Goal: Task Accomplishment & Management: Manage account settings

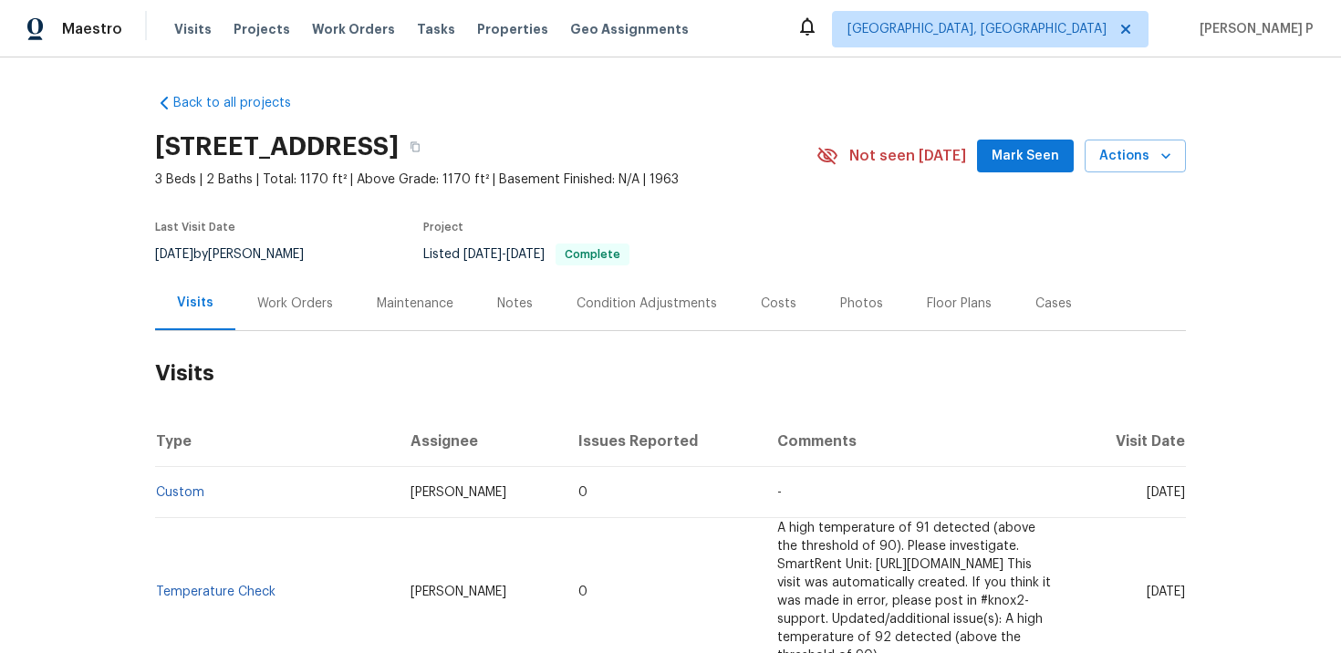
click at [302, 300] on div "Work Orders" at bounding box center [295, 304] width 76 height 18
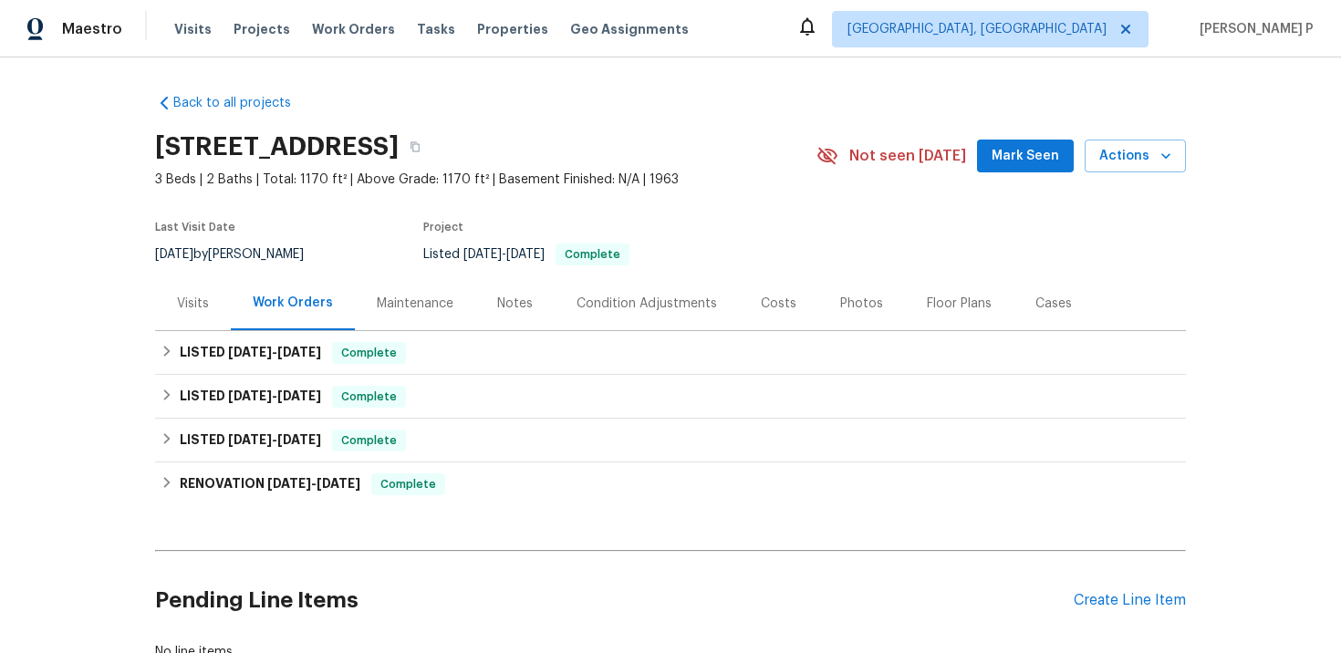
scroll to position [132, 0]
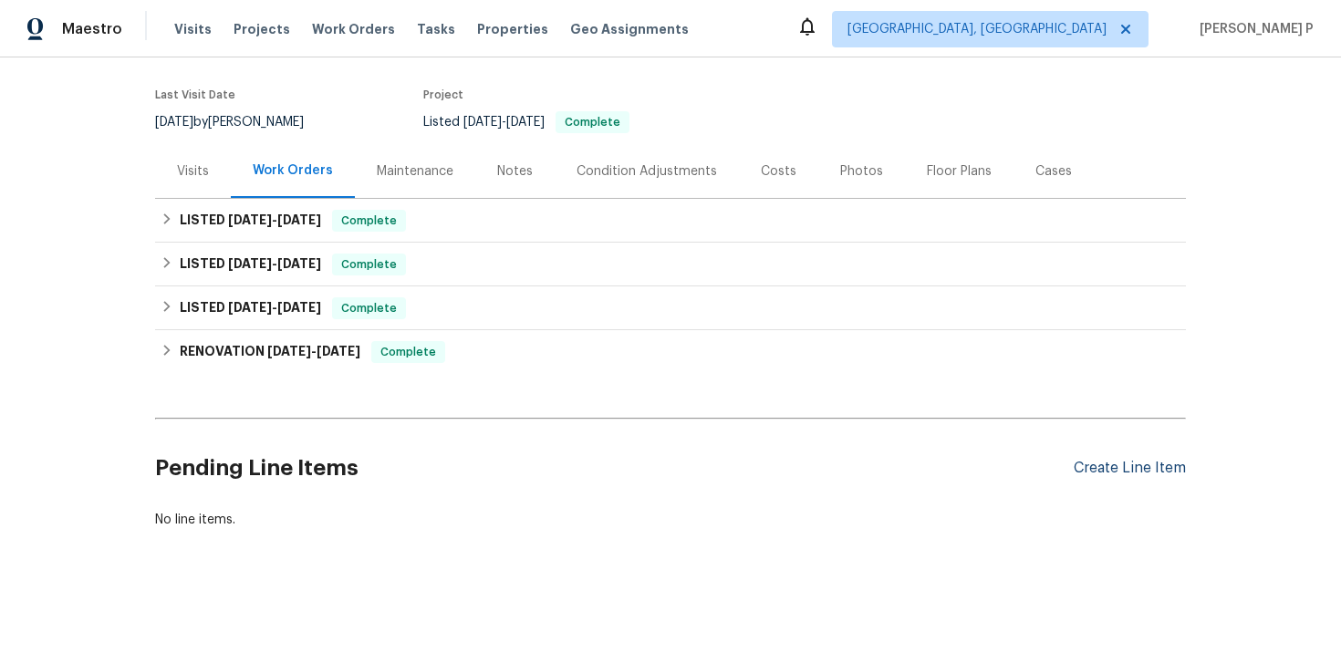
click at [1131, 473] on div "Create Line Item" at bounding box center [1130, 468] width 112 height 17
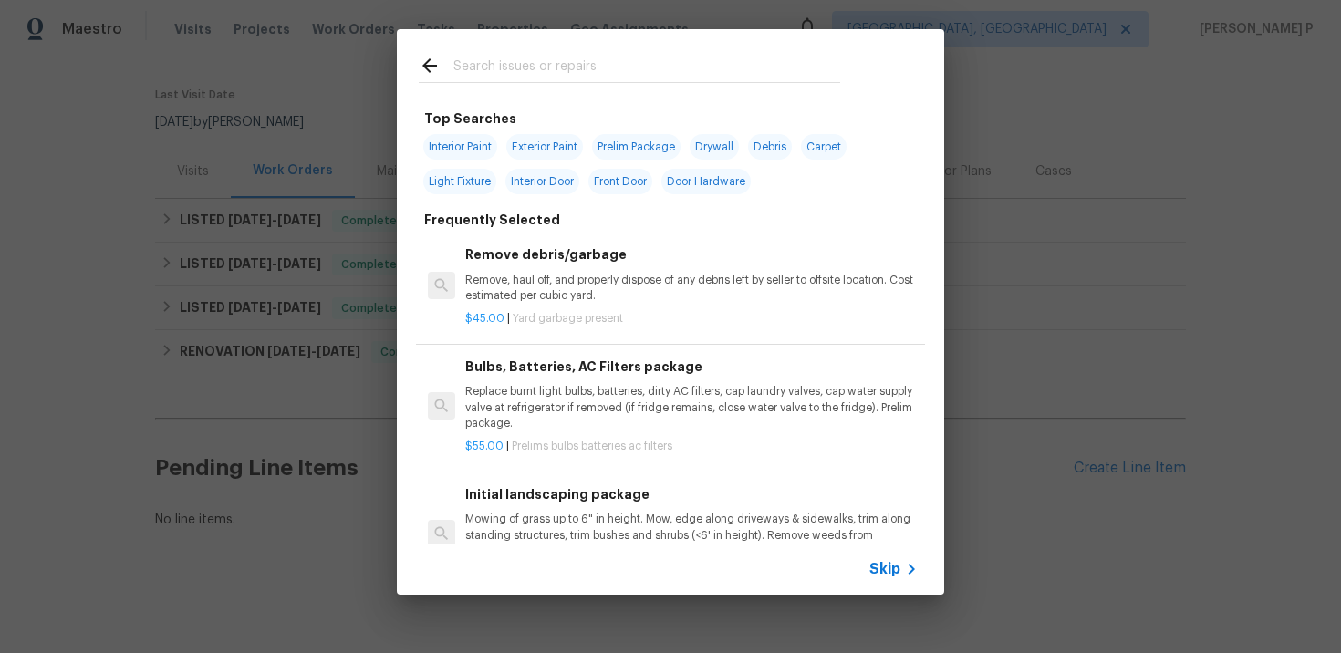
click at [893, 572] on span "Skip" at bounding box center [885, 569] width 31 height 18
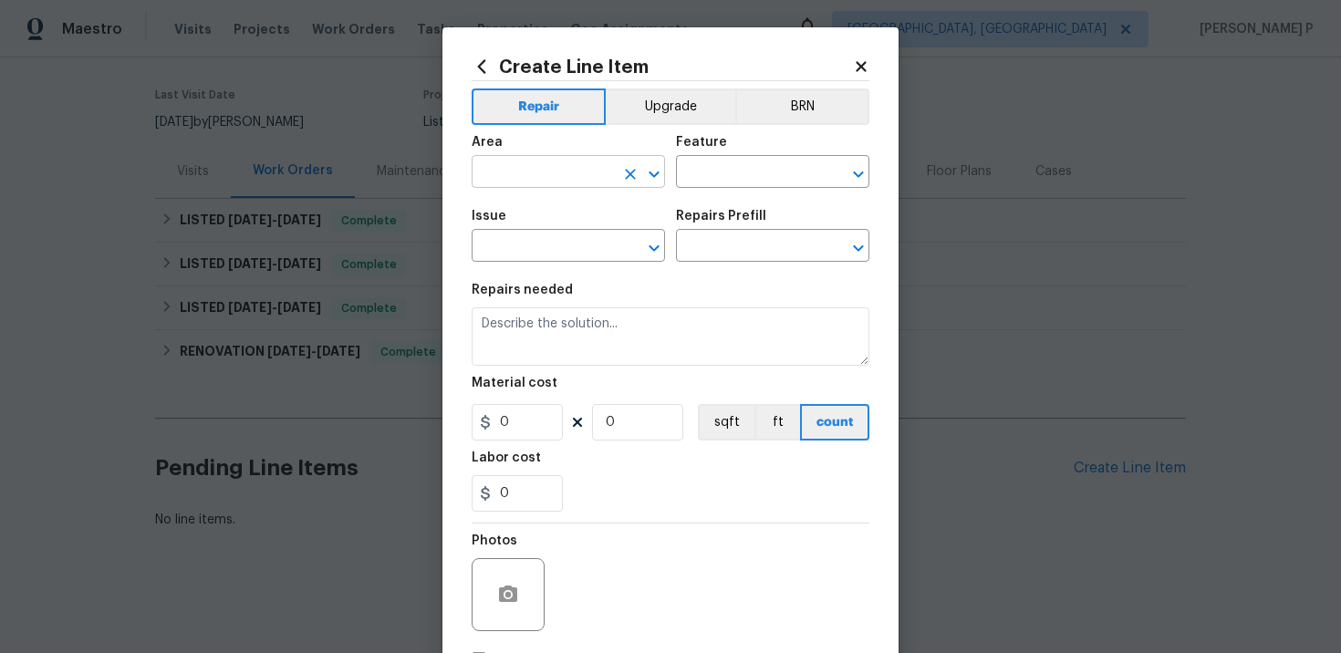
click at [583, 169] on input "text" at bounding box center [543, 174] width 142 height 28
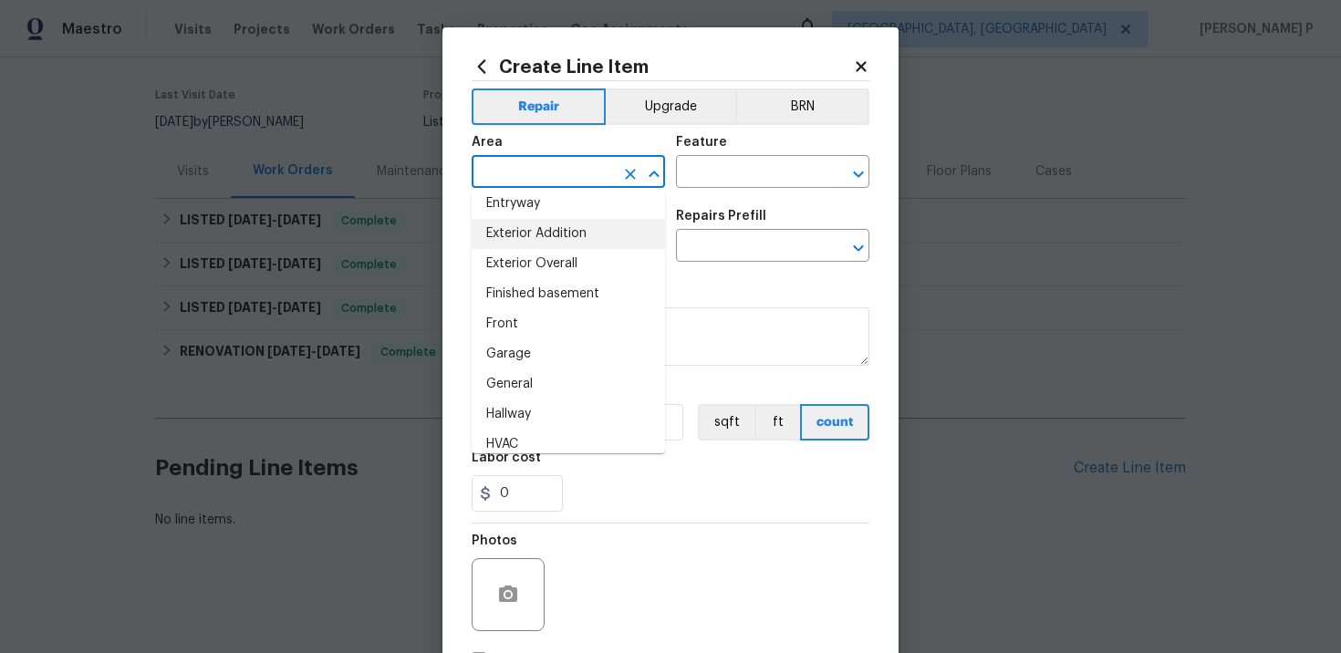
scroll to position [516, 0]
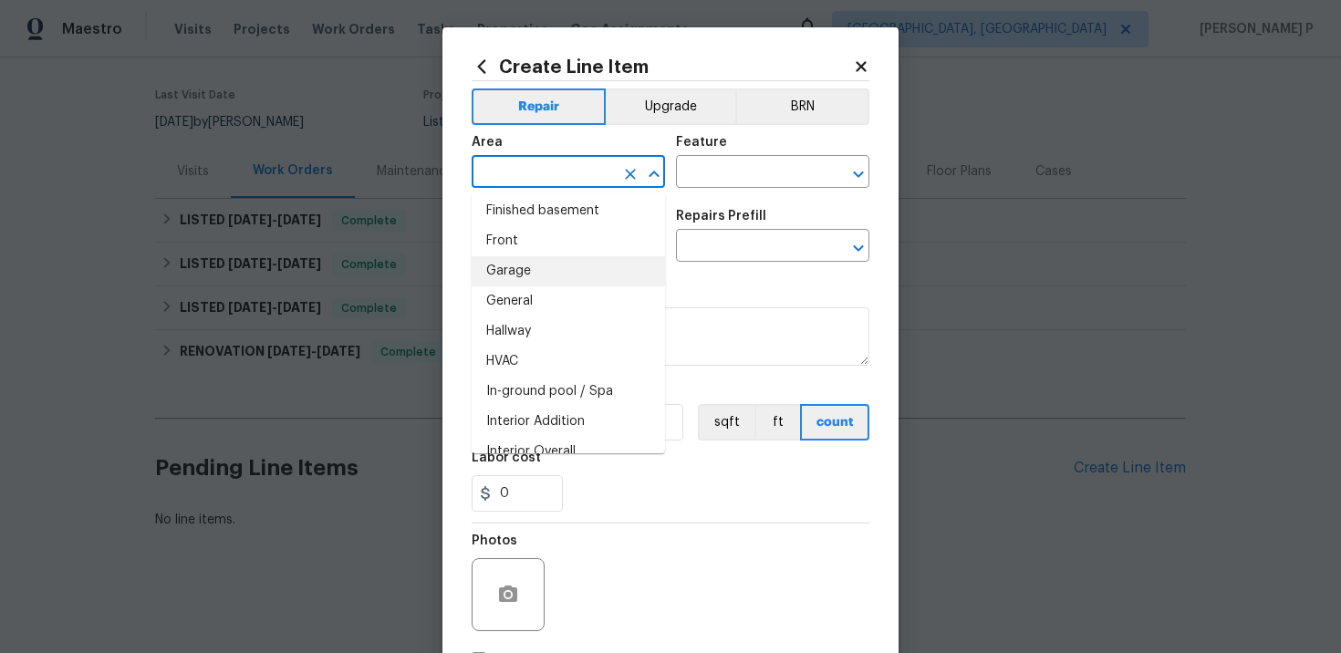
click at [546, 272] on li "Garage" at bounding box center [568, 271] width 193 height 30
type input "Garage"
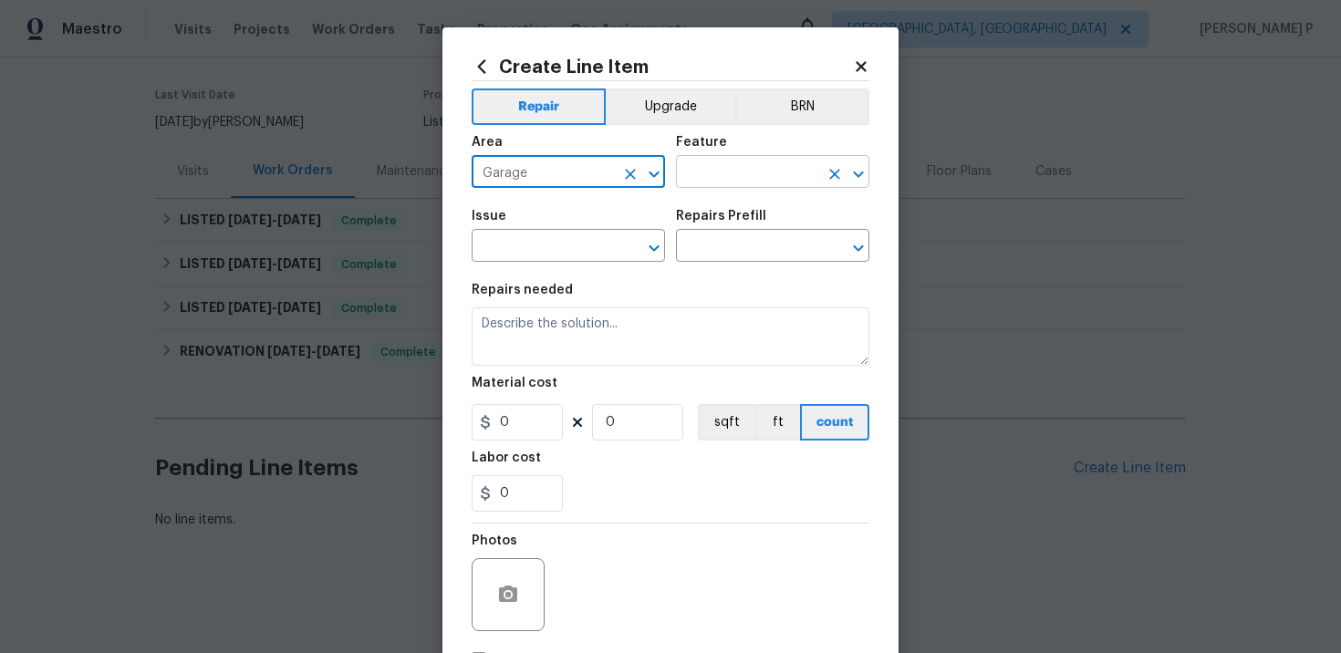
click at [727, 176] on input "text" at bounding box center [747, 174] width 142 height 28
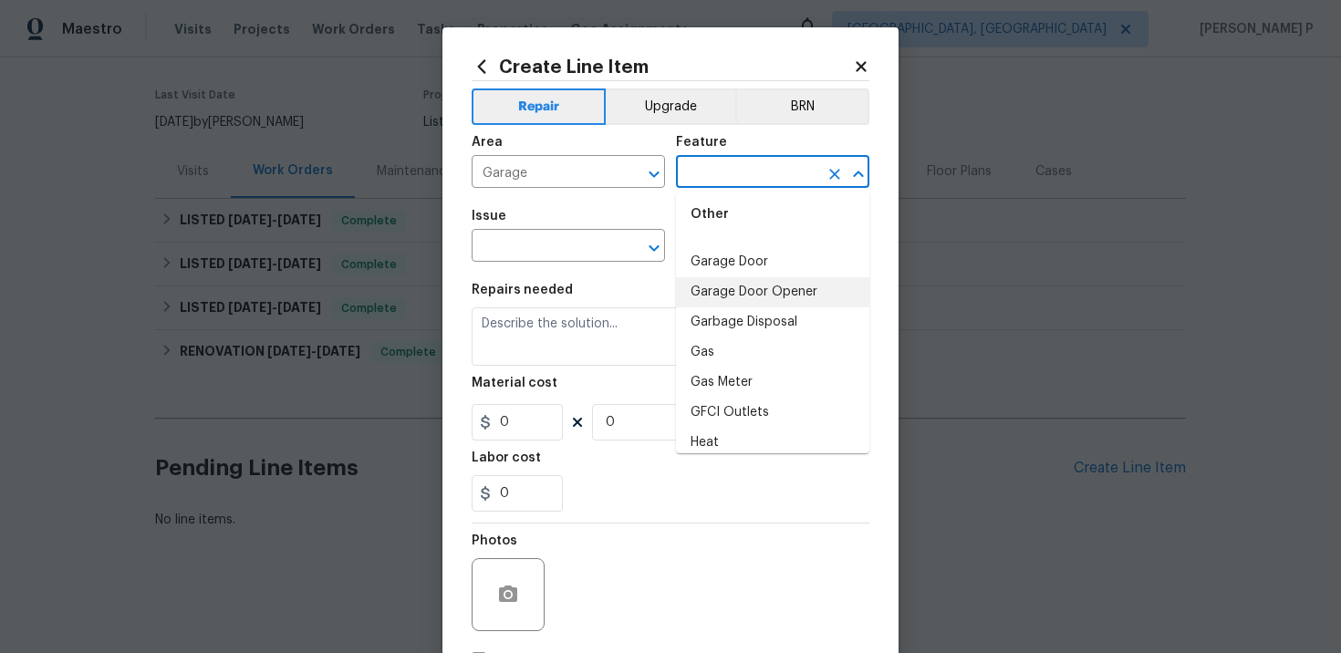
scroll to position [1970, 0]
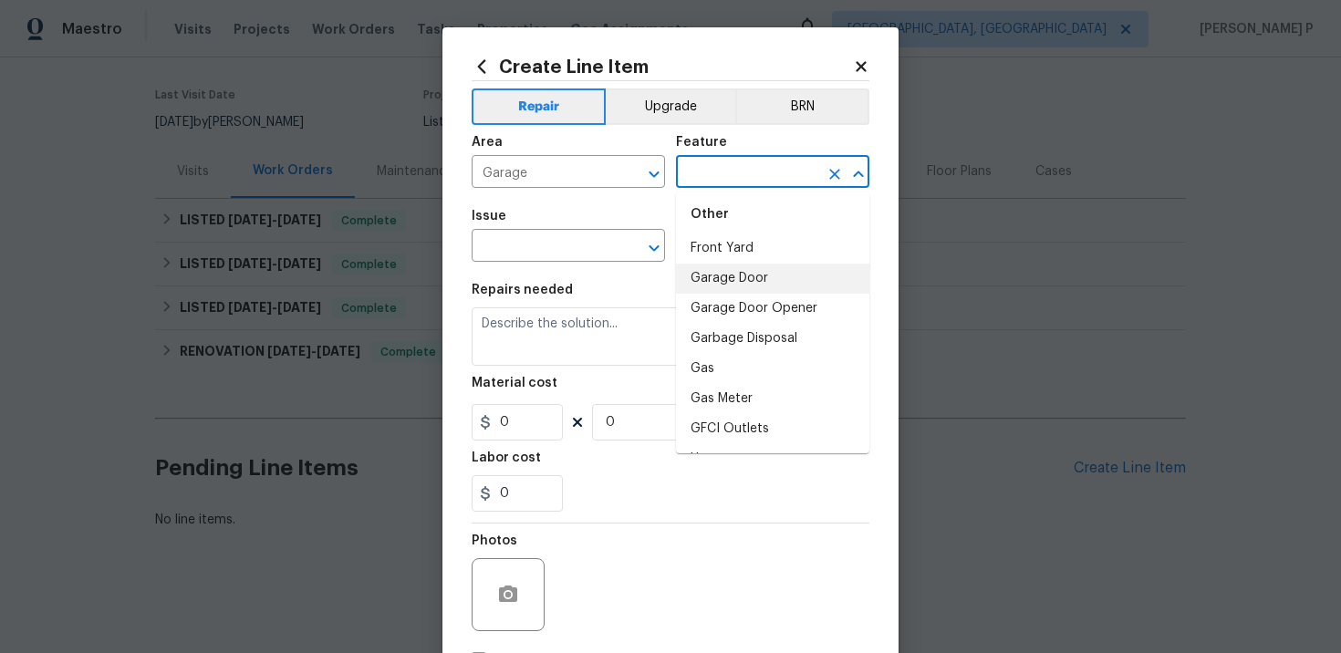
click at [740, 276] on li "Garage Door" at bounding box center [772, 279] width 193 height 30
type input "Garage Door"
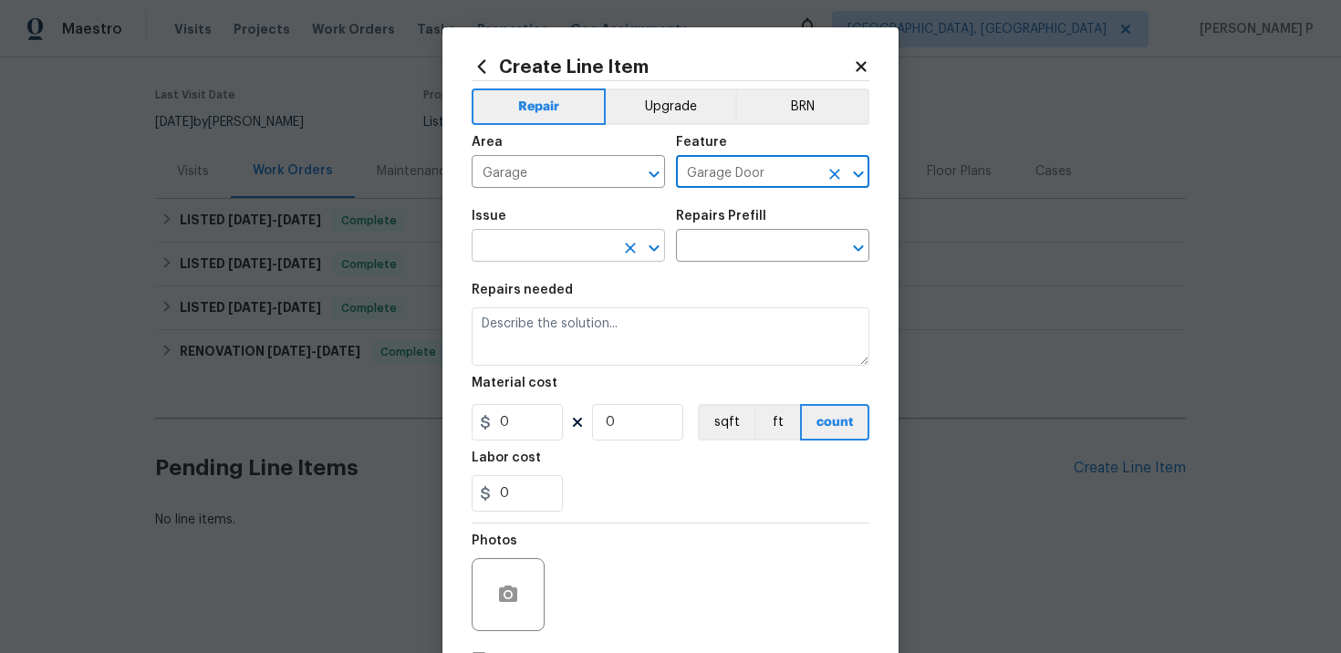
click at [655, 246] on icon "Open" at bounding box center [654, 248] width 22 height 22
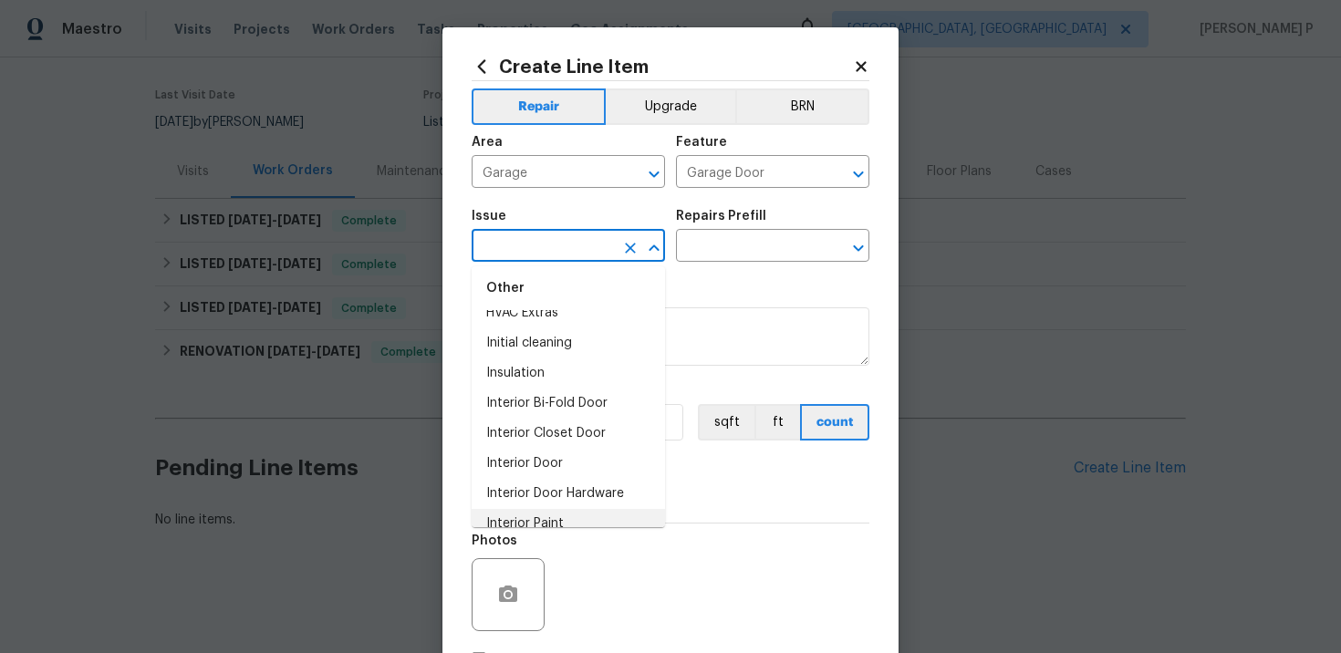
scroll to position [1528, 0]
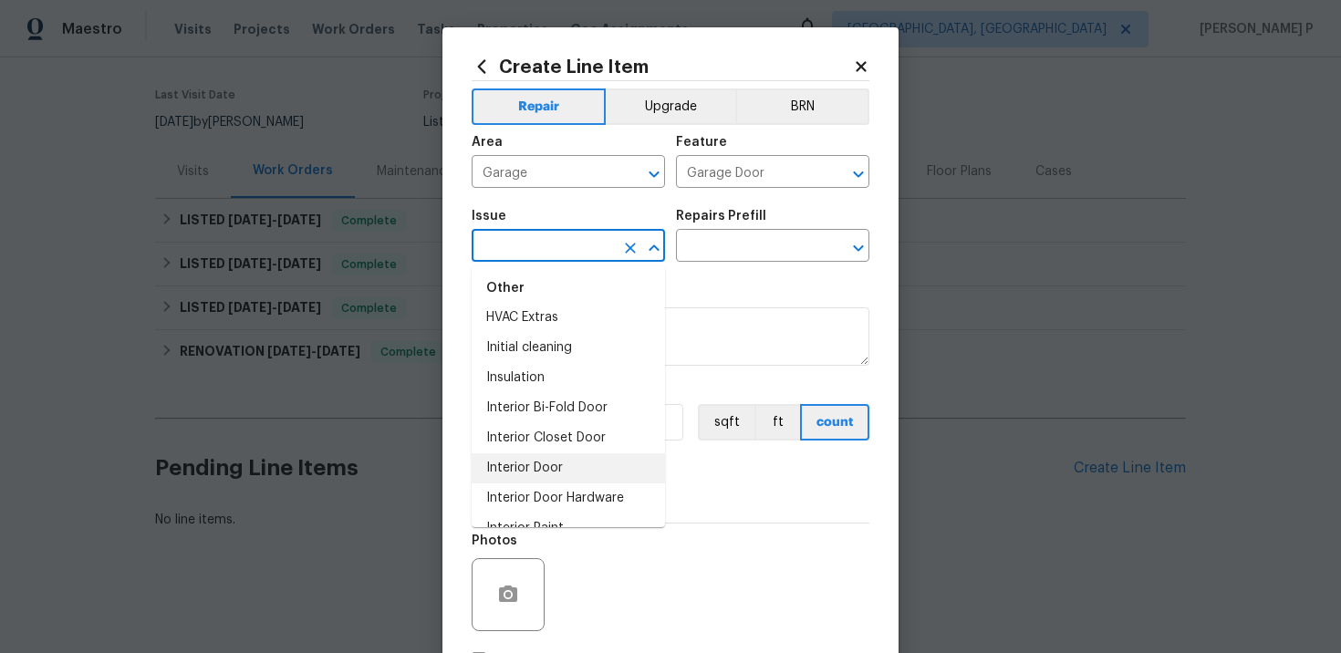
click at [522, 465] on li "Interior Door" at bounding box center [568, 469] width 193 height 30
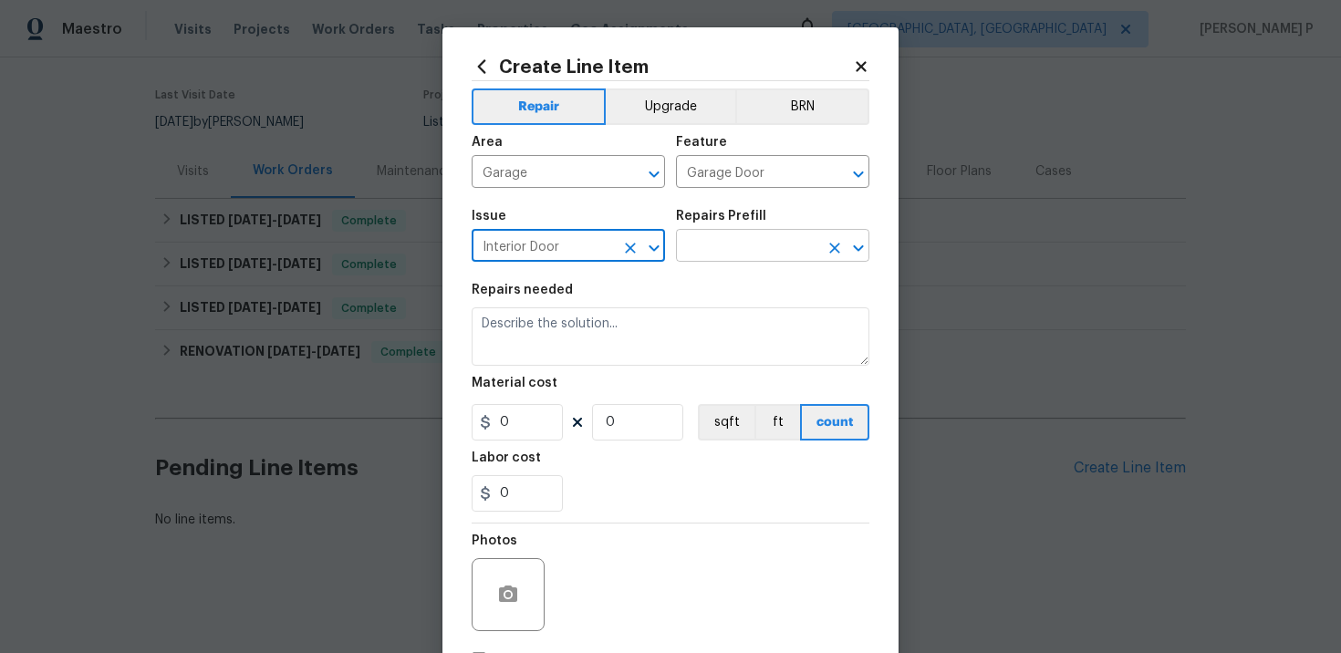
click at [720, 245] on input "text" at bounding box center [747, 248] width 142 height 28
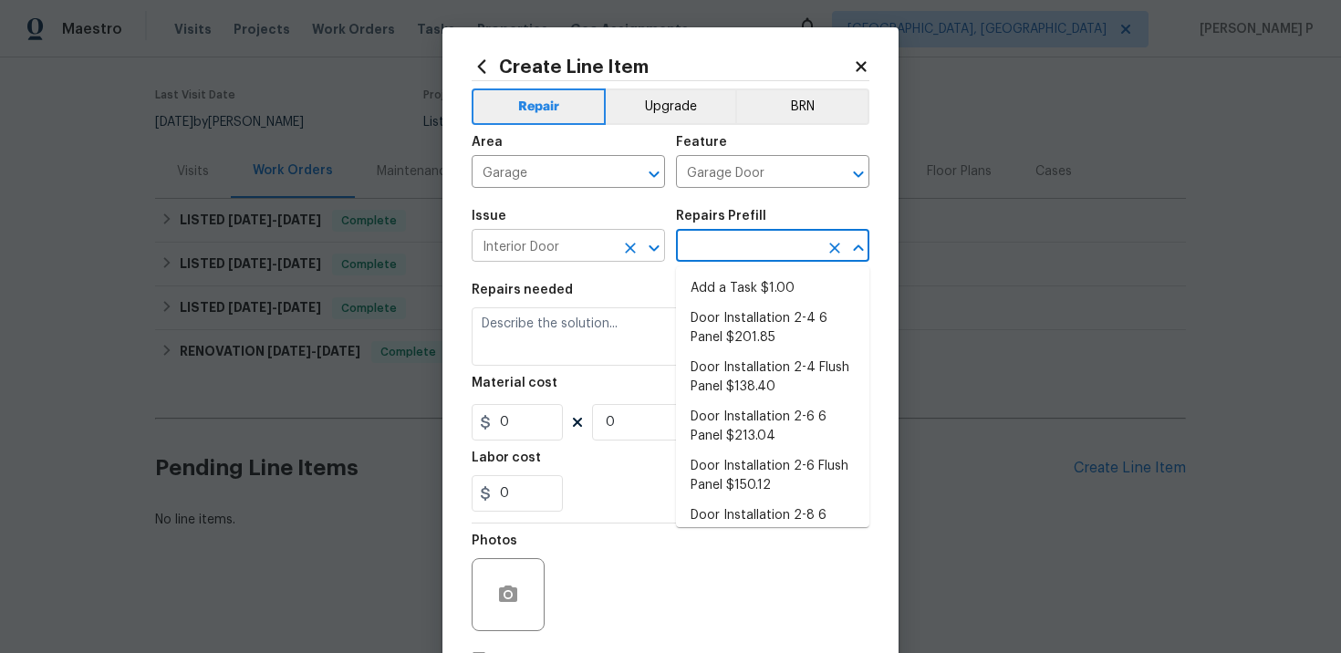
click at [657, 256] on icon "Open" at bounding box center [654, 248] width 22 height 22
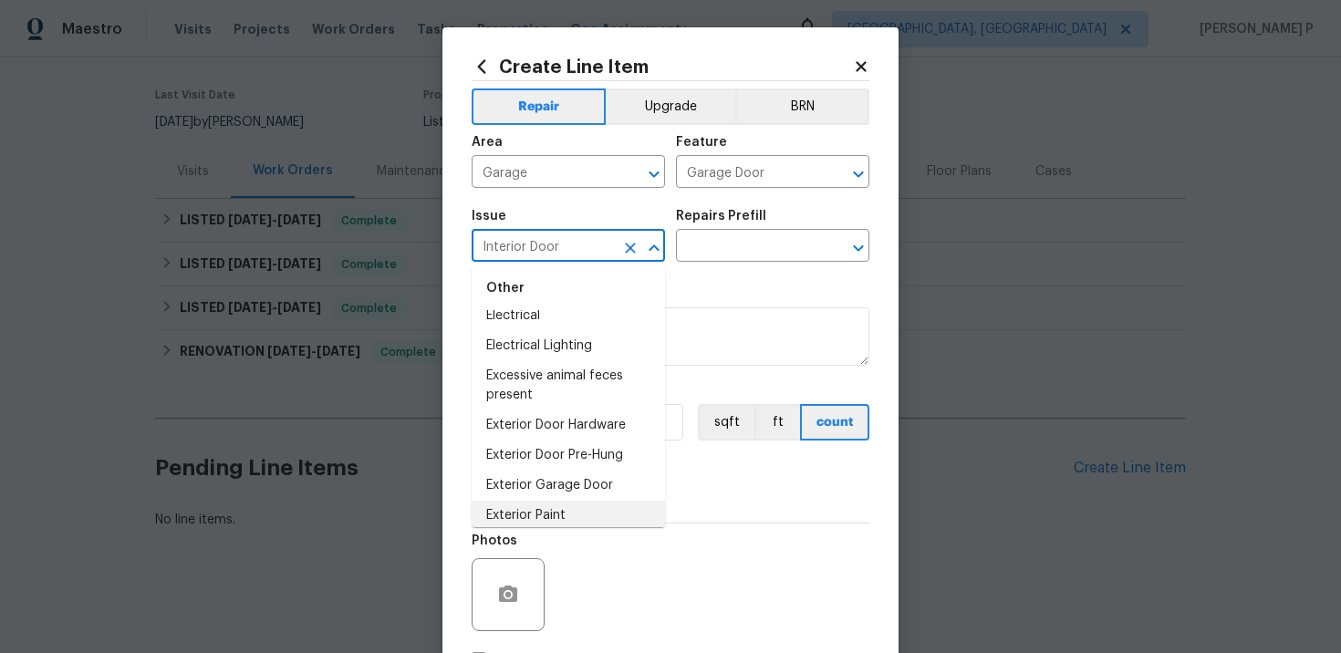
scroll to position [933, 0]
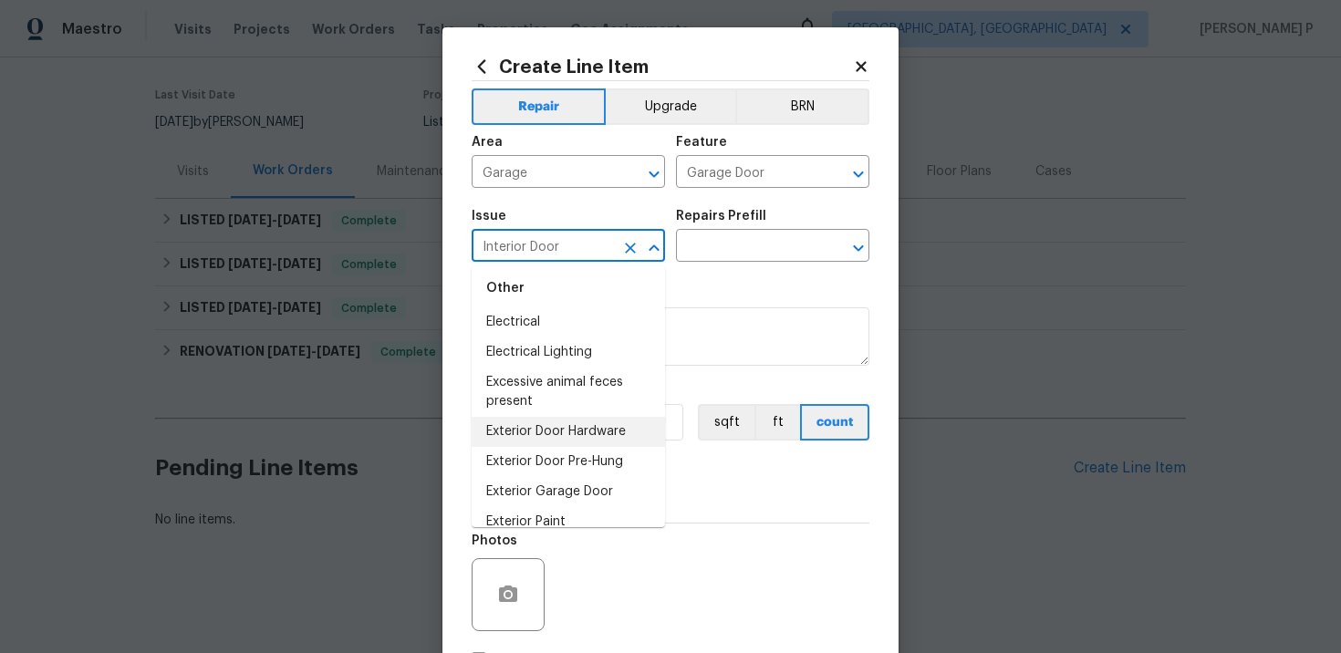
click at [569, 429] on li "Exterior Door Hardware" at bounding box center [568, 432] width 193 height 30
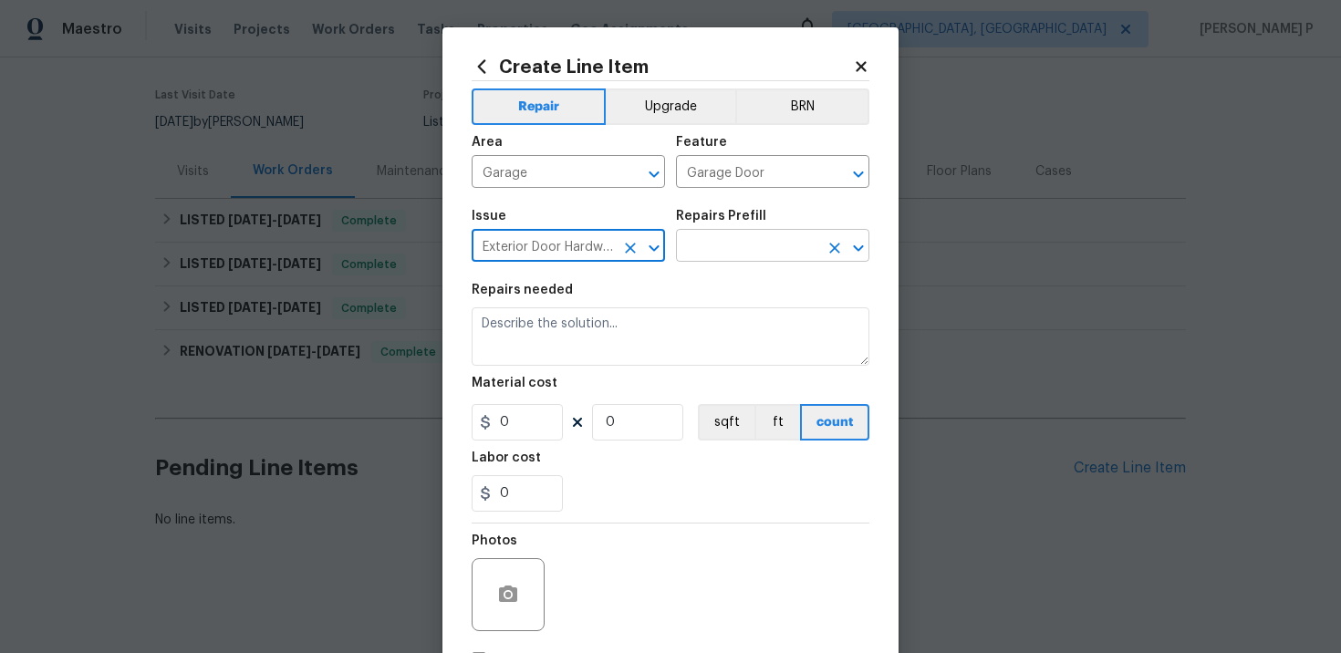
click at [704, 250] on input "text" at bounding box center [747, 248] width 142 height 28
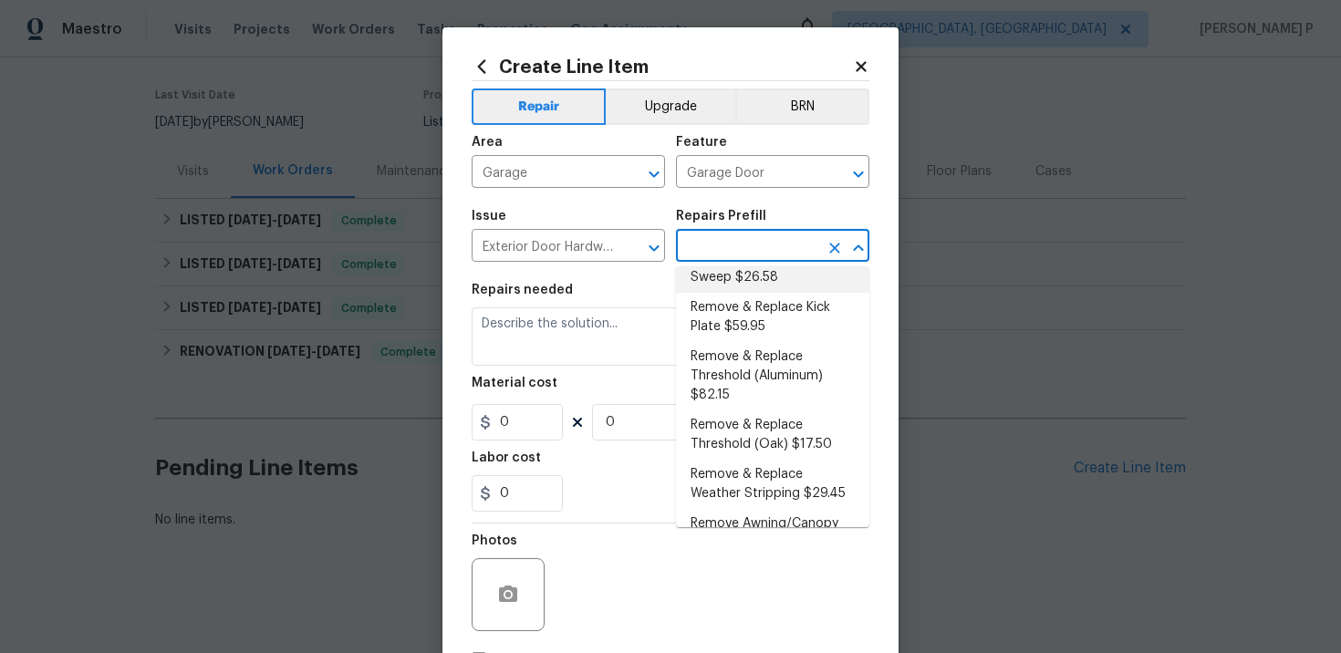
scroll to position [393, 0]
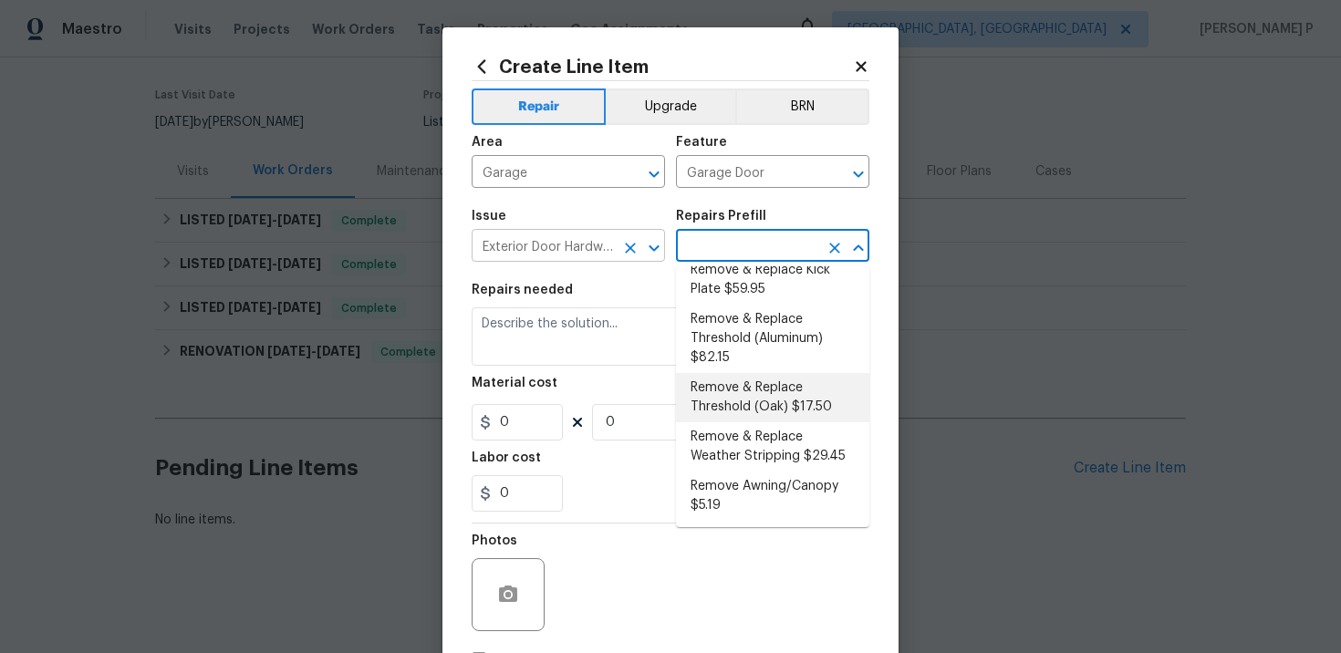
click at [651, 256] on icon "Open" at bounding box center [654, 248] width 22 height 22
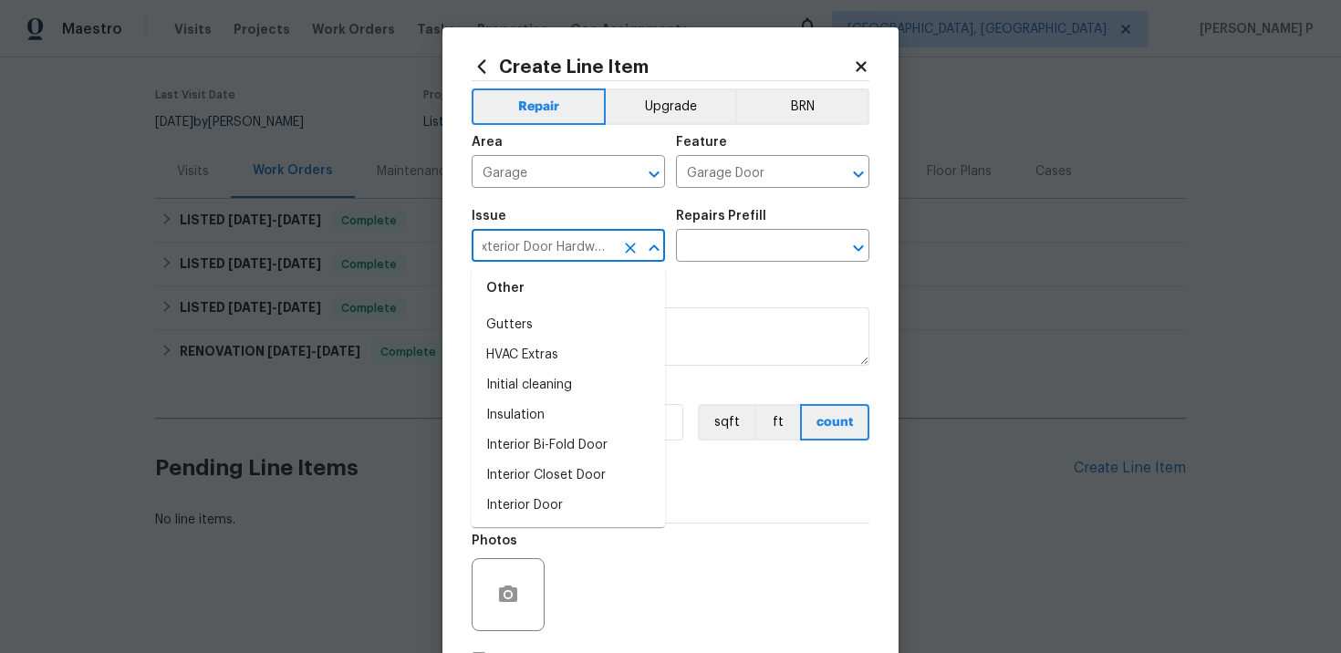
scroll to position [1509, 0]
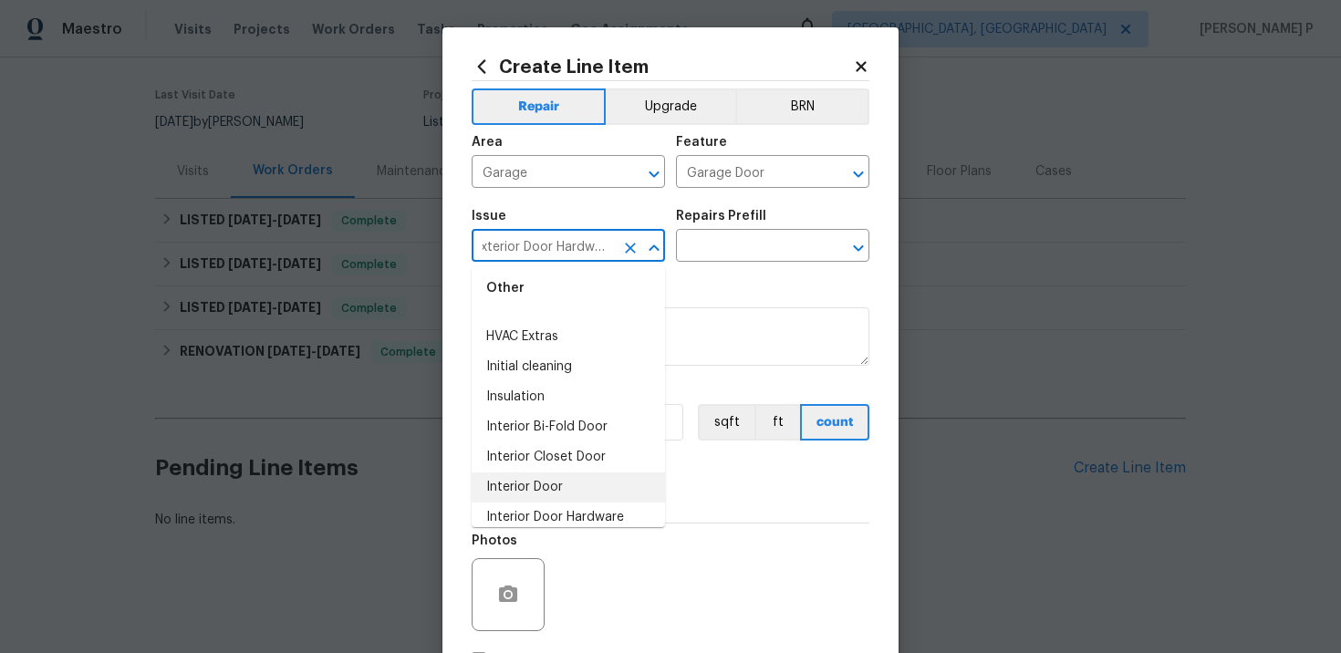
click at [538, 486] on li "Interior Door" at bounding box center [568, 488] width 193 height 30
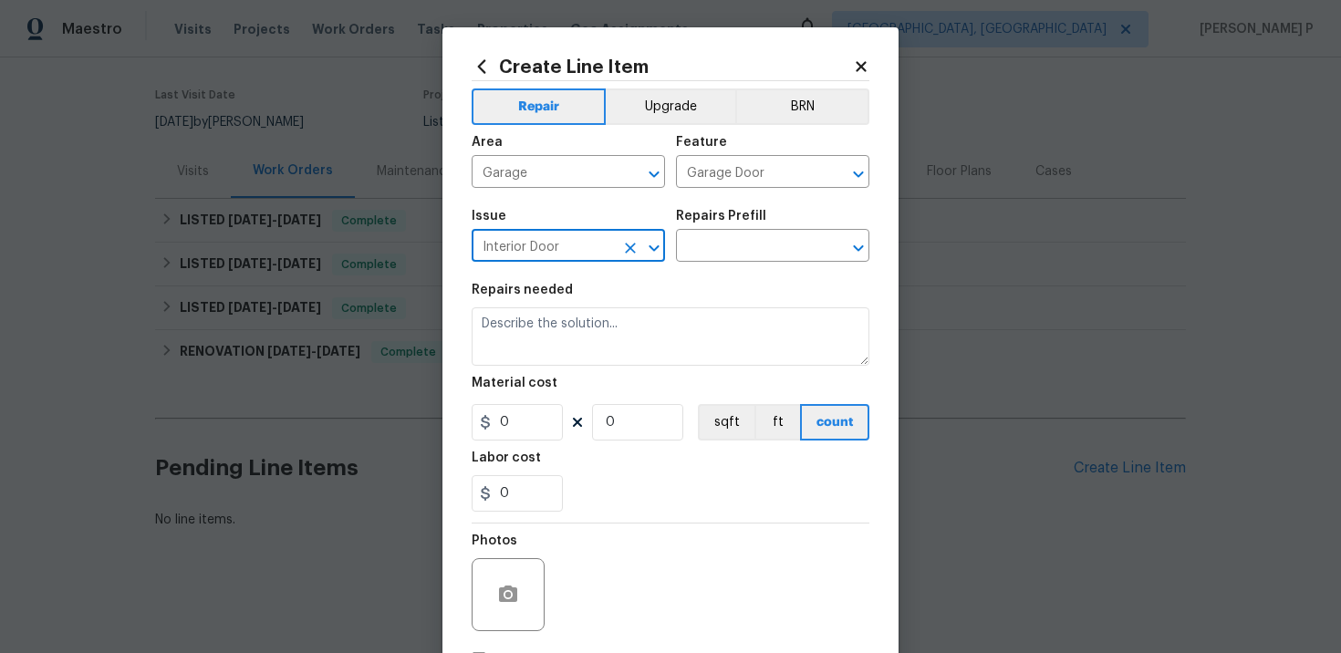
scroll to position [0, 0]
click at [662, 247] on icon "Open" at bounding box center [654, 248] width 22 height 22
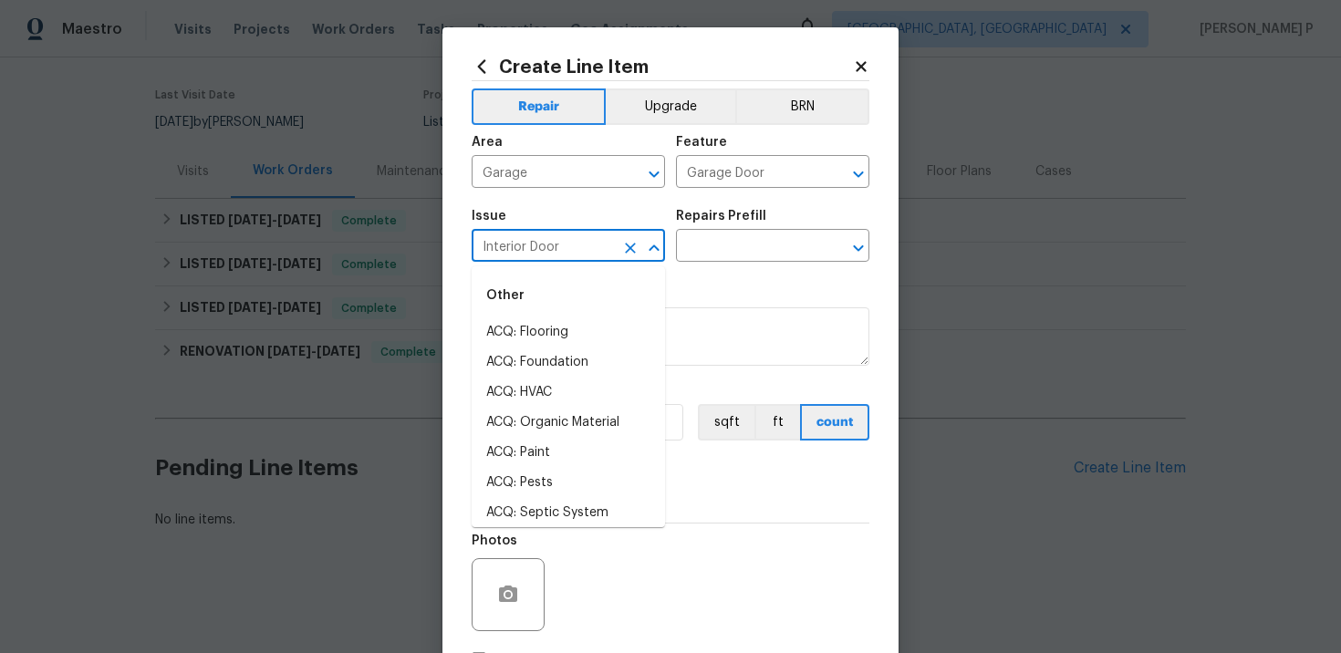
scroll to position [1485, 0]
click at [729, 247] on input "text" at bounding box center [747, 248] width 142 height 28
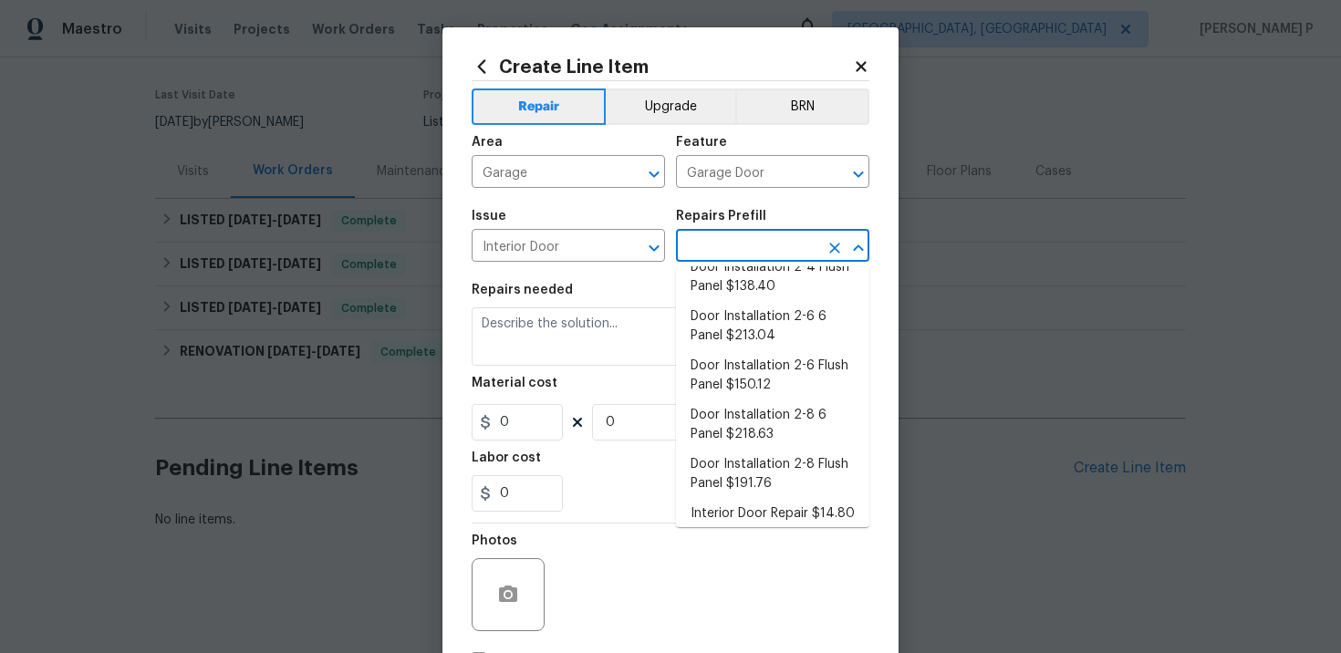
scroll to position [169, 0]
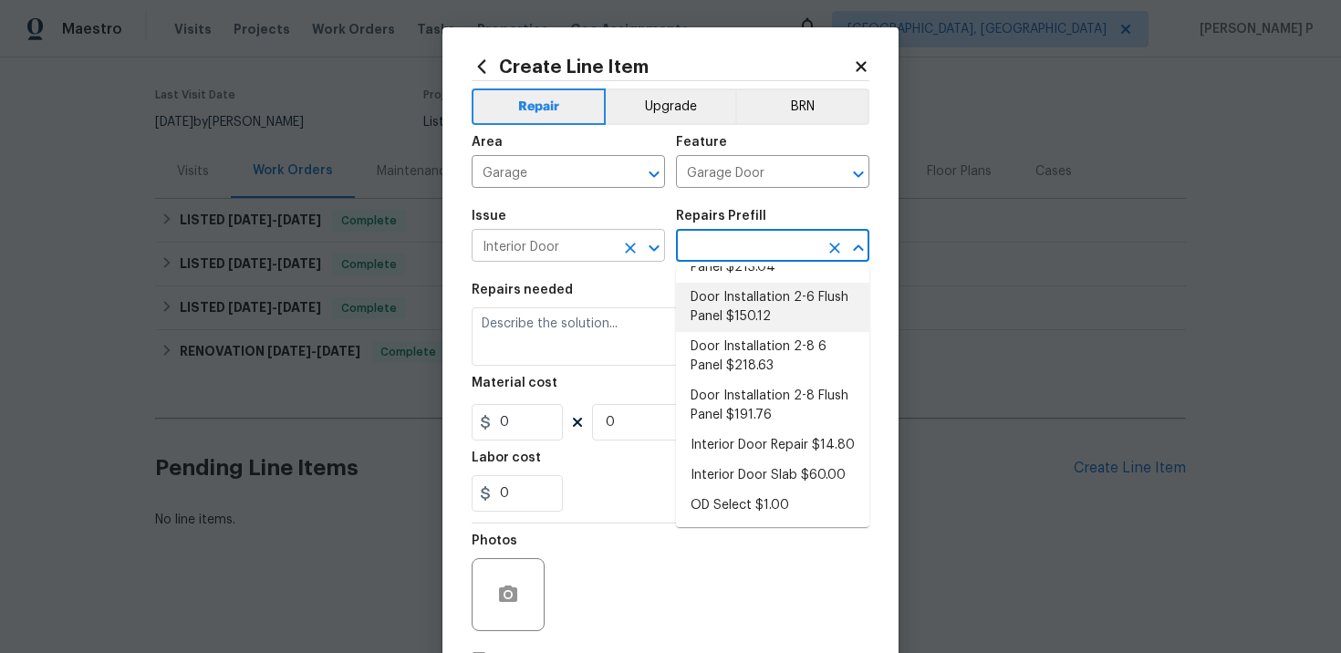
click at [656, 245] on icon "Open" at bounding box center [654, 248] width 22 height 22
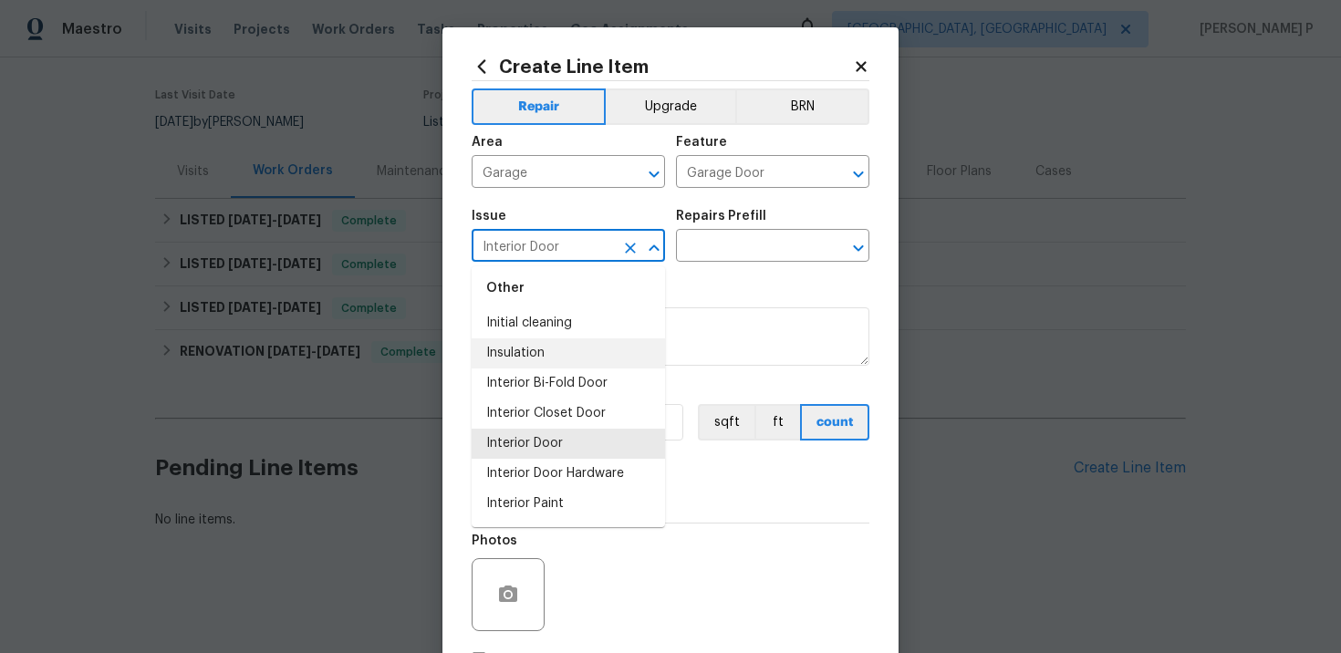
scroll to position [1587, 0]
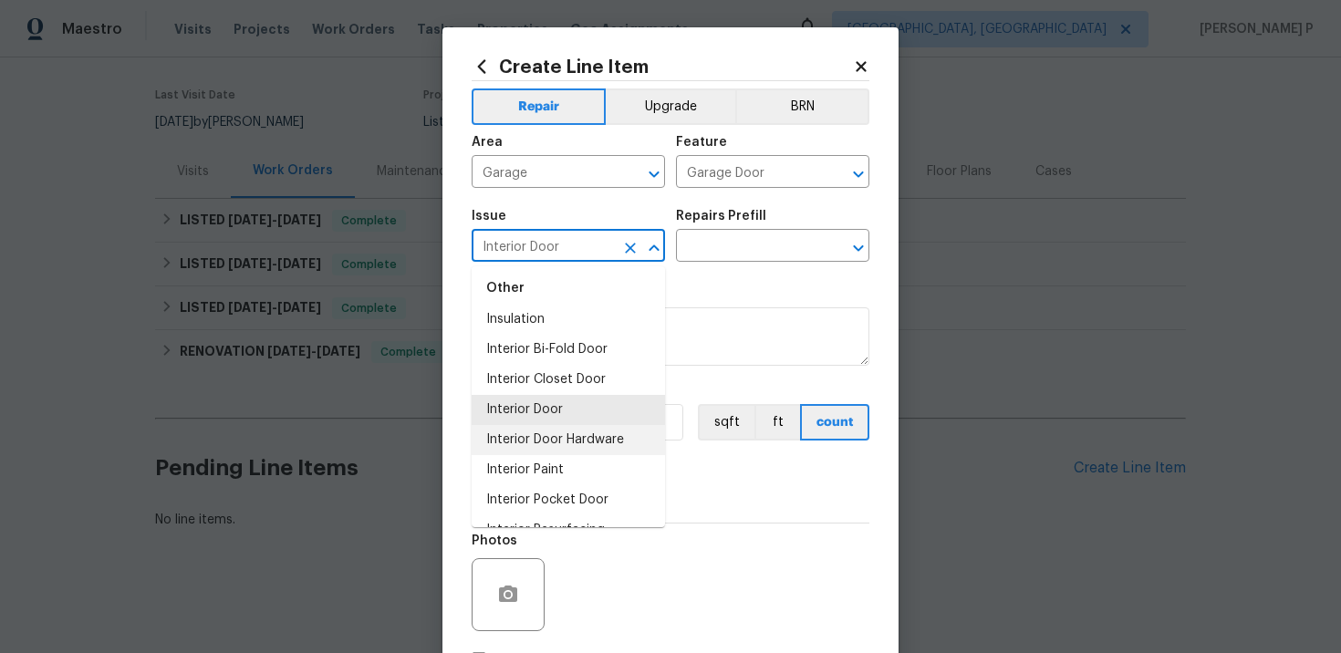
click at [535, 445] on li "Interior Door Hardware" at bounding box center [568, 440] width 193 height 30
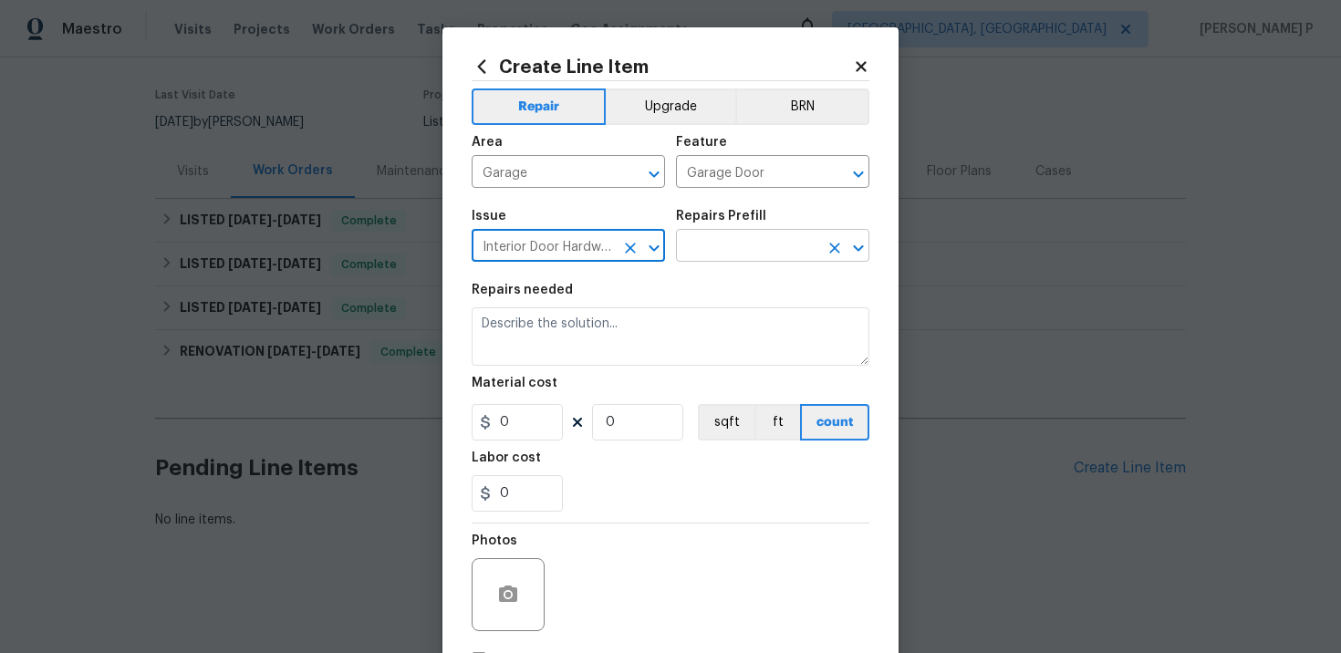
click at [705, 235] on input "text" at bounding box center [747, 248] width 142 height 28
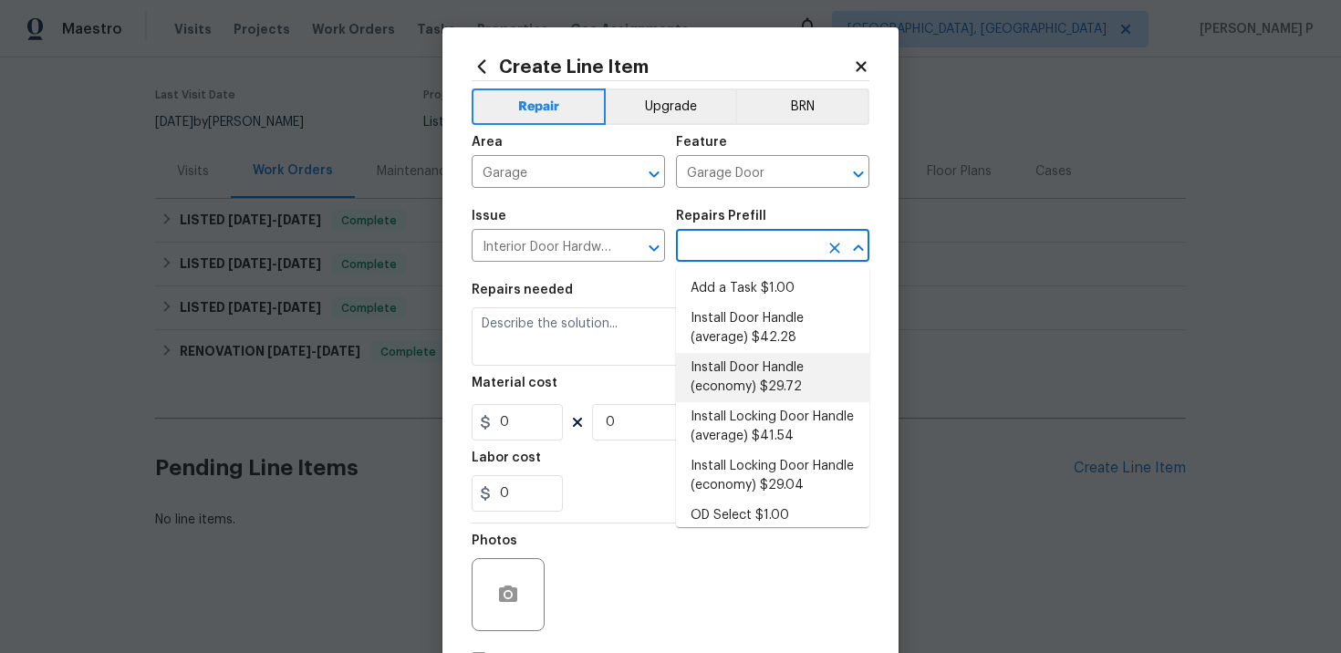
scroll to position [10, 0]
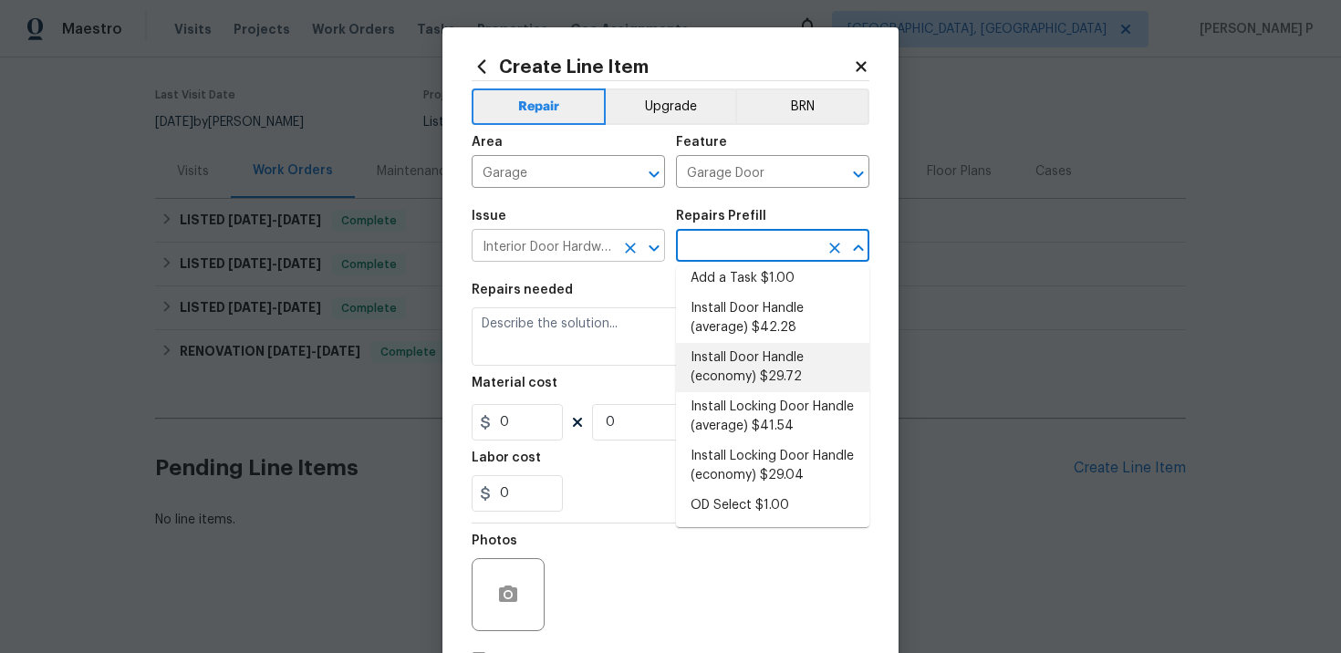
click at [662, 246] on icon "Open" at bounding box center [654, 248] width 22 height 22
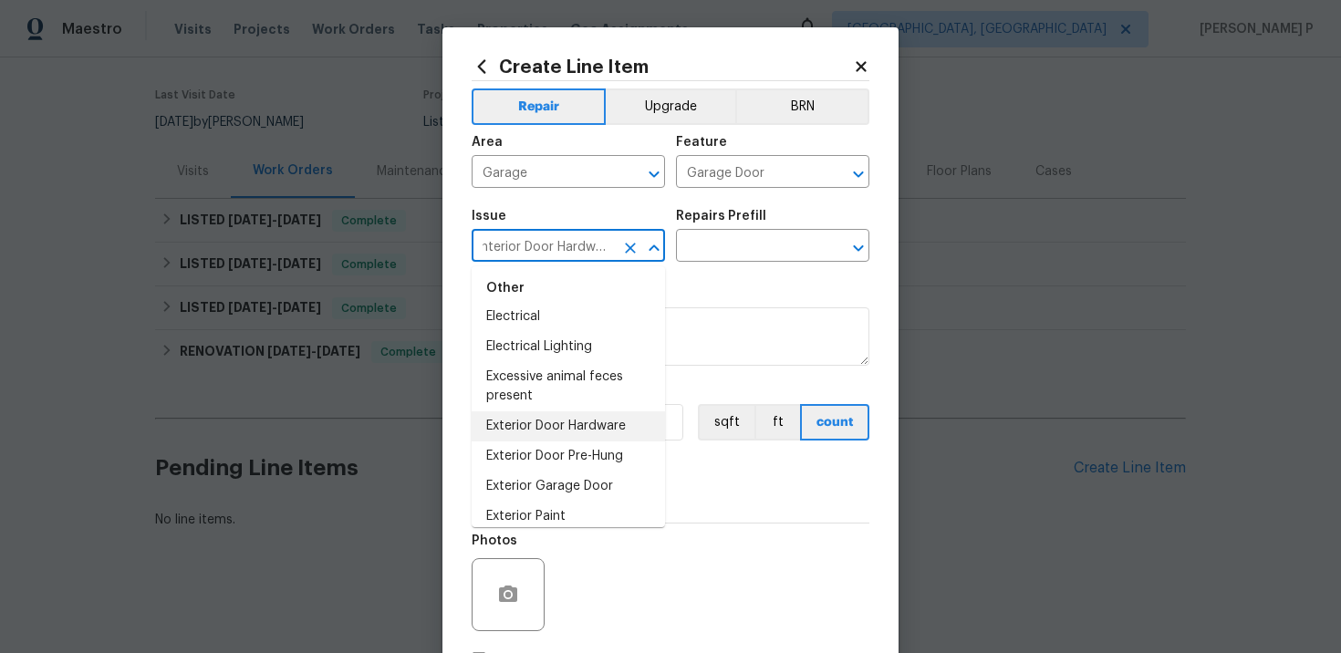
scroll to position [936, 0]
click at [576, 476] on li "Exterior Garage Door" at bounding box center [568, 489] width 193 height 30
type input "Exterior Garage Door"
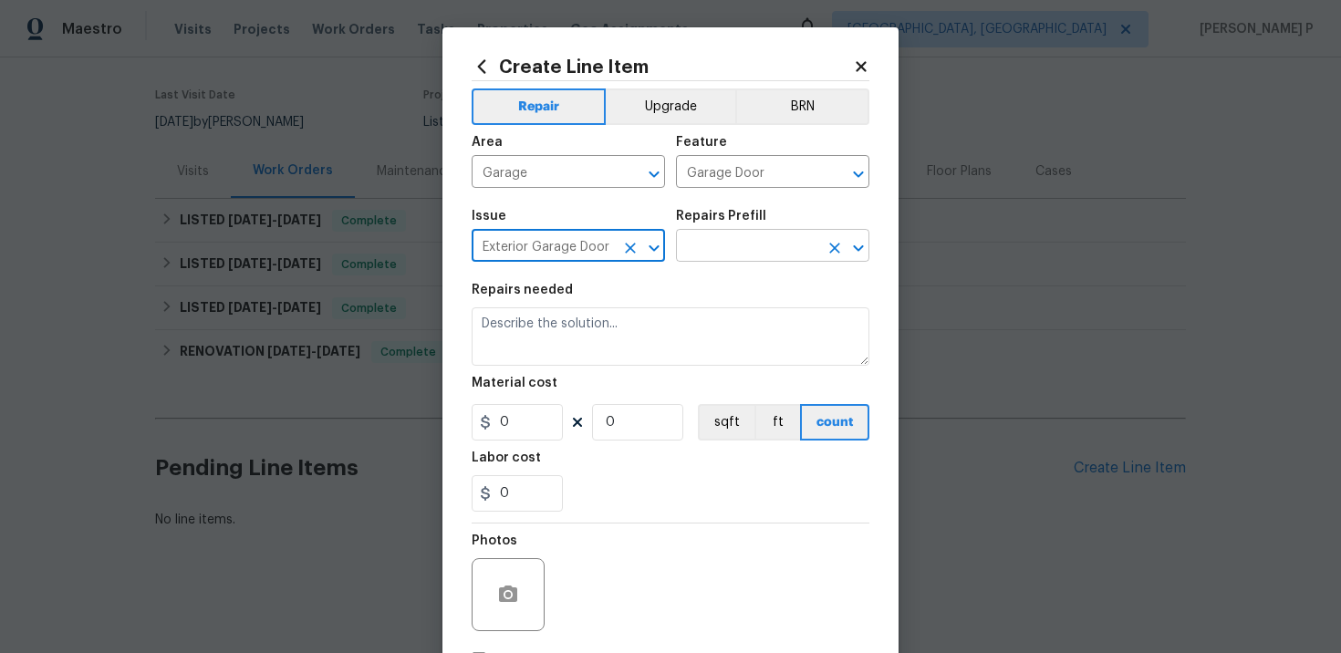
click at [753, 236] on input "text" at bounding box center [747, 248] width 142 height 28
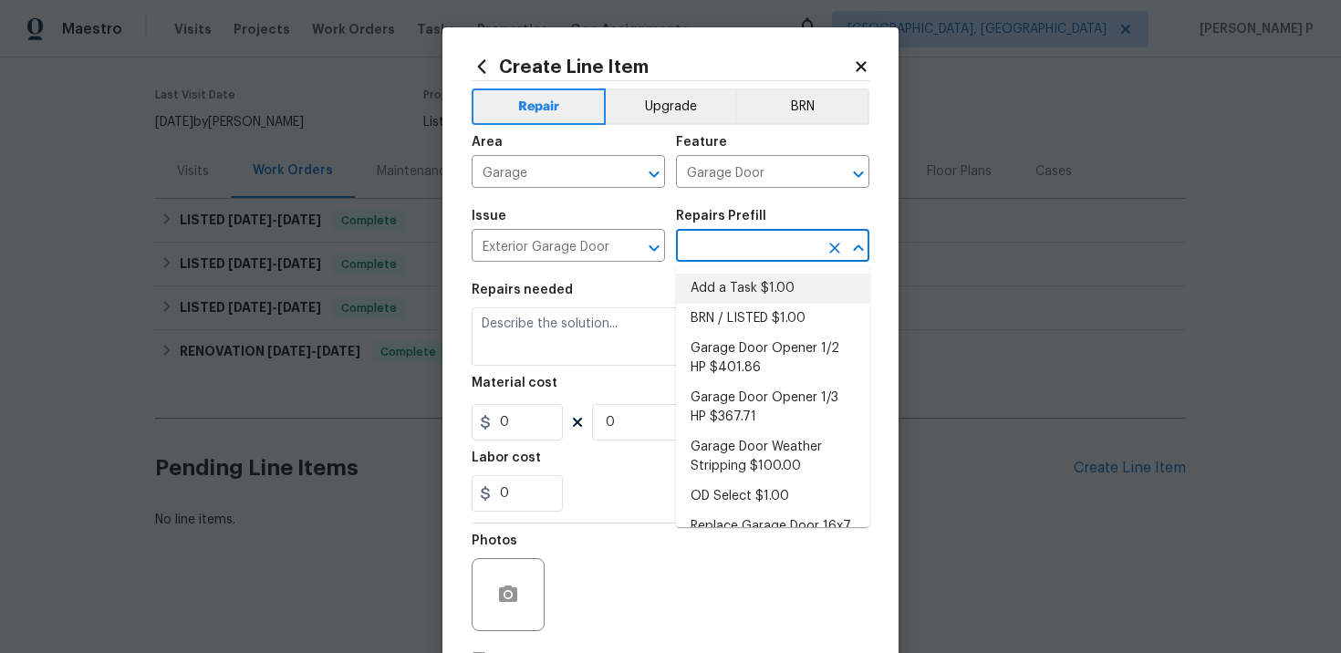
click at [747, 293] on li "Add a Task $1.00" at bounding box center [772, 289] width 193 height 30
type input "Interior Door"
type input "Add a Task $1.00"
type textarea "HPM to detail"
type input "1"
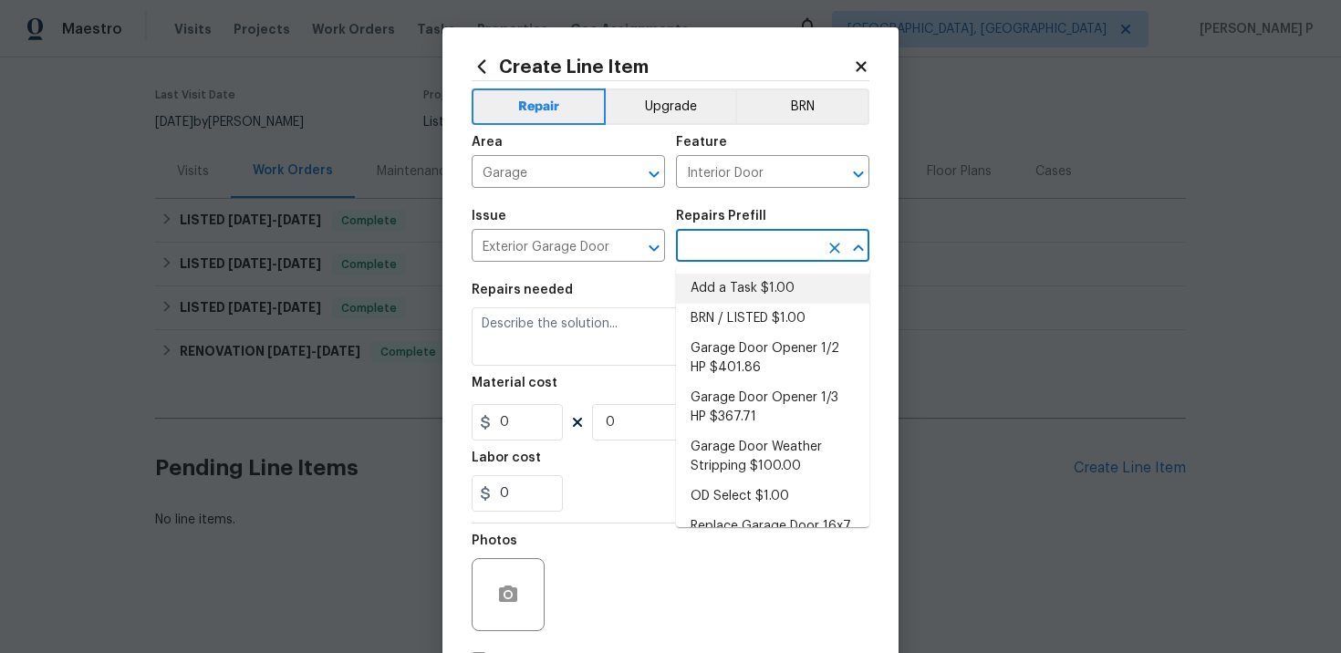
type input "1"
click at [589, 332] on textarea "HPM to detail" at bounding box center [671, 337] width 398 height 58
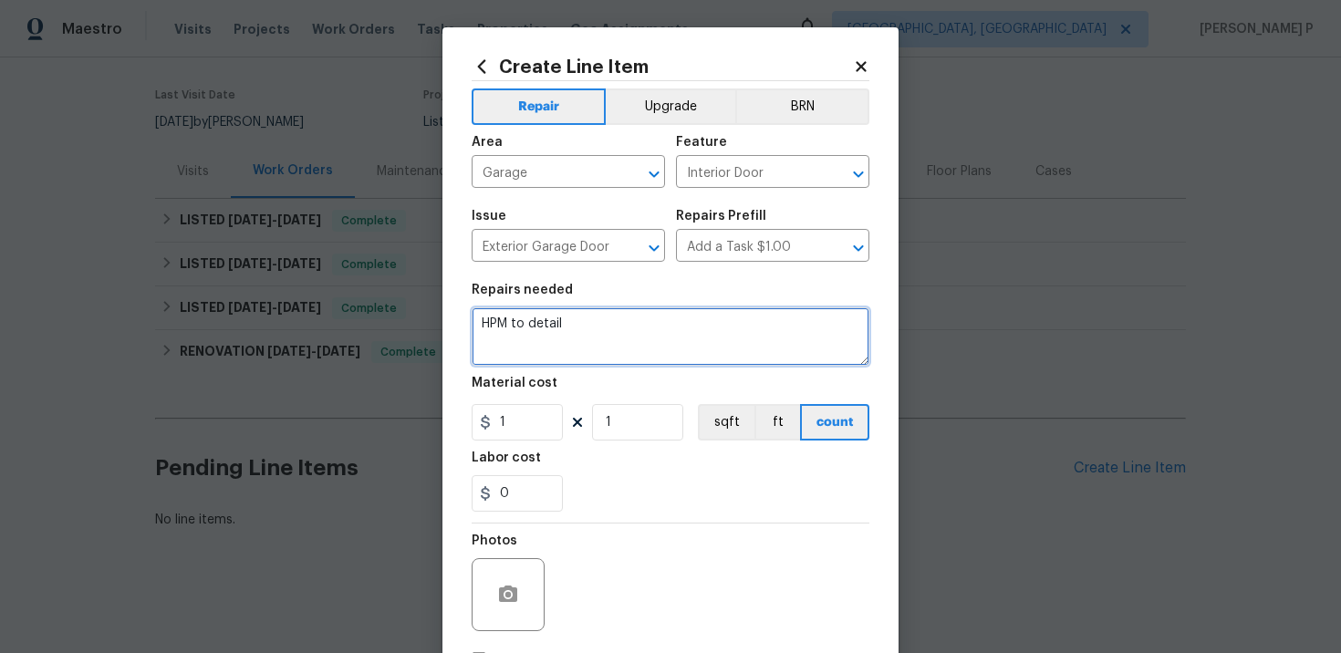
click at [589, 332] on textarea "HPM to detail" at bounding box center [671, 337] width 398 height 58
paste textarea "Adjust the door as needed to allow proper opening, closing, and locking. A smal…"
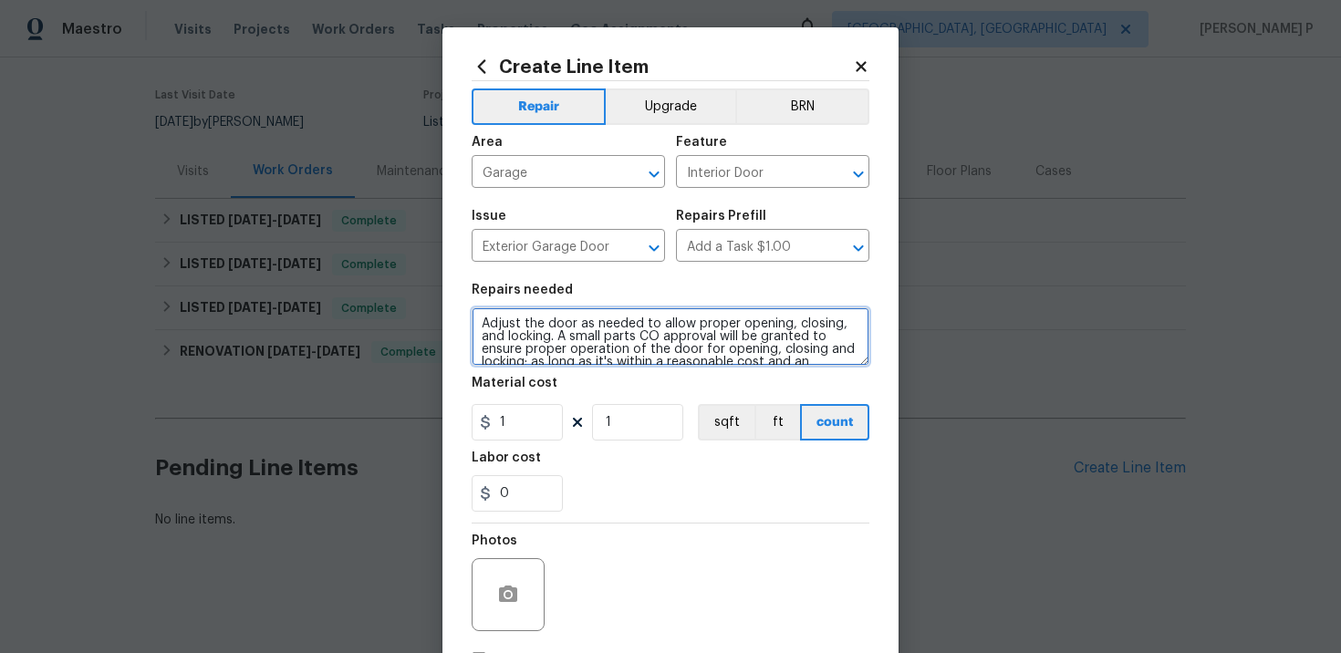
scroll to position [29, 0]
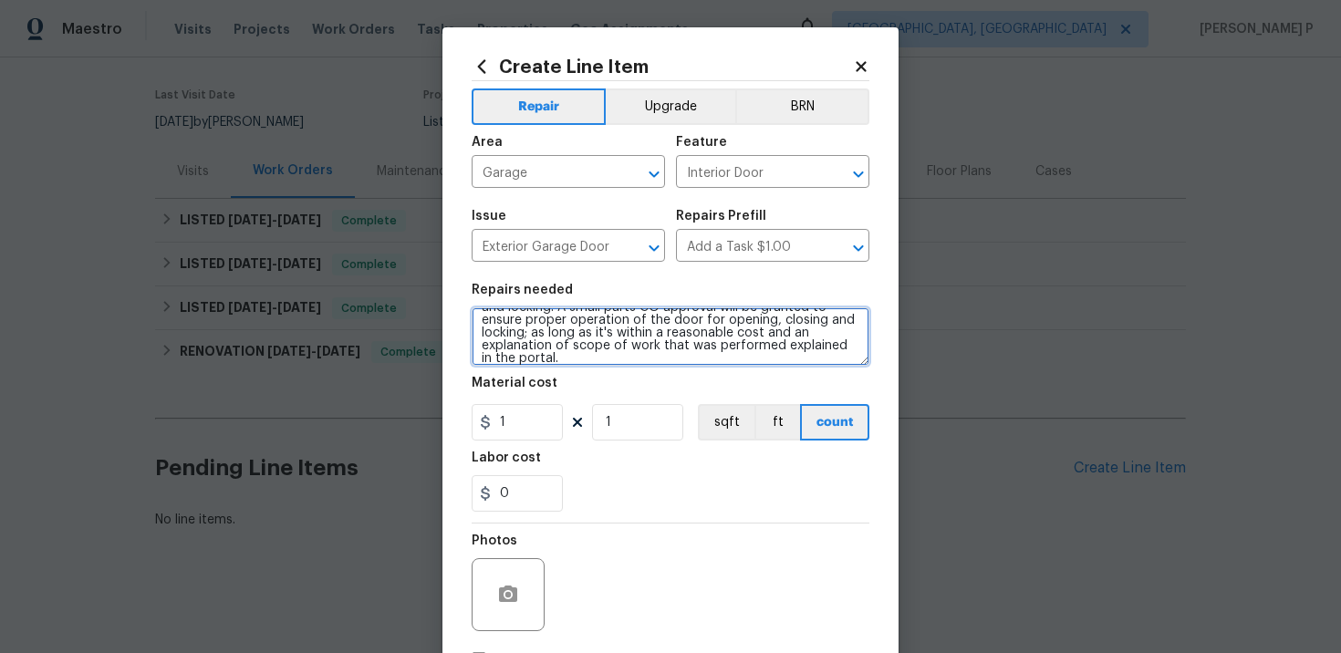
type textarea "Adjust the door as needed to allow proper opening, closing, and locking. A smal…"
click at [529, 400] on div "Material cost" at bounding box center [671, 389] width 398 height 24
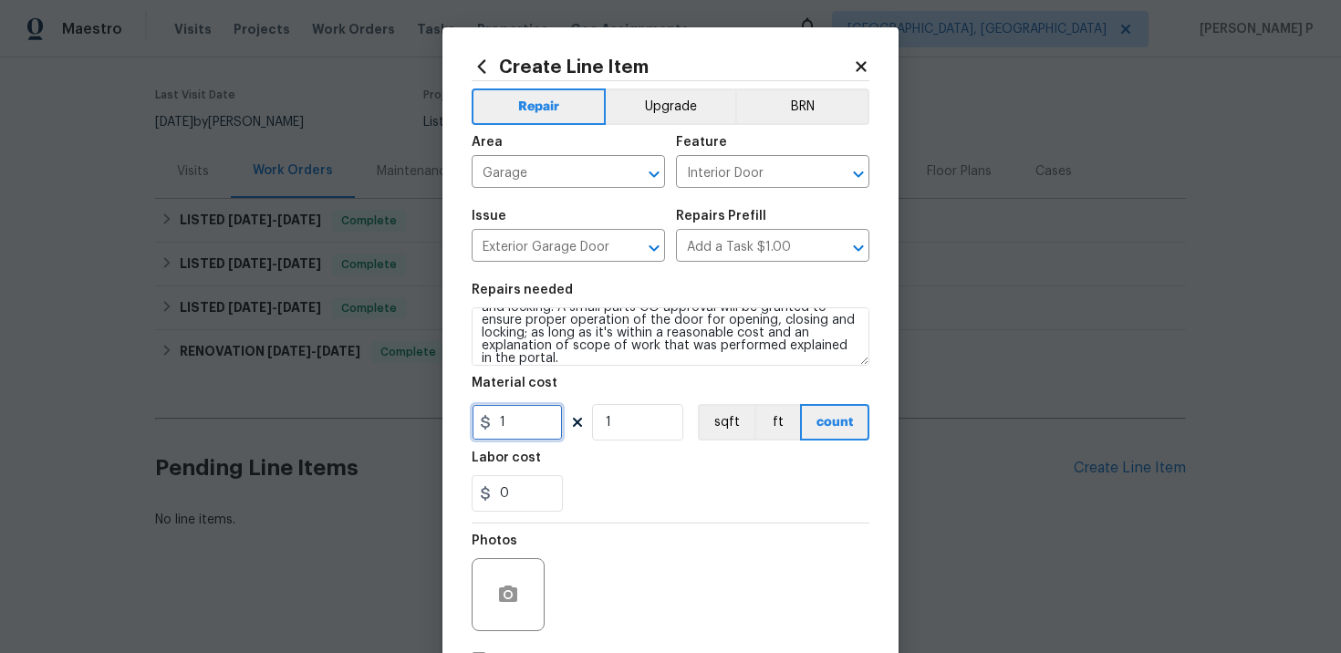
click at [529, 422] on input "1" at bounding box center [517, 422] width 91 height 37
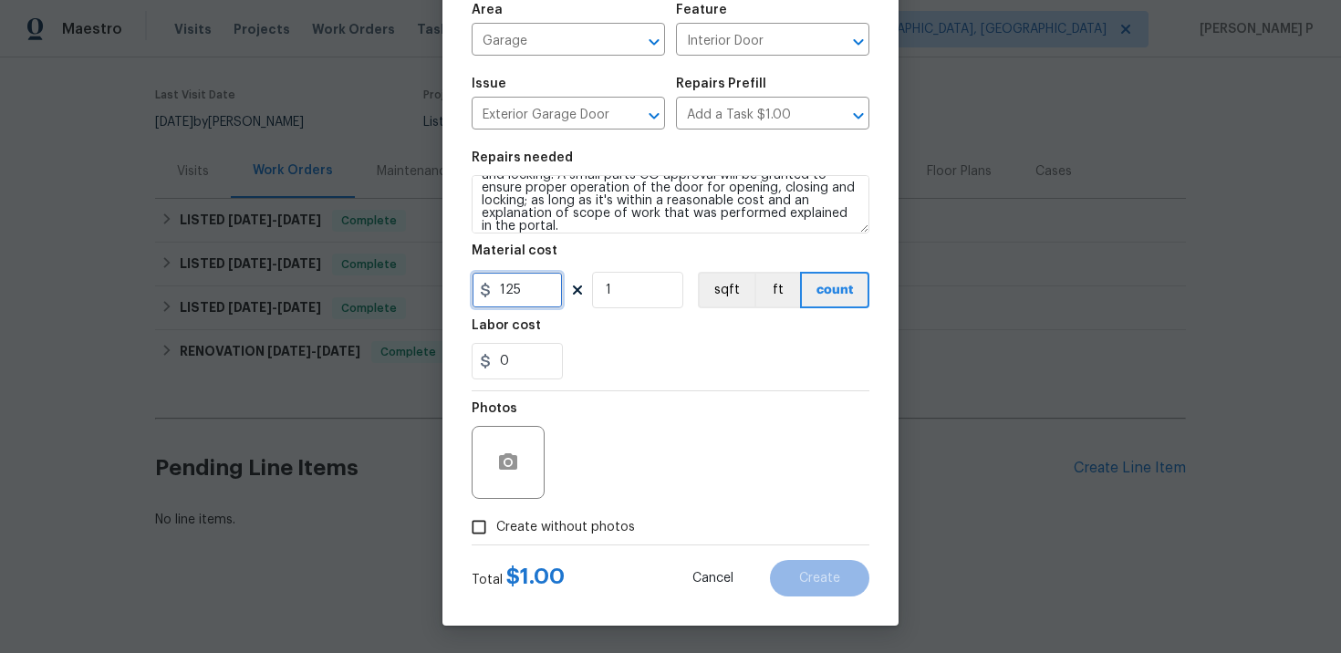
type input "125"
click at [479, 528] on input "Create without photos" at bounding box center [479, 527] width 35 height 35
checkbox input "true"
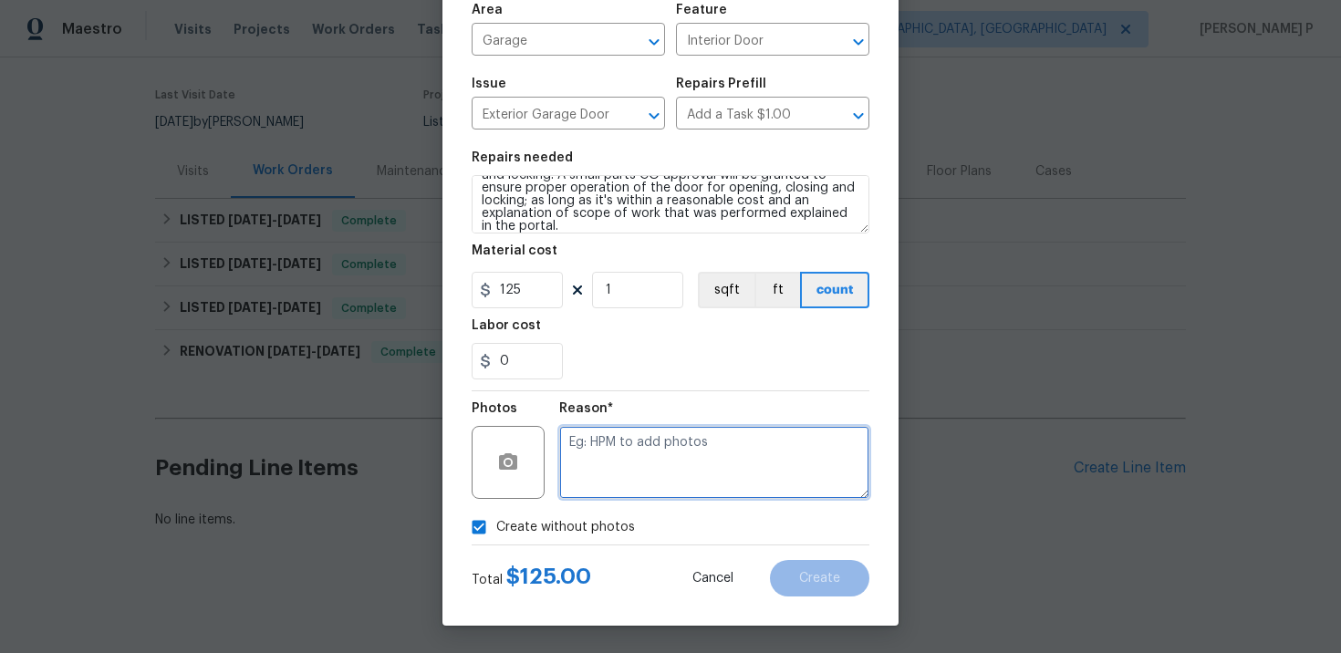
click at [635, 486] on textarea at bounding box center [714, 462] width 310 height 73
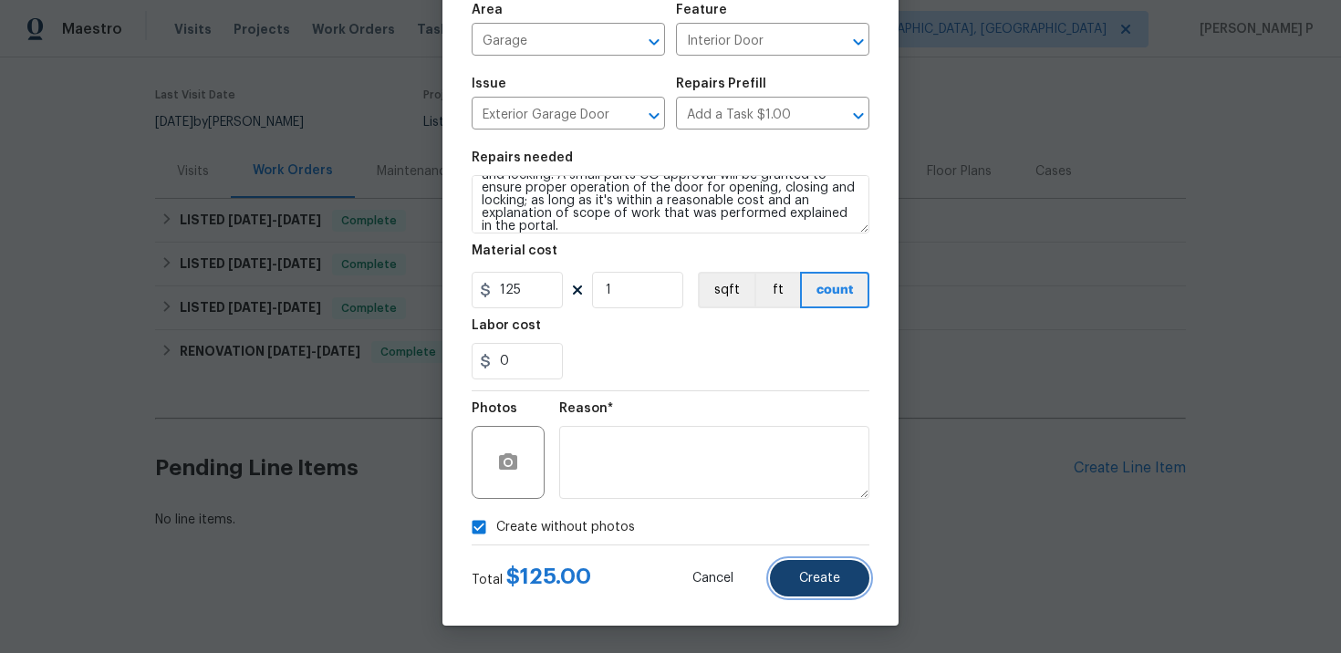
click at [809, 581] on span "Create" at bounding box center [819, 579] width 41 height 14
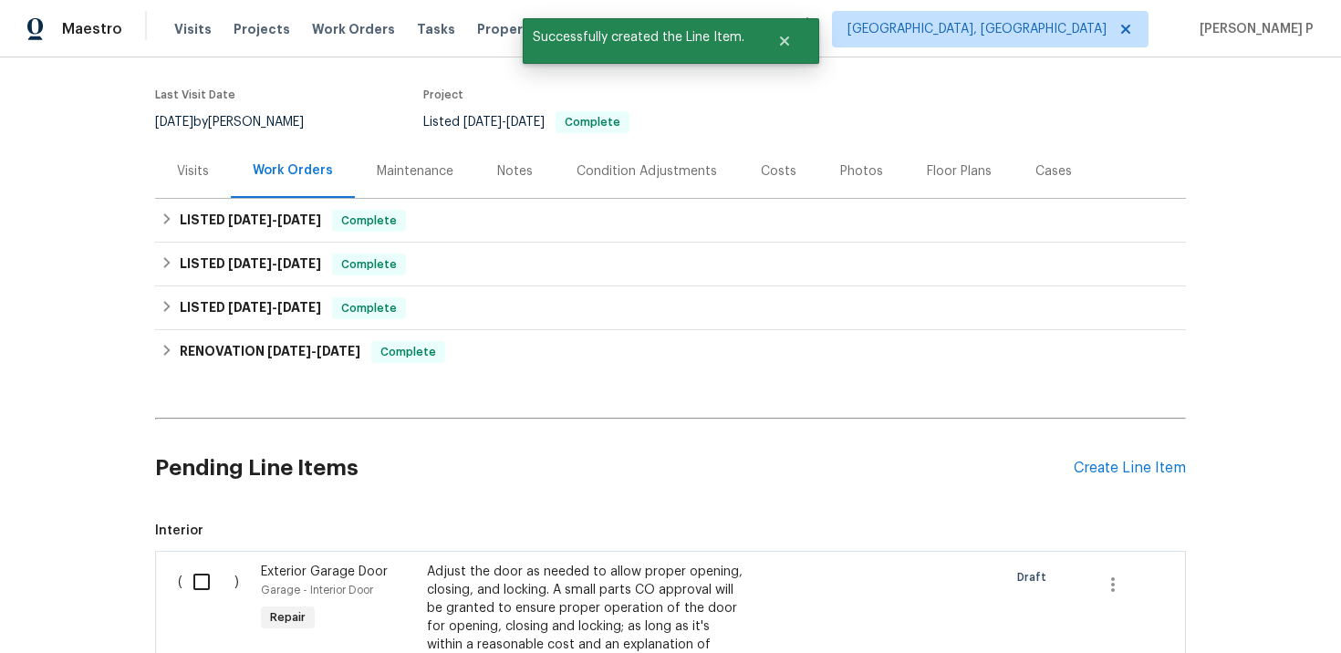
click at [206, 576] on input "checkbox" at bounding box center [209, 582] width 52 height 38
checkbox input "true"
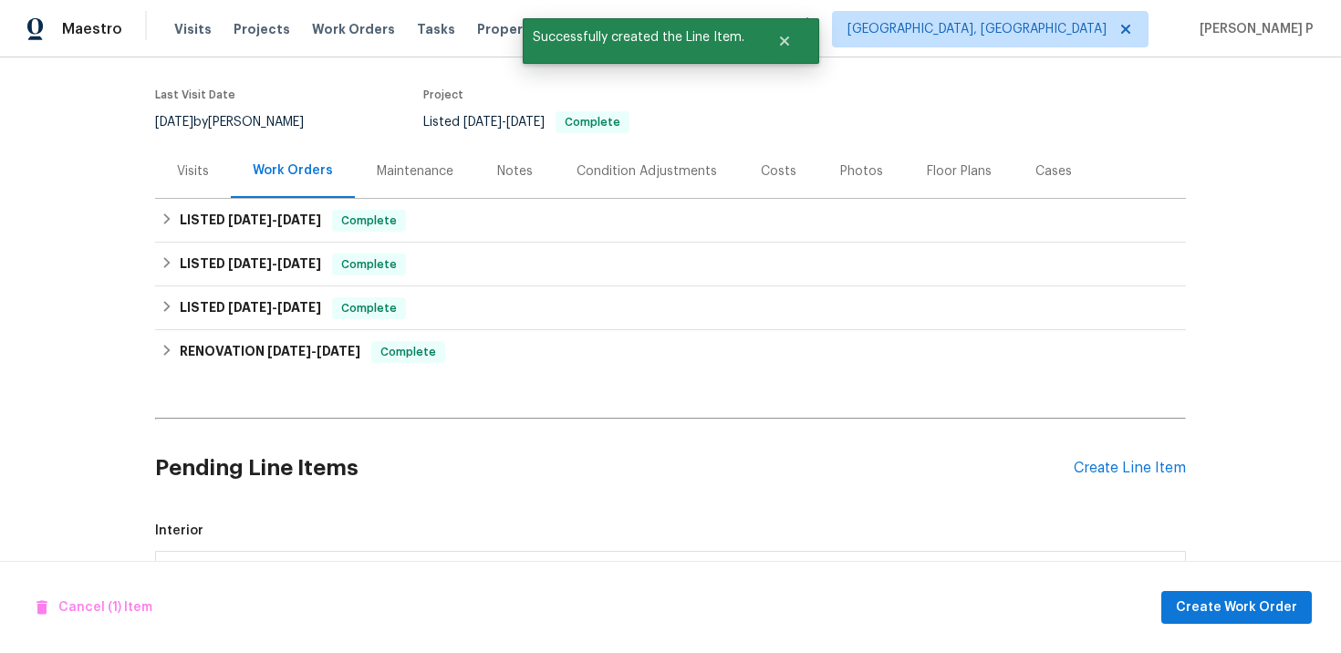
scroll to position [432, 0]
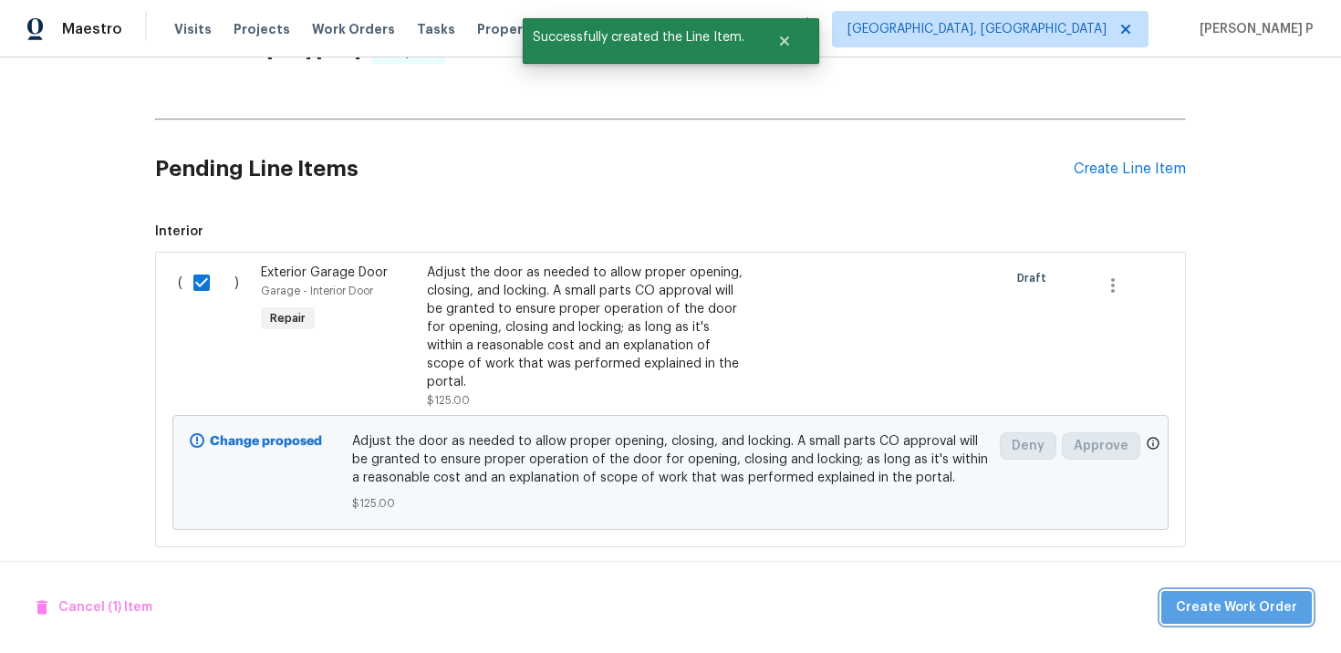
click at [1255, 607] on span "Create Work Order" at bounding box center [1236, 608] width 121 height 23
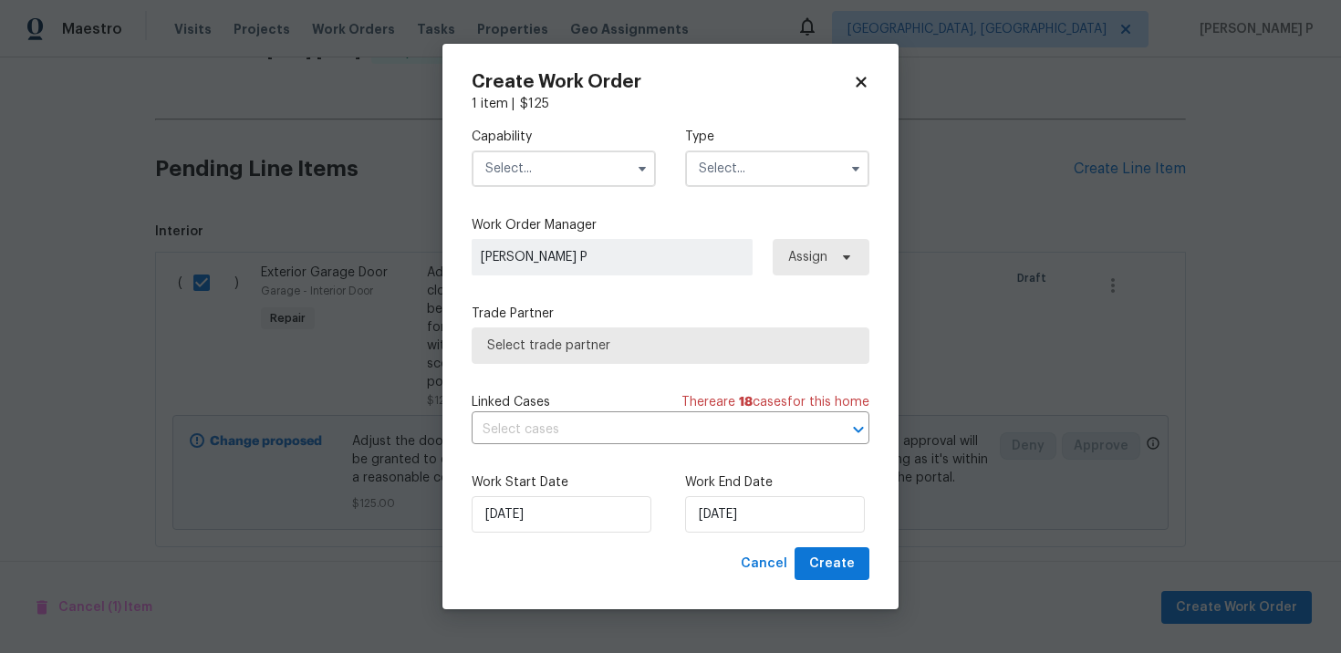
click at [715, 176] on input "text" at bounding box center [777, 169] width 184 height 37
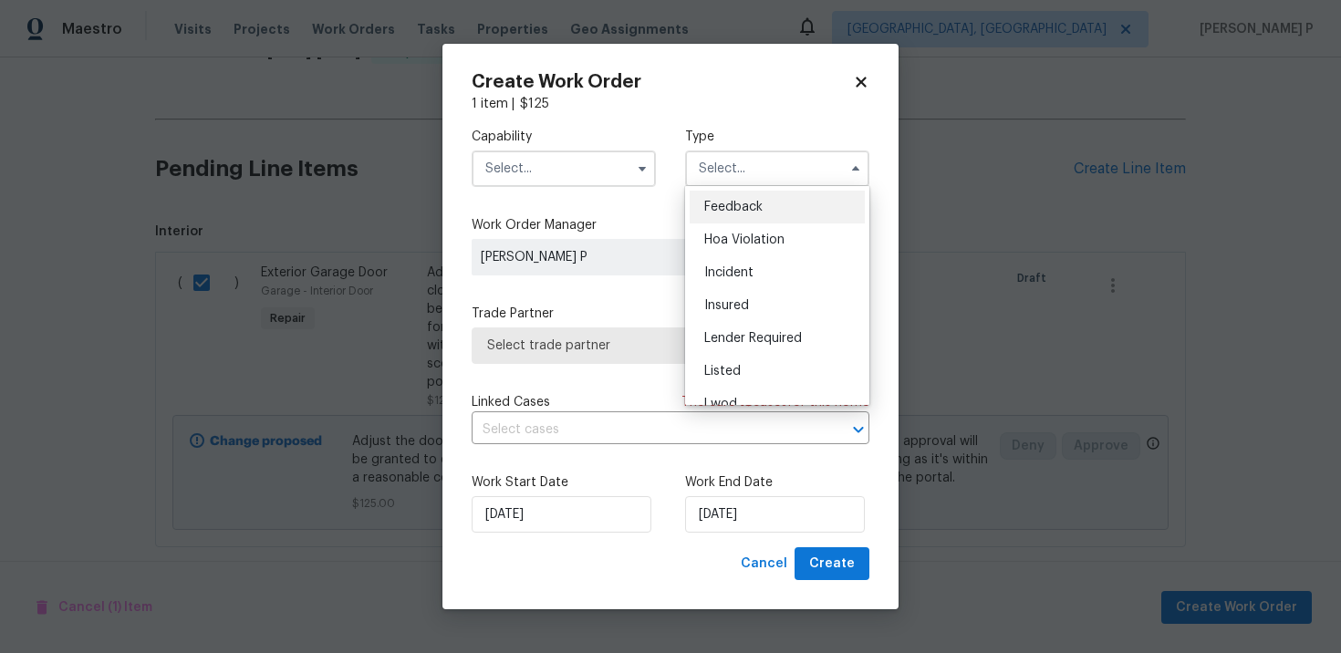
click at [726, 213] on span "Feedback" at bounding box center [733, 207] width 58 height 13
type input "Feedback"
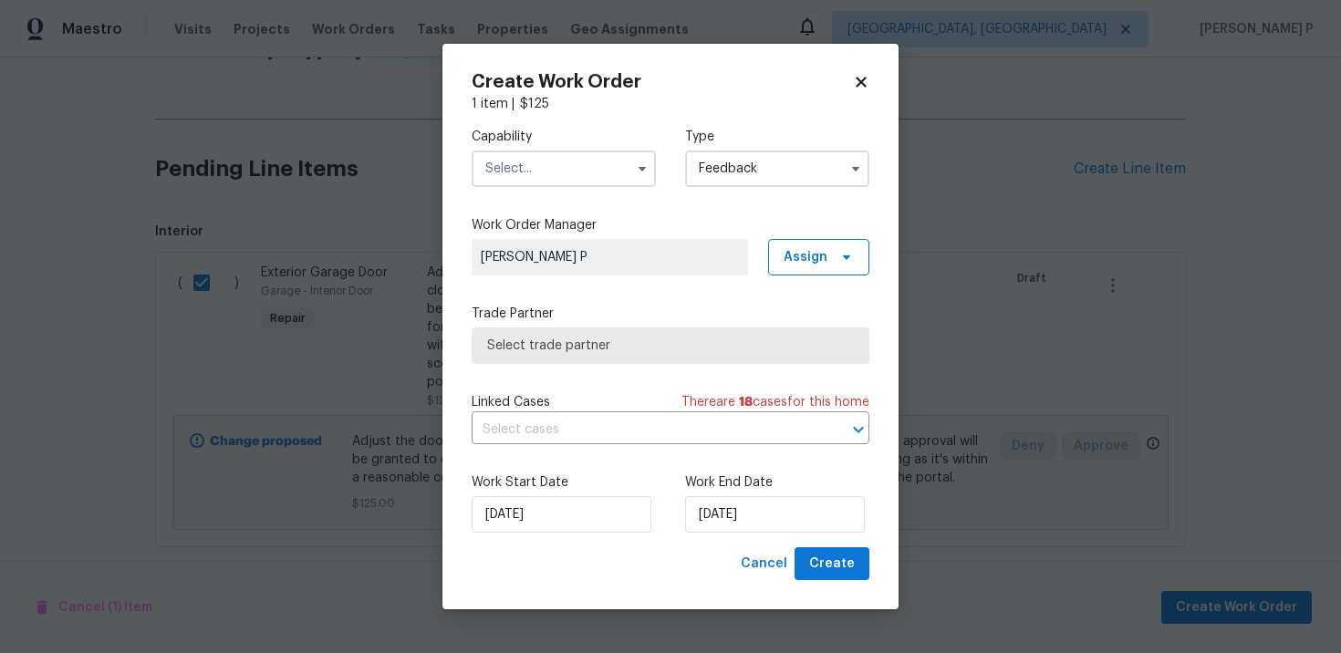
click at [568, 171] on input "text" at bounding box center [564, 169] width 184 height 37
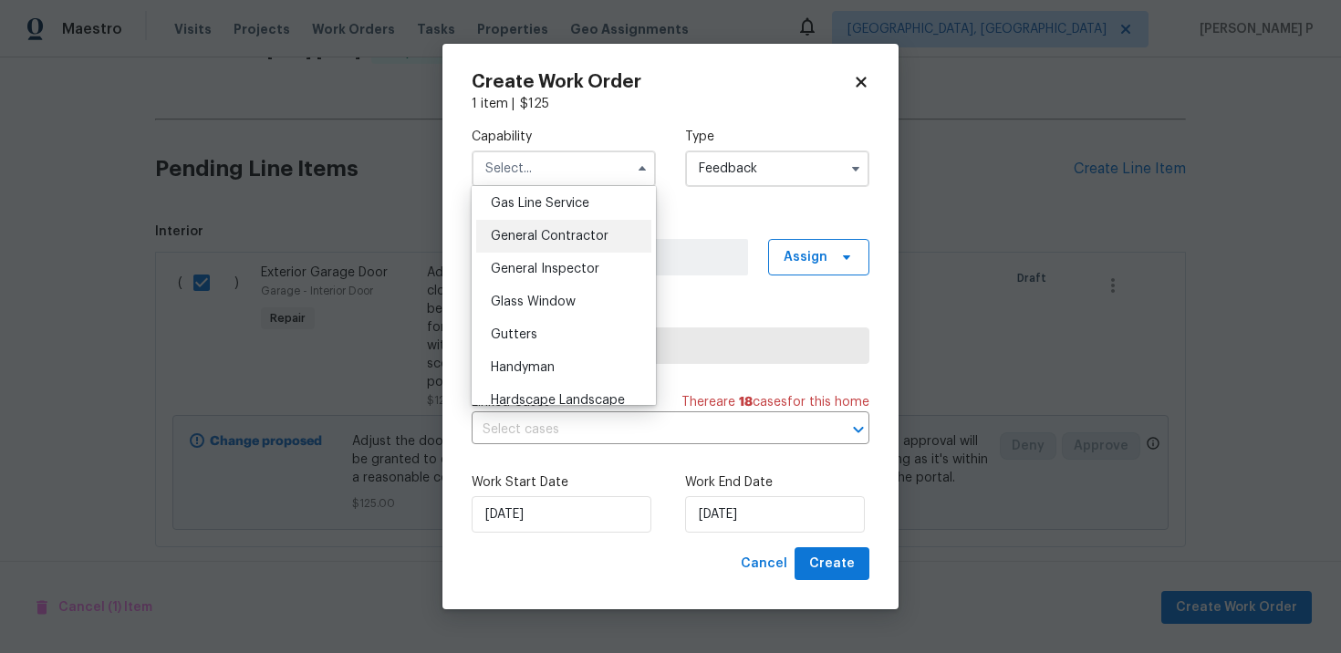
scroll to position [915, 0]
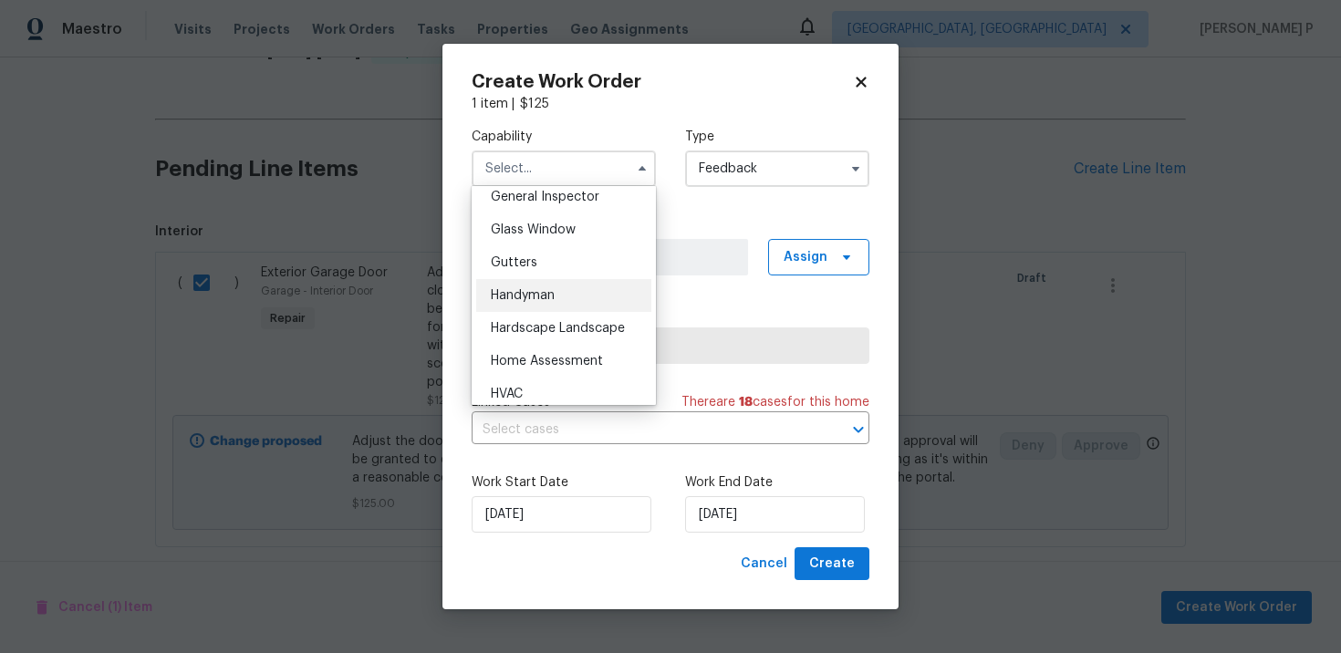
click at [540, 297] on span "Handyman" at bounding box center [523, 295] width 64 height 13
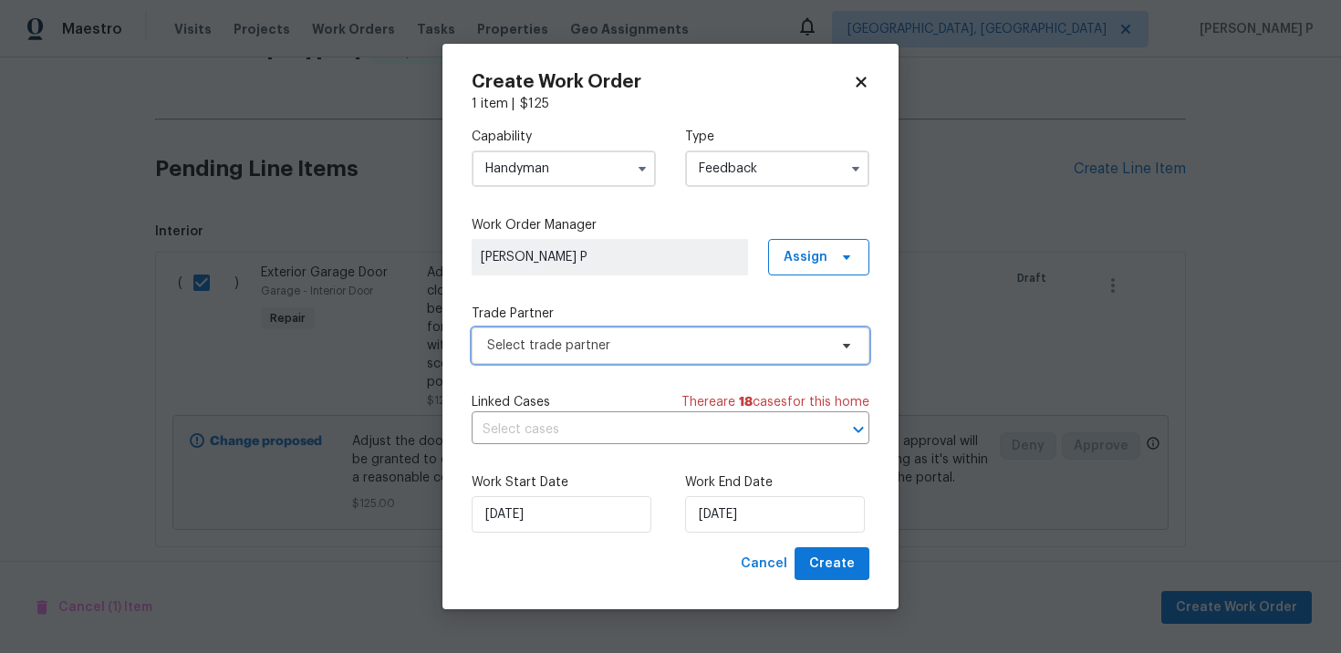
click at [611, 353] on span "Select trade partner" at bounding box center [657, 346] width 340 height 18
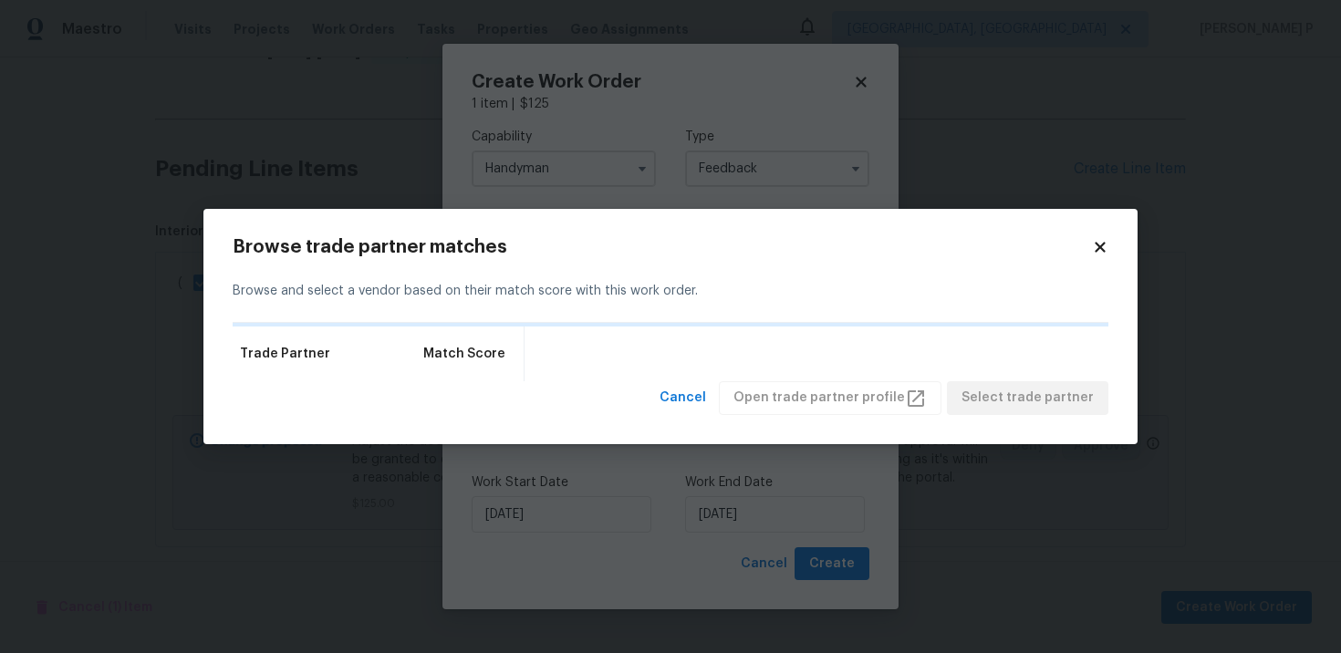
click at [1098, 245] on icon at bounding box center [1100, 248] width 10 height 10
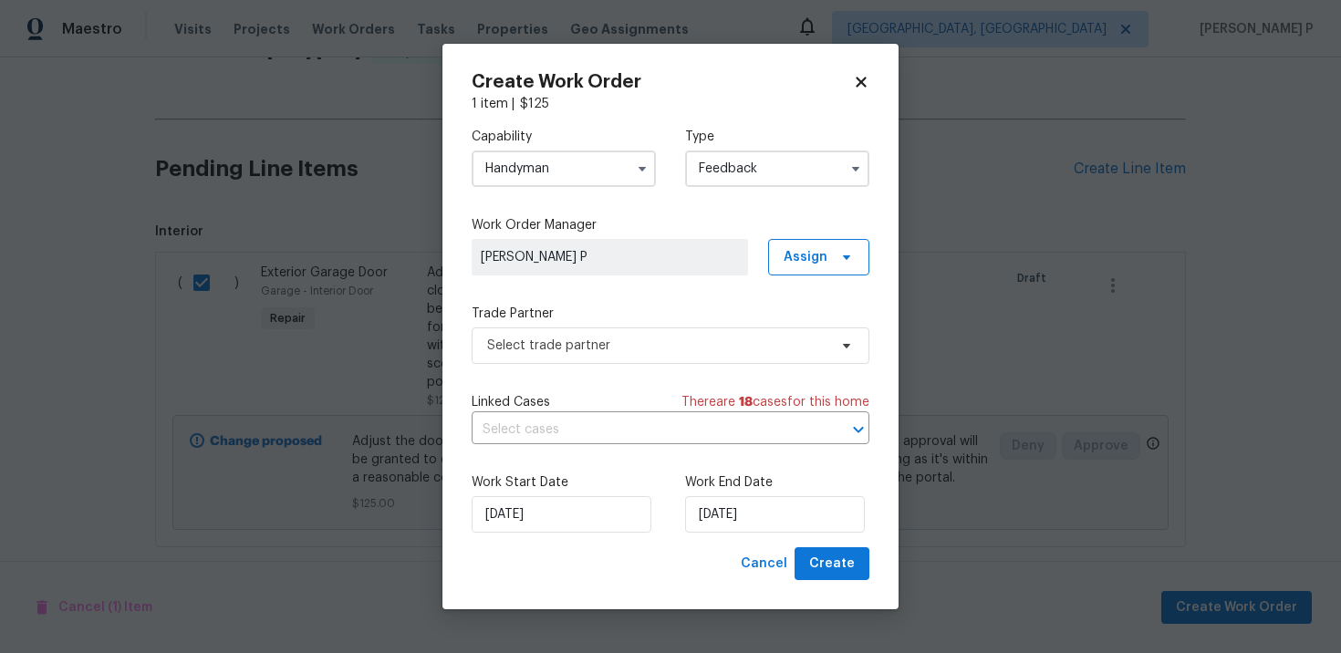
click at [593, 180] on input "Handyman" at bounding box center [564, 169] width 184 height 37
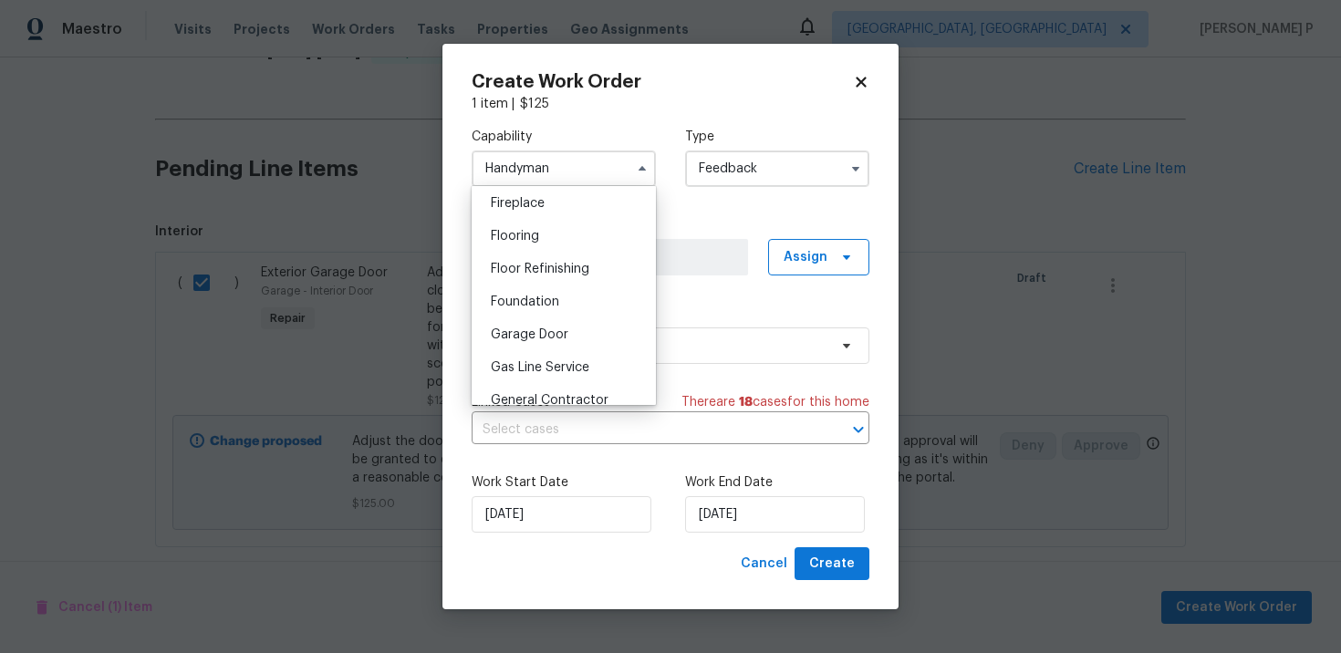
scroll to position [683, 0]
click at [568, 327] on div "Garage Door" at bounding box center [563, 331] width 175 height 33
type input "Garage Door"
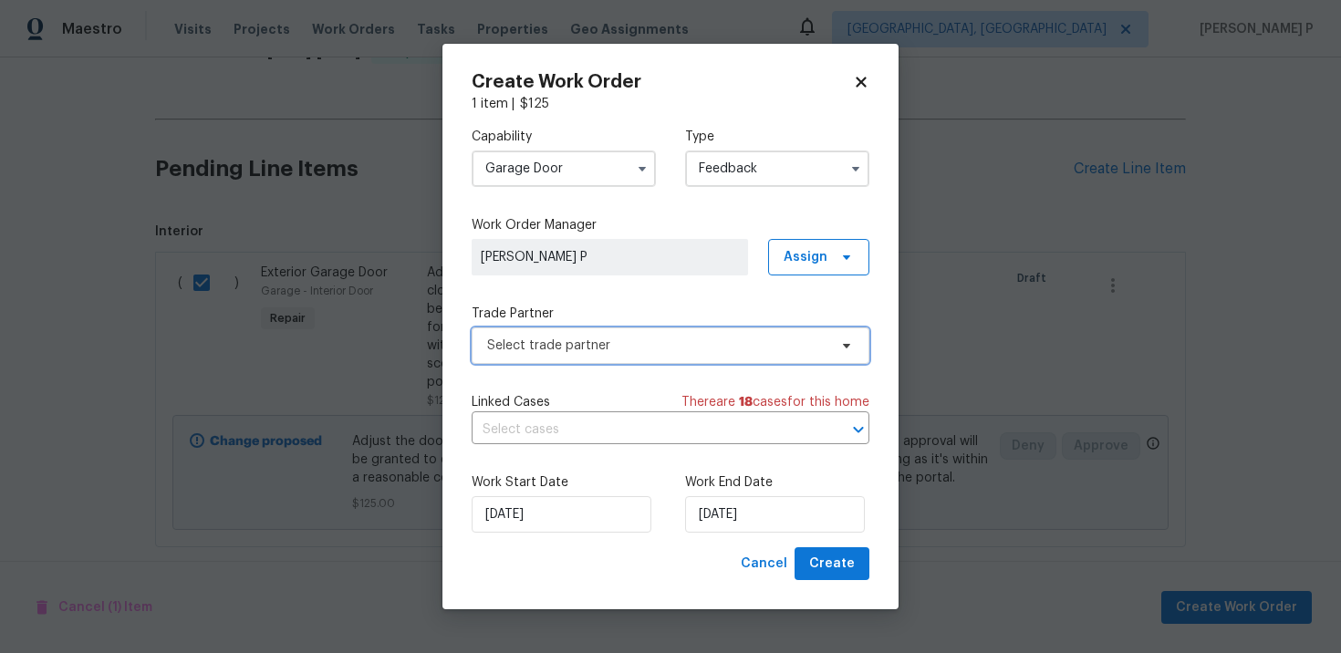
click at [586, 337] on span "Select trade partner" at bounding box center [657, 346] width 340 height 18
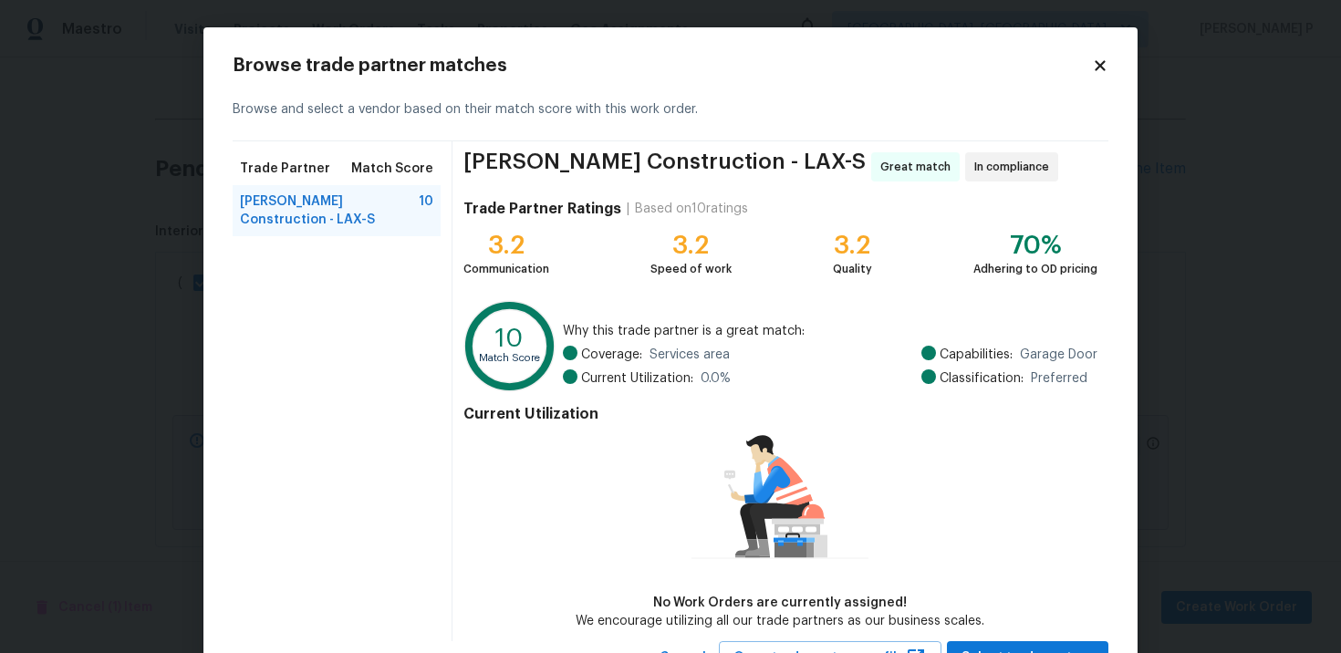
scroll to position [77, 0]
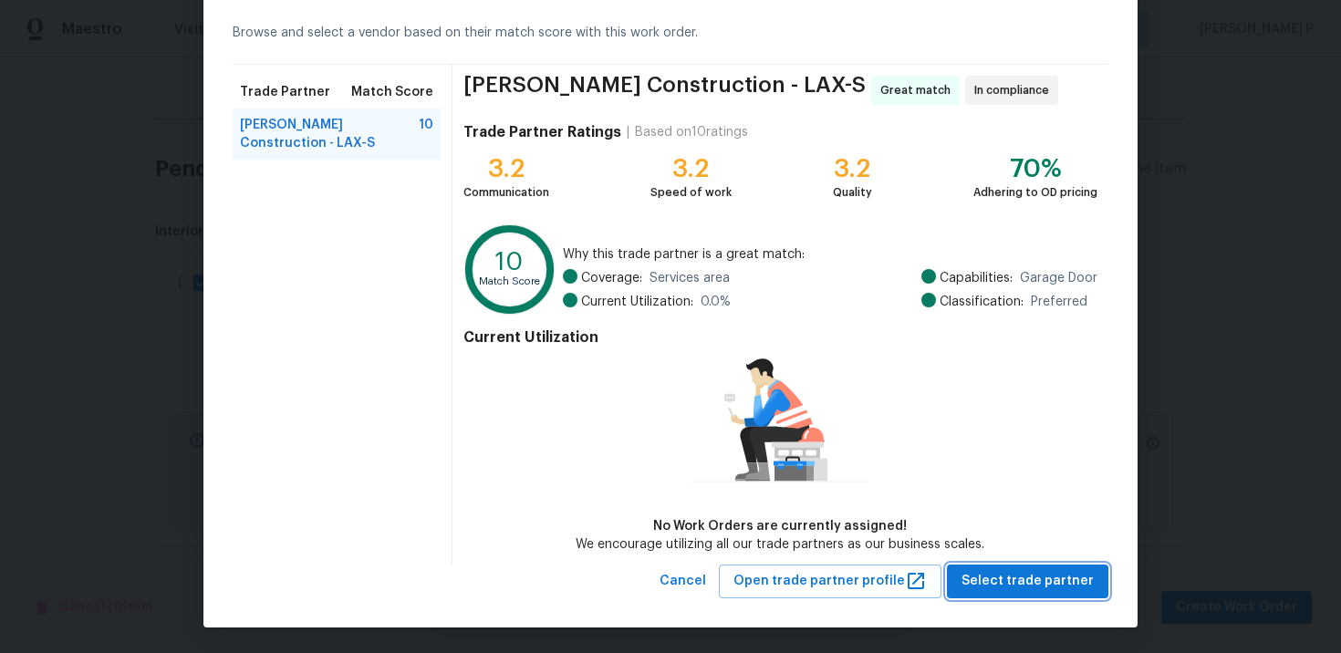
click at [999, 579] on span "Select trade partner" at bounding box center [1028, 581] width 132 height 23
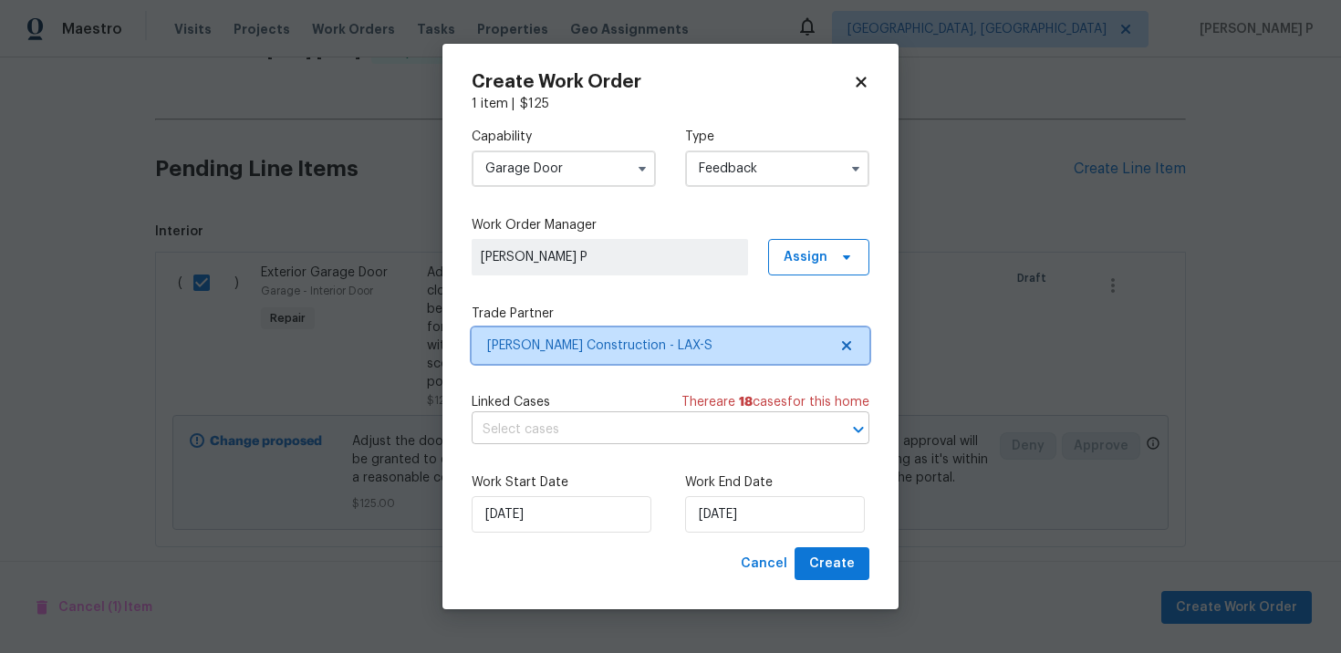
scroll to position [0, 0]
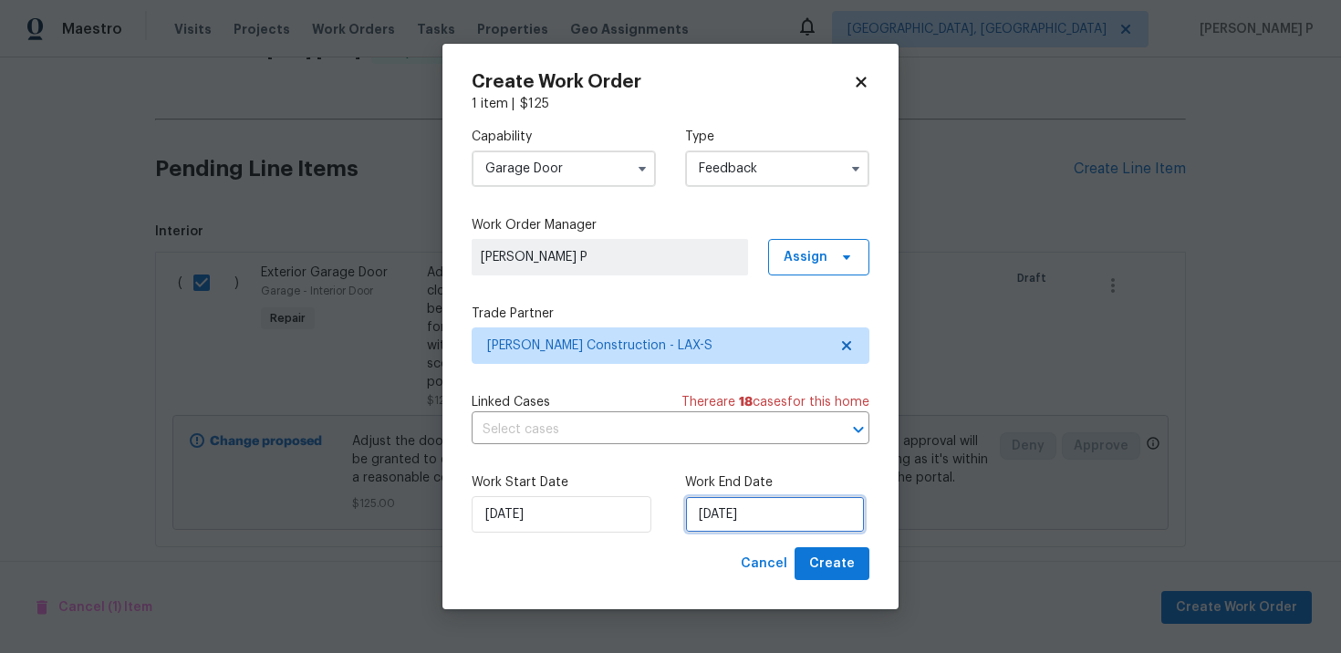
click at [761, 523] on input "[DATE]" at bounding box center [775, 514] width 180 height 37
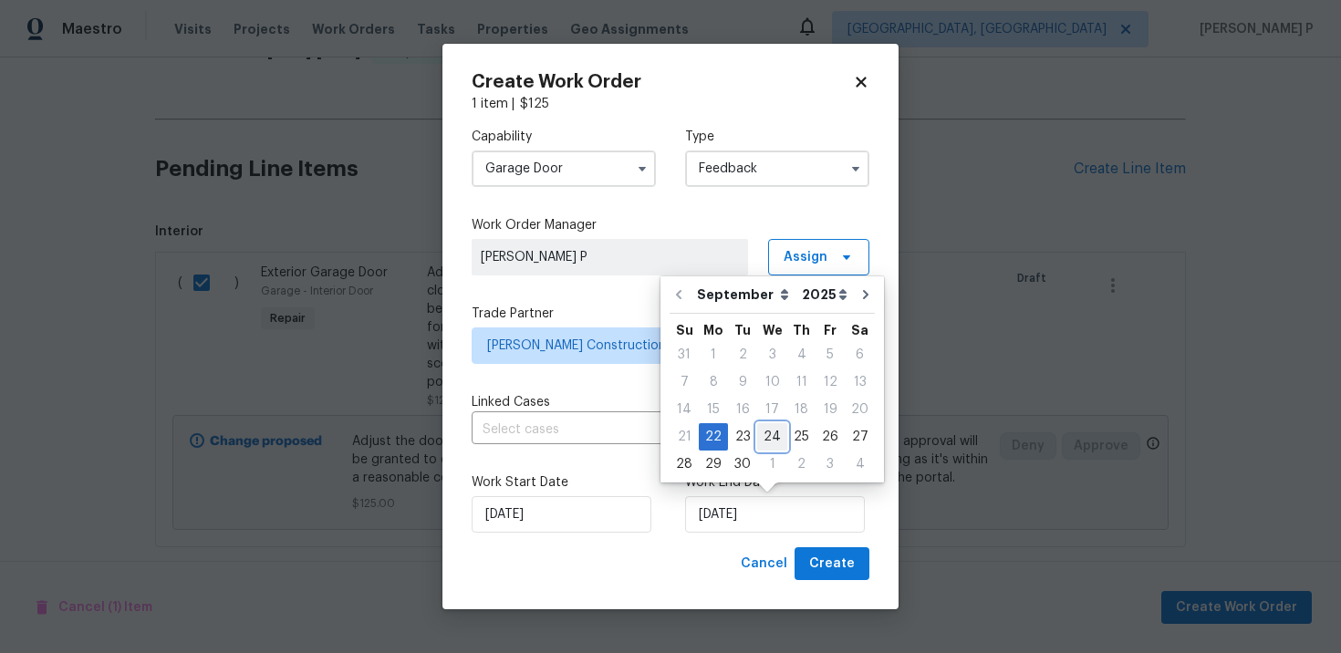
click at [775, 435] on div "24" at bounding box center [772, 437] width 30 height 26
type input "[DATE]"
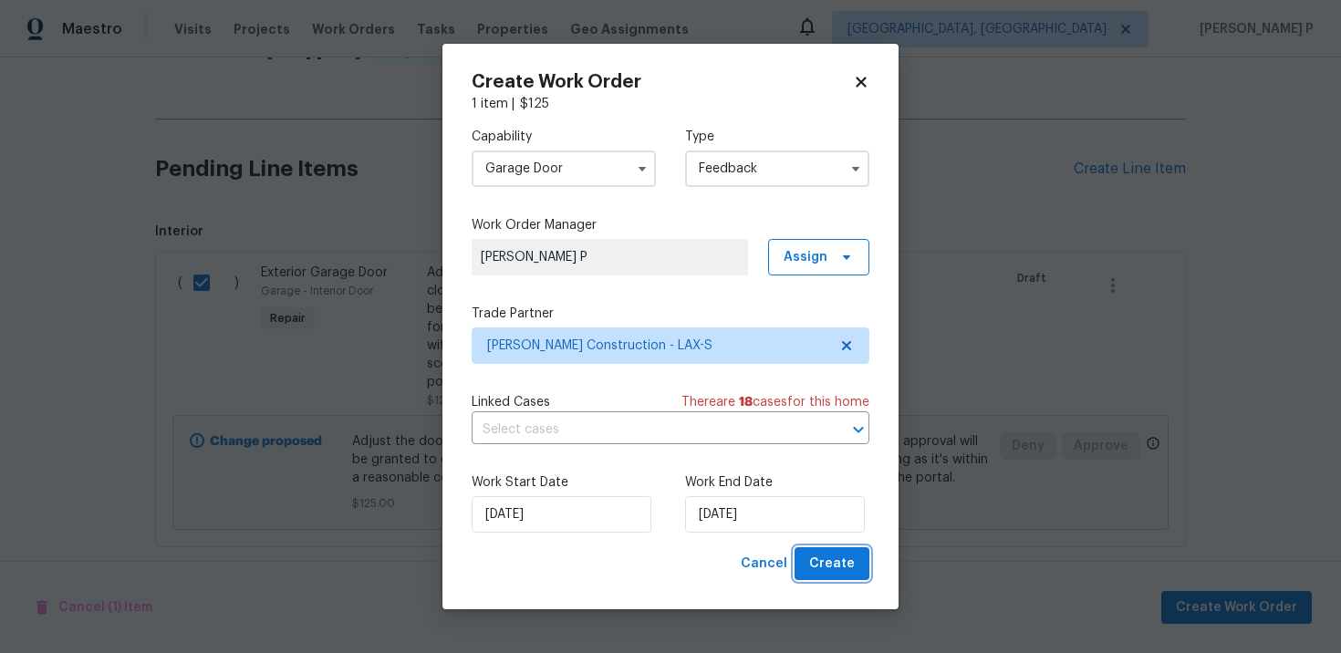
click at [840, 569] on span "Create" at bounding box center [832, 564] width 46 height 23
checkbox input "false"
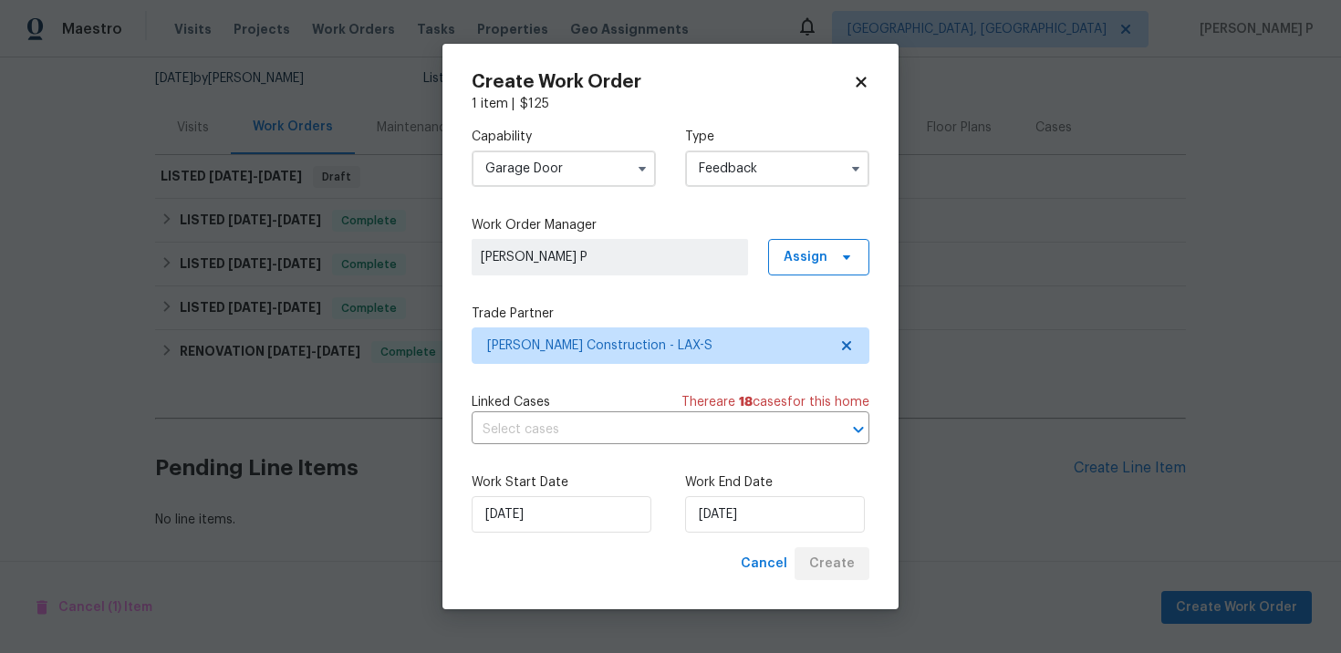
scroll to position [176, 0]
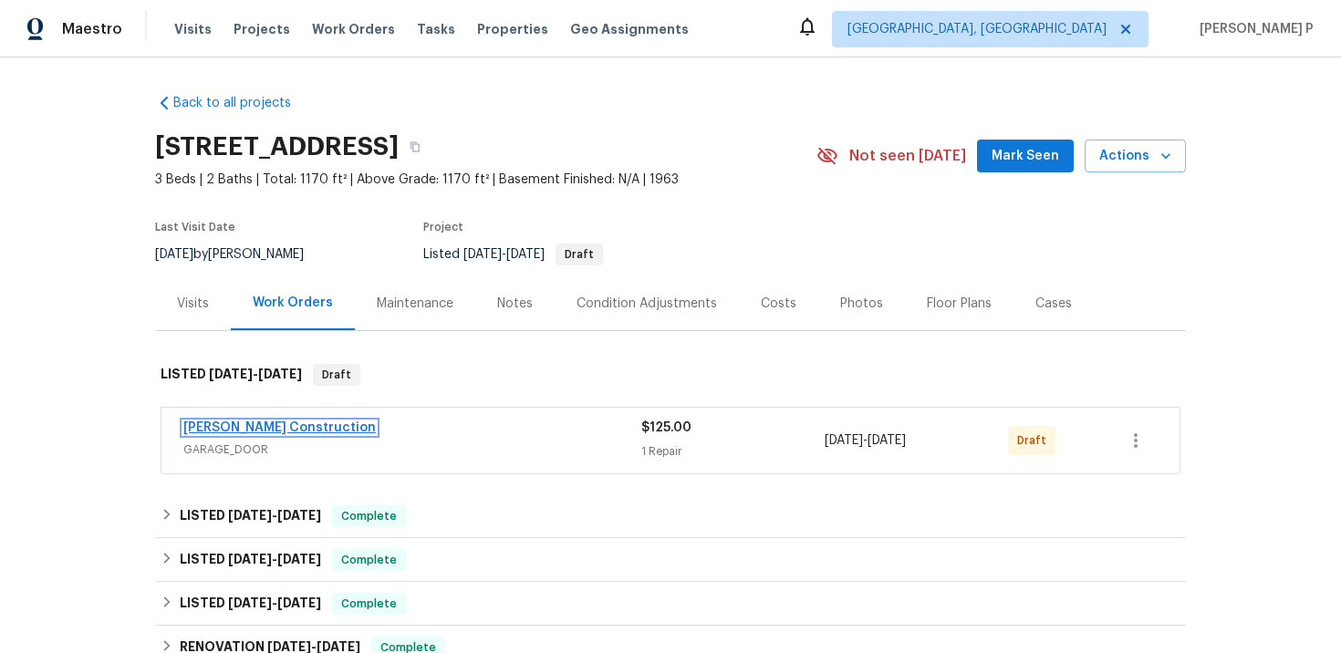
click at [263, 424] on link "[PERSON_NAME] Construction" at bounding box center [279, 428] width 193 height 13
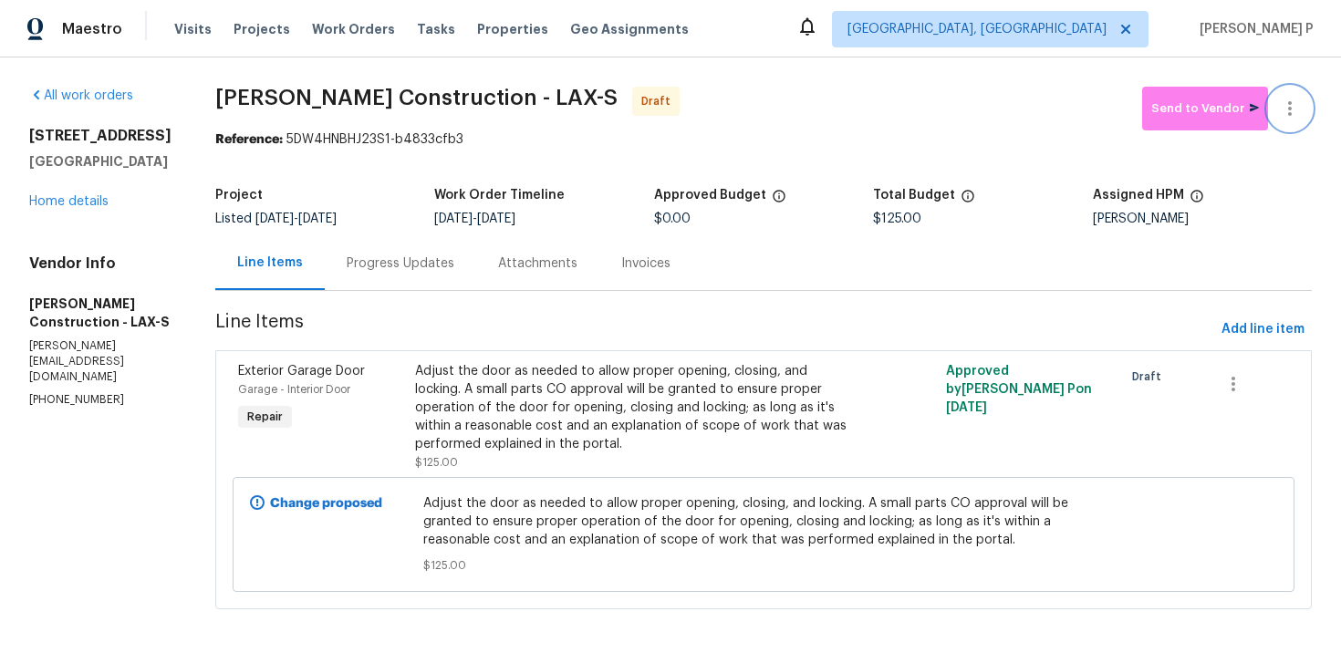
click at [1288, 107] on icon "button" at bounding box center [1290, 109] width 22 height 22
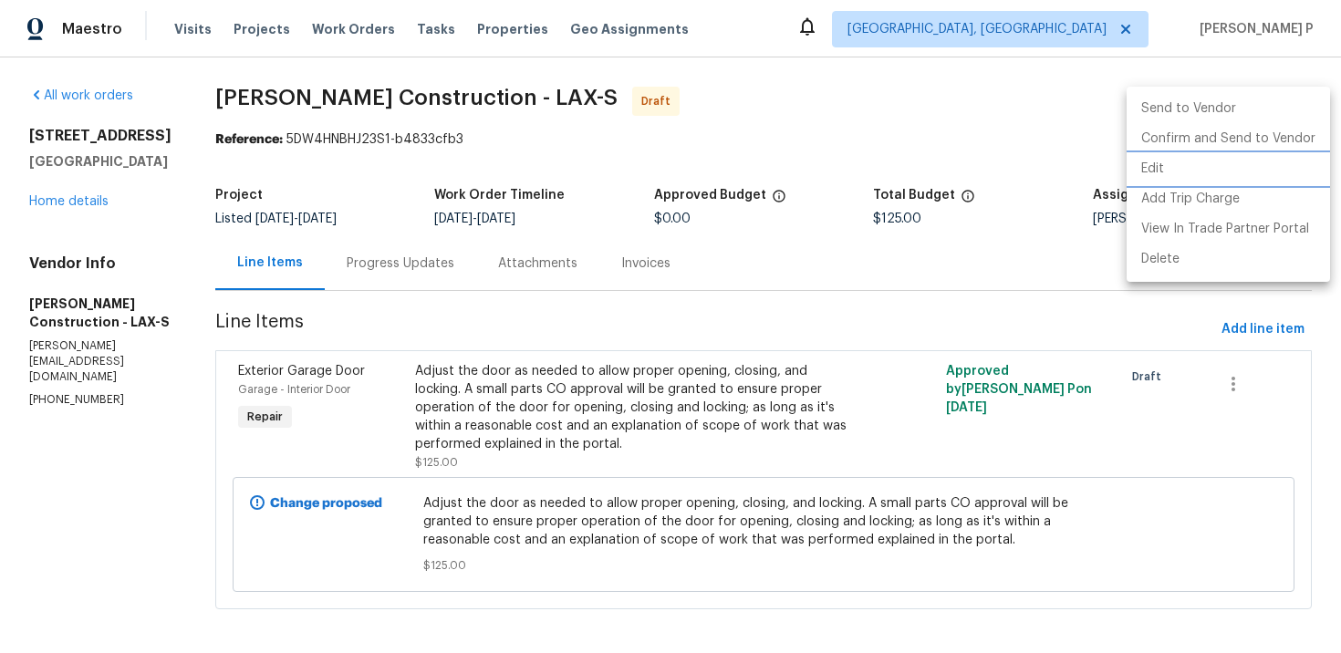
click at [1182, 173] on li "Edit" at bounding box center [1228, 169] width 203 height 30
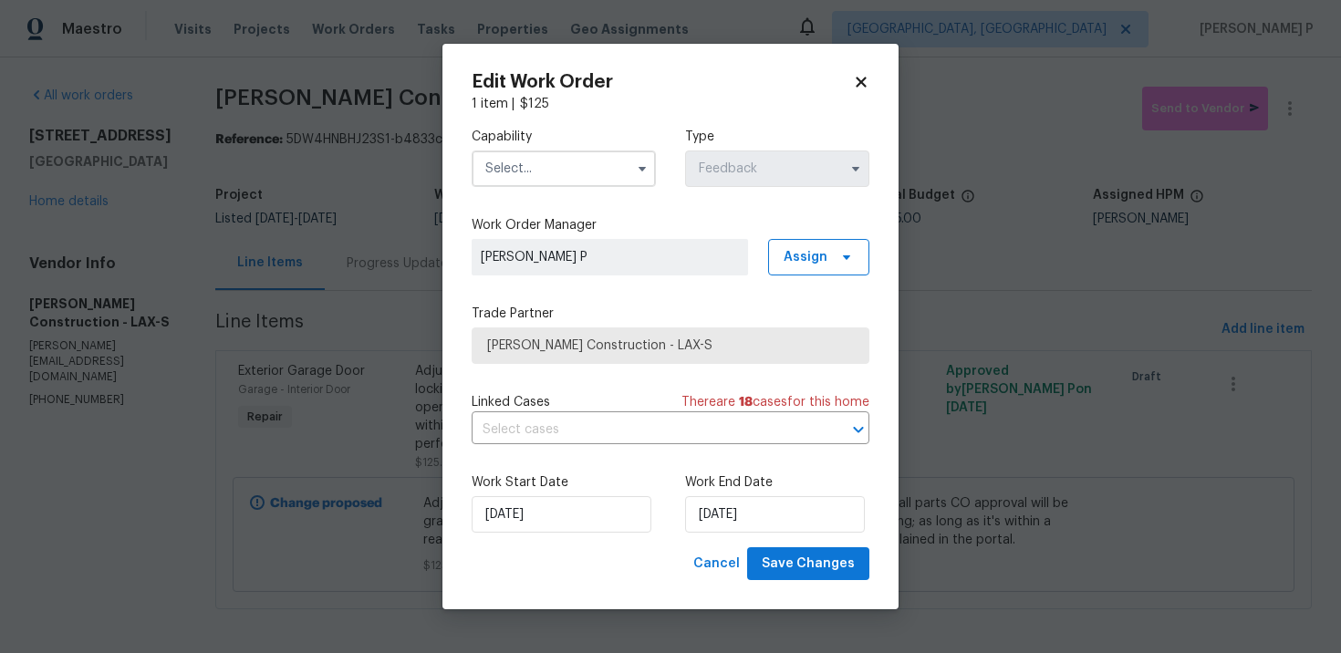
click at [557, 144] on label "Capability" at bounding box center [564, 137] width 184 height 18
click at [557, 165] on input "text" at bounding box center [564, 169] width 184 height 37
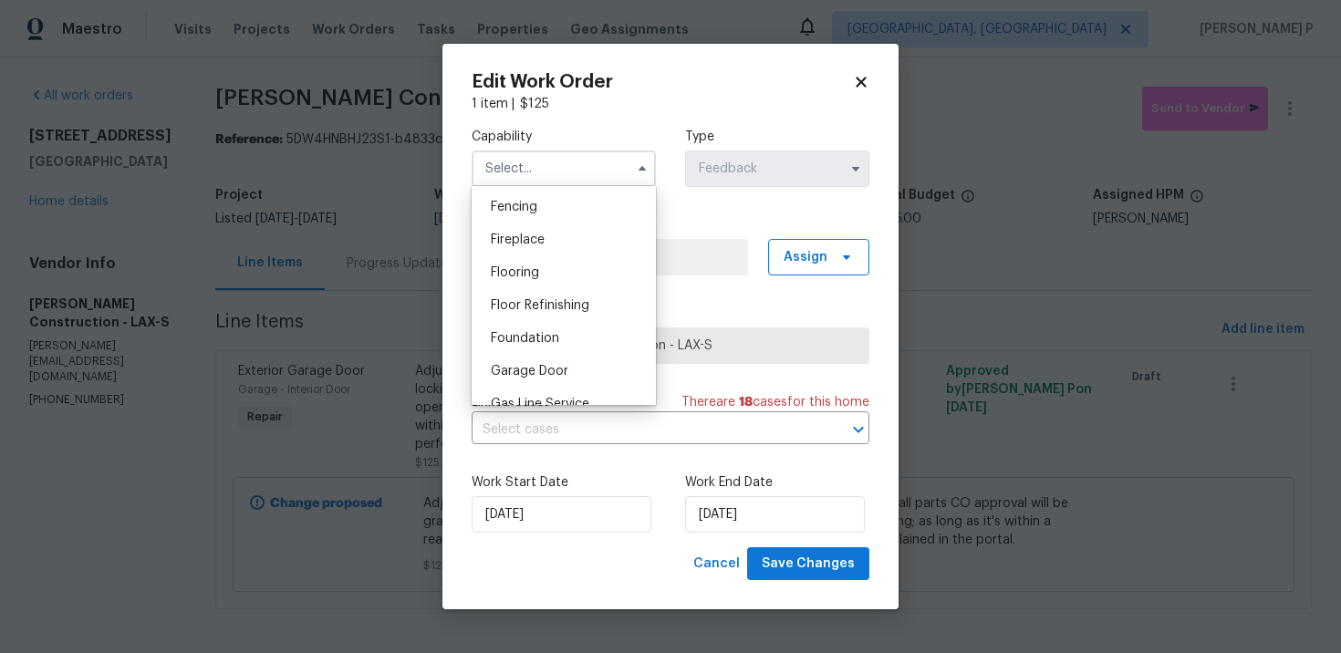
scroll to position [674, 0]
click at [529, 330] on div "Garage Door" at bounding box center [563, 339] width 175 height 33
type input "Garage Door"
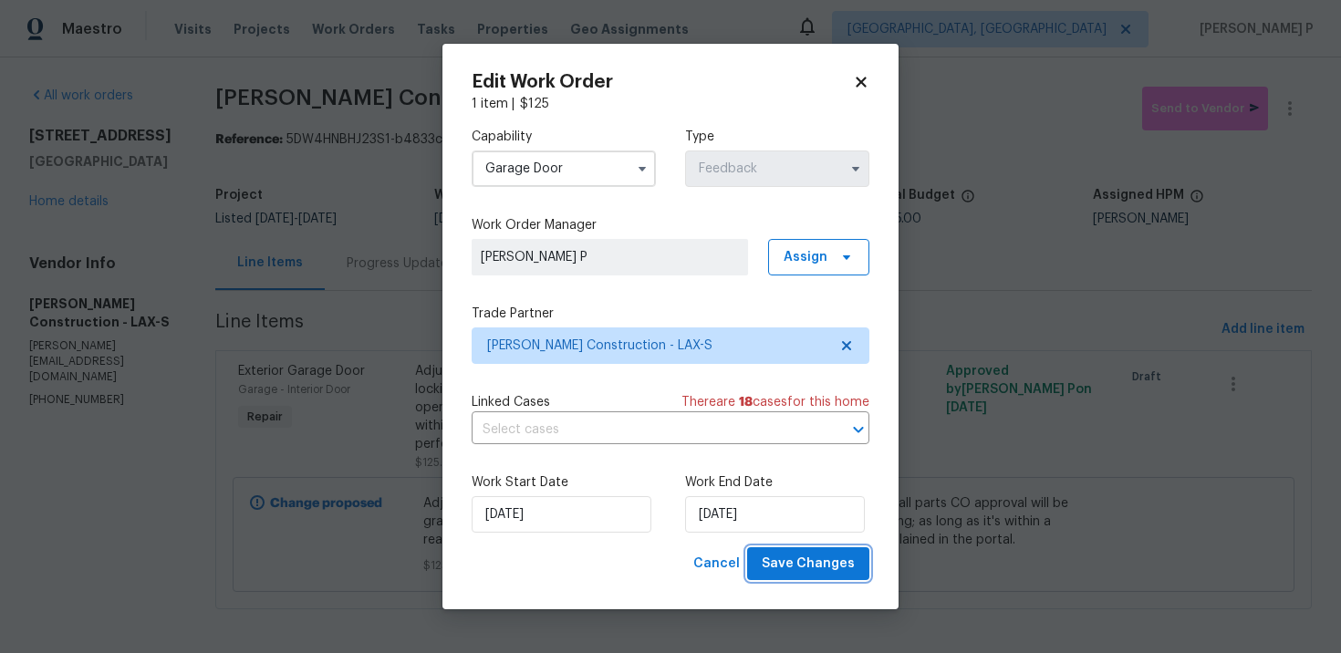
click at [801, 563] on span "Save Changes" at bounding box center [808, 564] width 93 height 23
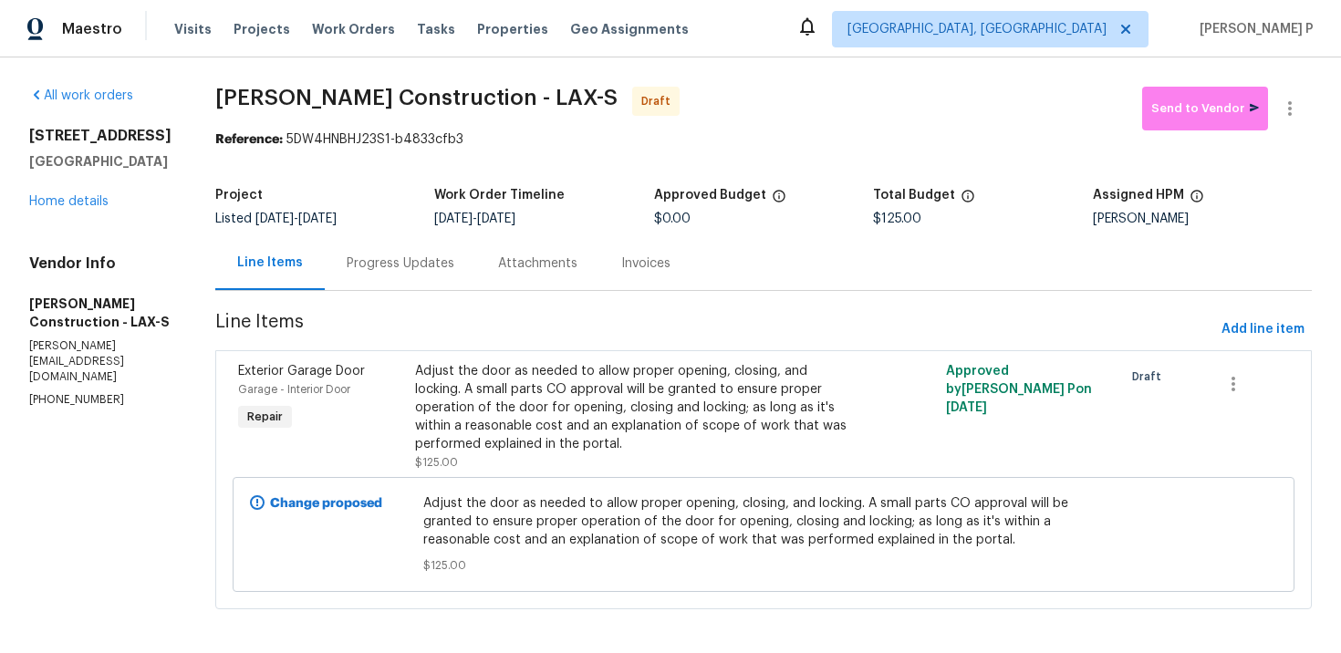
click at [454, 263] on div "Progress Updates" at bounding box center [401, 264] width 108 height 18
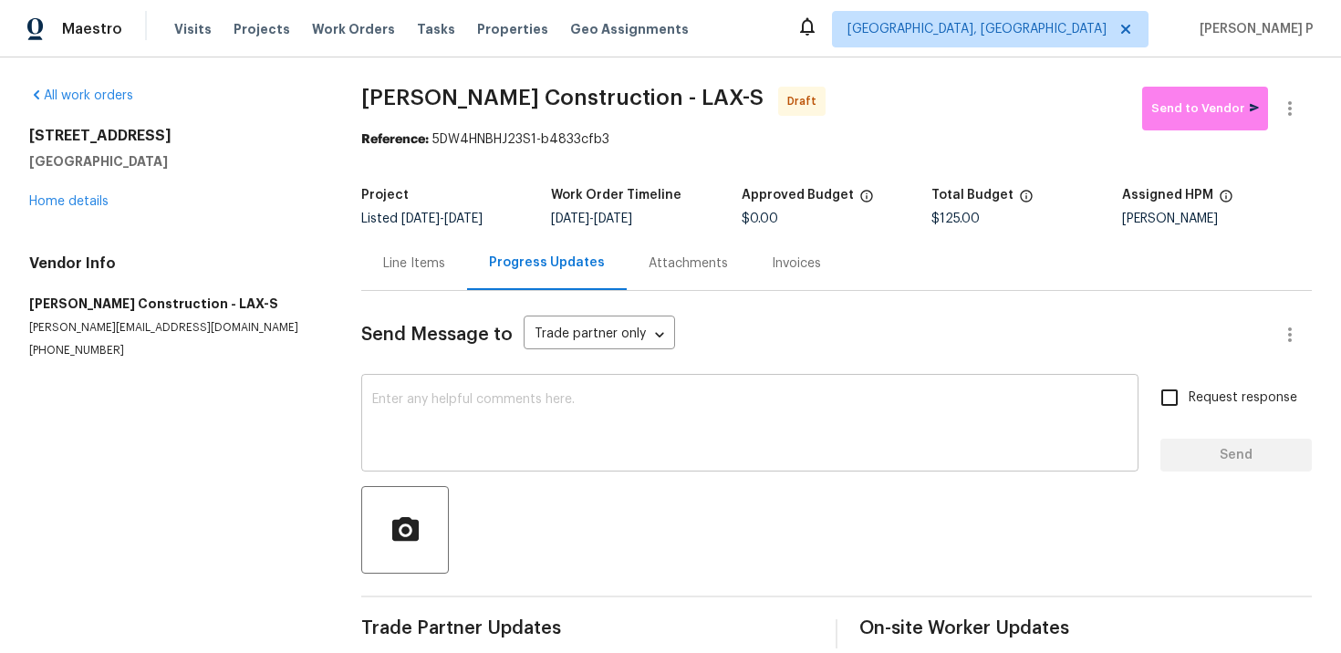
click at [498, 412] on textarea at bounding box center [750, 425] width 756 height 64
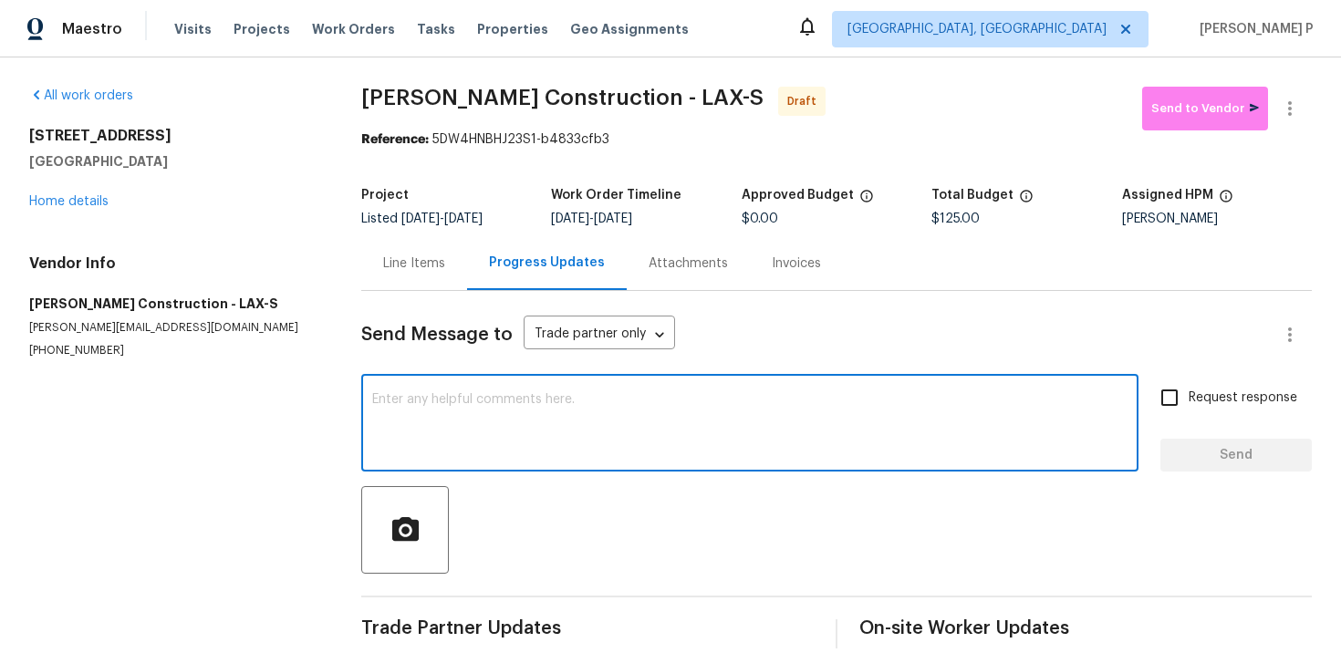
paste textarea "Hi, this is Ramyasri with Opendoor. I’m confirming you received the WO for the …"
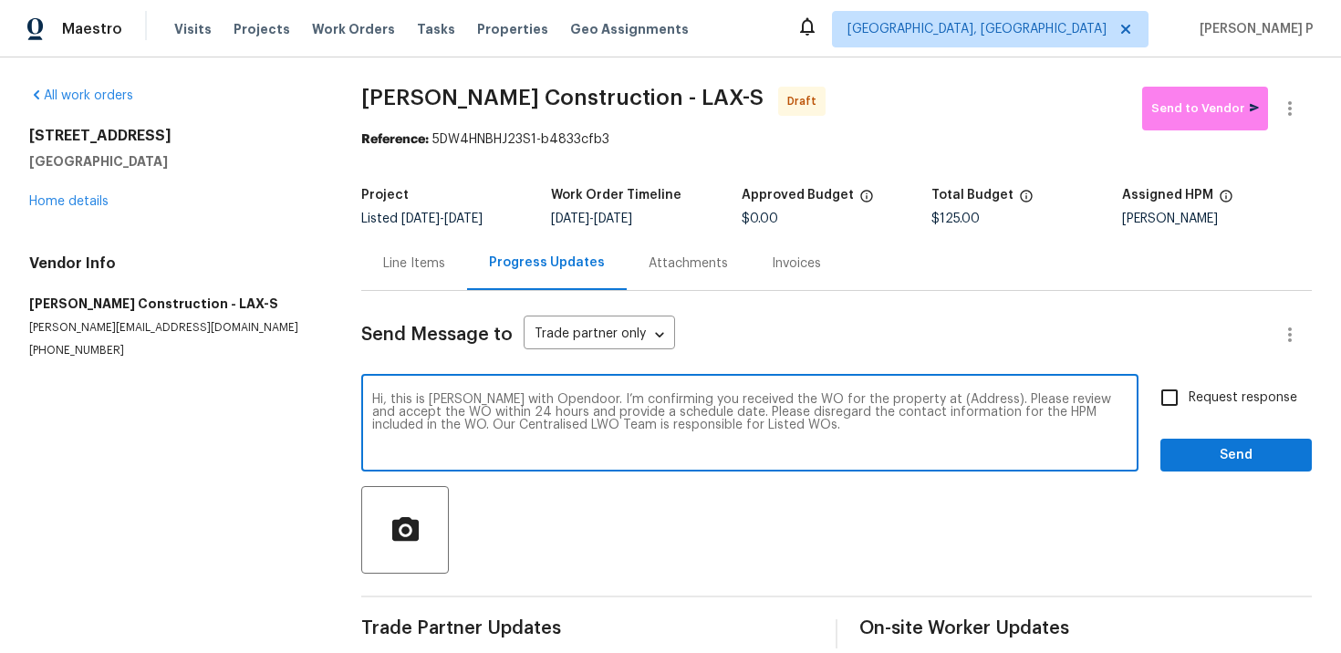
drag, startPoint x: 914, startPoint y: 397, endPoint x: 971, endPoint y: 398, distance: 56.6
click at [970, 398] on textarea "Hi, this is Ramyasri with Opendoor. I’m confirming you received the WO for the …" at bounding box center [750, 425] width 756 height 64
paste textarea "11820 Painter Ave, Whittier, CA 90605"
type textarea "Hi, this is Ramyasri with Opendoor. I’m confirming you received the WO for the …"
click at [1193, 386] on label "Request response" at bounding box center [1224, 398] width 147 height 38
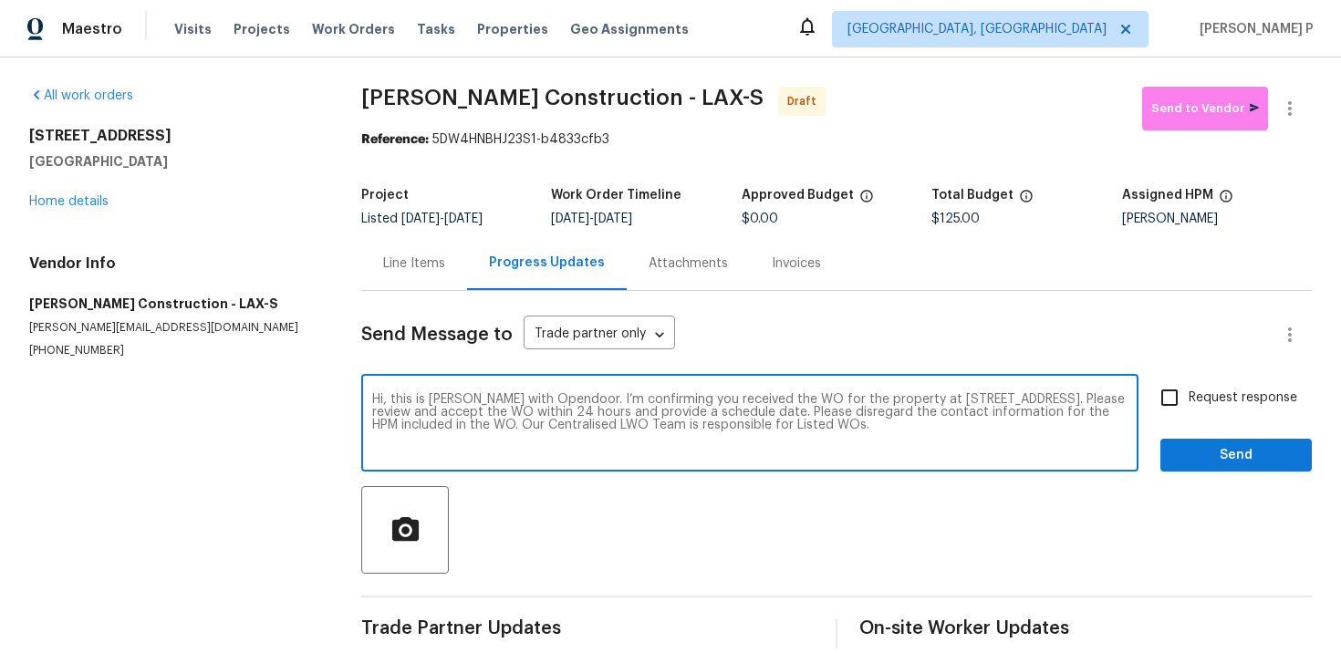
click at [1189, 386] on input "Request response" at bounding box center [1170, 398] width 38 height 38
checkbox input "true"
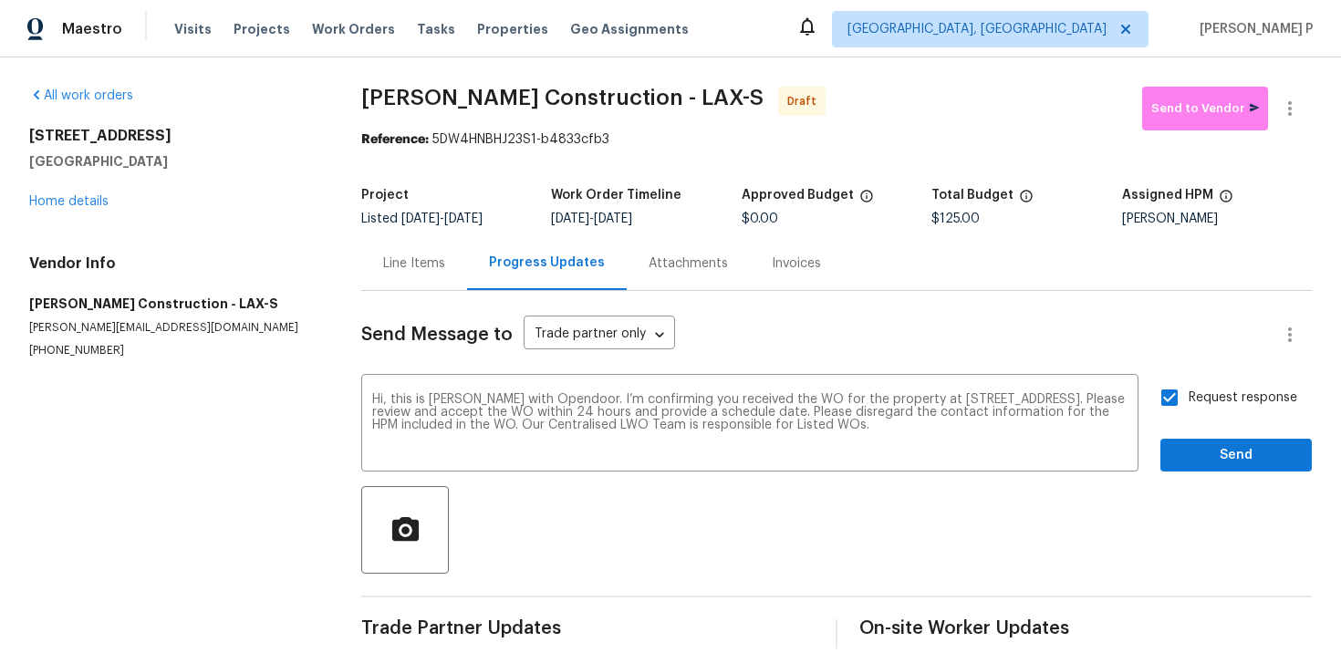
click at [1196, 483] on div "Send Message to Trade partner only Trade partner only ​ Hi, this is Ramyasri wi…" at bounding box center [836, 470] width 951 height 358
click at [1195, 459] on span "Send" at bounding box center [1236, 455] width 122 height 23
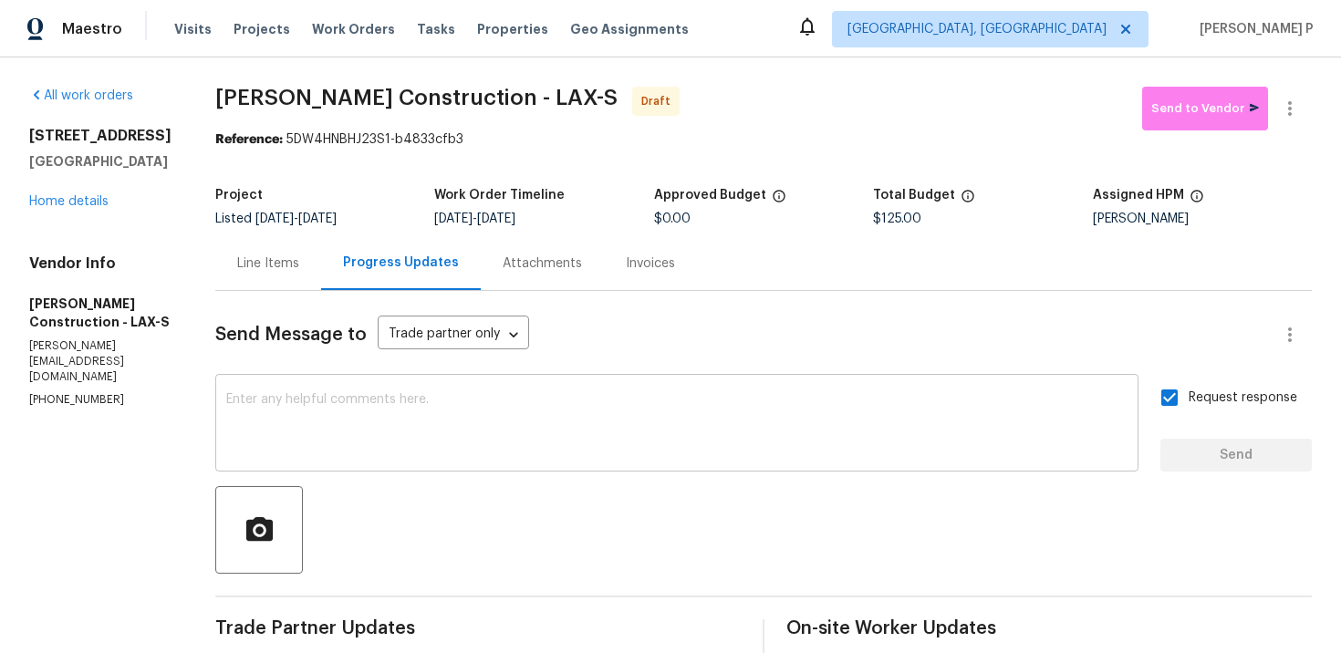
click at [770, 426] on textarea at bounding box center [677, 425] width 902 height 64
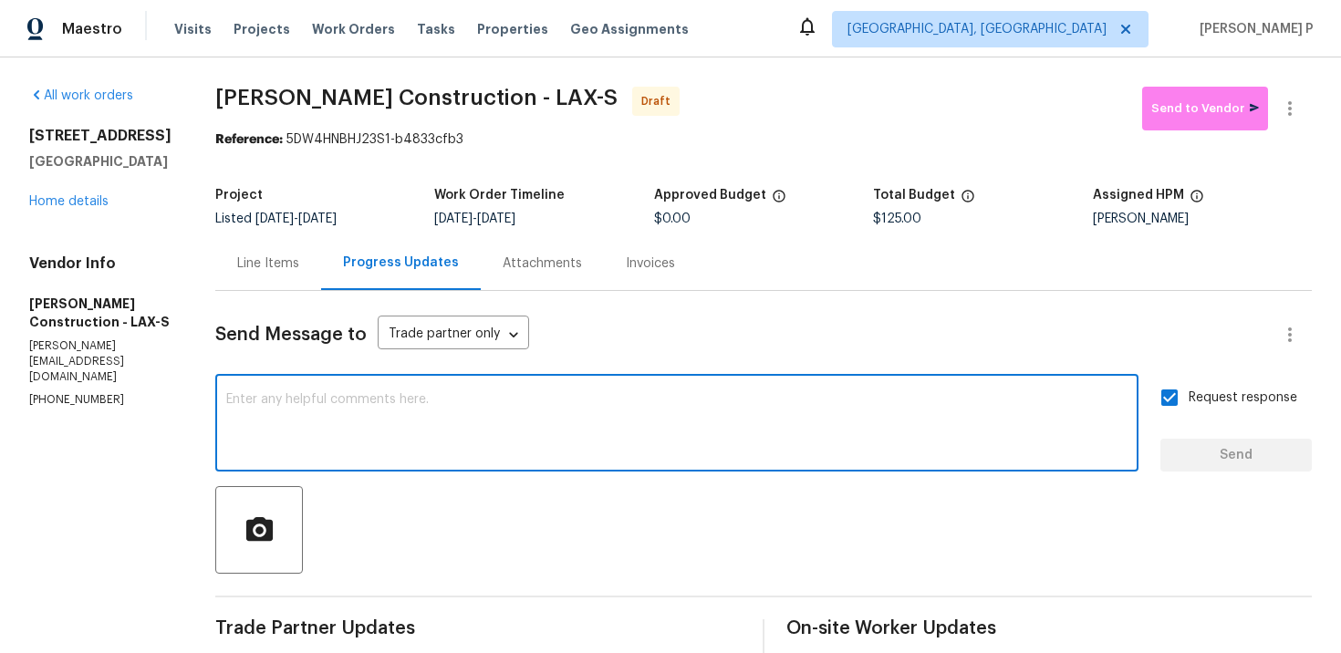
paste textarea "Attention All Work Orders must include before-photos (both close-up and wide-an…"
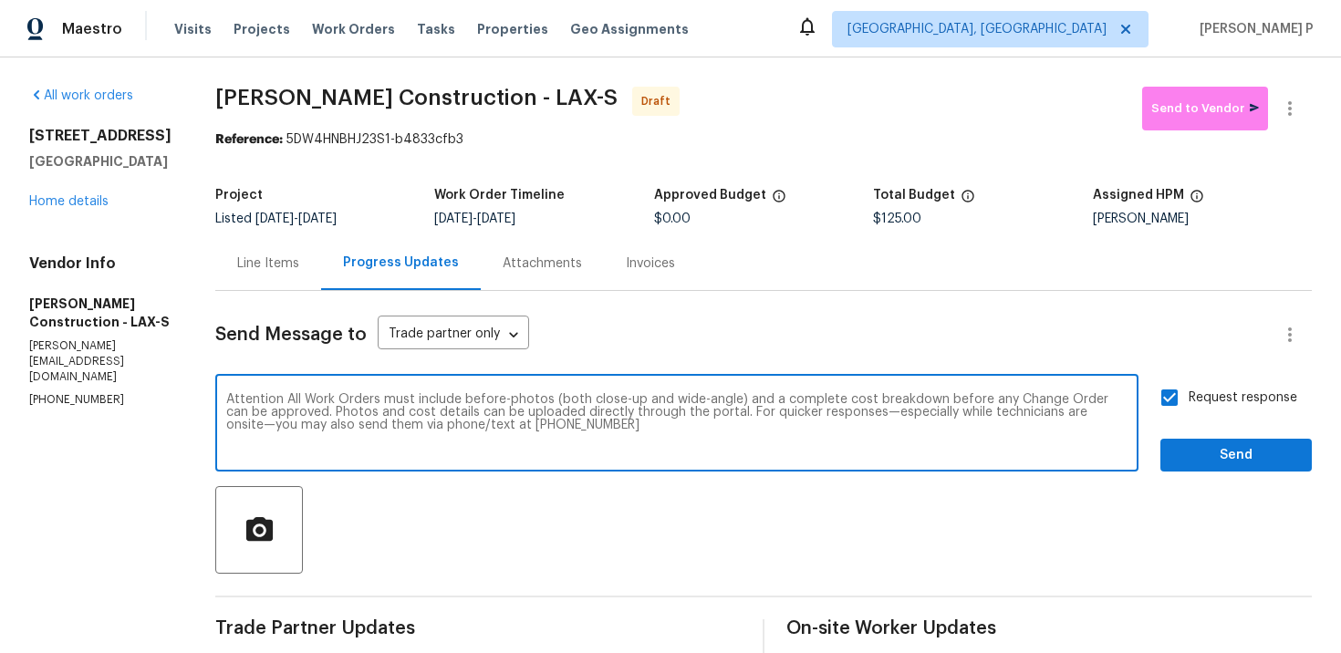
type textarea "Attention All Work Orders must include before-photos (both close-up and wide-an…"
click at [1269, 454] on span "Send" at bounding box center [1236, 455] width 122 height 23
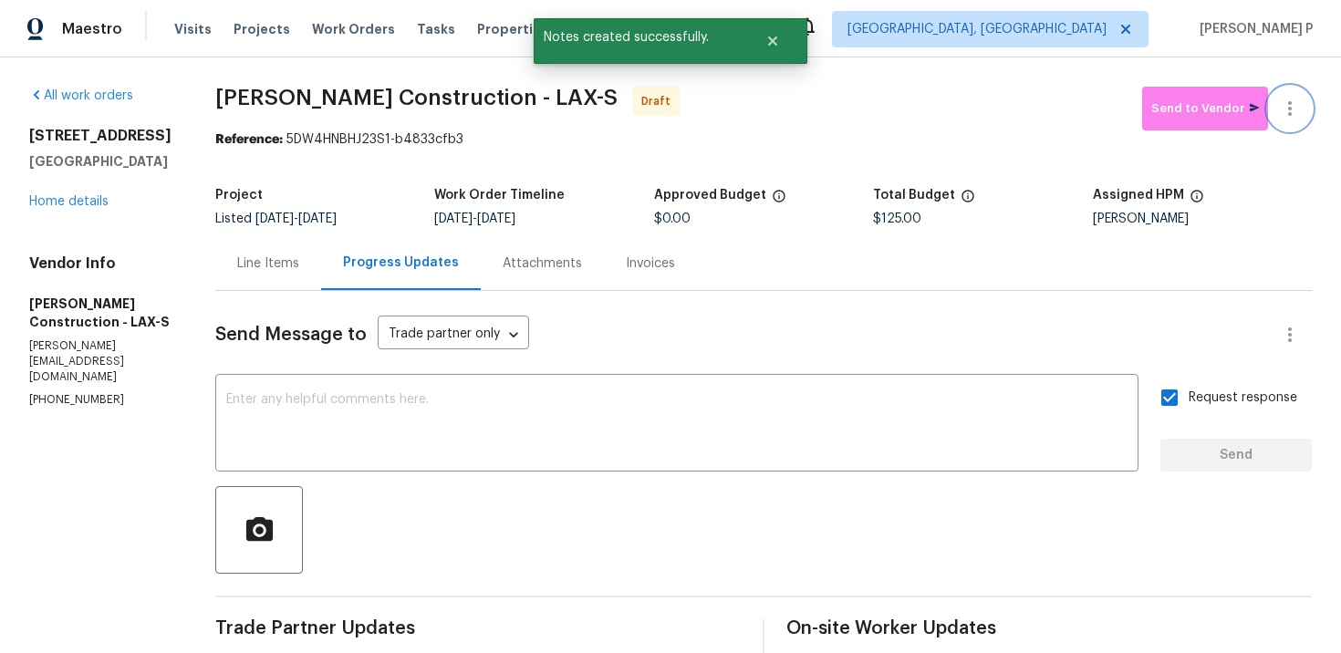
click at [1295, 105] on icon "button" at bounding box center [1290, 109] width 22 height 22
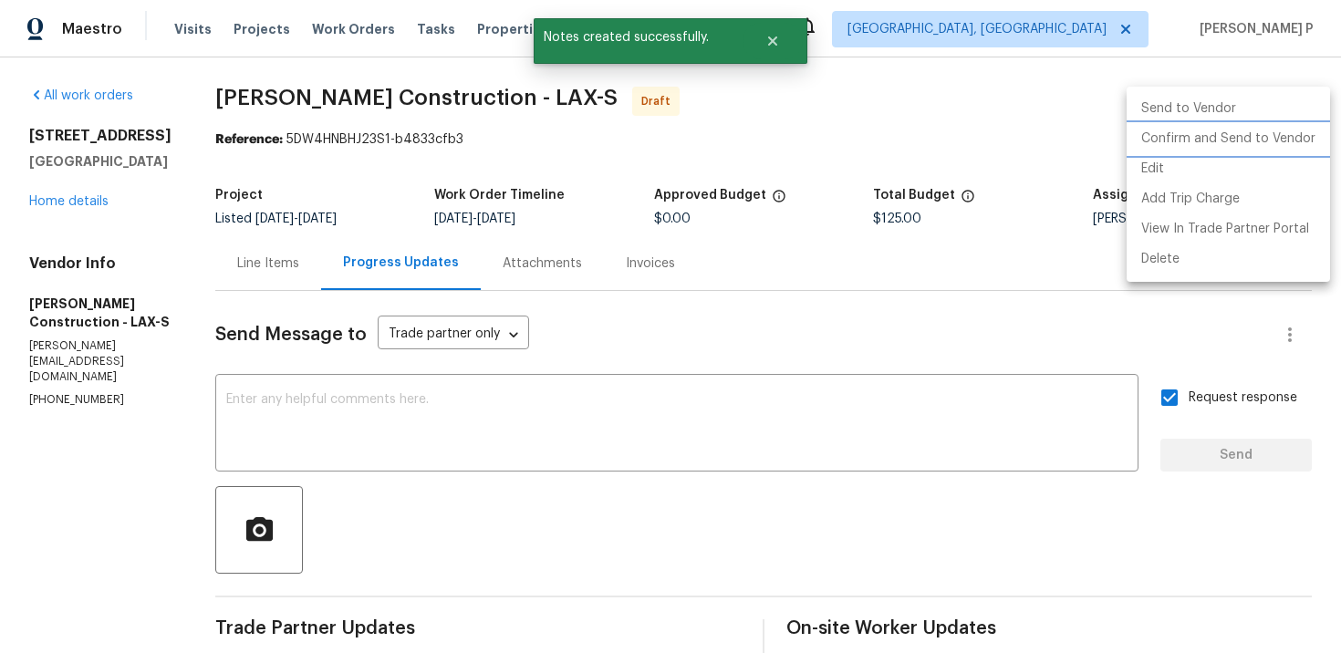
click at [1207, 131] on li "Confirm and Send to Vendor" at bounding box center [1228, 139] width 203 height 30
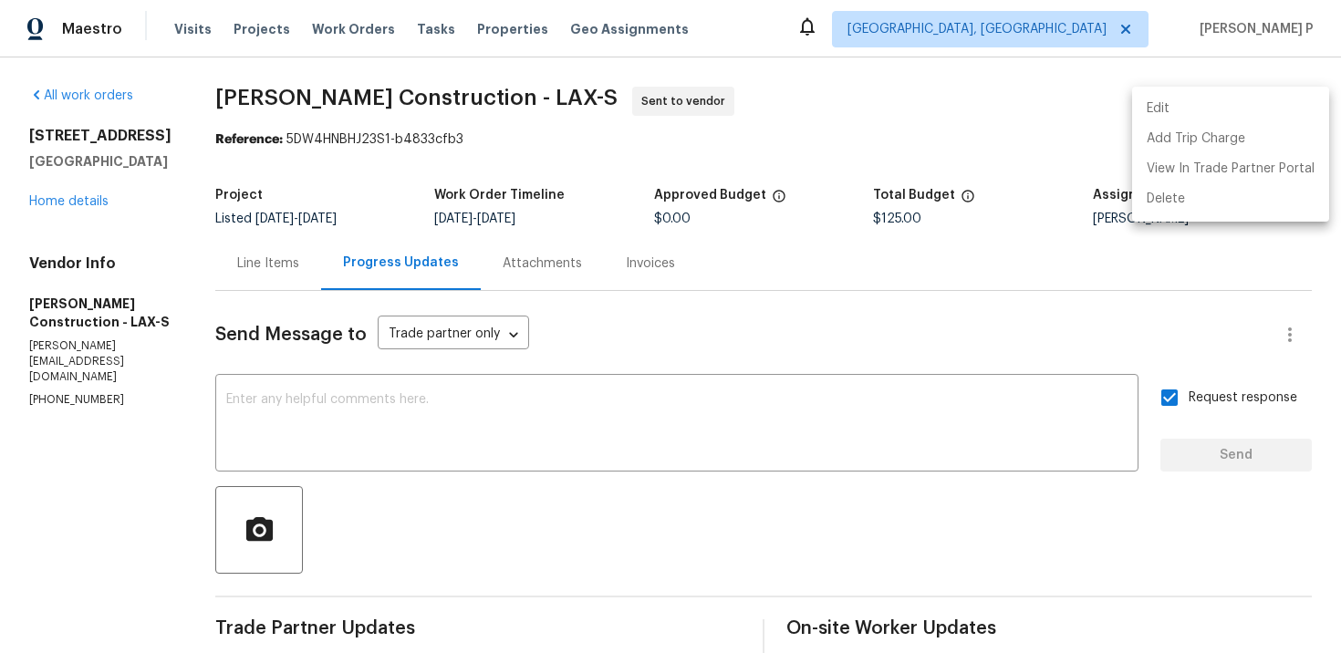
click at [548, 525] on div at bounding box center [670, 326] width 1341 height 653
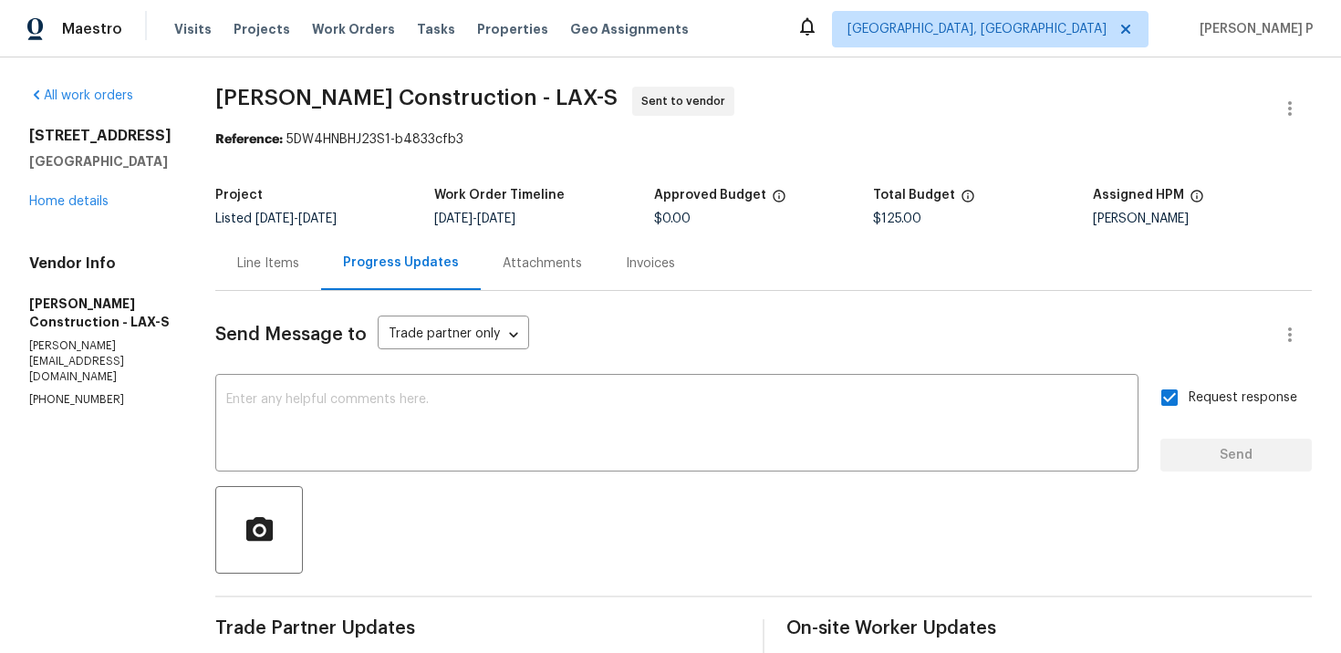
click at [671, 574] on div "Send Message to Trade partner only Trade partner only ​ x ​ Request response Se…" at bounding box center [763, 605] width 1097 height 628
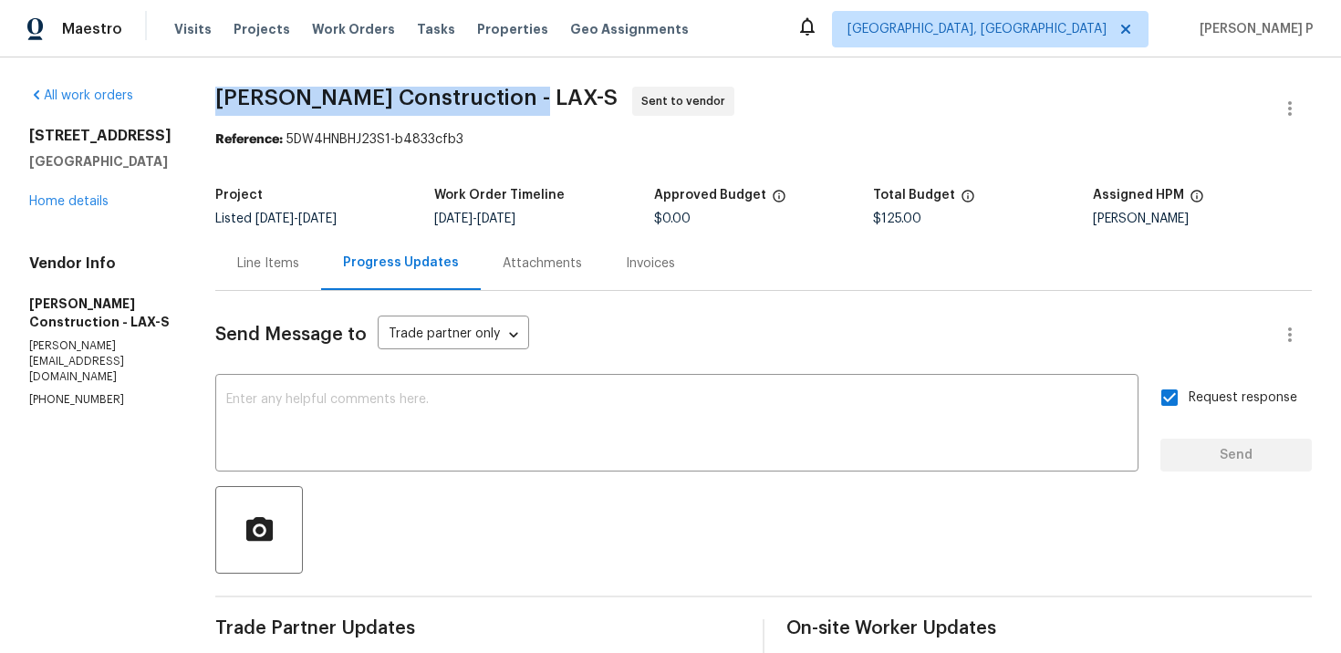
drag, startPoint x: 267, startPoint y: 94, endPoint x: 566, endPoint y: 93, distance: 298.4
click at [566, 93] on span "Navarro Construction - LAX-S" at bounding box center [416, 98] width 402 height 22
copy span "Navarro Construction - LAX-S"
click at [324, 168] on section "Navarro Construction - LAX-S Sent to vendor Reference: 5DW4HNBHJ23S1-b4833cfb3 …" at bounding box center [763, 503] width 1097 height 832
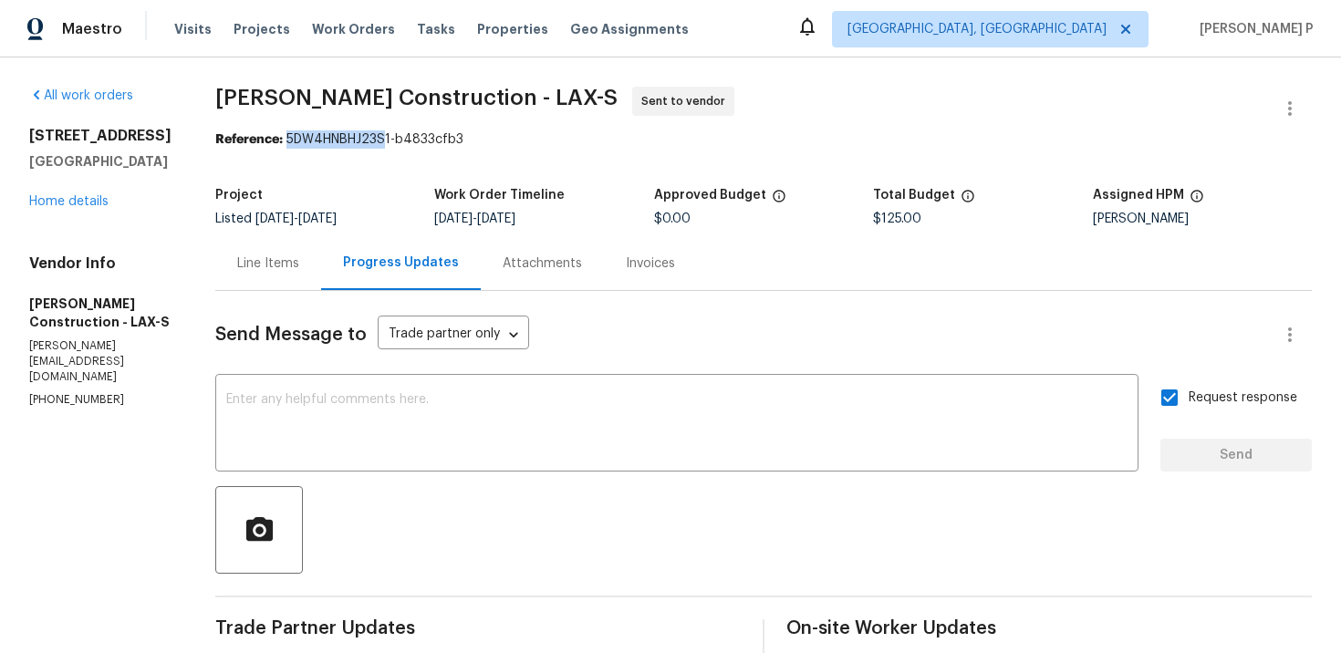
drag, startPoint x: 335, startPoint y: 139, endPoint x: 551, endPoint y: 139, distance: 216.3
click at [548, 139] on div "Reference: 5DW4HNBHJ23S1-b4833cfb3" at bounding box center [763, 139] width 1097 height 18
copy div "5DW4HNBHJ23S1-b4833cfb3"
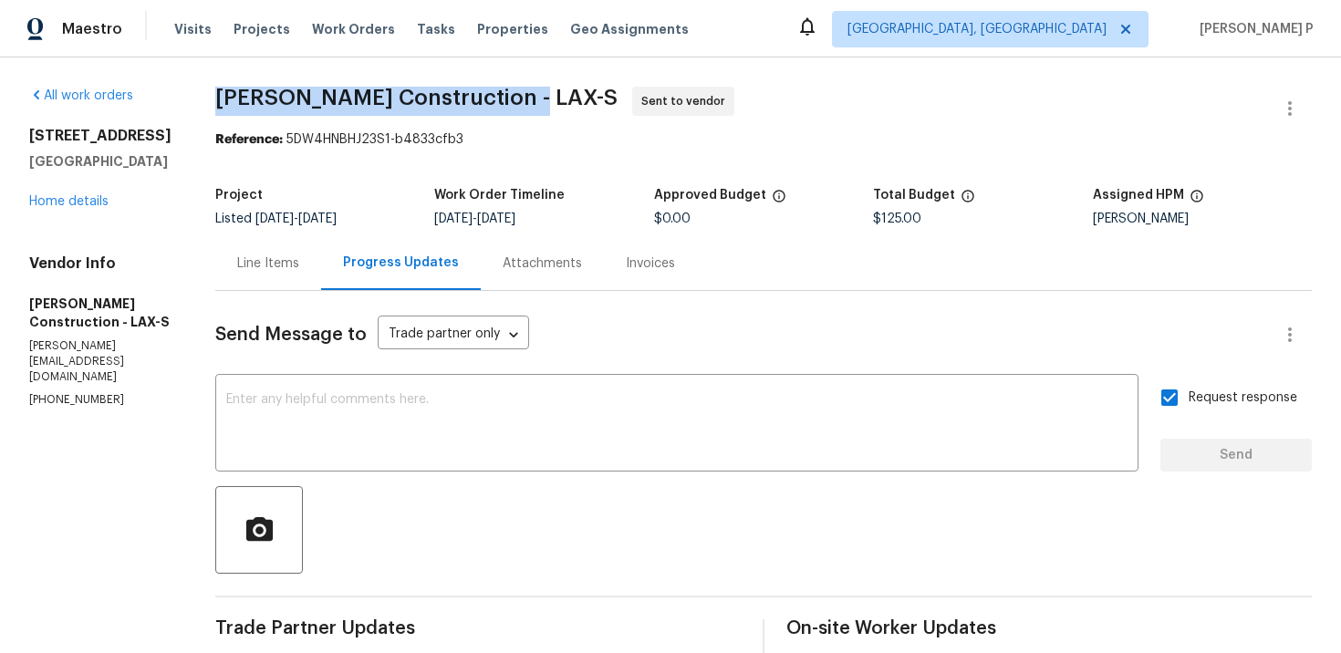
drag, startPoint x: 264, startPoint y: 95, endPoint x: 576, endPoint y: 93, distance: 312.1
click at [576, 93] on span "Navarro Construction - LAX-S Sent to vendor" at bounding box center [741, 109] width 1053 height 44
copy span "Navarro Construction - LAX-S"
click at [299, 268] on div "Line Items" at bounding box center [268, 264] width 62 height 18
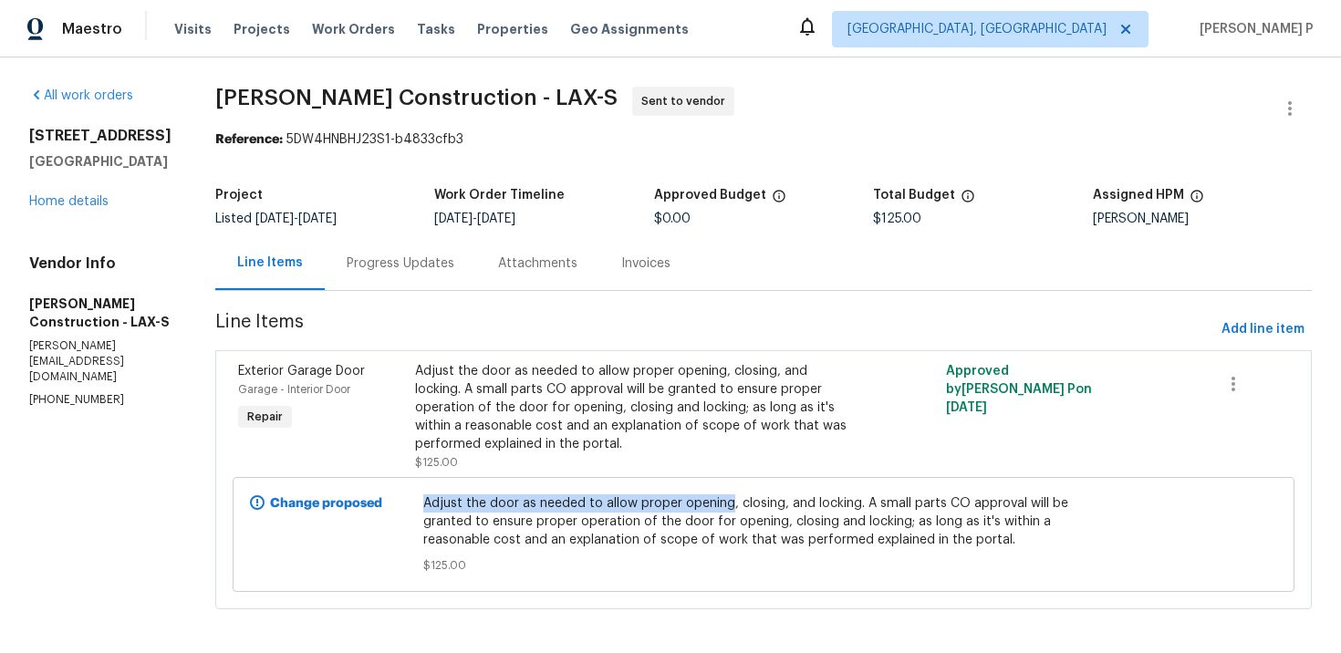
drag, startPoint x: 463, startPoint y: 504, endPoint x: 767, endPoint y: 504, distance: 303.9
click at [767, 504] on span "Adjust the door as needed to allow proper opening, closing, and locking. A smal…" at bounding box center [764, 522] width 682 height 55
copy span "Adjust the door as needed to allow proper opening"
click at [617, 516] on span "Adjust the door as needed to allow proper opening, closing, and locking. A smal…" at bounding box center [764, 522] width 682 height 55
drag, startPoint x: 464, startPoint y: 506, endPoint x: 894, endPoint y: 506, distance: 429.8
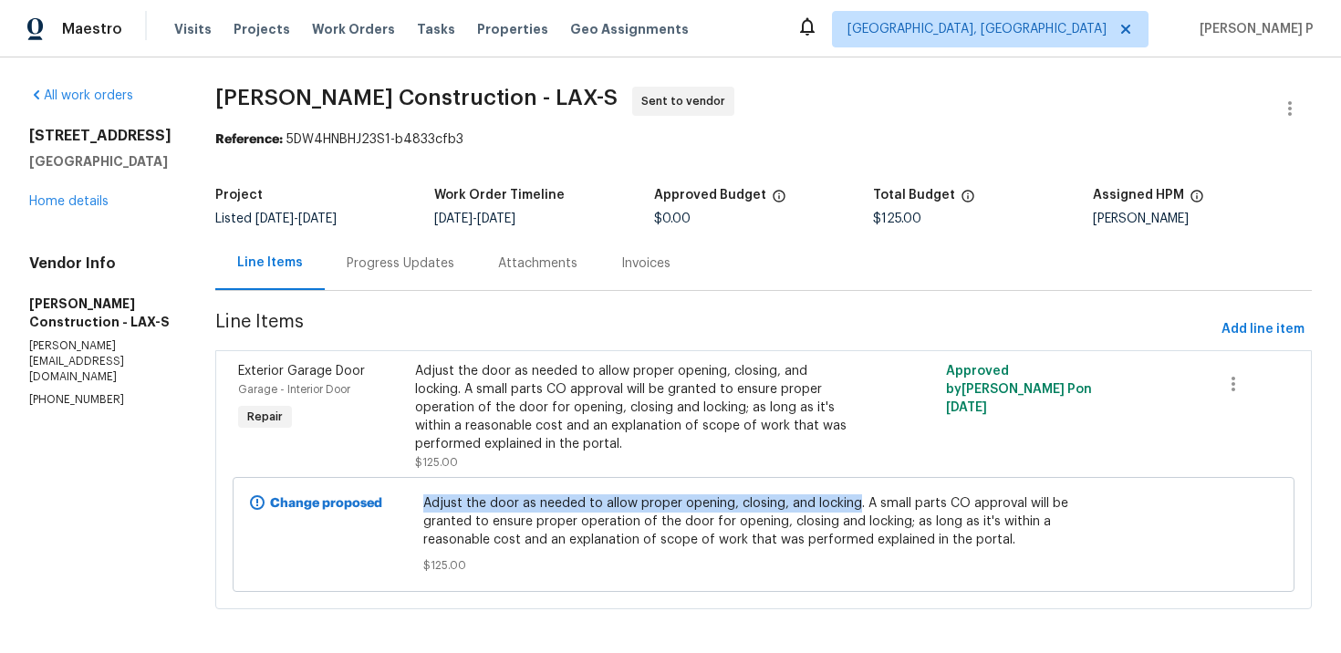
click at [894, 506] on span "Adjust the door as needed to allow proper opening, closing, and locking. A smal…" at bounding box center [764, 522] width 682 height 55
copy span "Adjust the door as needed to allow proper opening, closing, and locking"
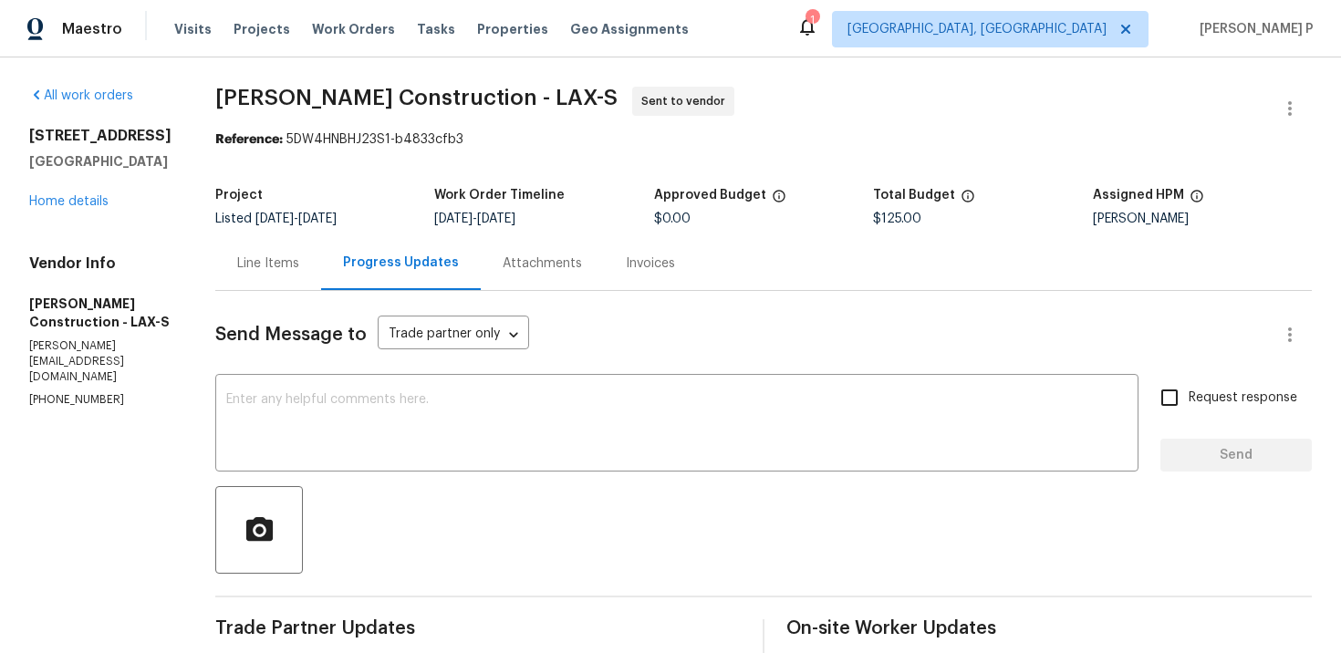
click at [350, 308] on div "Send Message to Trade partner only Trade partner only ​ x ​ Request response Se…" at bounding box center [763, 605] width 1097 height 628
click at [321, 245] on div "Line Items" at bounding box center [268, 263] width 106 height 54
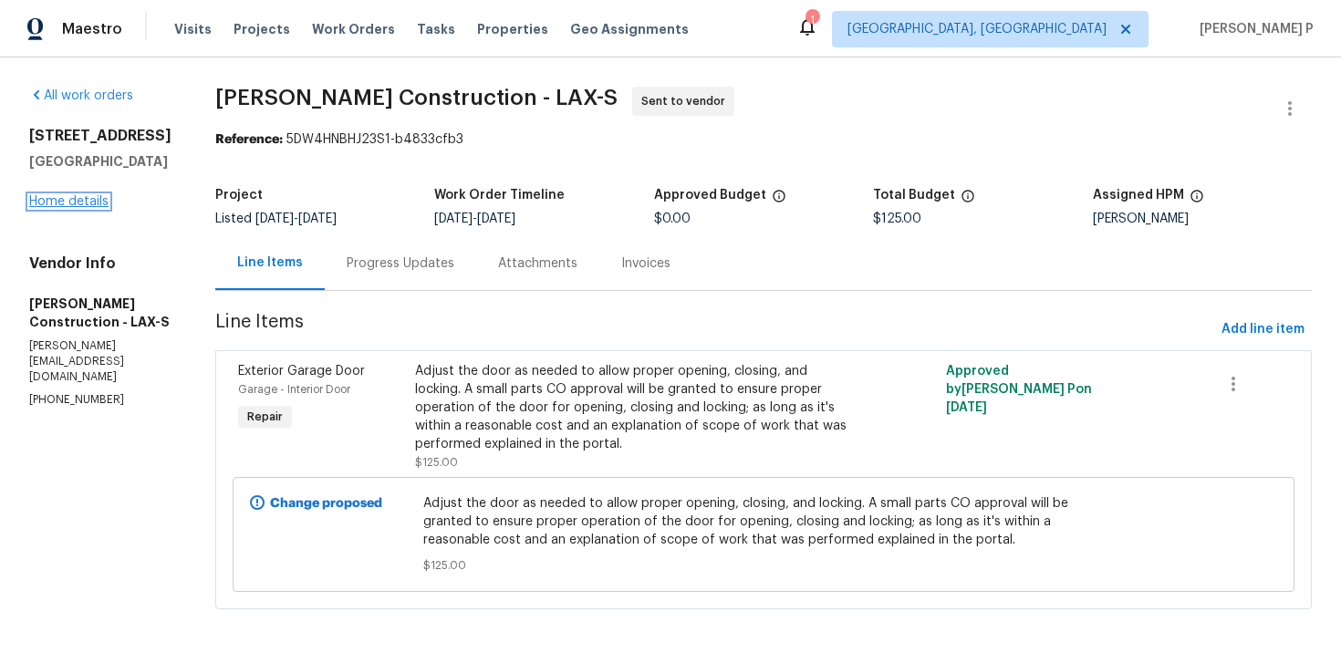
click at [73, 203] on link "Home details" at bounding box center [68, 201] width 79 height 13
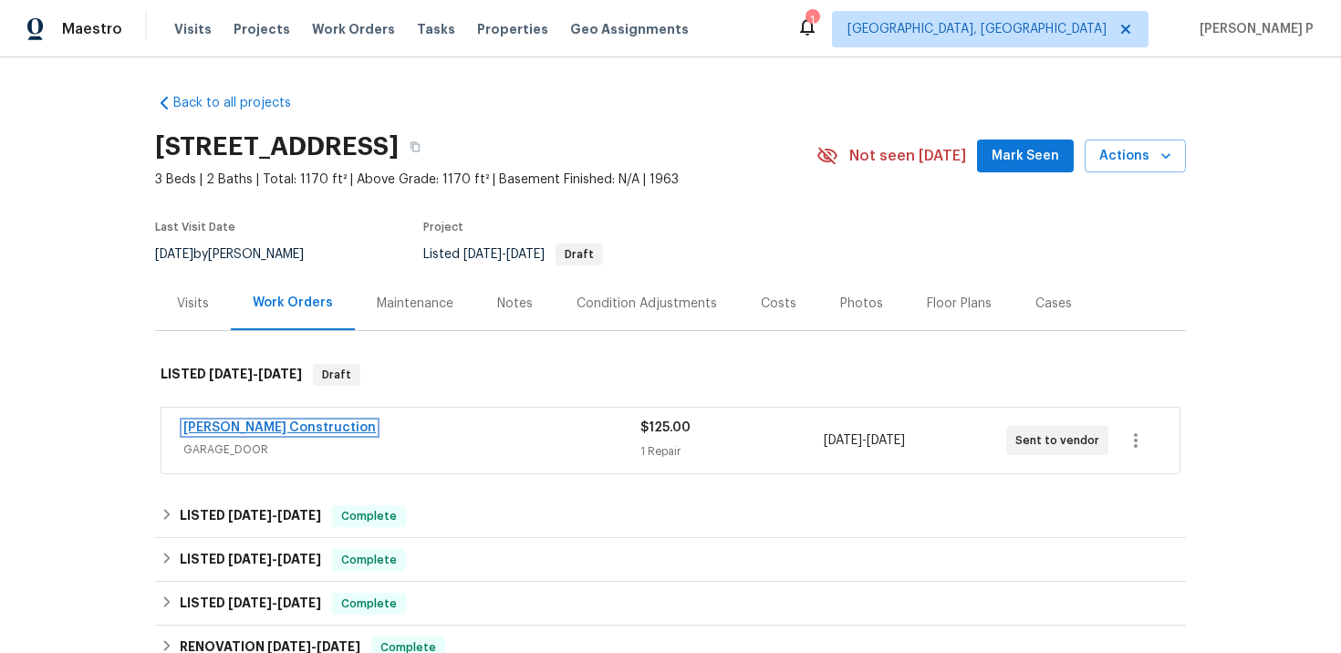
click at [270, 431] on link "[PERSON_NAME] Construction" at bounding box center [279, 428] width 193 height 13
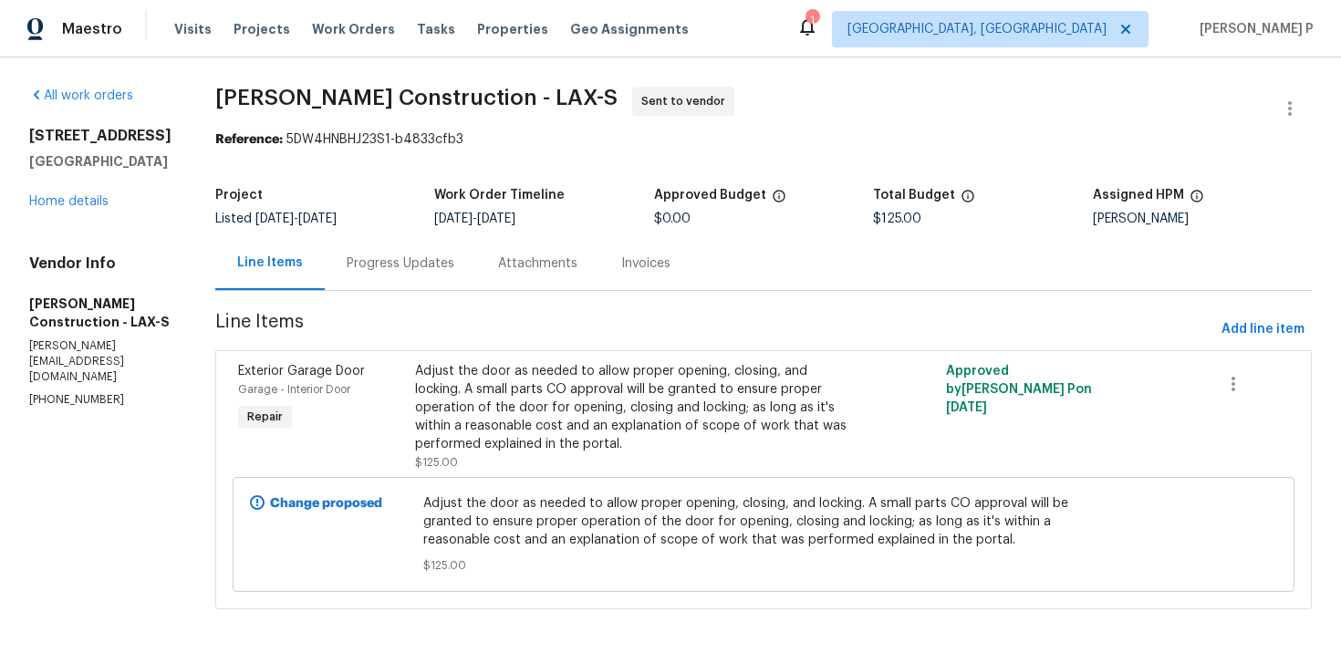
click at [598, 439] on div "Adjust the door as needed to allow proper opening, closing, and locking. A smal…" at bounding box center [631, 407] width 432 height 91
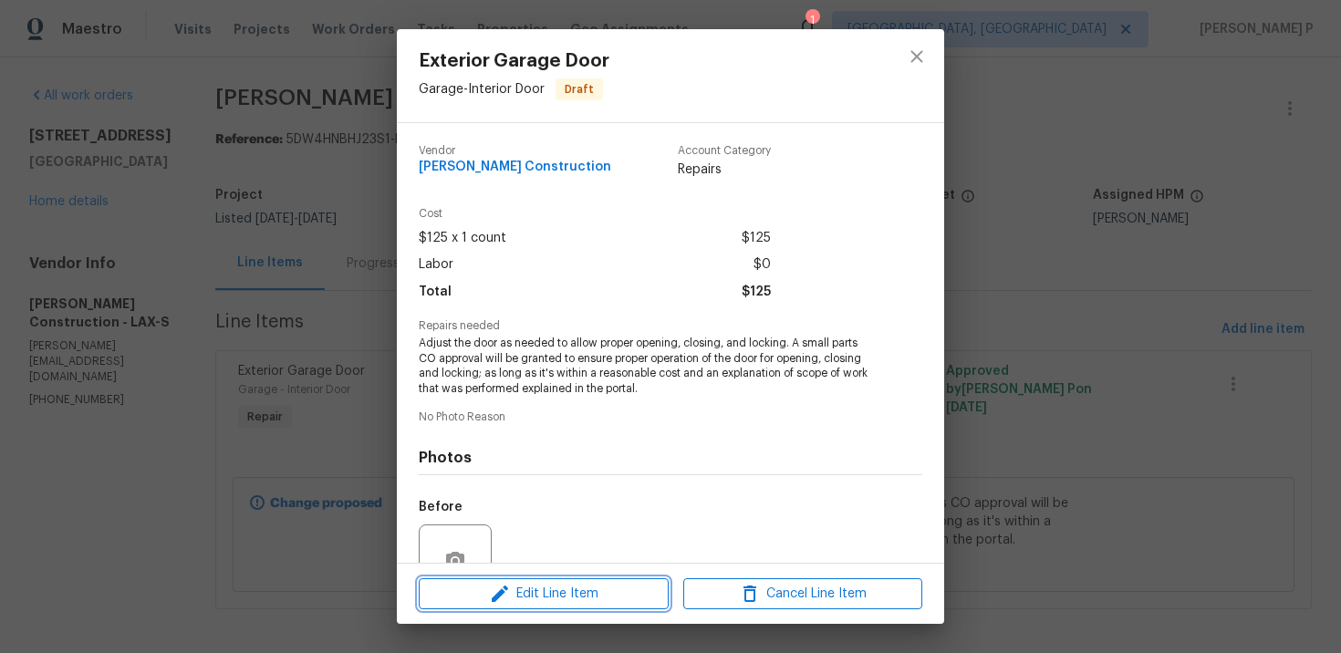
click at [540, 593] on span "Edit Line Item" at bounding box center [543, 594] width 239 height 23
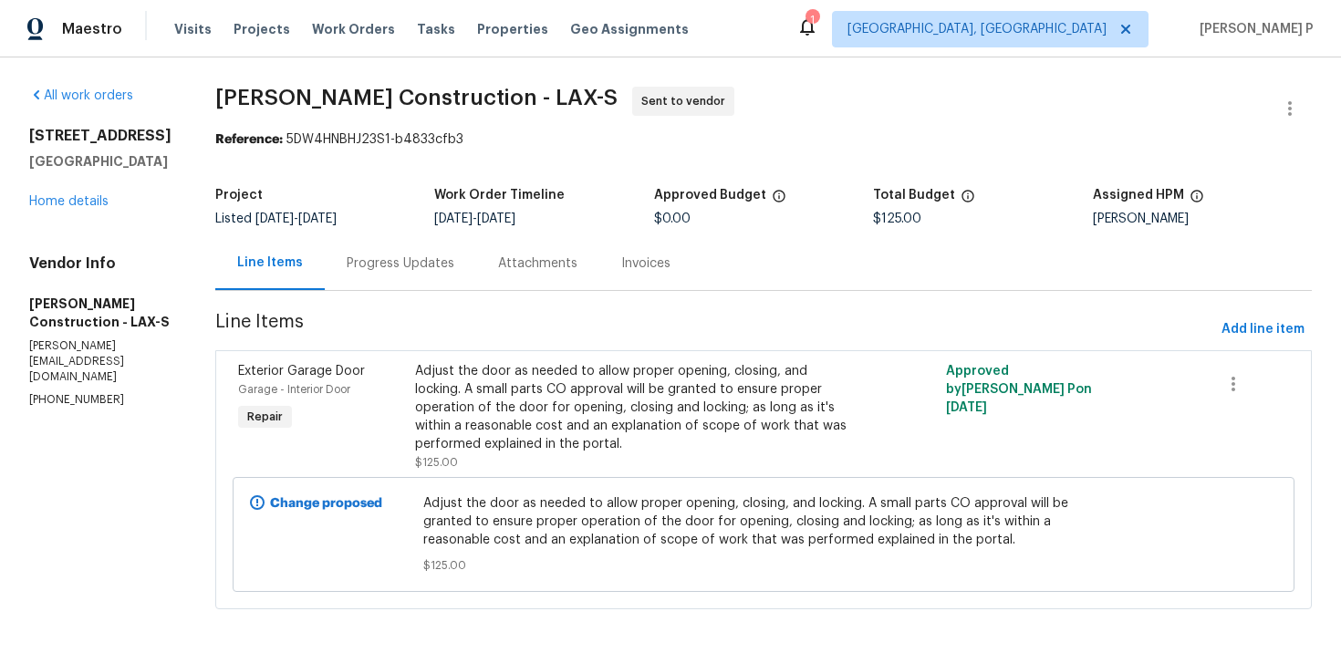
click at [201, 424] on body "Maestro Visits Projects Work Orders Tasks Properties Geo Assignments 1 Albuquer…" at bounding box center [670, 326] width 1341 height 653
click at [534, 421] on div "Adjust the door as needed to allow proper opening, closing, and locking. A smal…" at bounding box center [631, 407] width 432 height 91
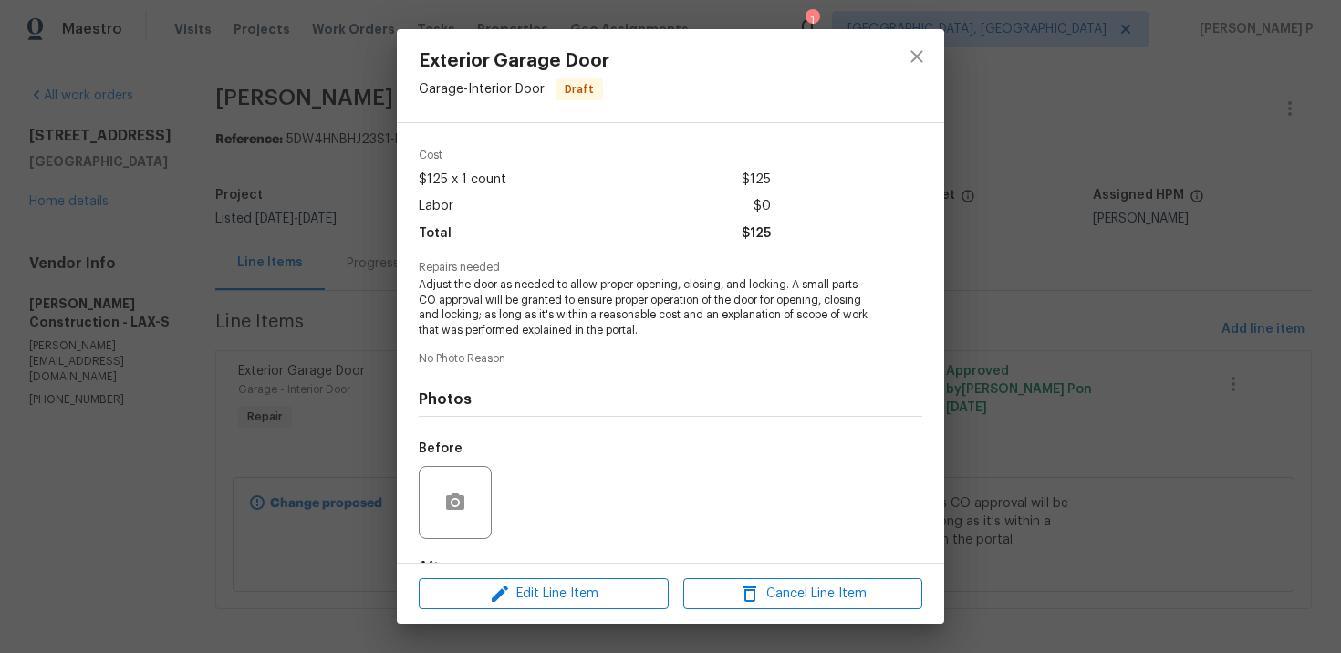
scroll to position [172, 0]
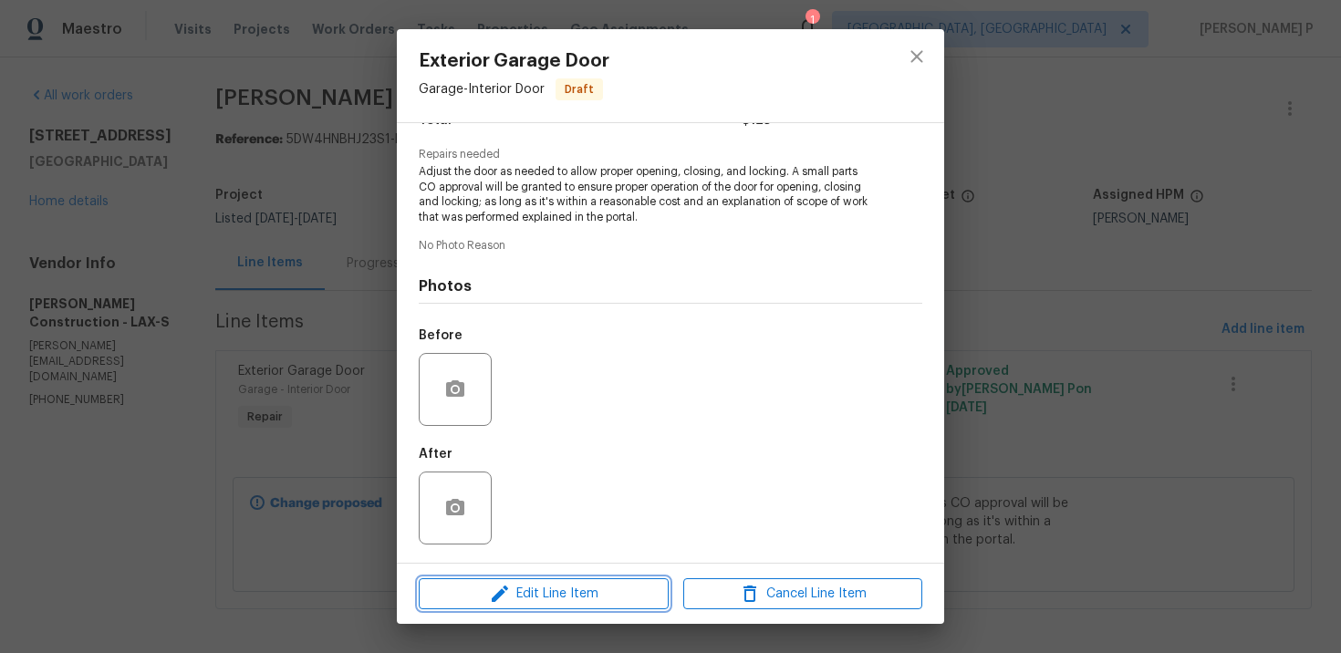
click at [519, 583] on span "Edit Line Item" at bounding box center [543, 594] width 239 height 23
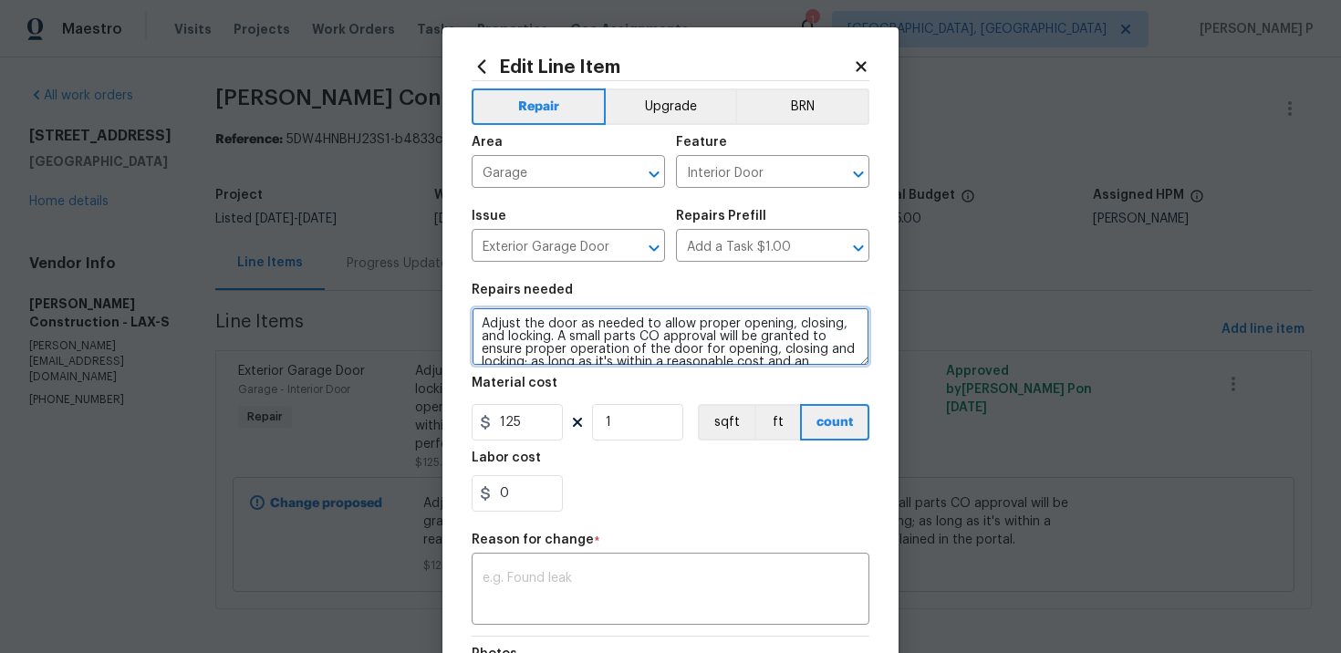
drag, startPoint x: 482, startPoint y: 323, endPoint x: 555, endPoint y: 339, distance: 74.6
click at [555, 339] on textarea "Adjust the door as needed to allow proper opening, closing, and locking. A smal…" at bounding box center [671, 337] width 398 height 58
paste textarea "Garage main door found unlocked"
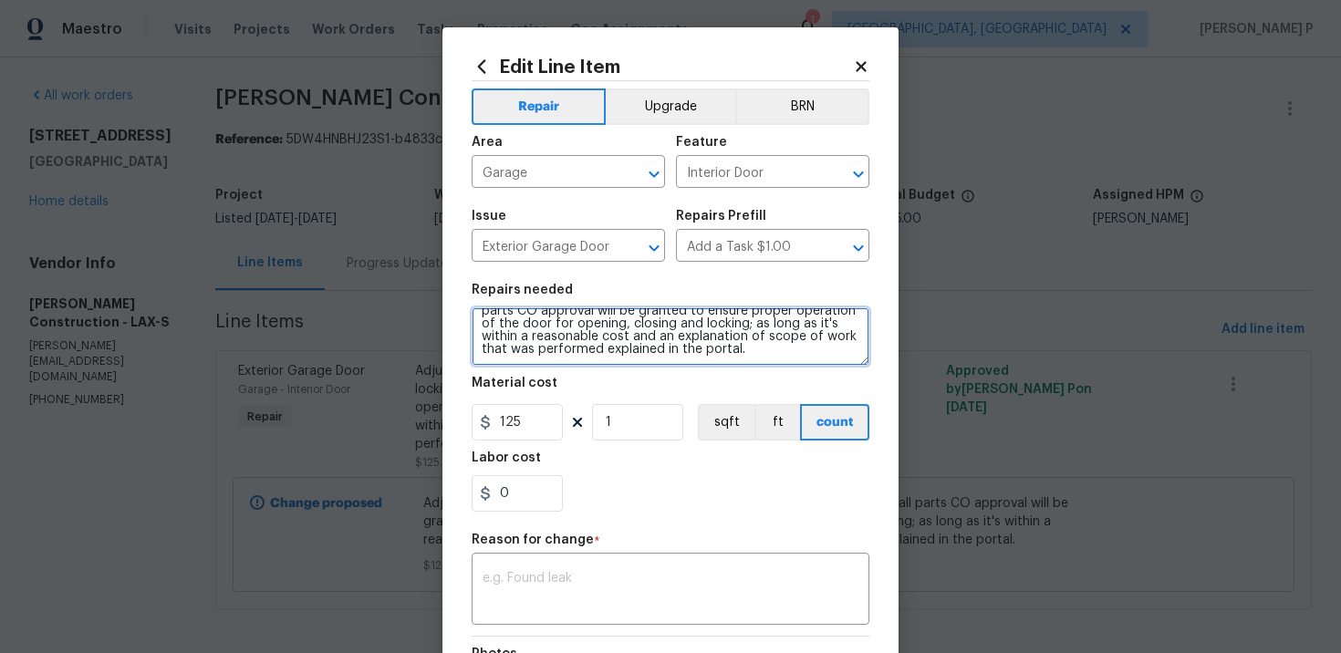
scroll to position [0, 0]
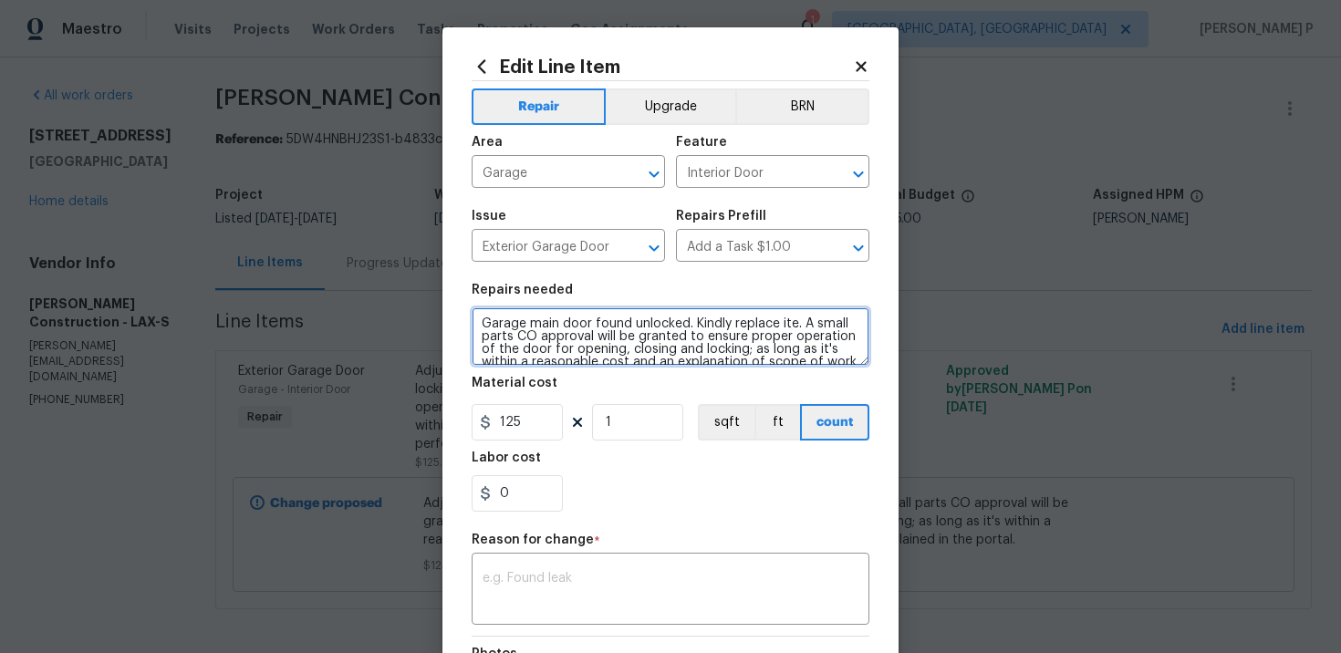
type textarea "Garage main door found unlocked. Kindly replace ite. A small parts CO approval …"
click at [866, 61] on icon at bounding box center [861, 66] width 10 height 10
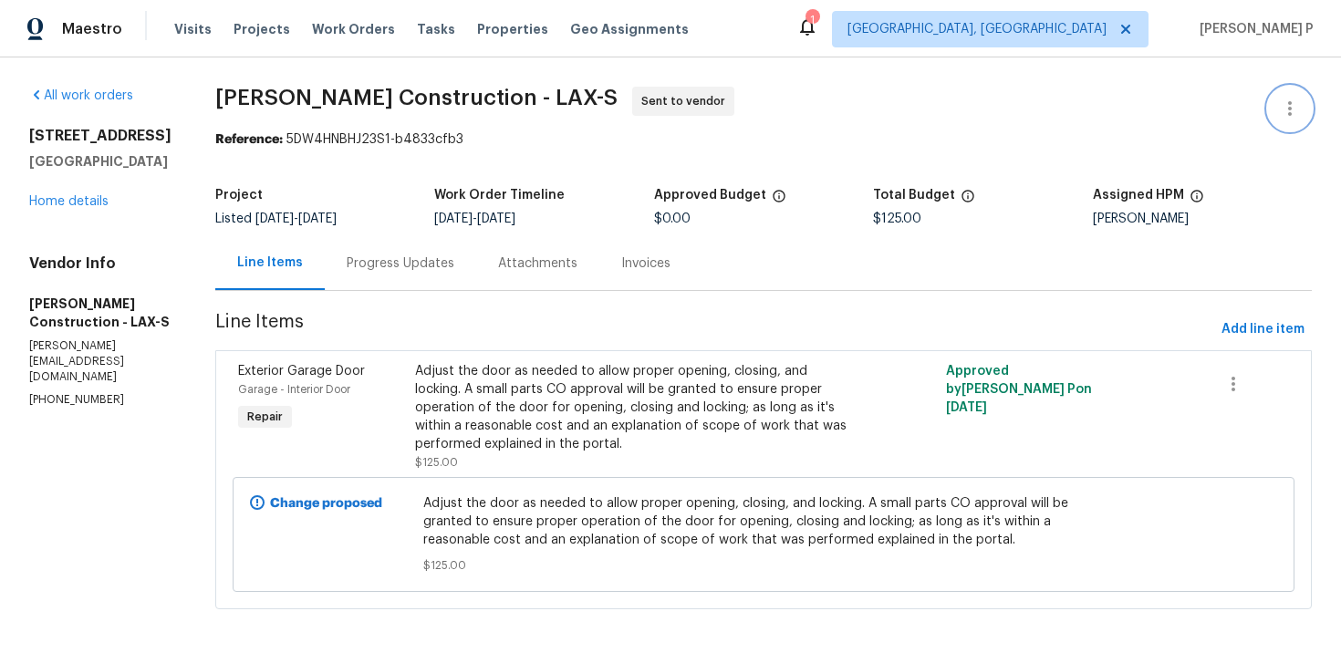
click at [1293, 114] on icon "button" at bounding box center [1290, 109] width 22 height 22
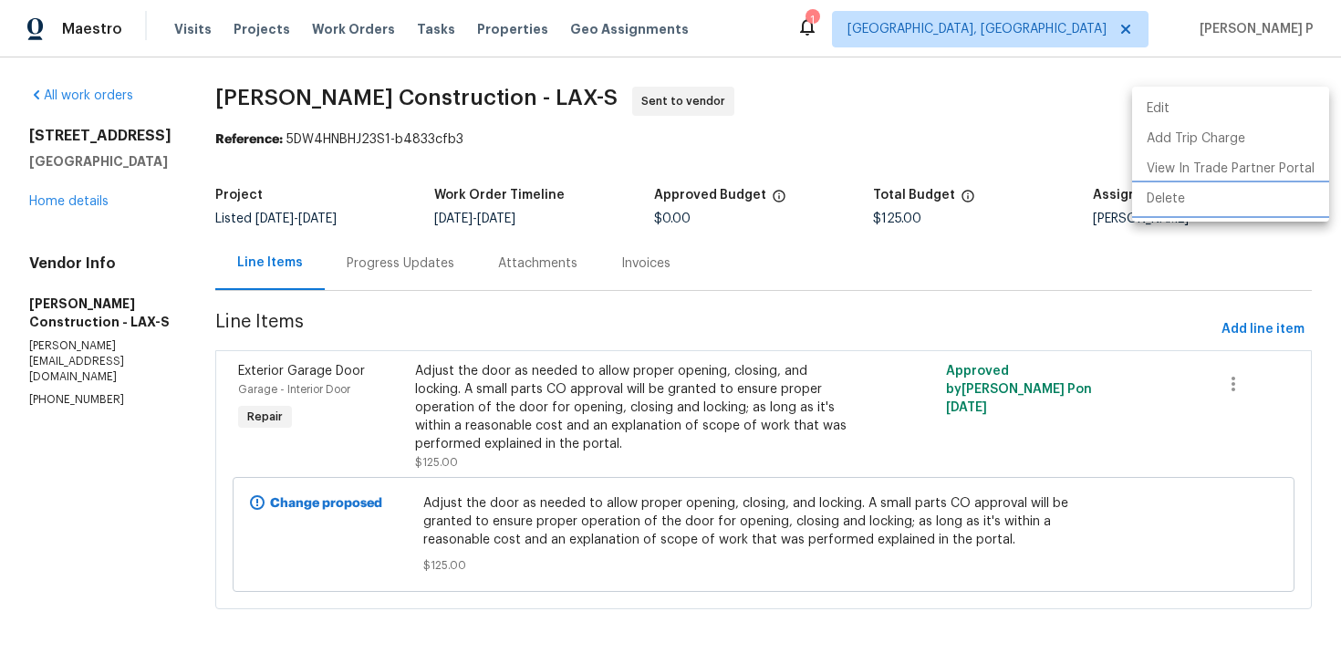
click at [1189, 200] on li "Delete" at bounding box center [1230, 199] width 197 height 30
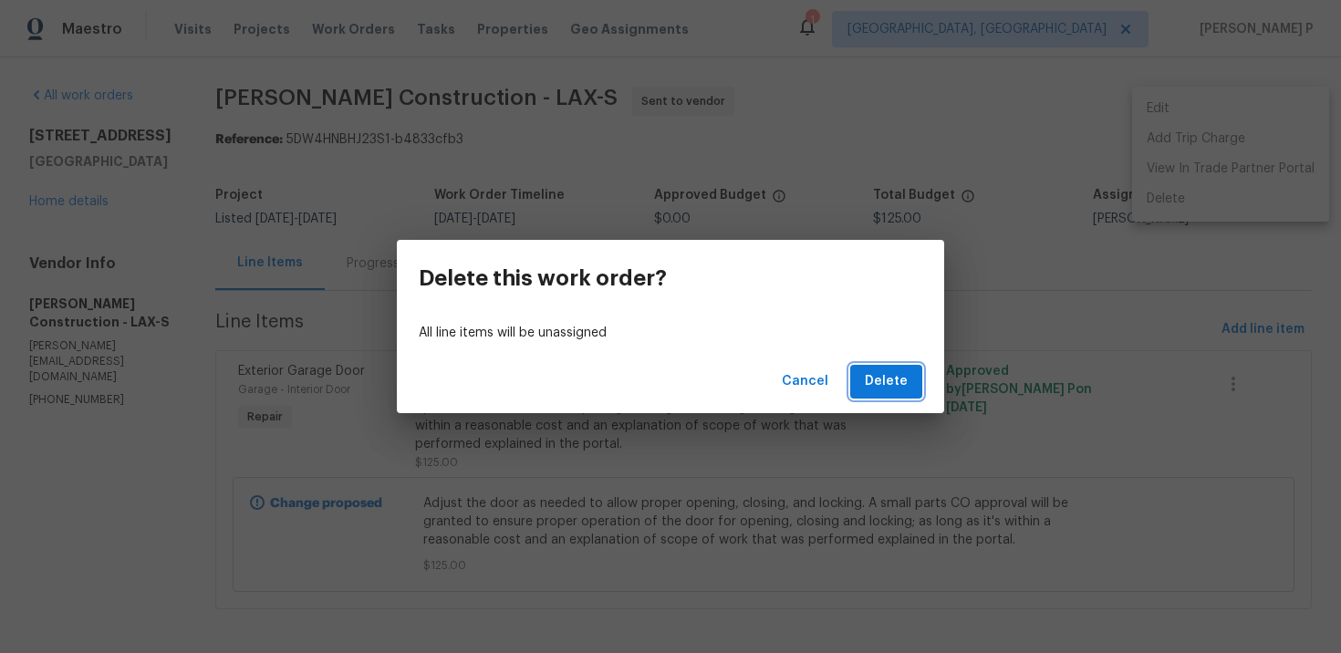
click at [889, 389] on span "Delete" at bounding box center [886, 381] width 43 height 23
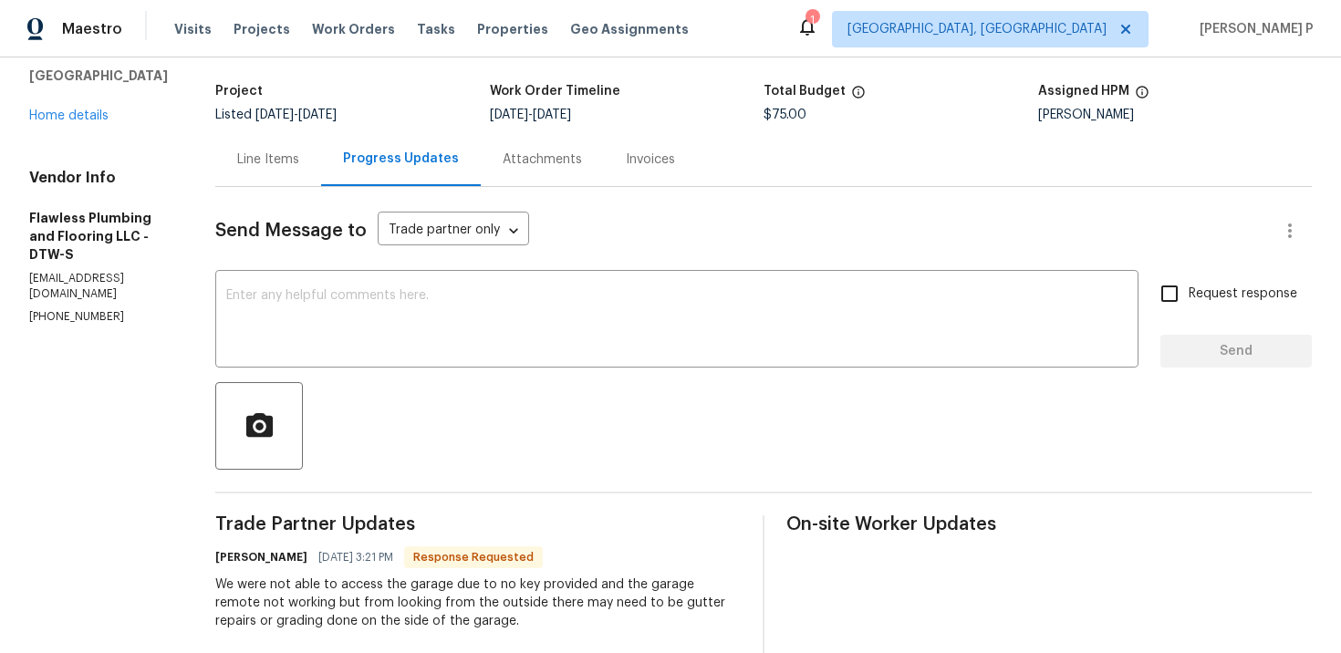
scroll to position [23, 0]
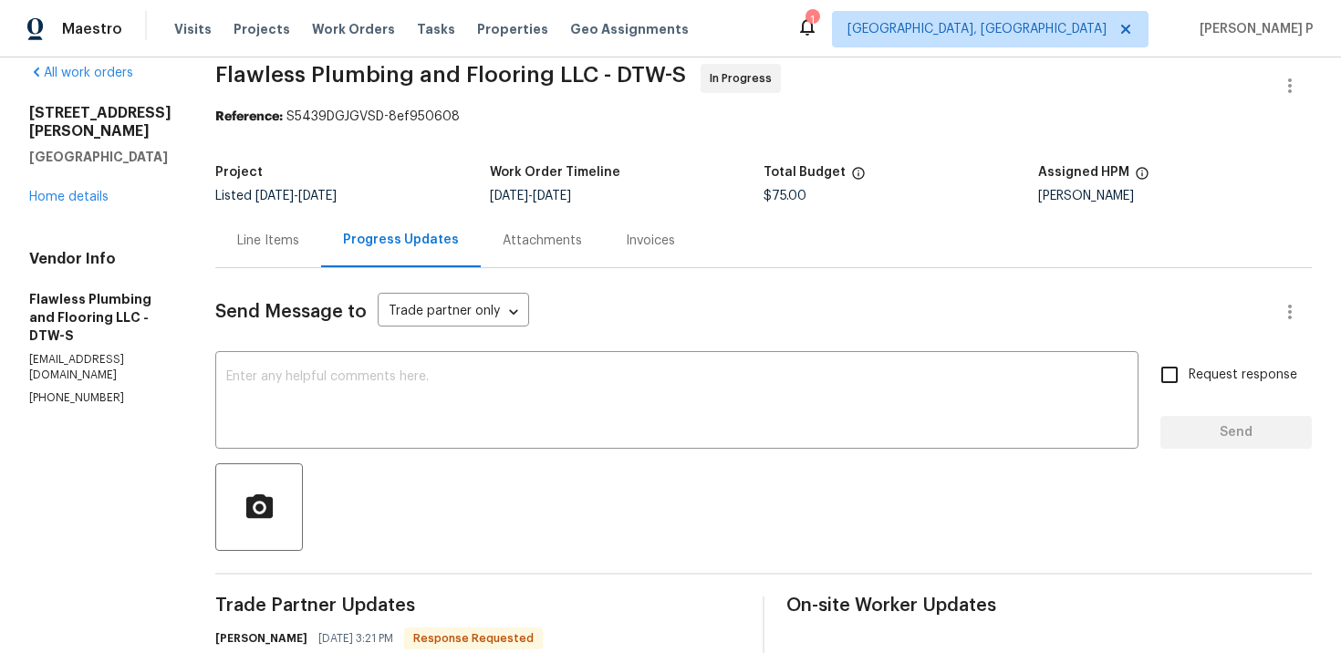
click at [308, 228] on div "Line Items" at bounding box center [268, 241] width 106 height 54
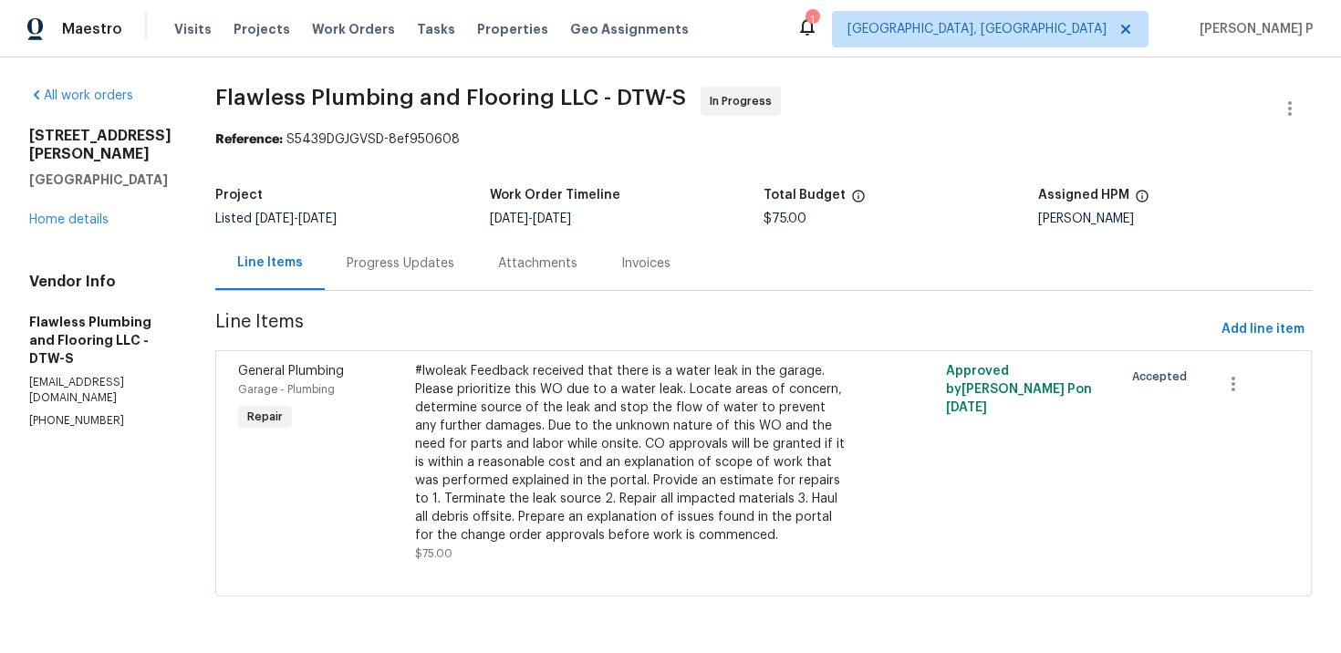
scroll to position [13, 0]
click at [462, 266] on div "Progress Updates" at bounding box center [400, 263] width 151 height 54
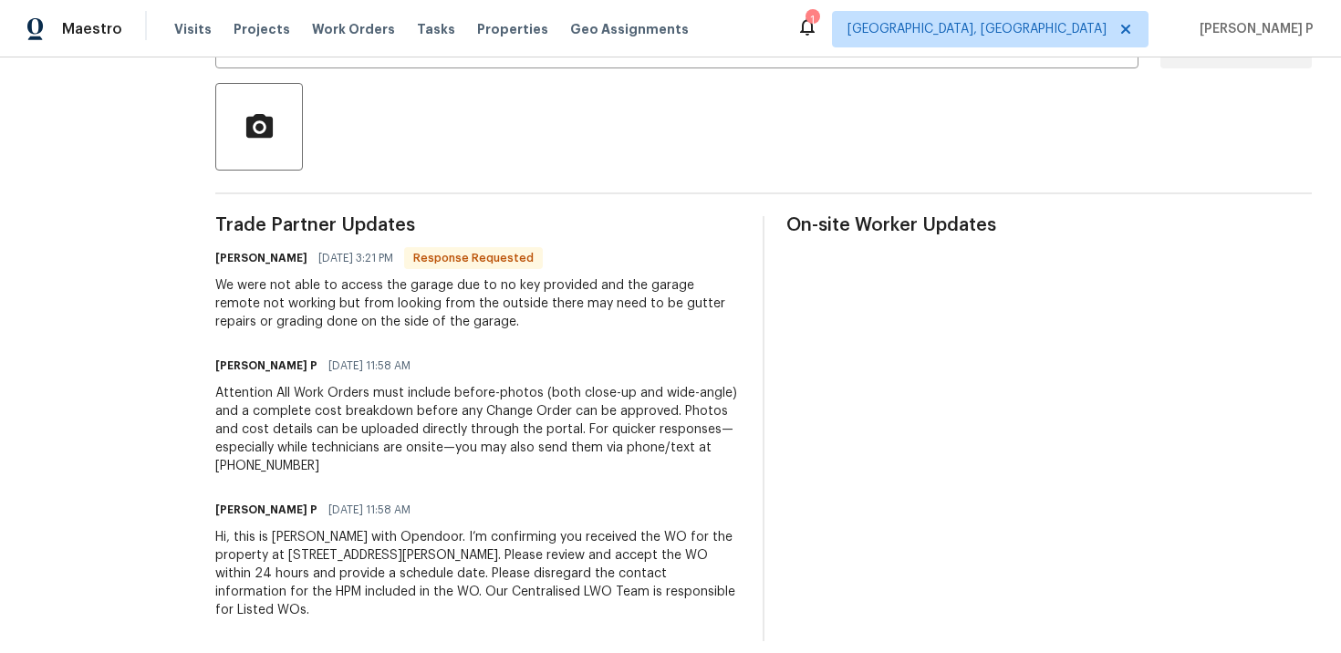
scroll to position [421, 0]
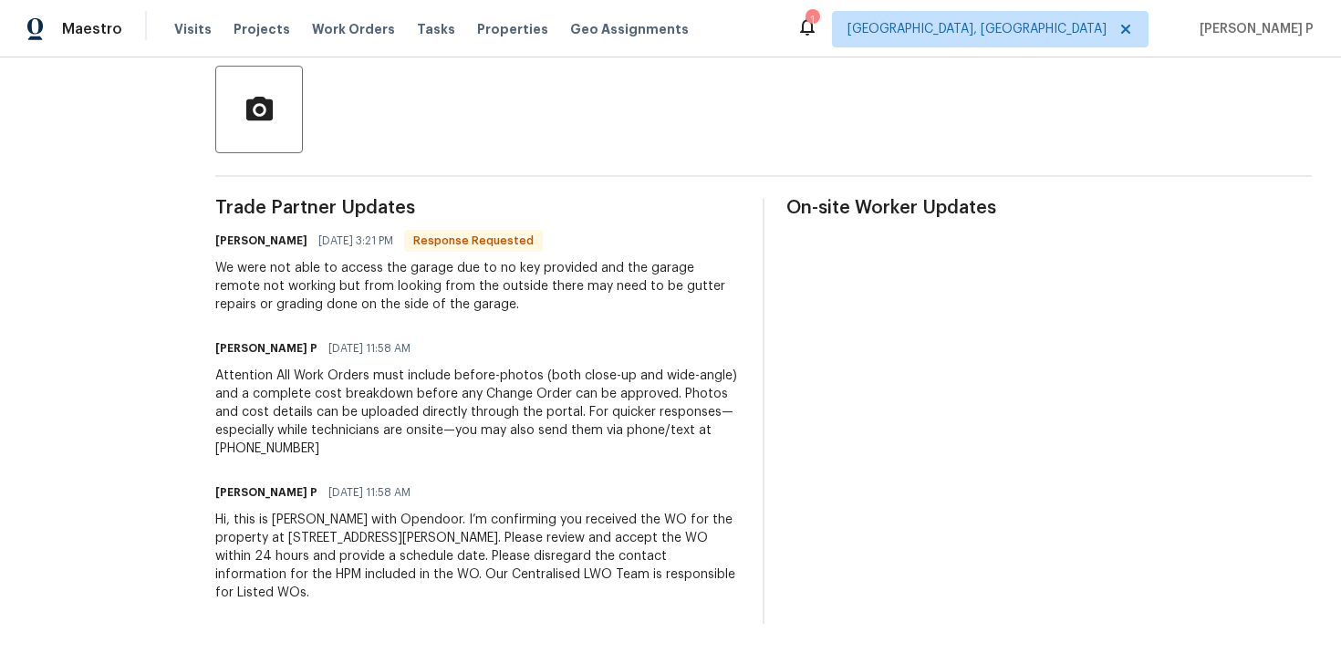
drag, startPoint x: 397, startPoint y: 511, endPoint x: 527, endPoint y: 203, distance: 334.5
click at [527, 203] on div "Trade Partner Updates Agenique Russell 09/22/2025 3:21 PM Response Requested We…" at bounding box center [478, 411] width 526 height 425
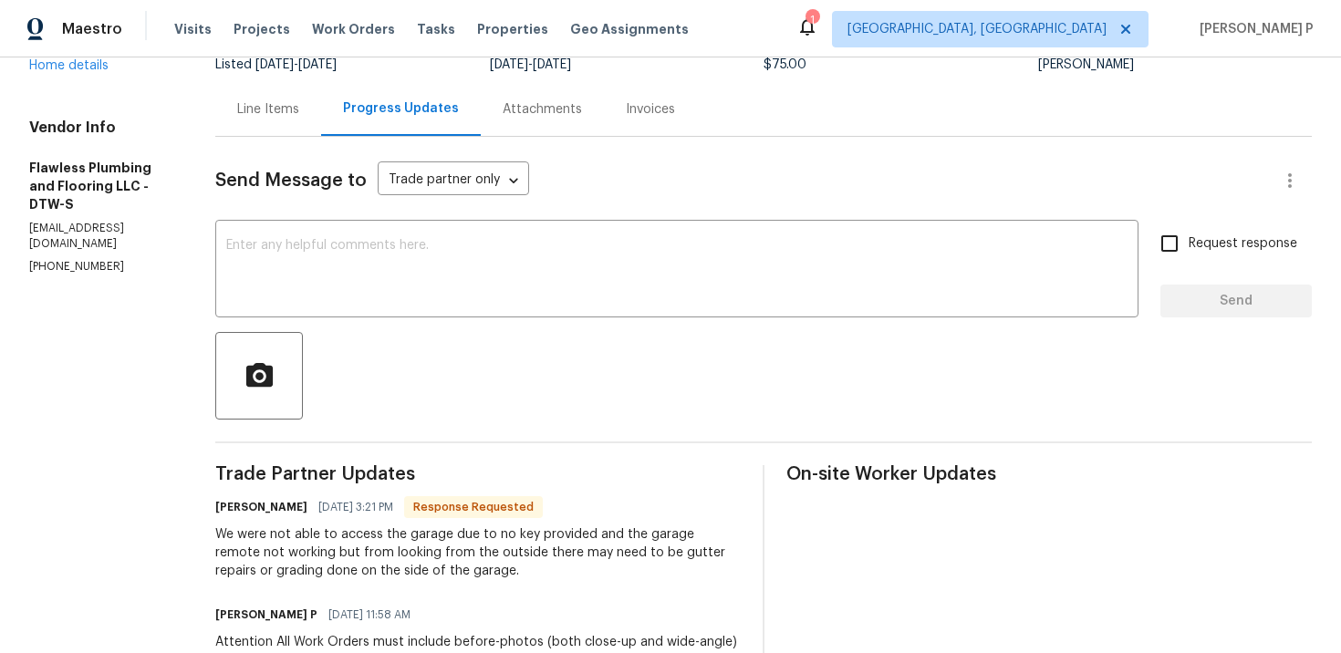
scroll to position [171, 0]
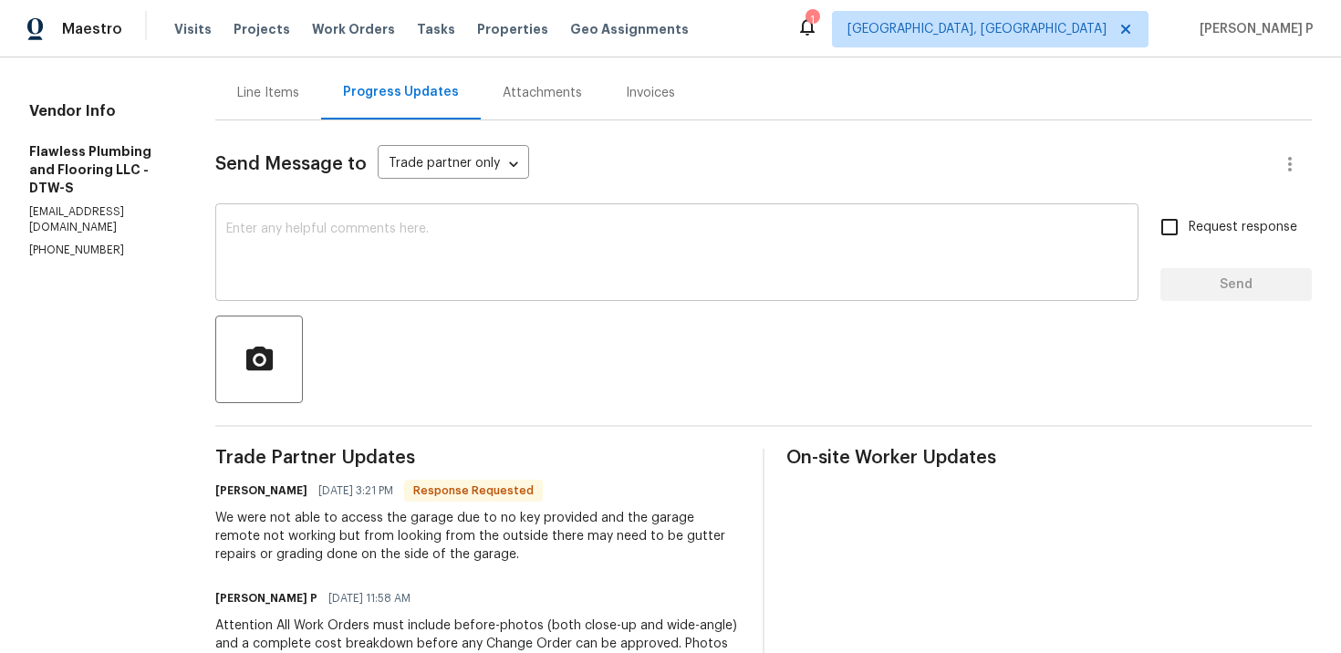
click at [501, 264] on textarea at bounding box center [677, 255] width 902 height 64
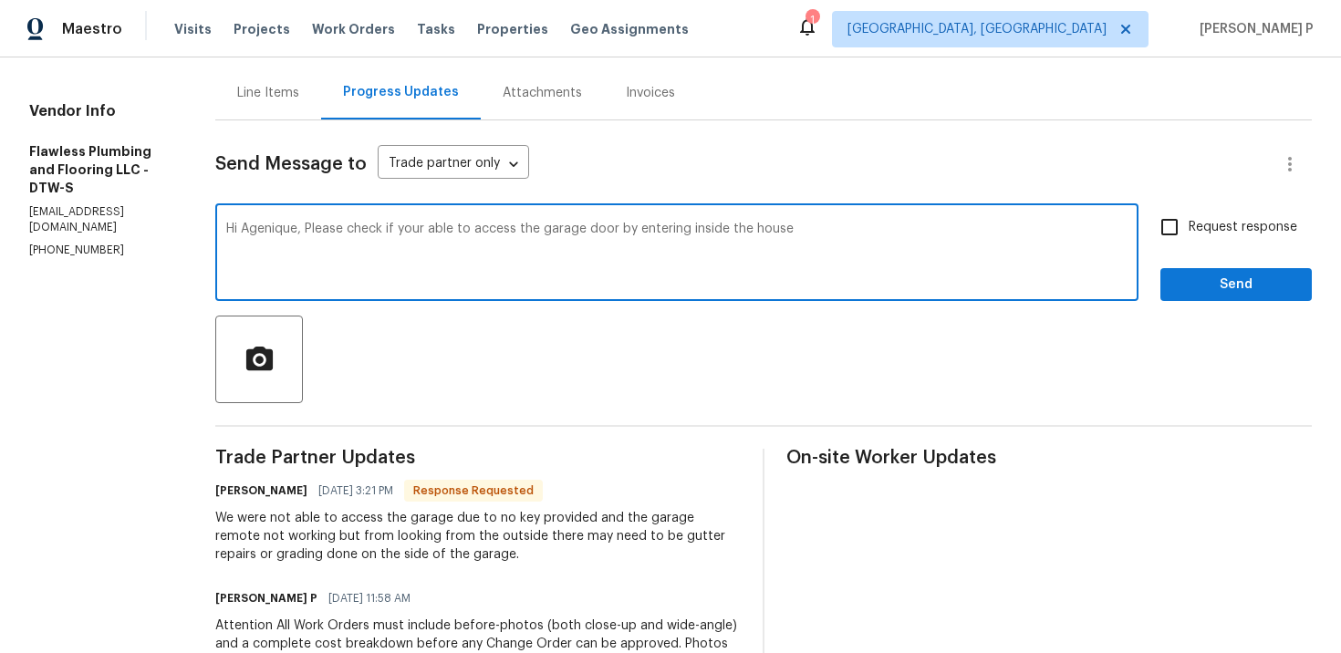
drag, startPoint x: 359, startPoint y: 227, endPoint x: 913, endPoint y: 227, distance: 554.8
click at [909, 227] on textarea "Hi Agenique, Please check if your able to access the garage door by entering in…" at bounding box center [677, 255] width 902 height 64
paste textarea "are able to access the garage door from inside the house."
type textarea "Hi Agenique, Please check if you are able to access the garage door from inside…"
click at [1225, 235] on span "Request response" at bounding box center [1243, 227] width 109 height 19
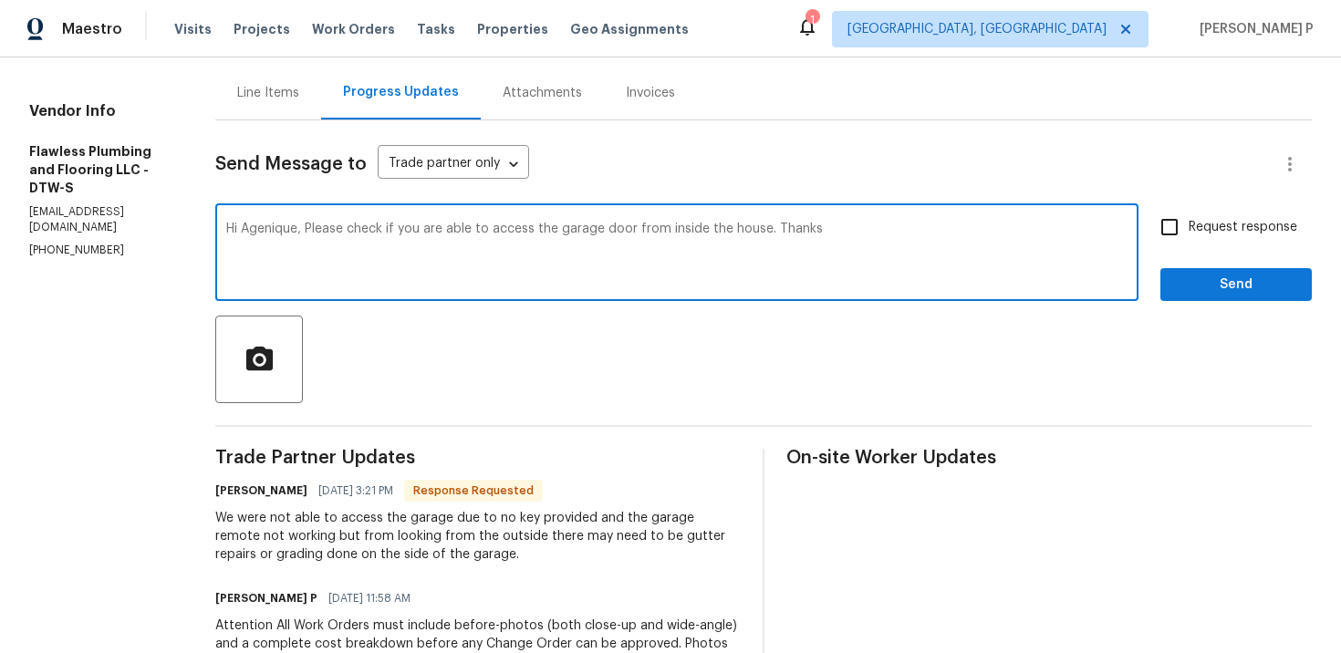
click at [1189, 235] on input "Request response" at bounding box center [1170, 227] width 38 height 38
checkbox input "true"
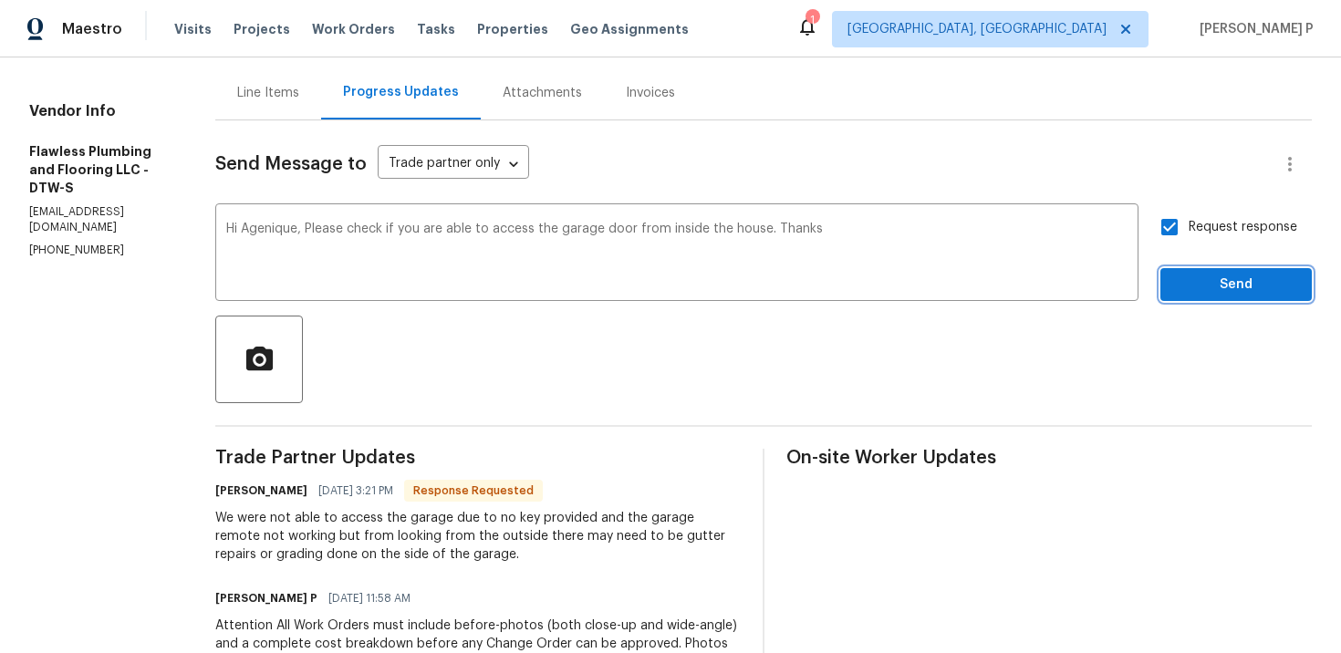
click at [1223, 289] on span "Send" at bounding box center [1236, 285] width 122 height 23
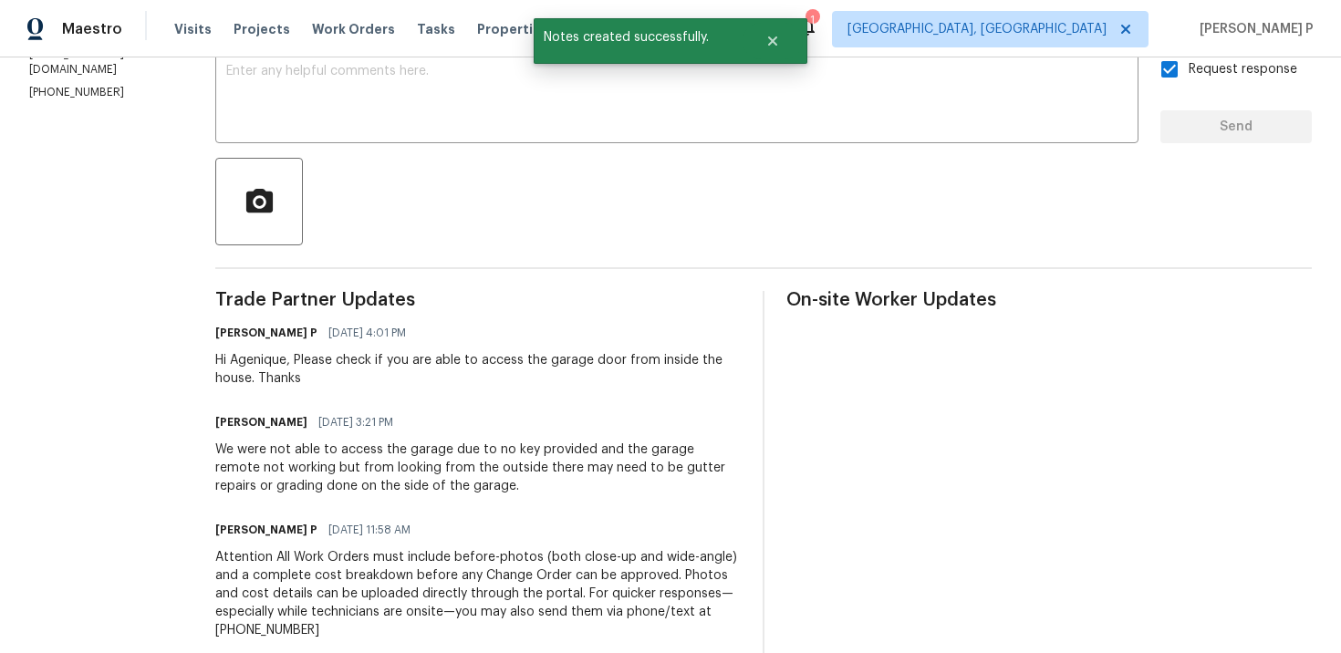
scroll to position [379, 0]
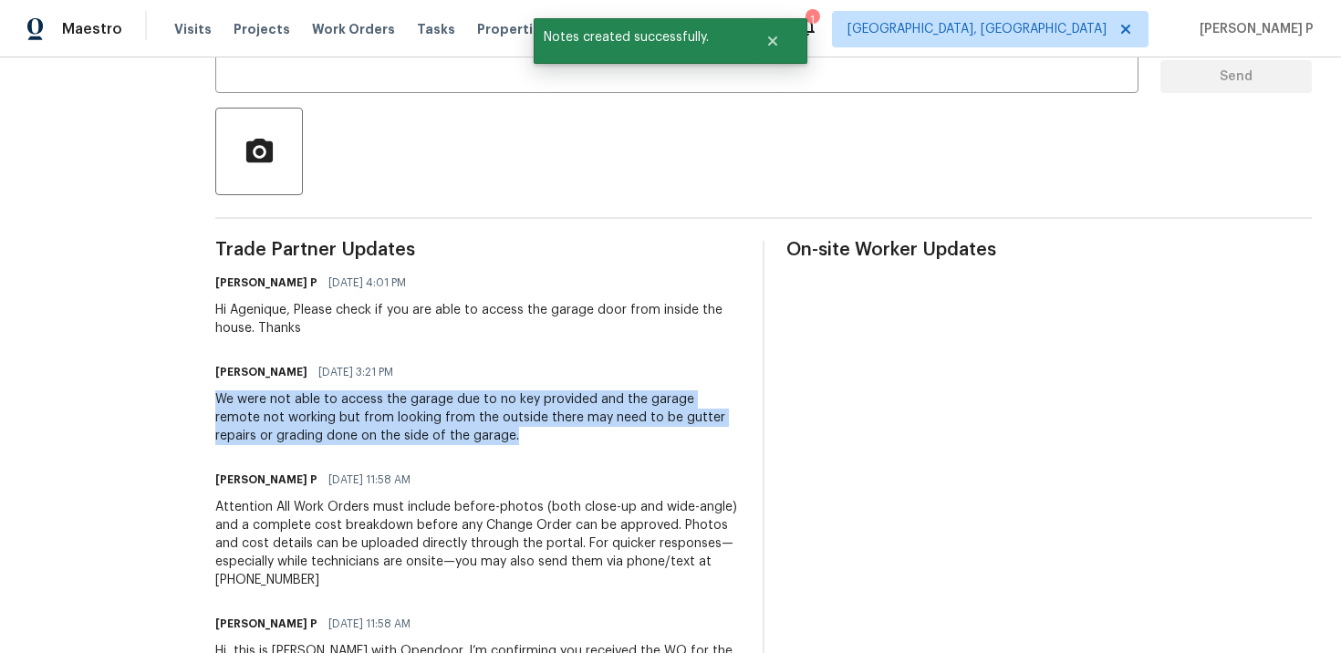
drag, startPoint x: 265, startPoint y: 401, endPoint x: 581, endPoint y: 433, distance: 318.3
click at [581, 433] on div "All work orders 305 W Hudson Ave Madison Heights, MI 48071 Home details Vendor …" at bounding box center [670, 232] width 1341 height 1106
copy div "We were not able to access the garage due to no key provided and the garage rem…"
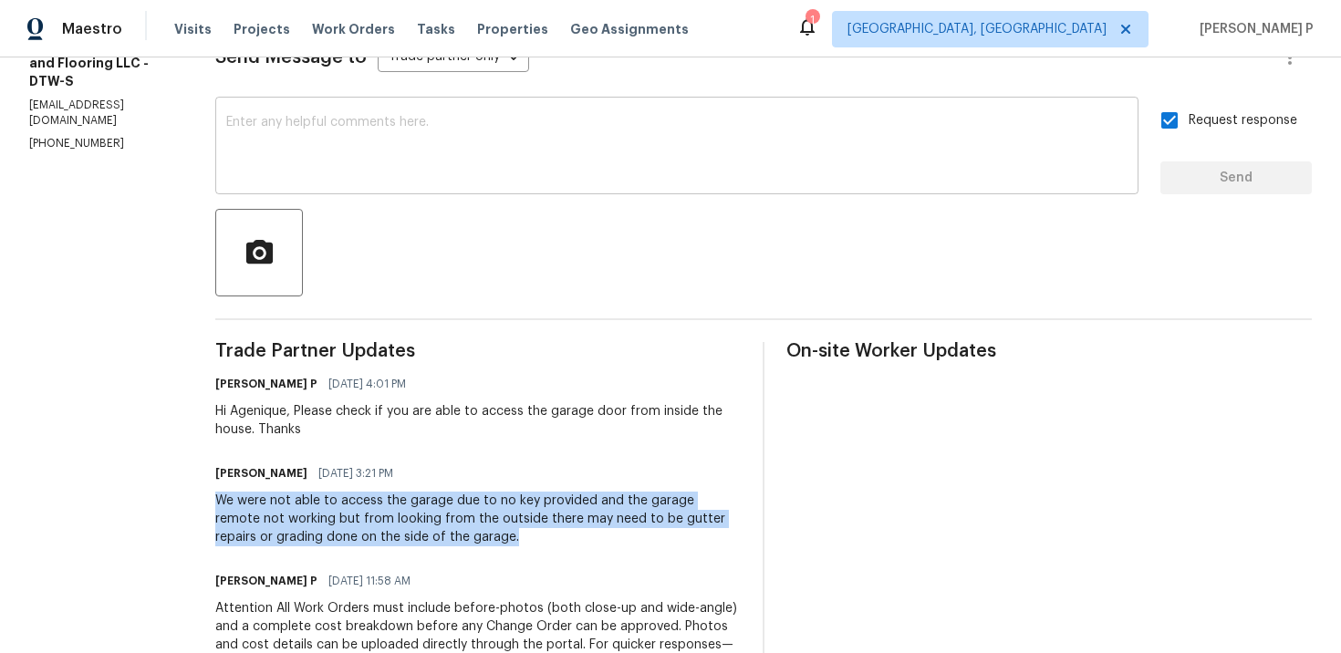
scroll to position [296, 0]
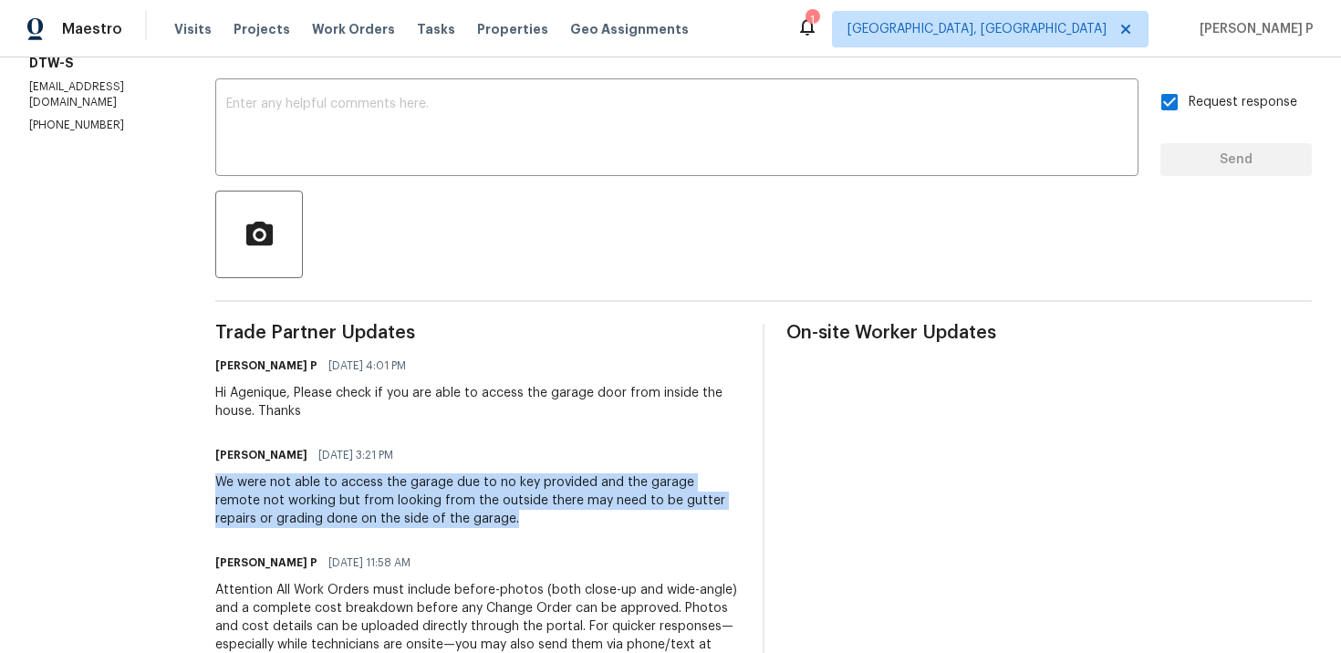
copy div "We were not able to access the garage due to no key provided and the garage rem…"
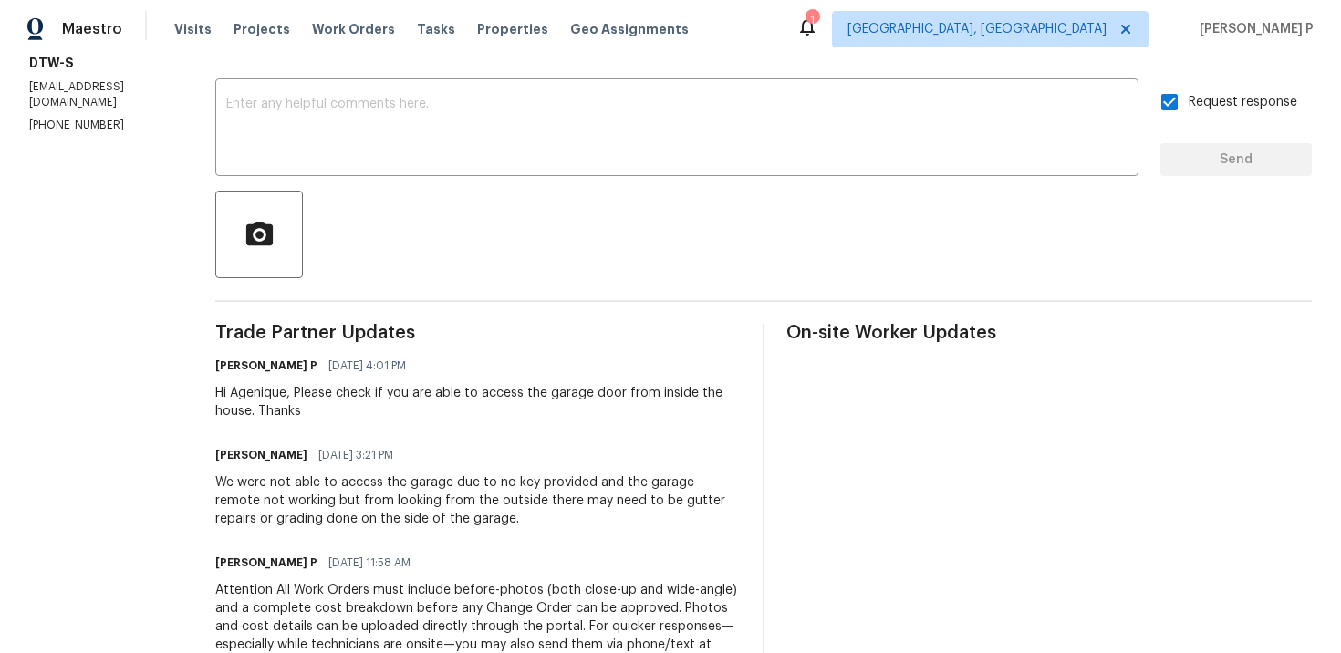
click at [348, 389] on div "Hi Agenique, Please check if you are able to access the garage door from inside…" at bounding box center [478, 402] width 526 height 37
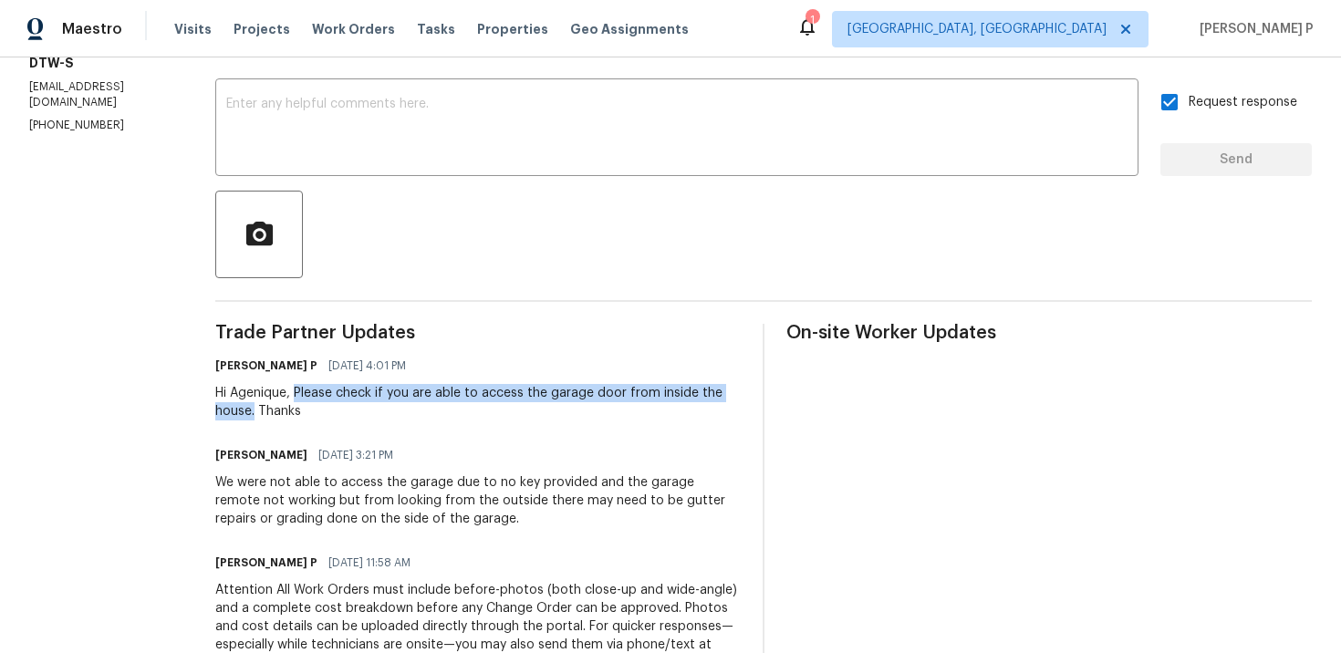
drag, startPoint x: 348, startPoint y: 389, endPoint x: 306, endPoint y: 407, distance: 45.8
click at [306, 407] on div "Hi Agenique, Please check if you are able to access the garage door from inside…" at bounding box center [478, 402] width 526 height 37
copy div "Please check if you are able to access the garage door from inside the house."
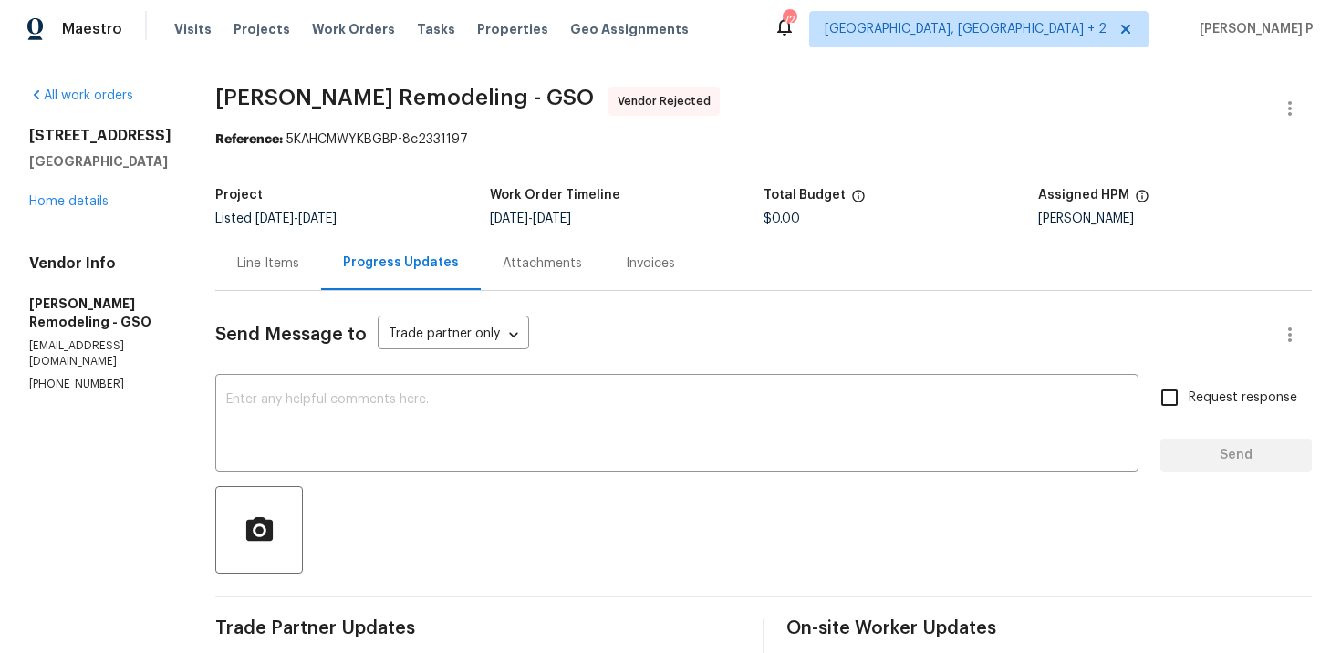
click at [268, 256] on div "Line Items" at bounding box center [268, 264] width 62 height 18
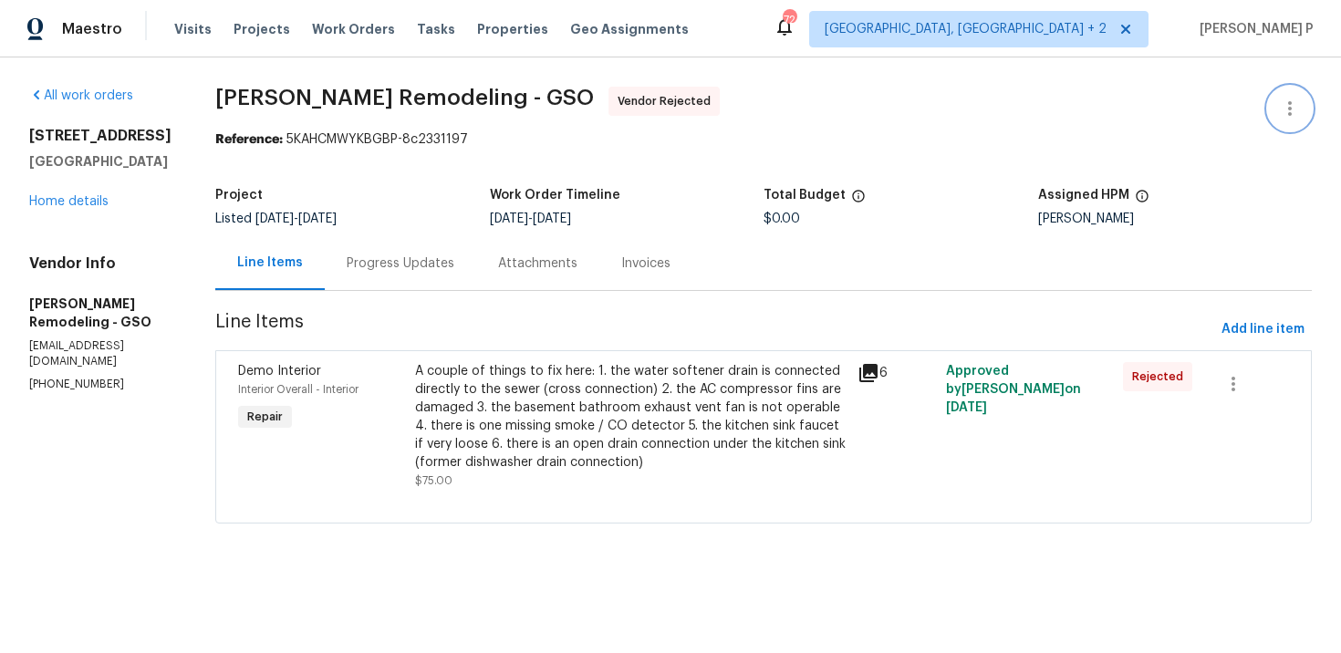
click at [1291, 107] on icon "button" at bounding box center [1290, 108] width 4 height 15
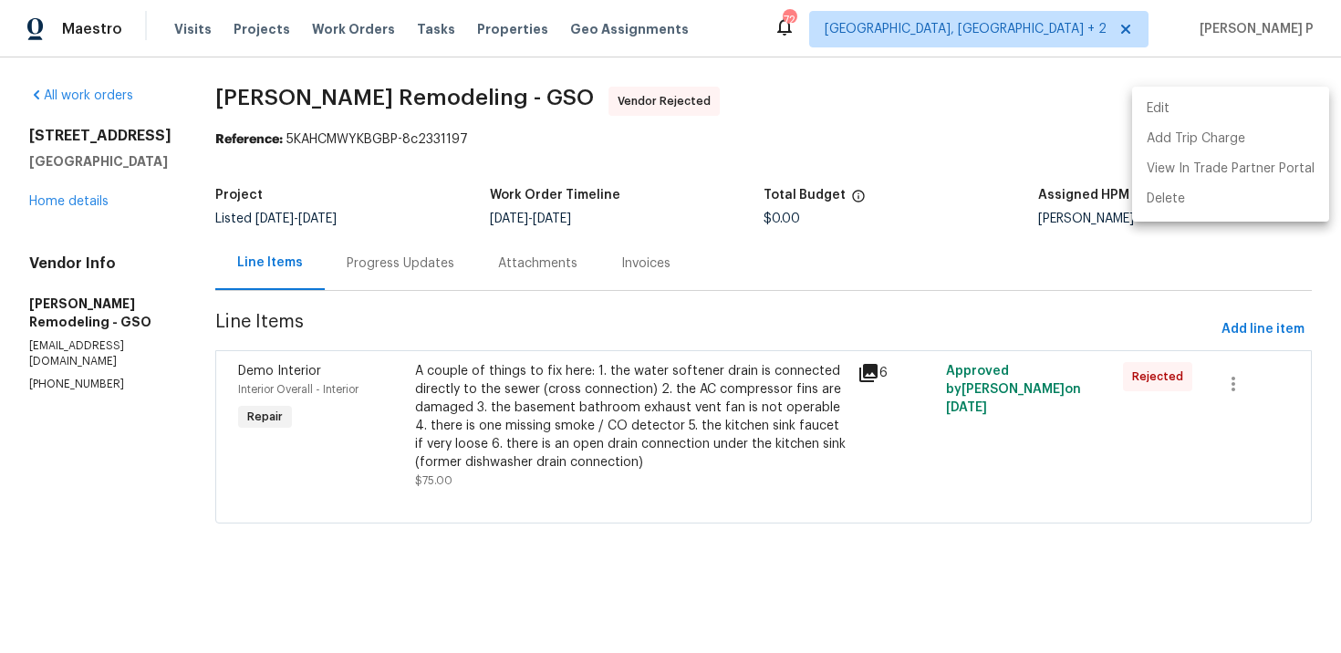
click at [1197, 108] on li "Edit" at bounding box center [1230, 109] width 197 height 30
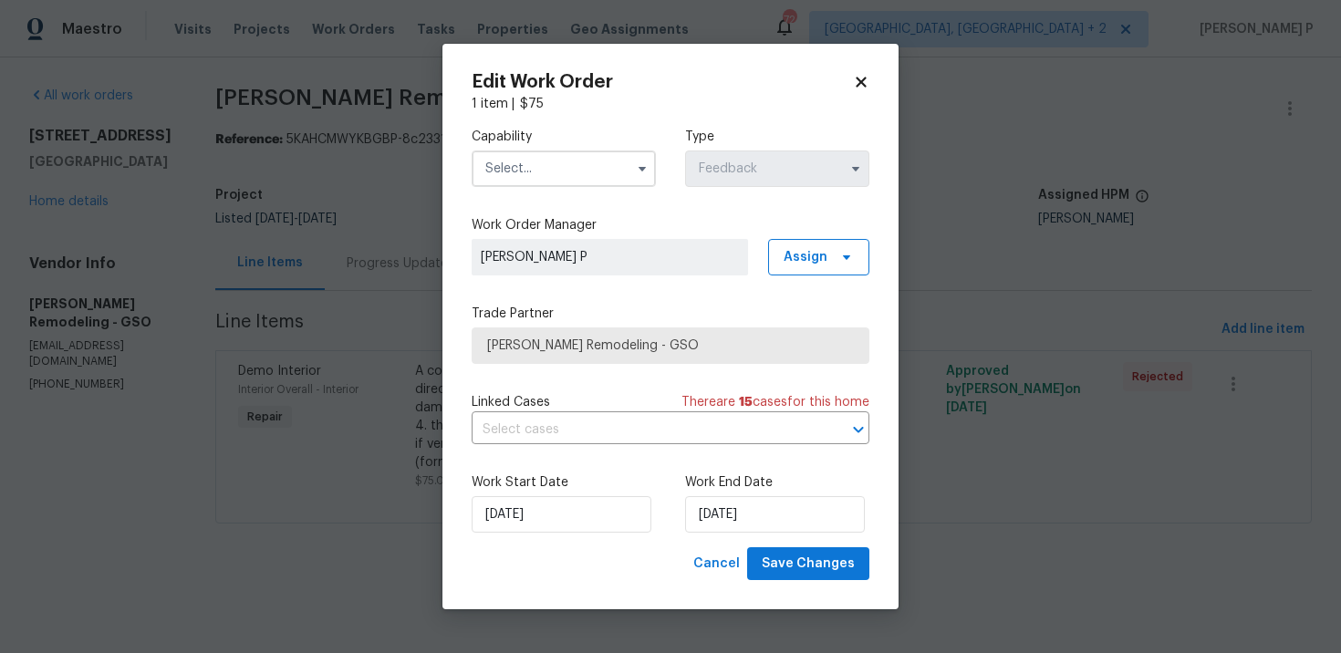
click at [605, 176] on input "text" at bounding box center [564, 169] width 184 height 37
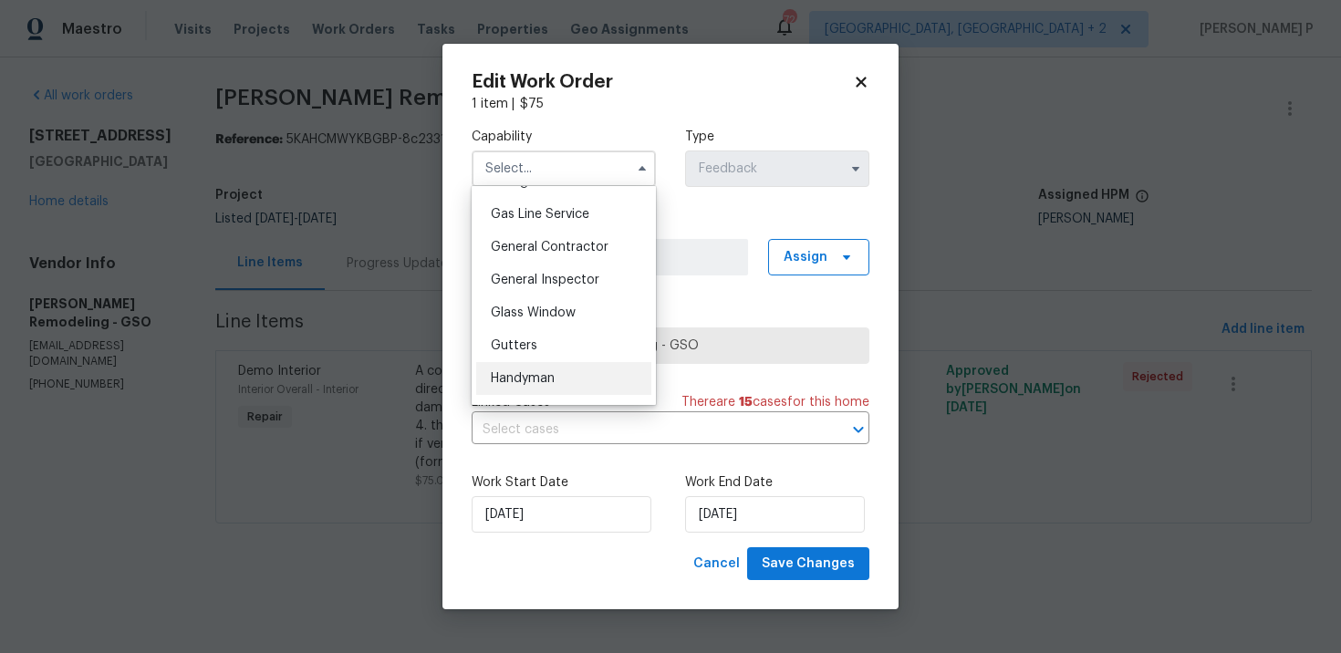
scroll to position [840, 0]
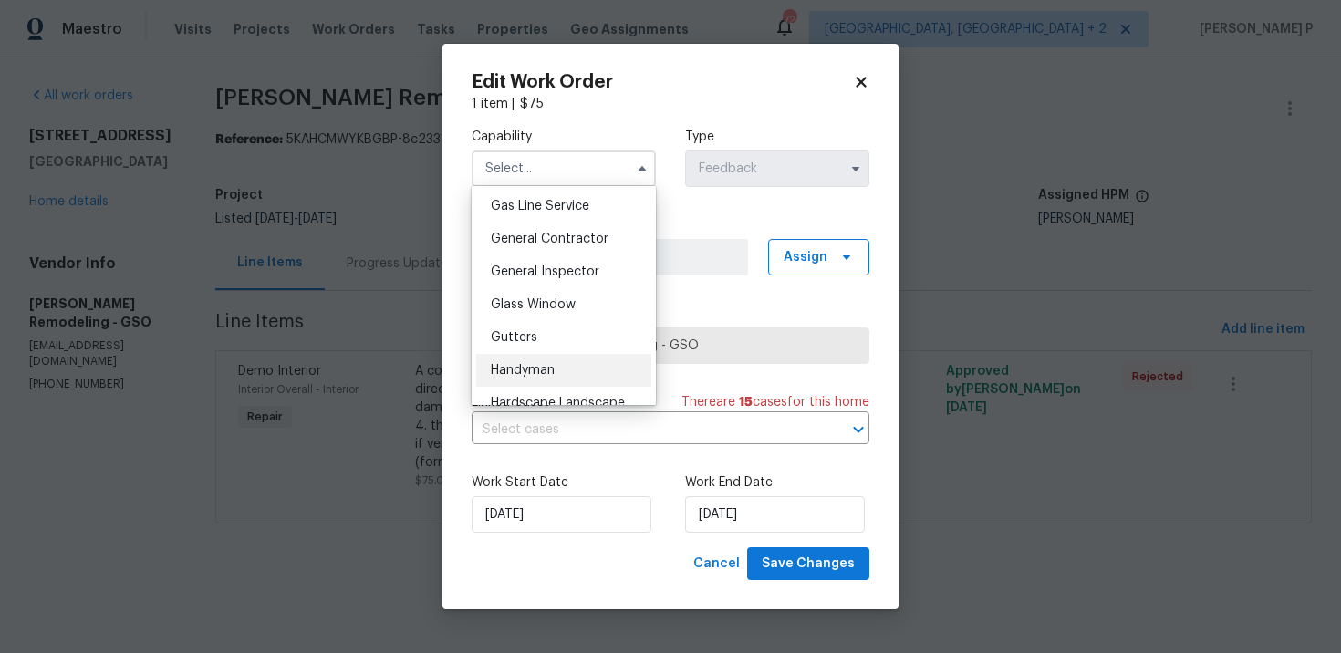
click at [539, 358] on div "Handyman" at bounding box center [563, 370] width 175 height 33
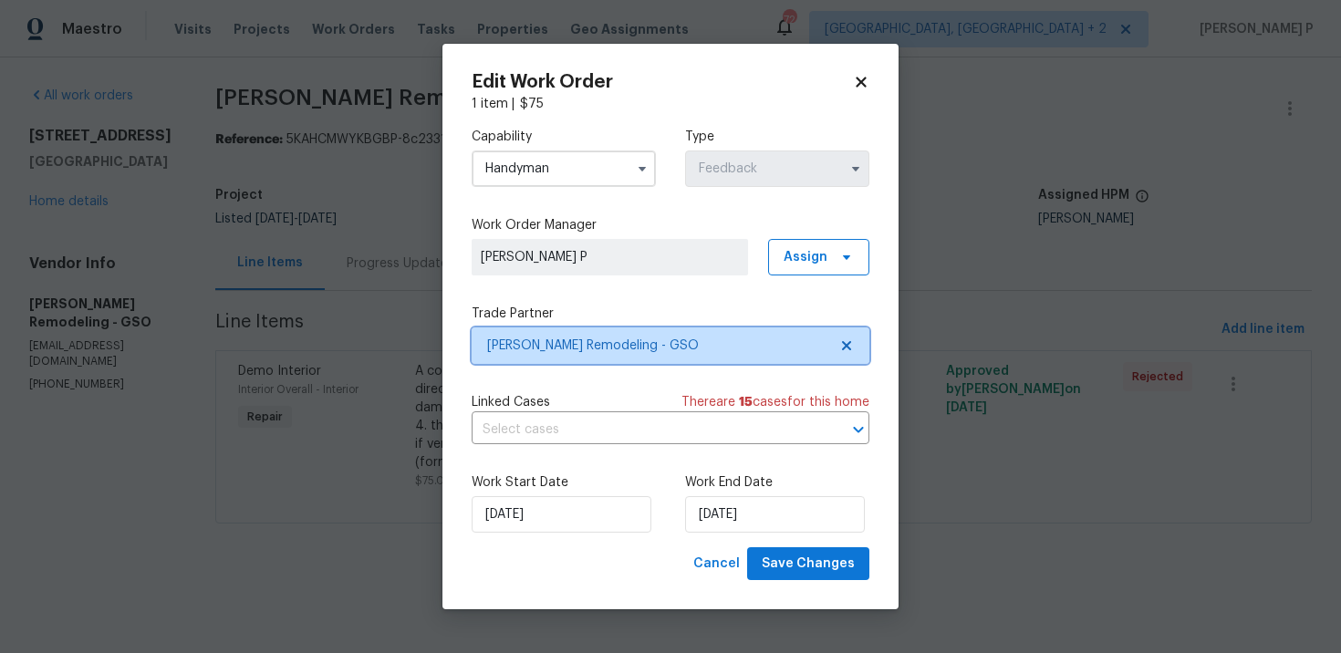
click at [556, 349] on span "Pino Remodeling - GSO" at bounding box center [657, 346] width 340 height 18
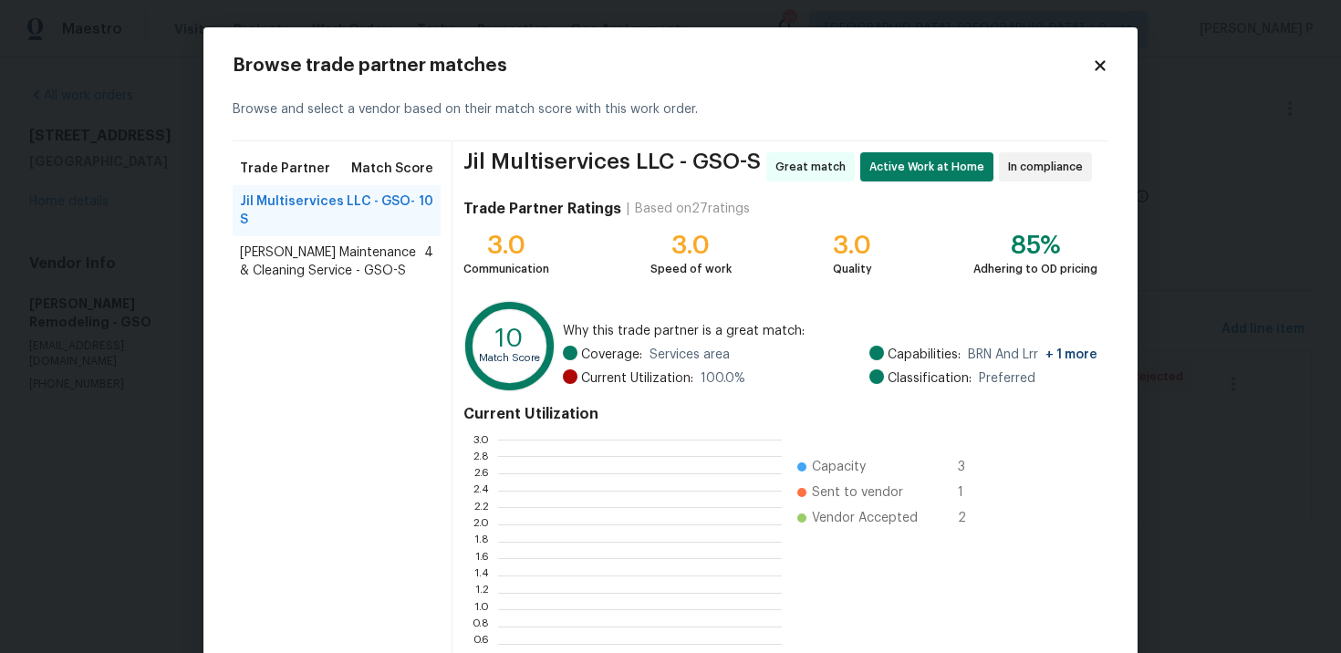
scroll to position [256, 284]
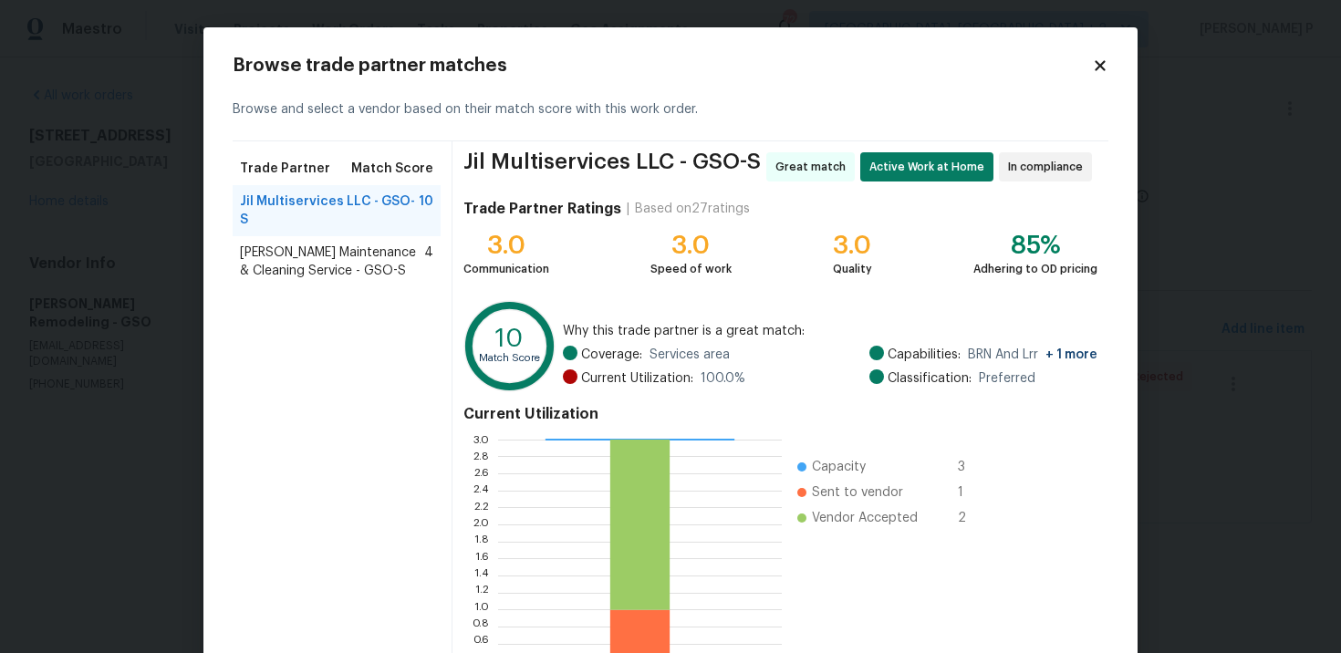
click at [318, 244] on span "Baker's Maintenance & Cleaning Service - GSO-S" at bounding box center [332, 262] width 184 height 37
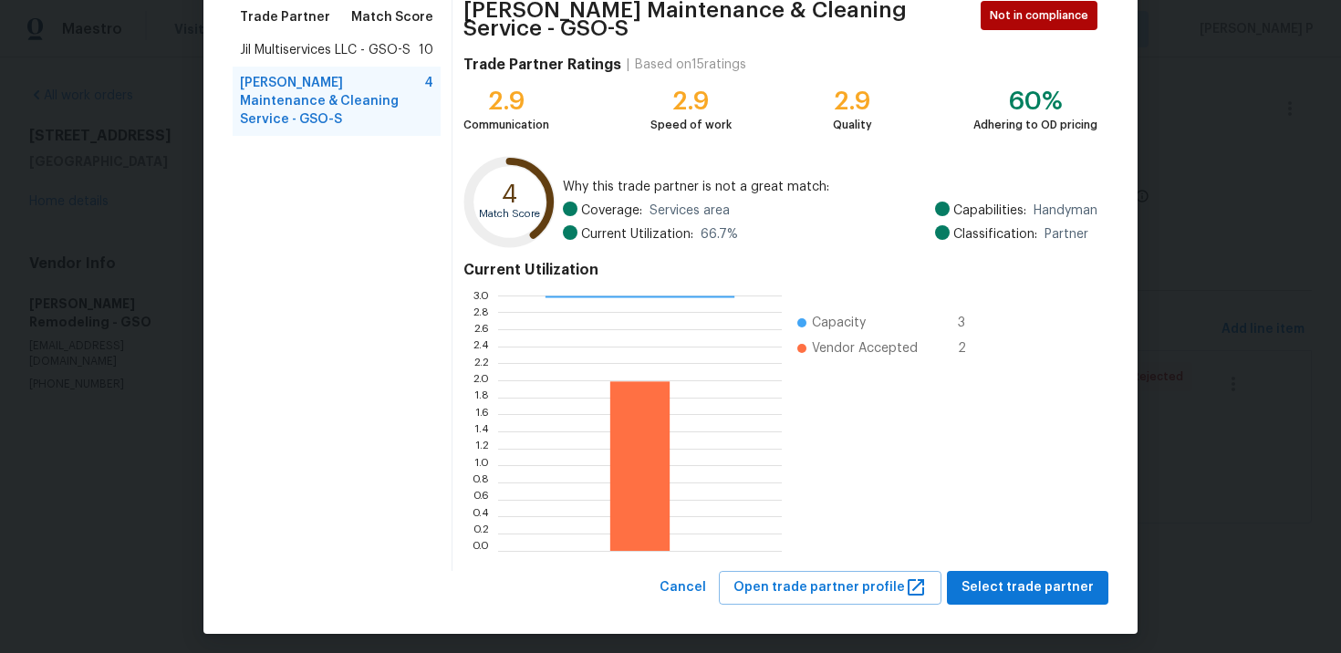
scroll to position [0, 0]
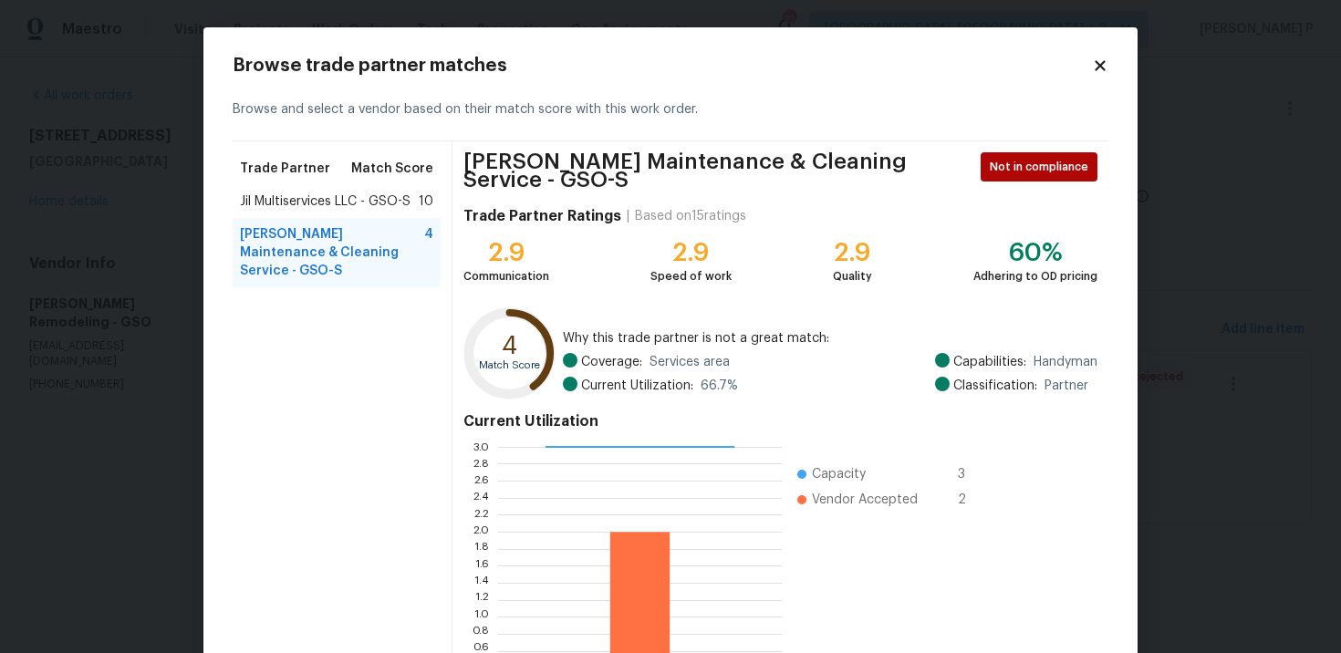
click at [333, 204] on span "Jil Multiservices LLC - GSO-S" at bounding box center [325, 202] width 171 height 18
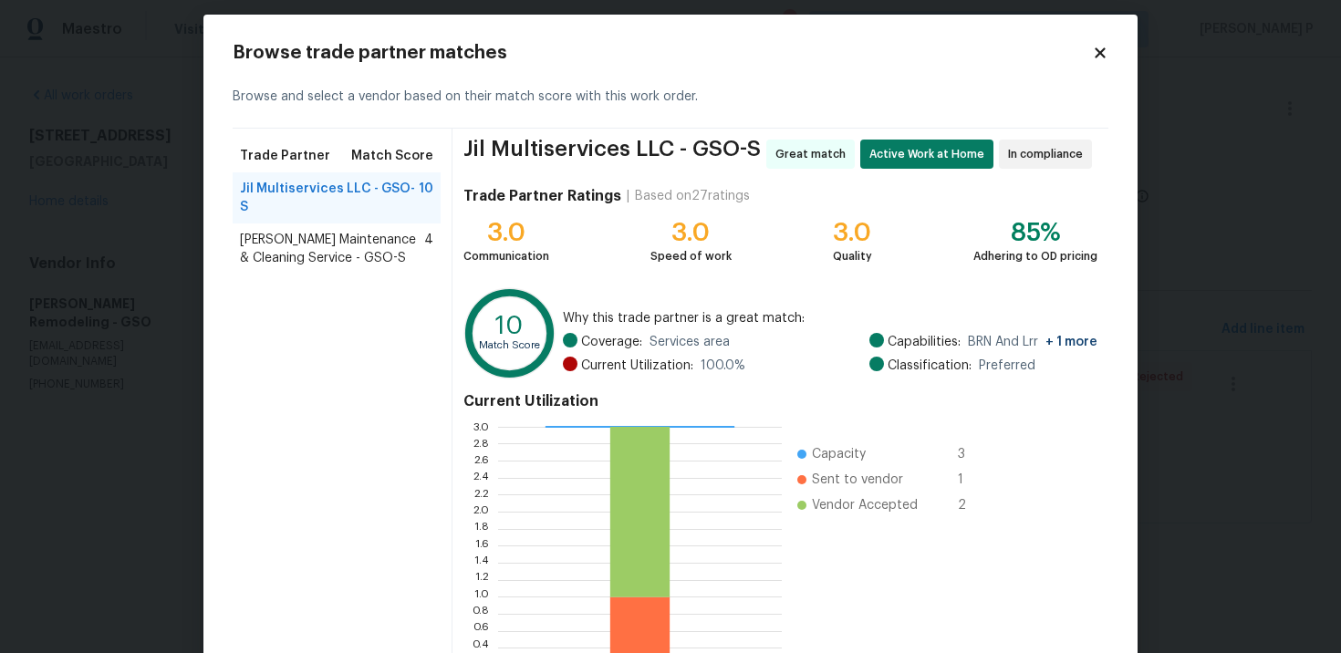
scroll to position [7, 0]
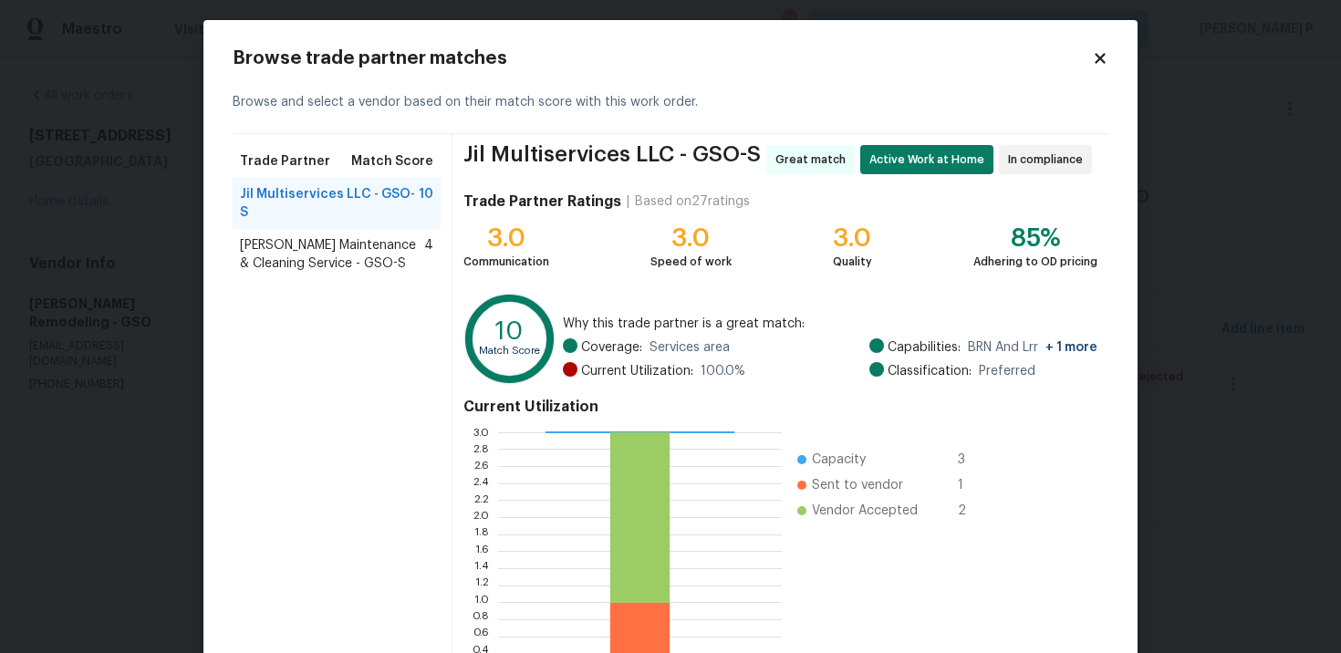
click at [1111, 59] on div "Browse trade partner matches Browse and select a vendor based on their match sc…" at bounding box center [670, 395] width 934 height 751
click at [1095, 59] on icon at bounding box center [1100, 58] width 16 height 16
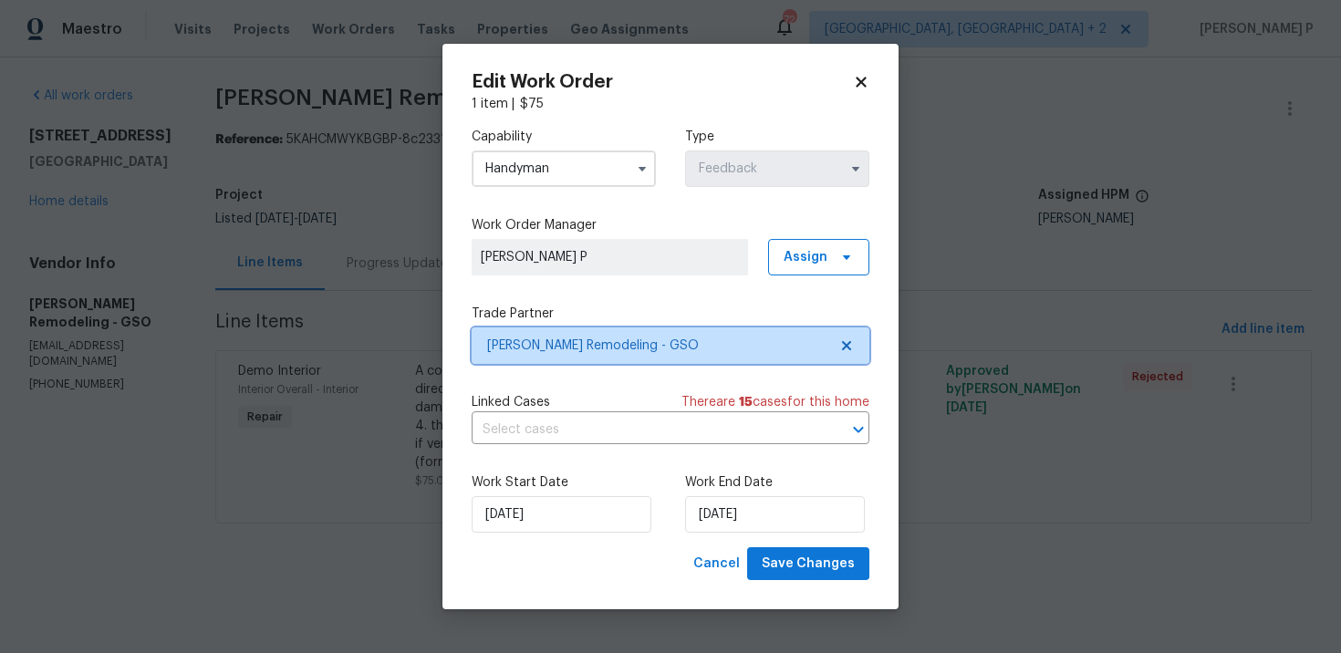
scroll to position [0, 0]
click at [552, 172] on input "Handyman" at bounding box center [564, 169] width 184 height 37
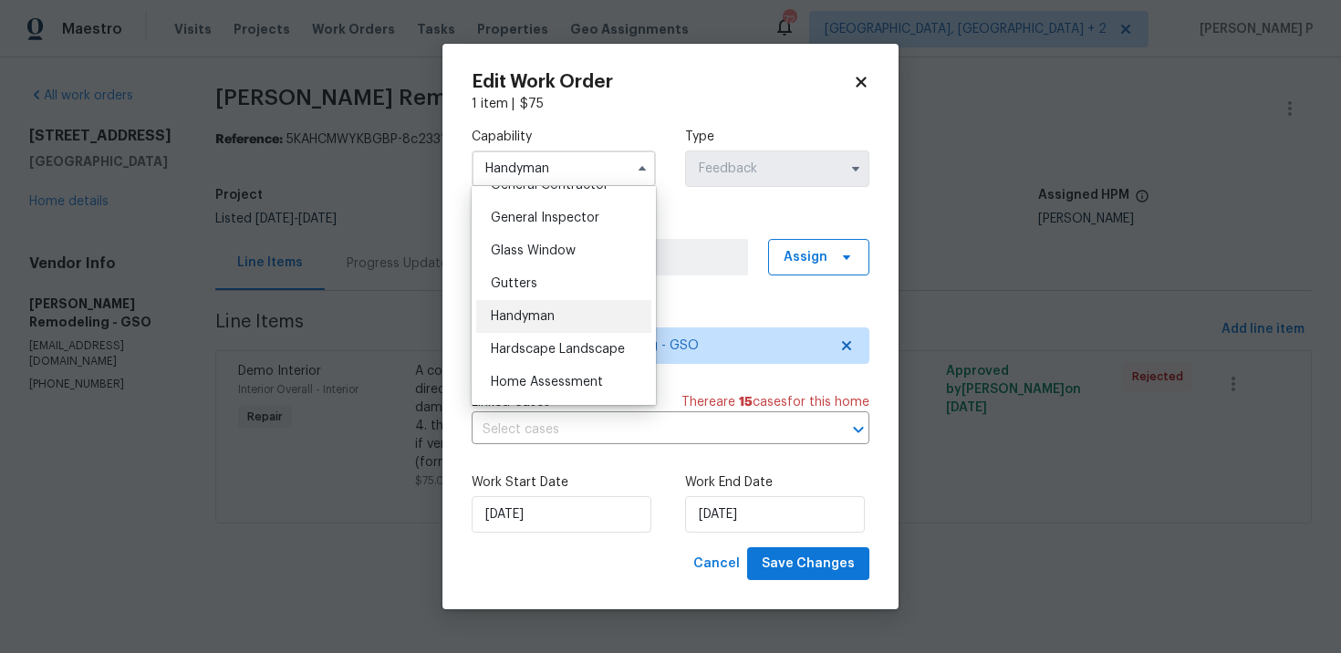
scroll to position [815, 0]
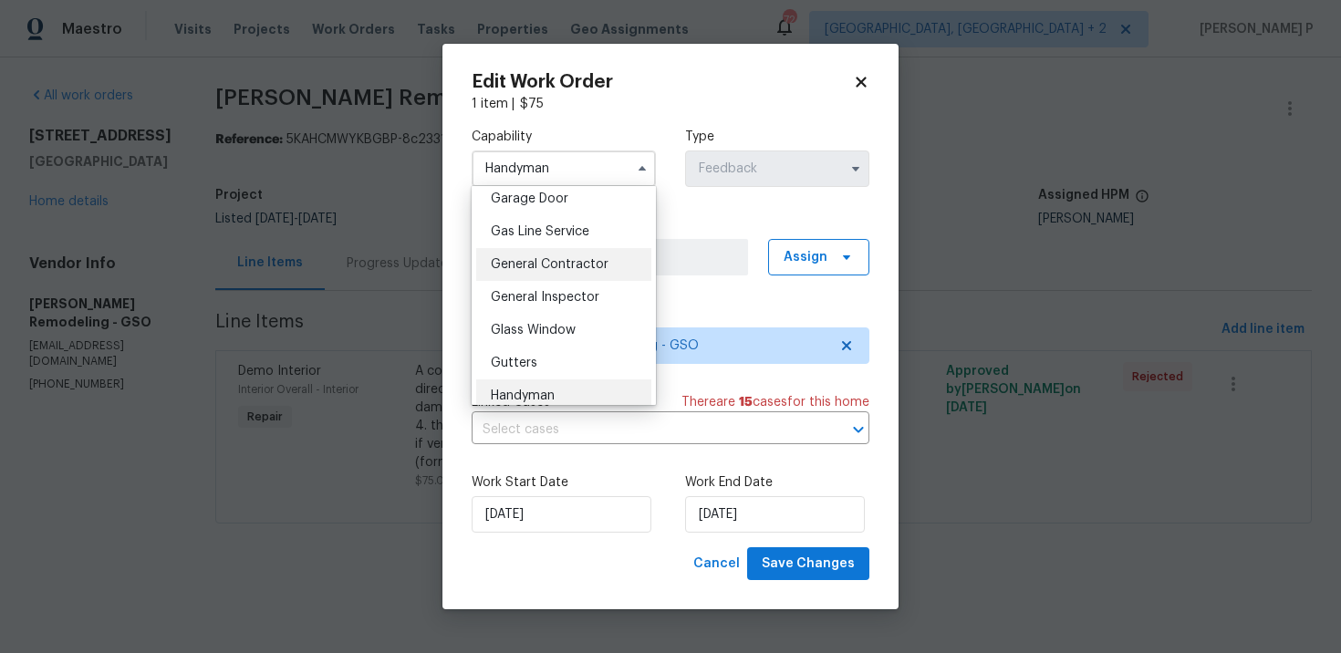
click at [549, 267] on span "General Contractor" at bounding box center [550, 264] width 118 height 13
type input "General Contractor"
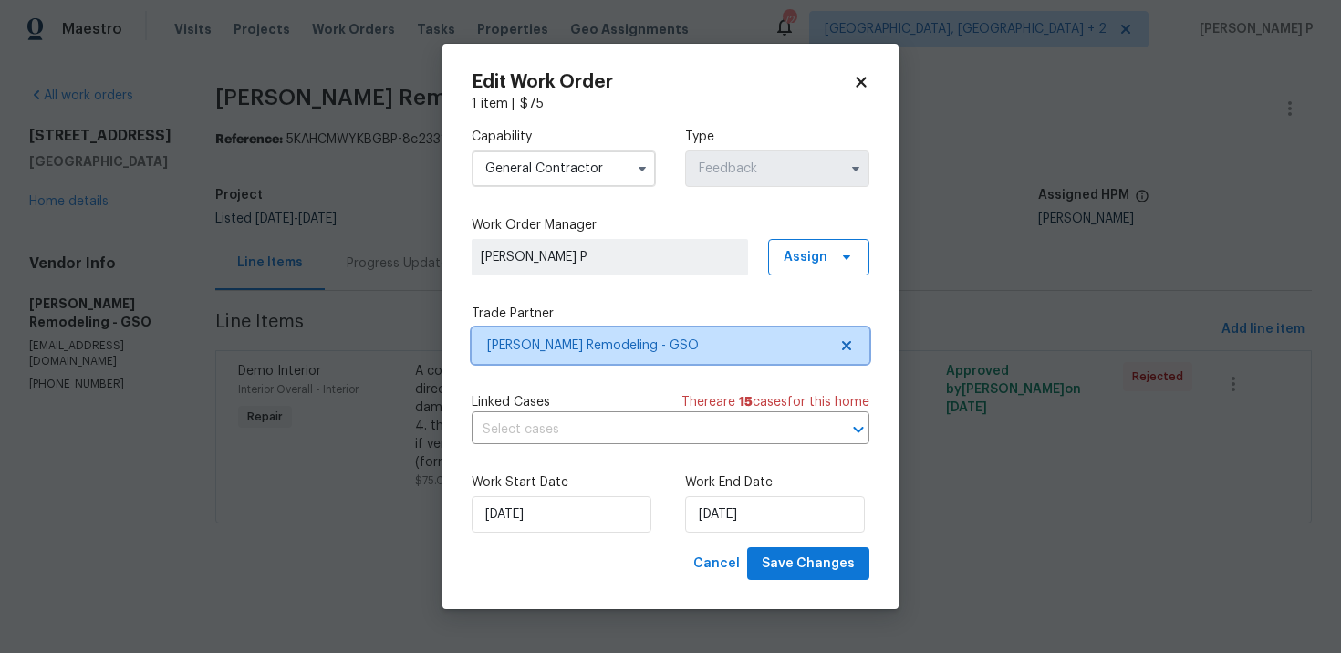
click at [648, 346] on span "Pino Remodeling - GSO" at bounding box center [657, 346] width 340 height 18
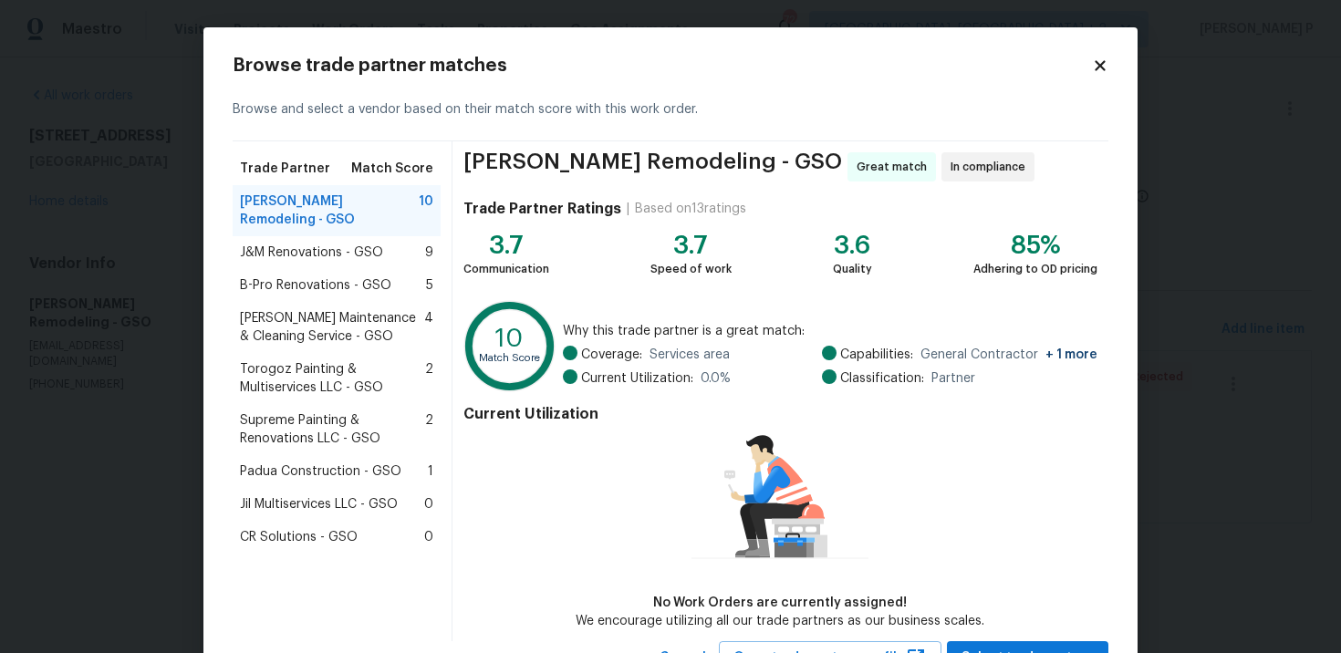
click at [256, 244] on span "J&M Renovations - GSO" at bounding box center [311, 253] width 143 height 18
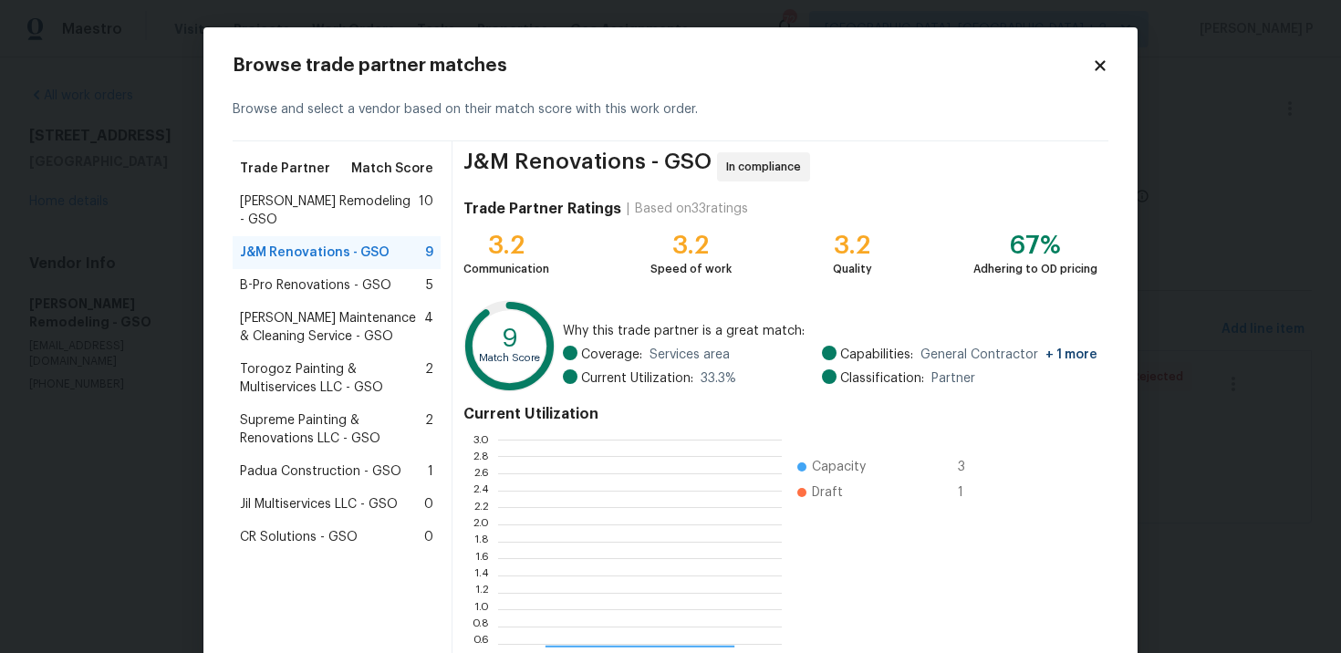
scroll to position [256, 284]
click at [295, 279] on div "B-Pro Renovations - GSO 5" at bounding box center [337, 285] width 208 height 33
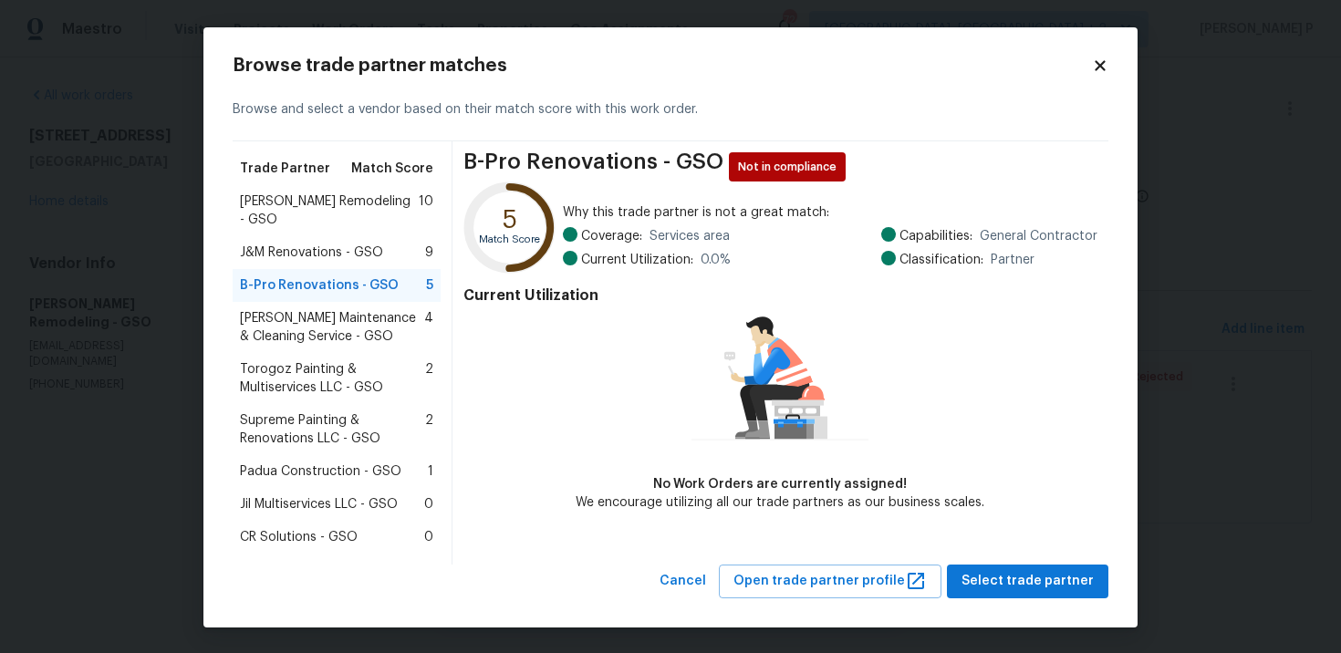
click at [304, 314] on span "Baker's Maintenance & Cleaning Service - GSO" at bounding box center [332, 327] width 184 height 37
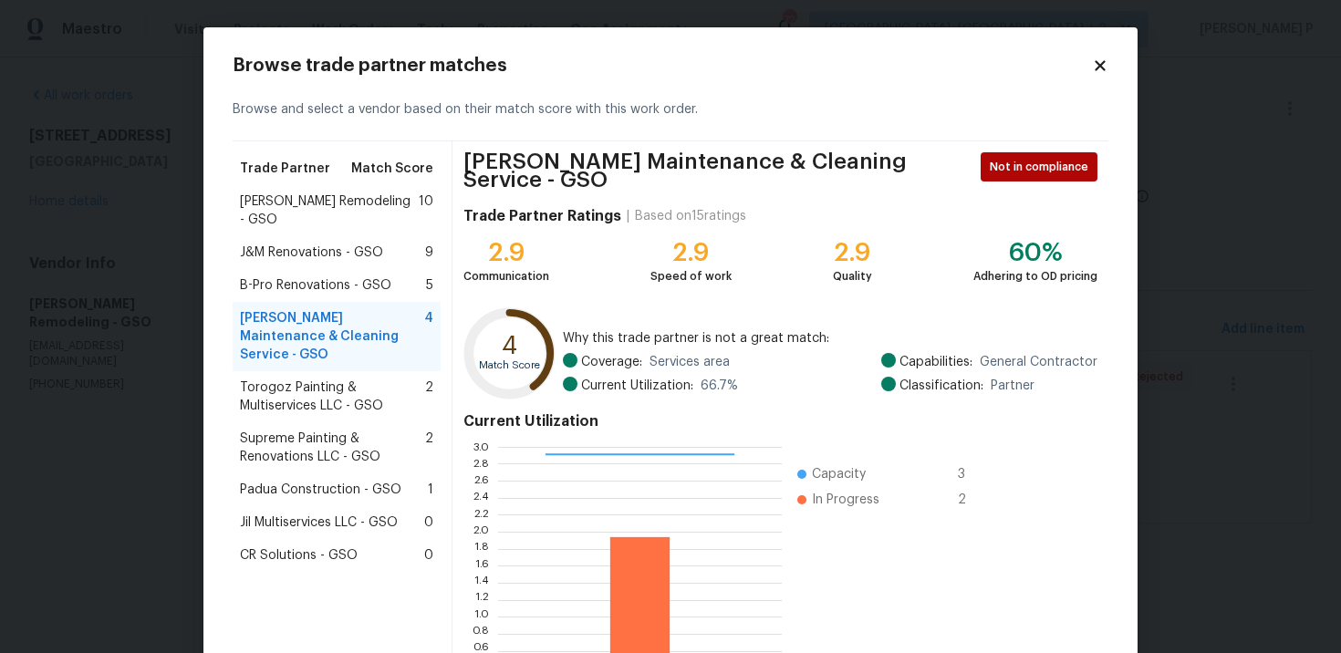
click at [326, 244] on span "J&M Renovations - GSO" at bounding box center [311, 253] width 143 height 18
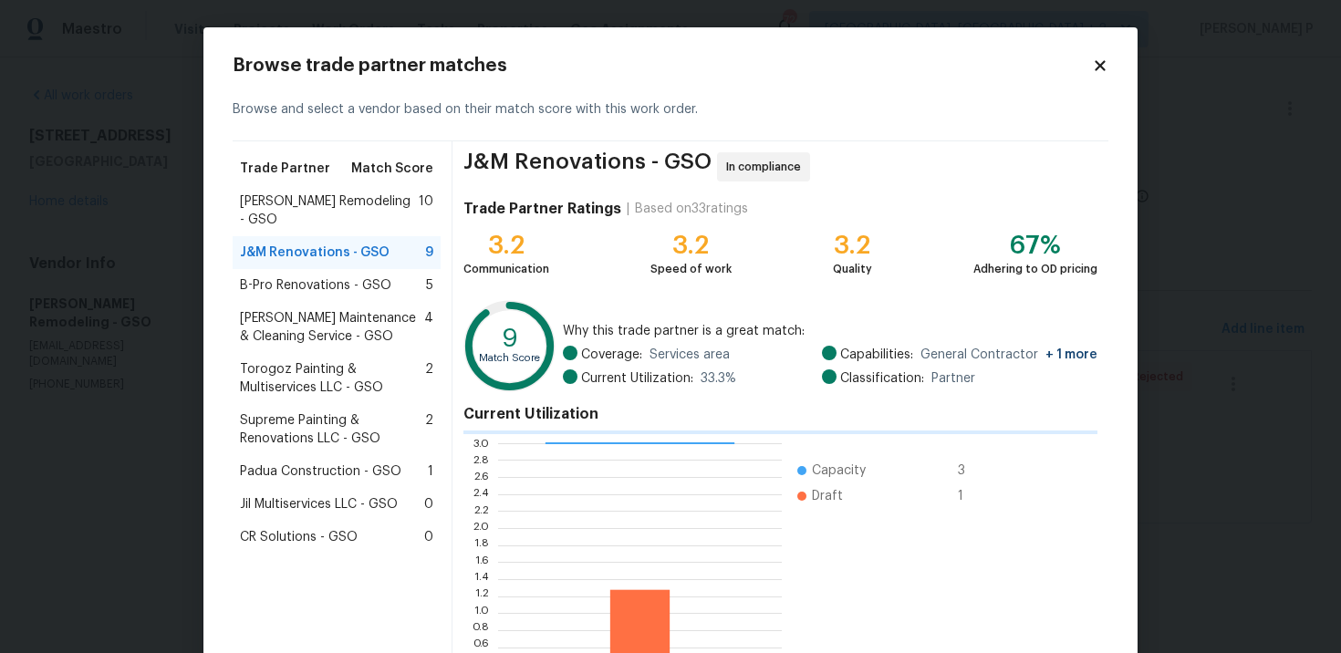
scroll to position [151, 0]
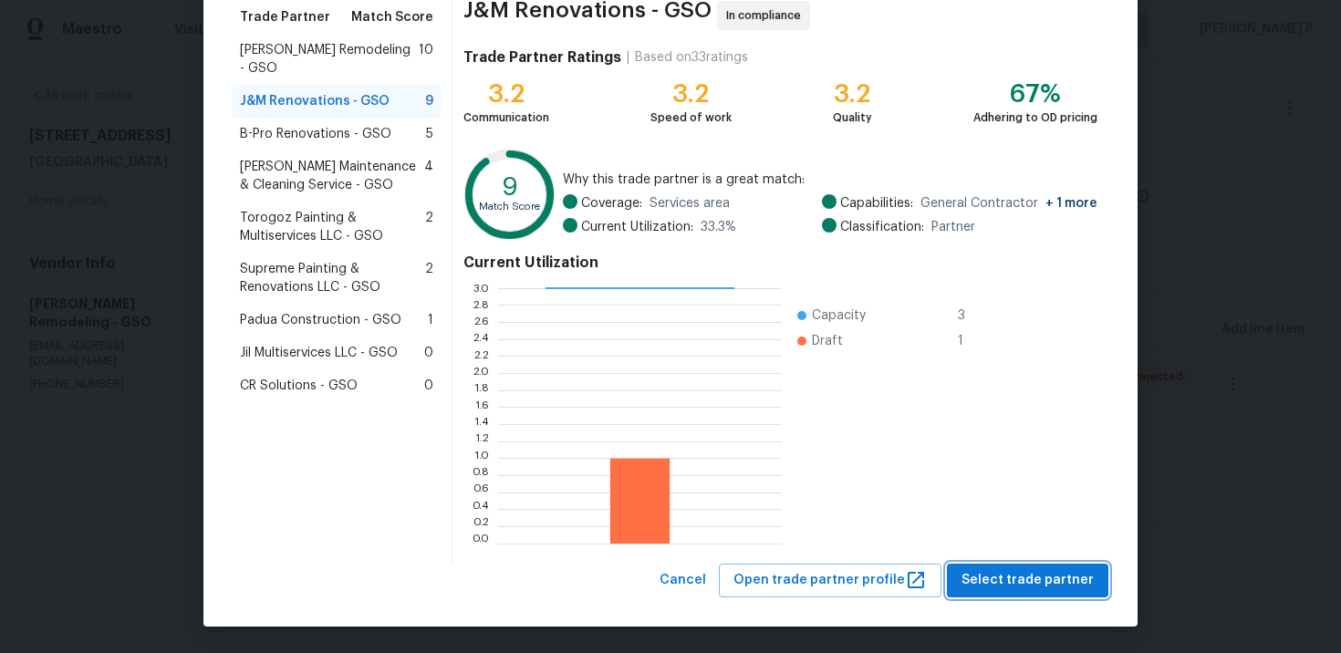
click at [1017, 585] on span "Select trade partner" at bounding box center [1028, 580] width 132 height 23
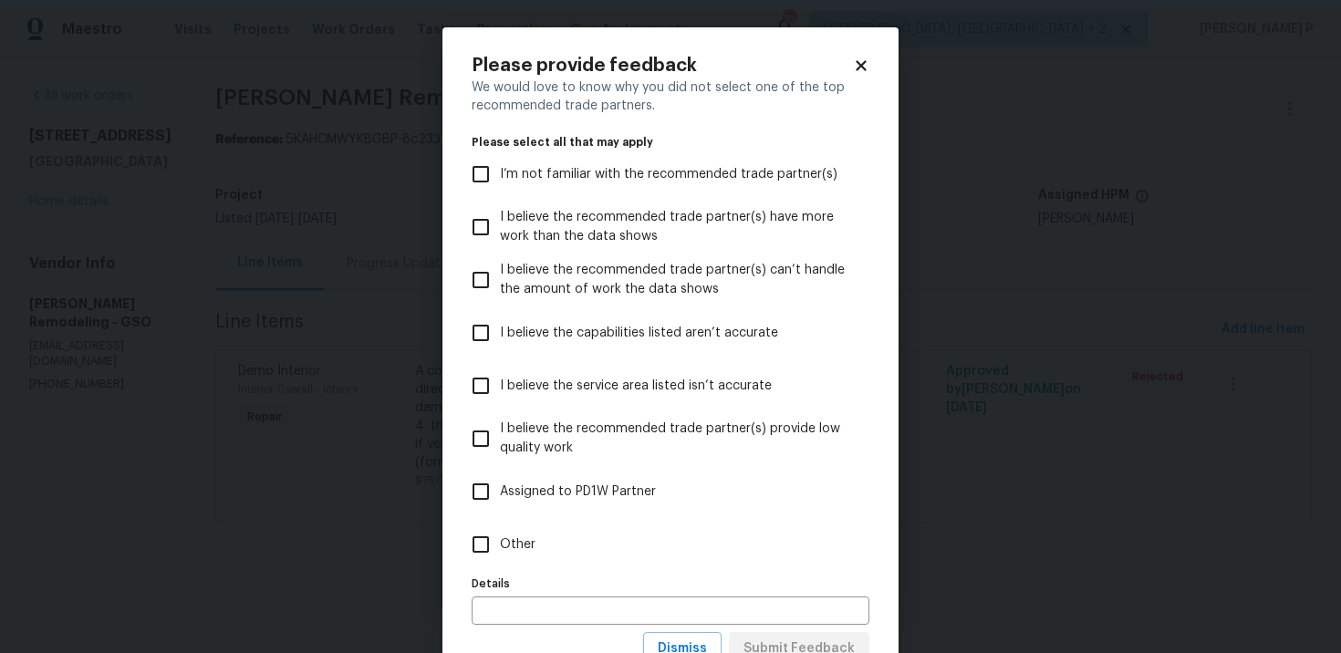
scroll to position [0, 0]
click at [533, 548] on span "Other" at bounding box center [518, 545] width 36 height 19
click at [500, 548] on input "Other" at bounding box center [481, 545] width 38 height 38
checkbox input "true"
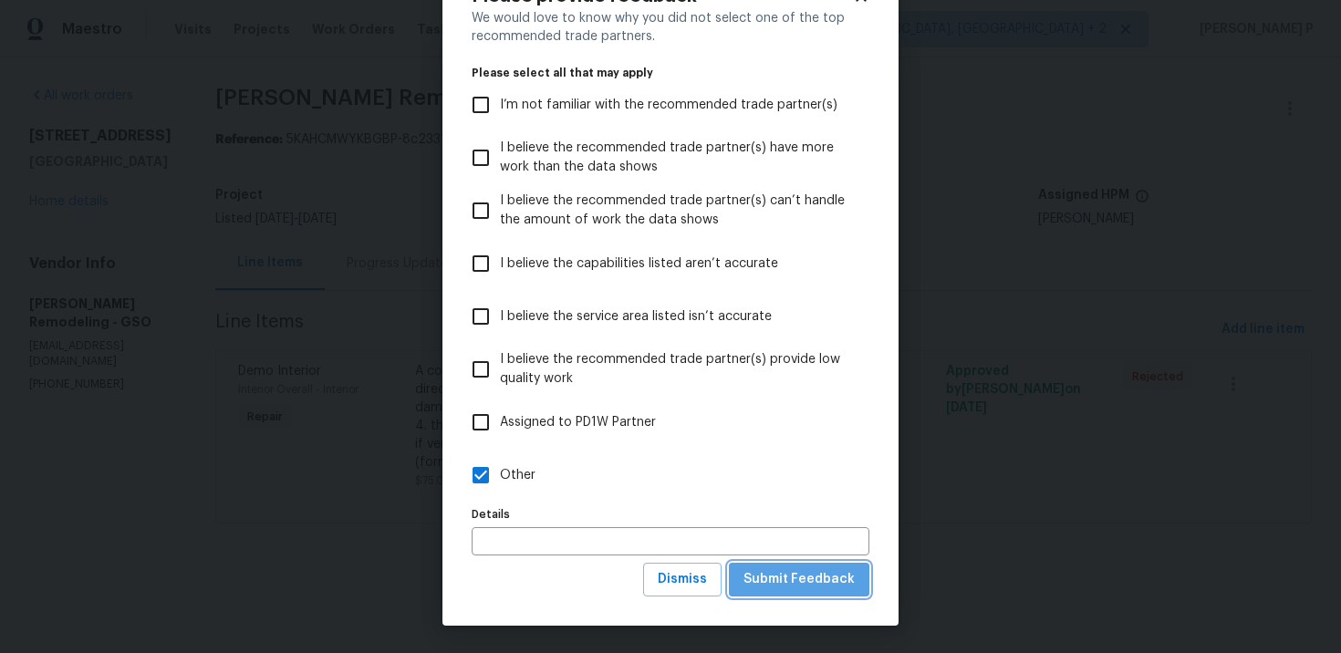
click at [817, 585] on span "Submit Feedback" at bounding box center [799, 580] width 111 height 23
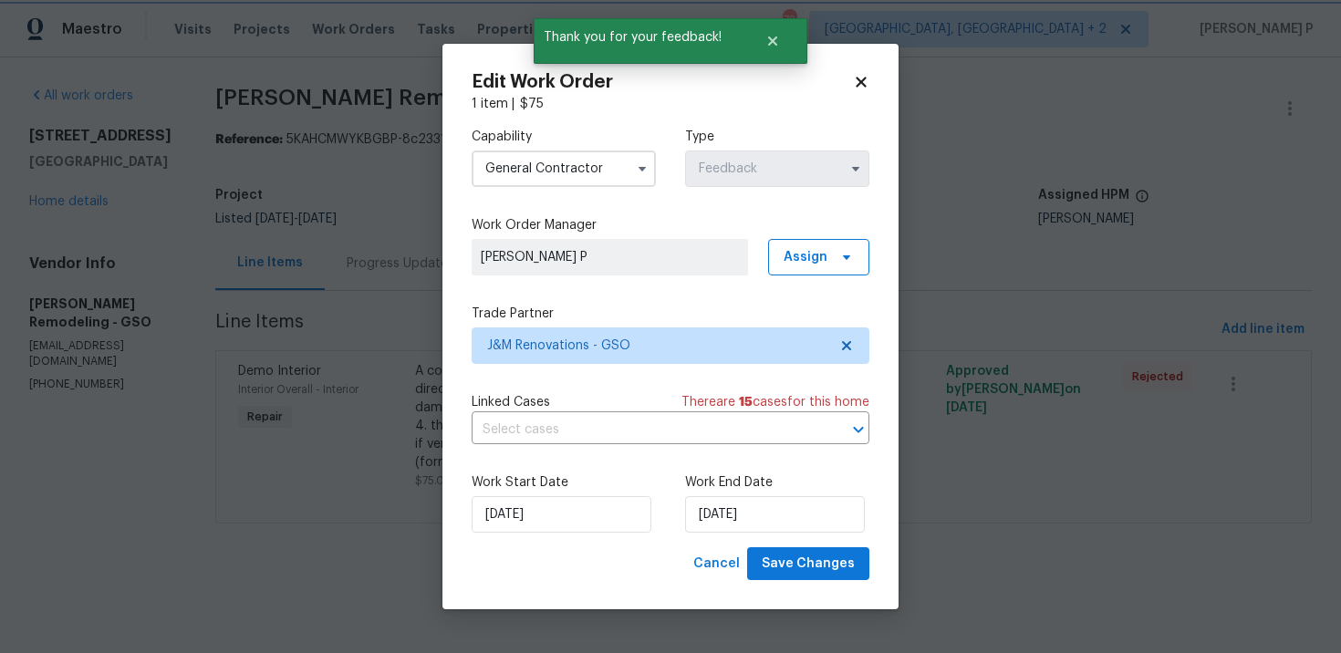
scroll to position [0, 0]
click at [587, 518] on input "9/21/2025" at bounding box center [562, 514] width 180 height 37
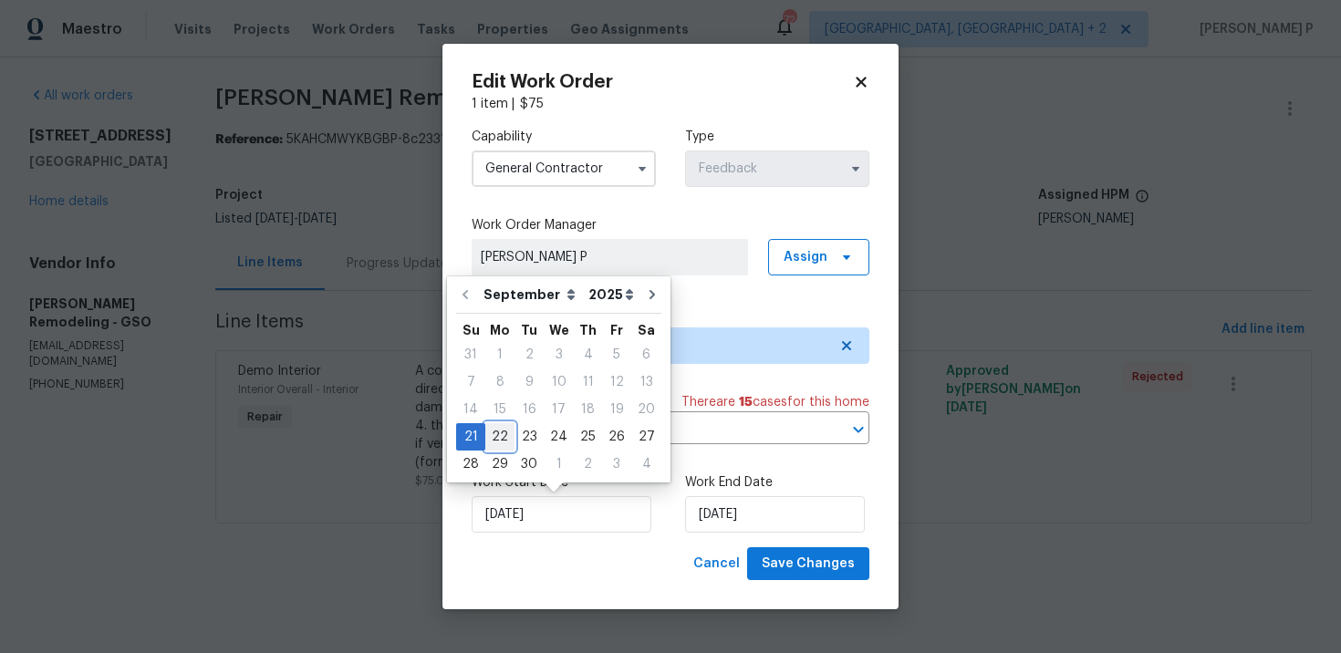
click at [494, 433] on div "22" at bounding box center [499, 437] width 29 height 26
type input "[DATE]"
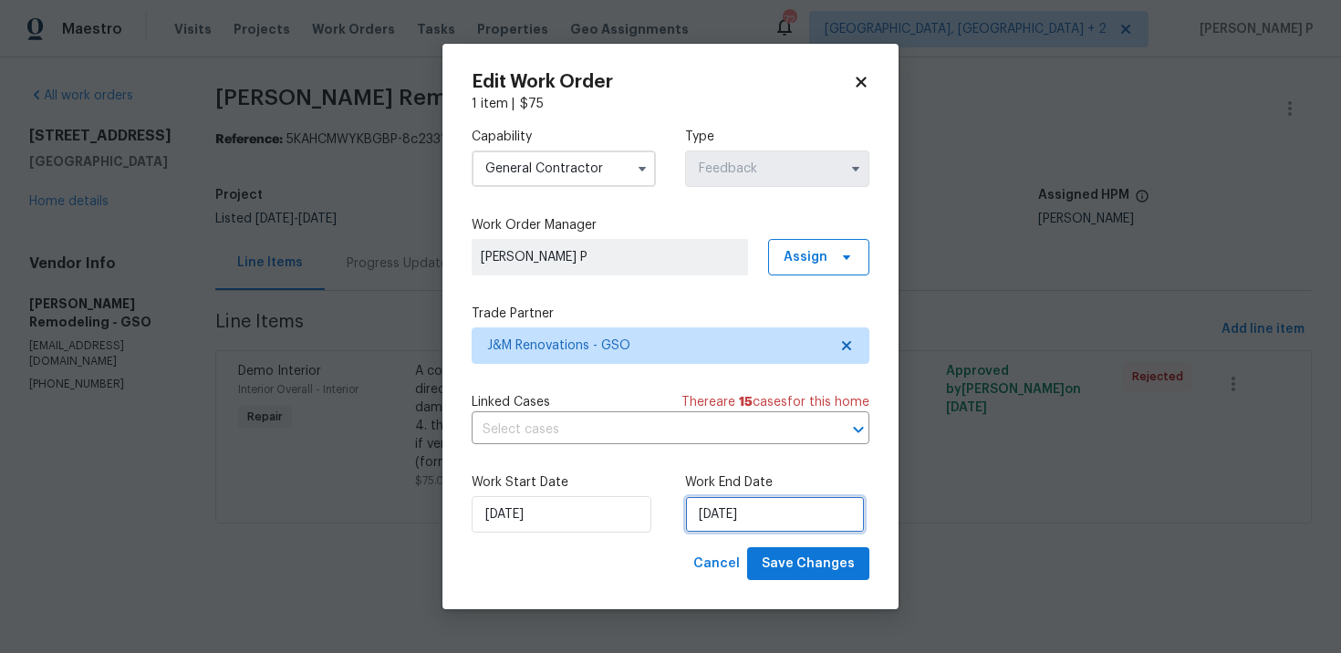
click at [733, 518] on input "9/23/2025" at bounding box center [775, 514] width 180 height 37
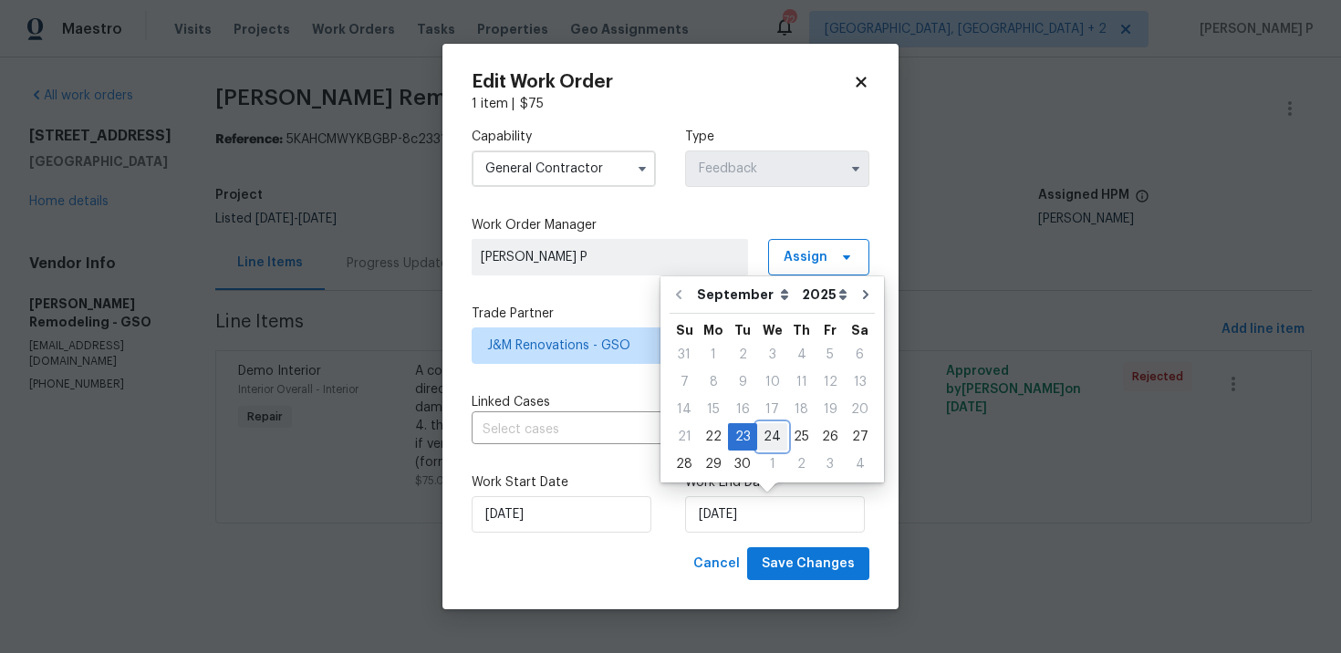
click at [776, 441] on div "24" at bounding box center [772, 437] width 30 height 26
type input "[DATE]"
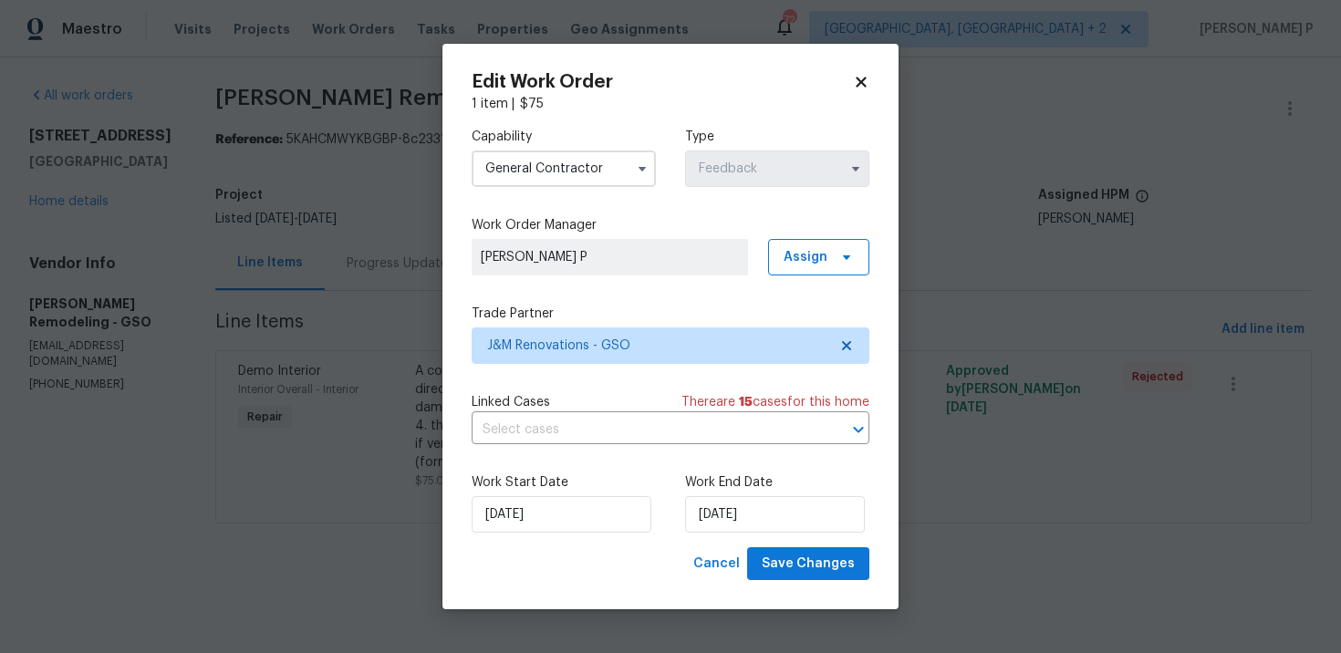
click at [830, 537] on div "Work Start Date [DATE] Work End Date [DATE]" at bounding box center [671, 503] width 398 height 89
click at [832, 569] on span "Save Changes" at bounding box center [808, 564] width 93 height 23
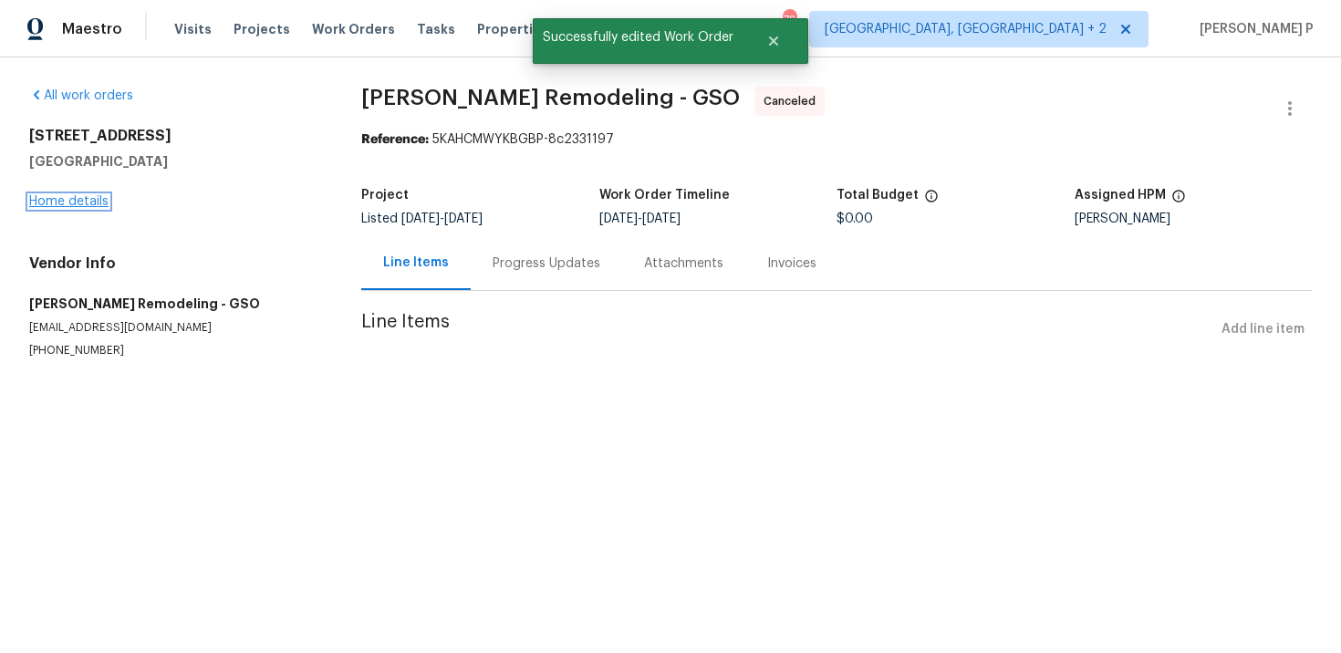
click at [89, 205] on link "Home details" at bounding box center [68, 201] width 79 height 13
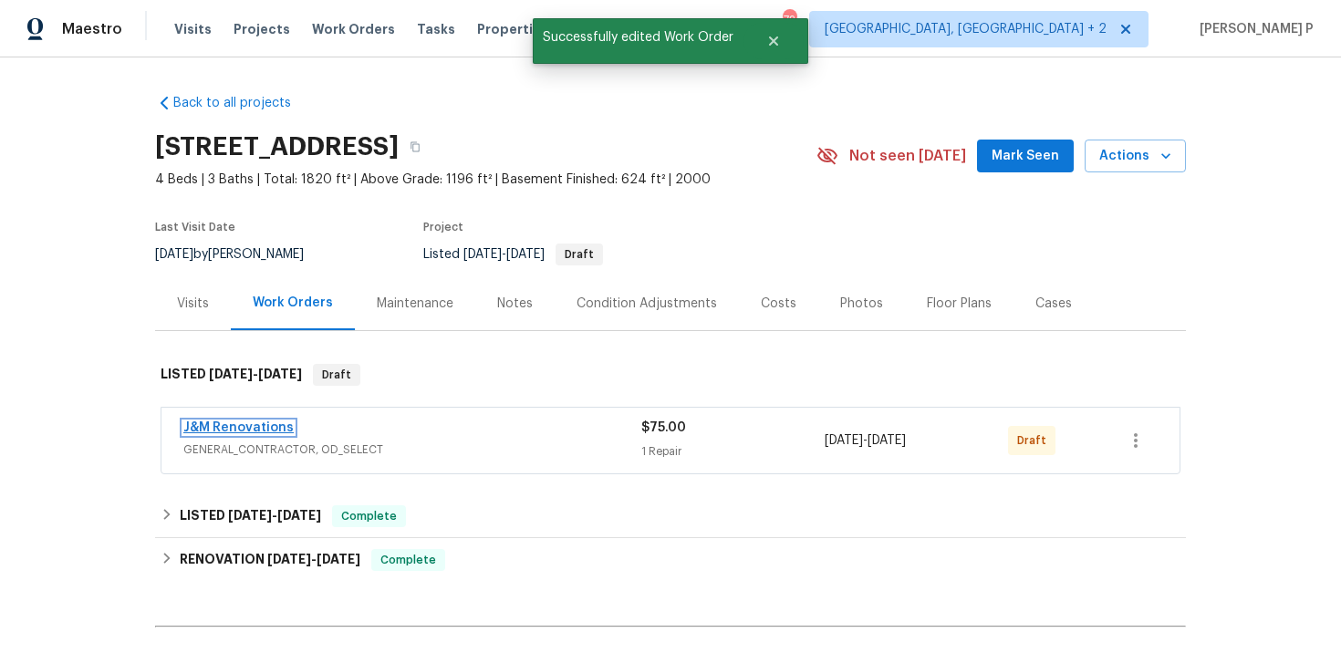
click at [244, 430] on link "J&M Renovations" at bounding box center [238, 428] width 110 height 13
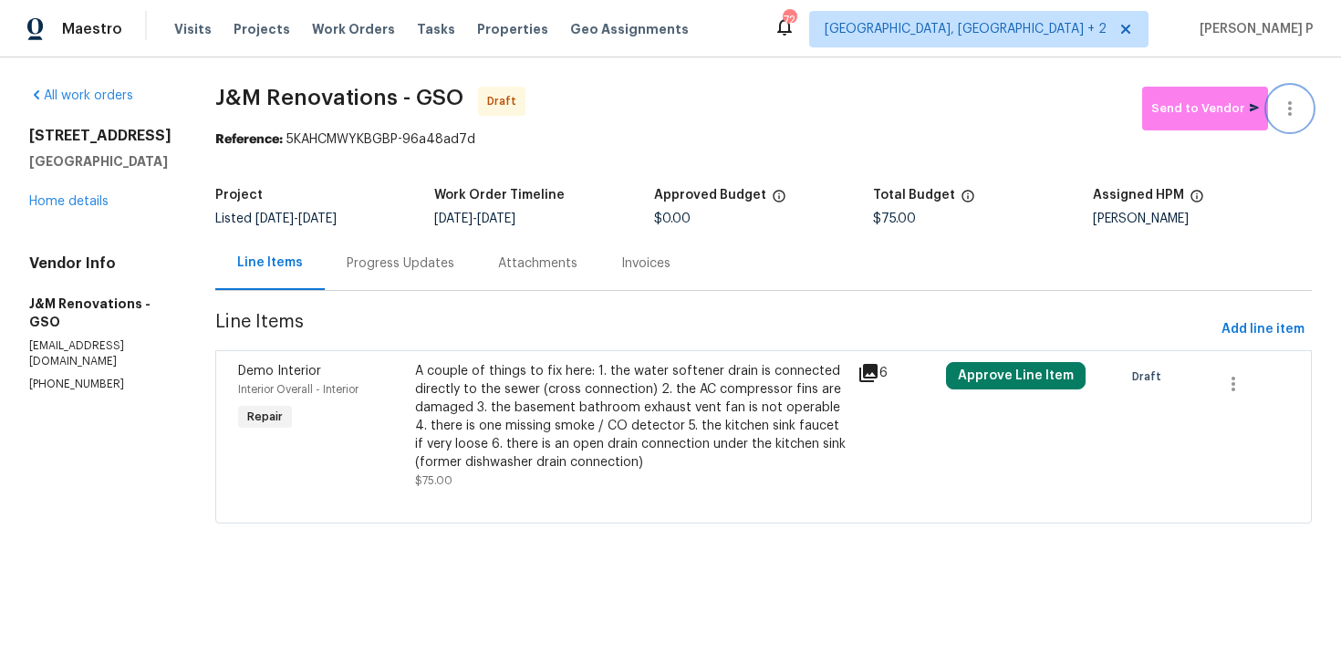
click at [1288, 94] on button "button" at bounding box center [1290, 109] width 44 height 44
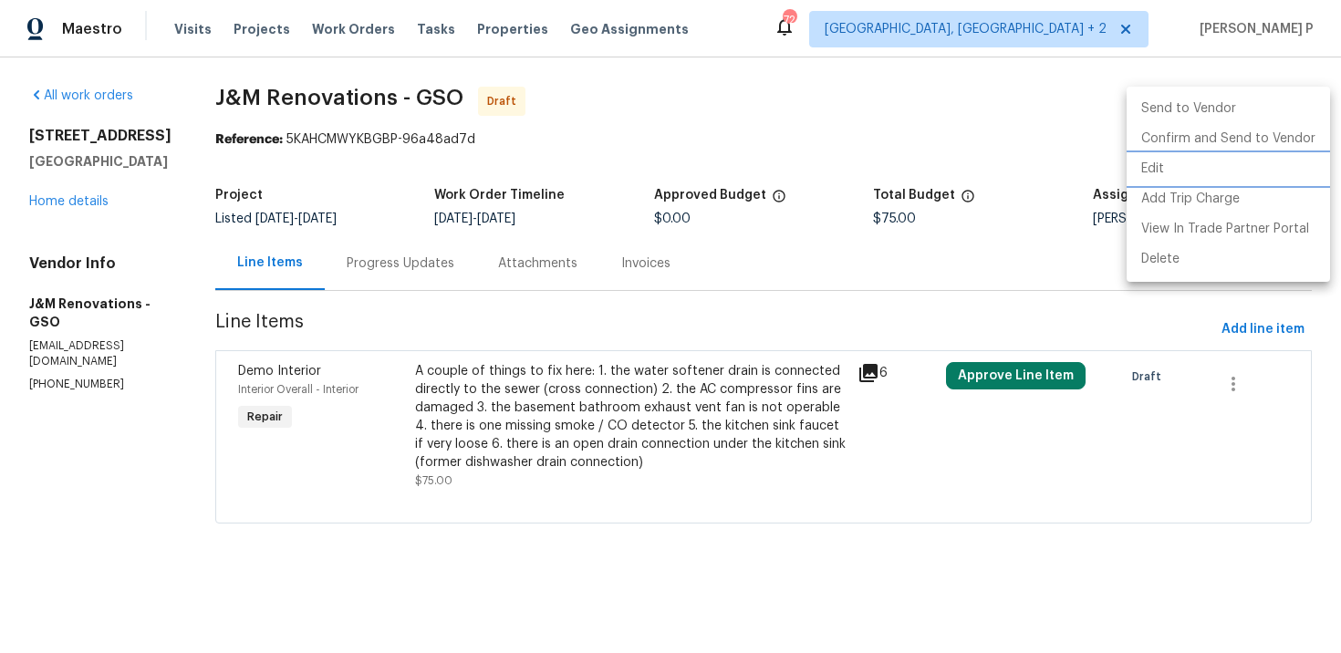
click at [1193, 157] on li "Edit" at bounding box center [1228, 169] width 203 height 30
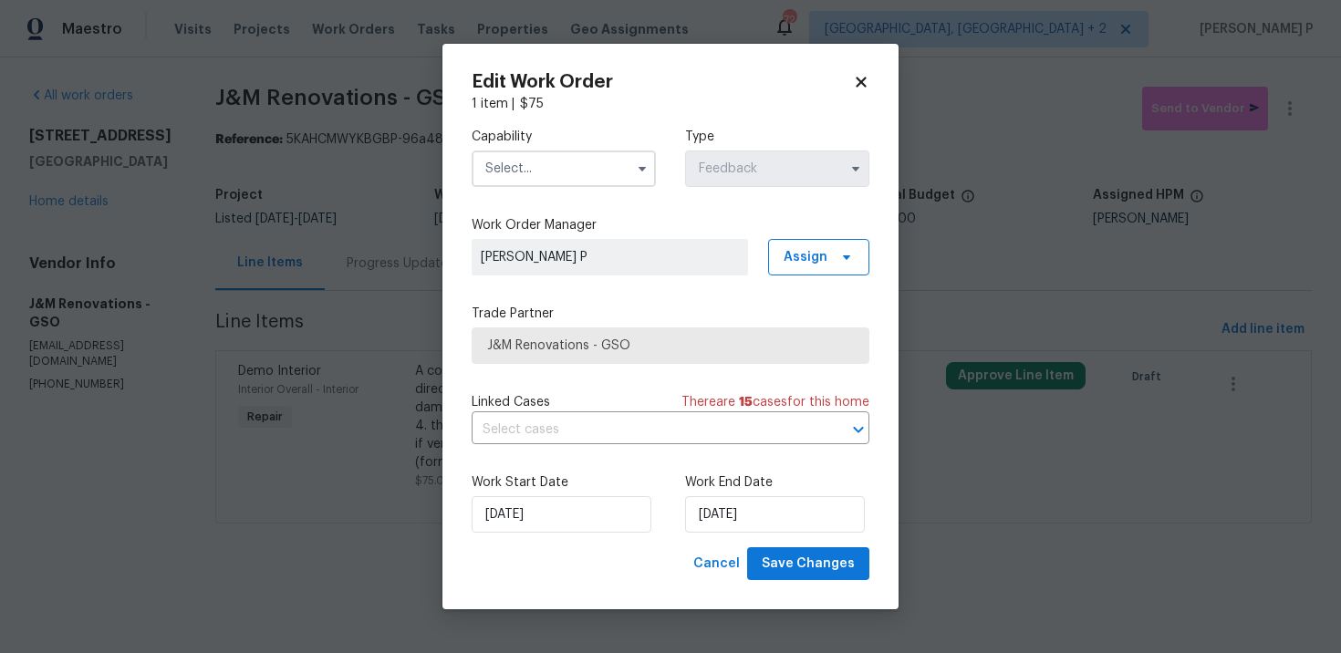
click at [595, 162] on input "text" at bounding box center [564, 169] width 184 height 37
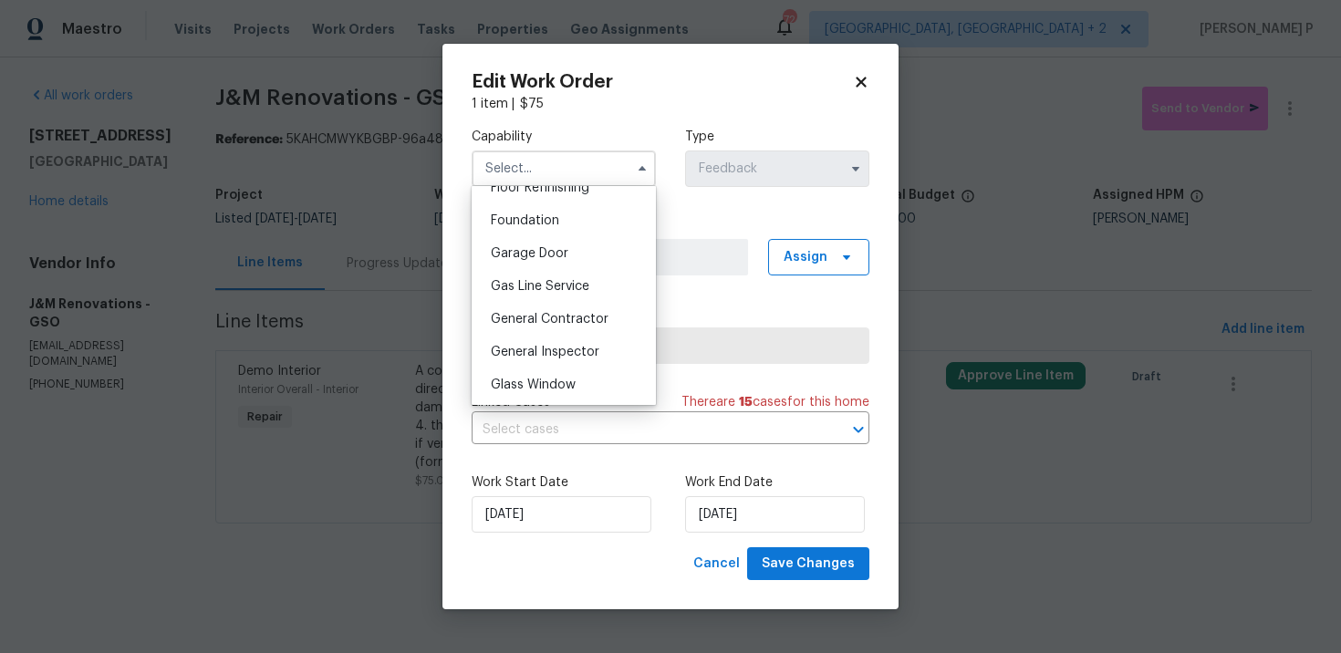
scroll to position [781, 0]
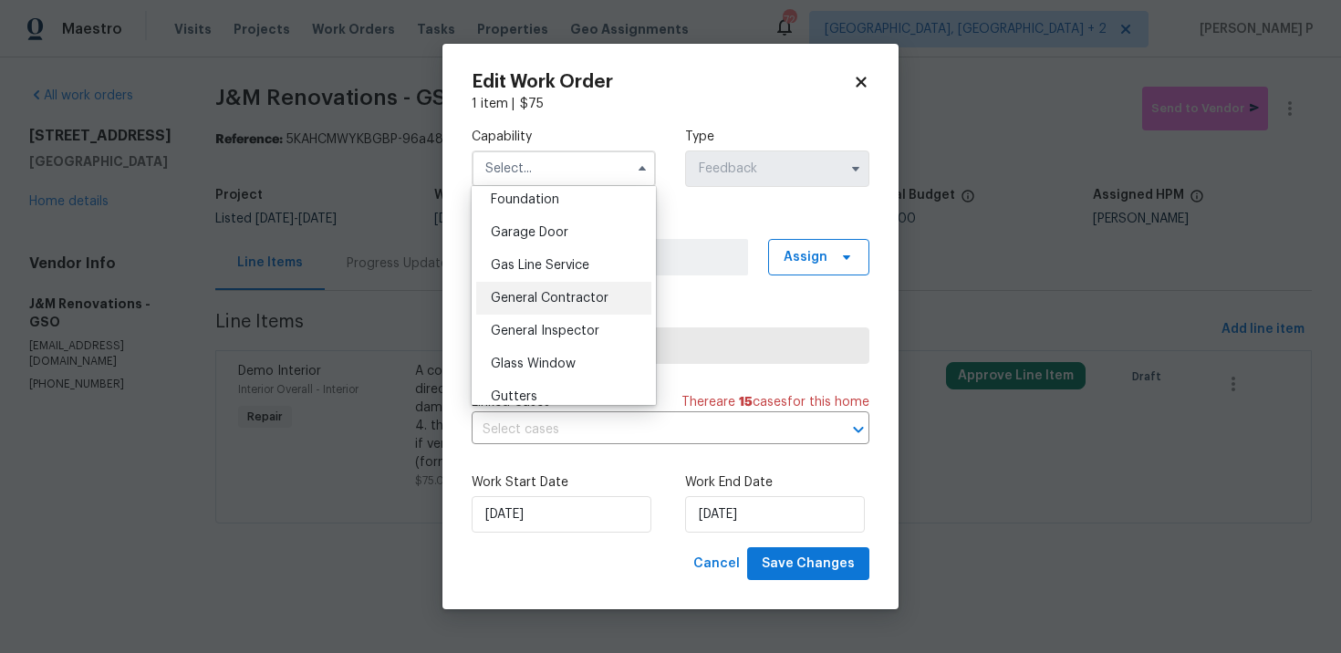
click at [568, 297] on span "General Contractor" at bounding box center [550, 298] width 118 height 13
type input "General Contractor"
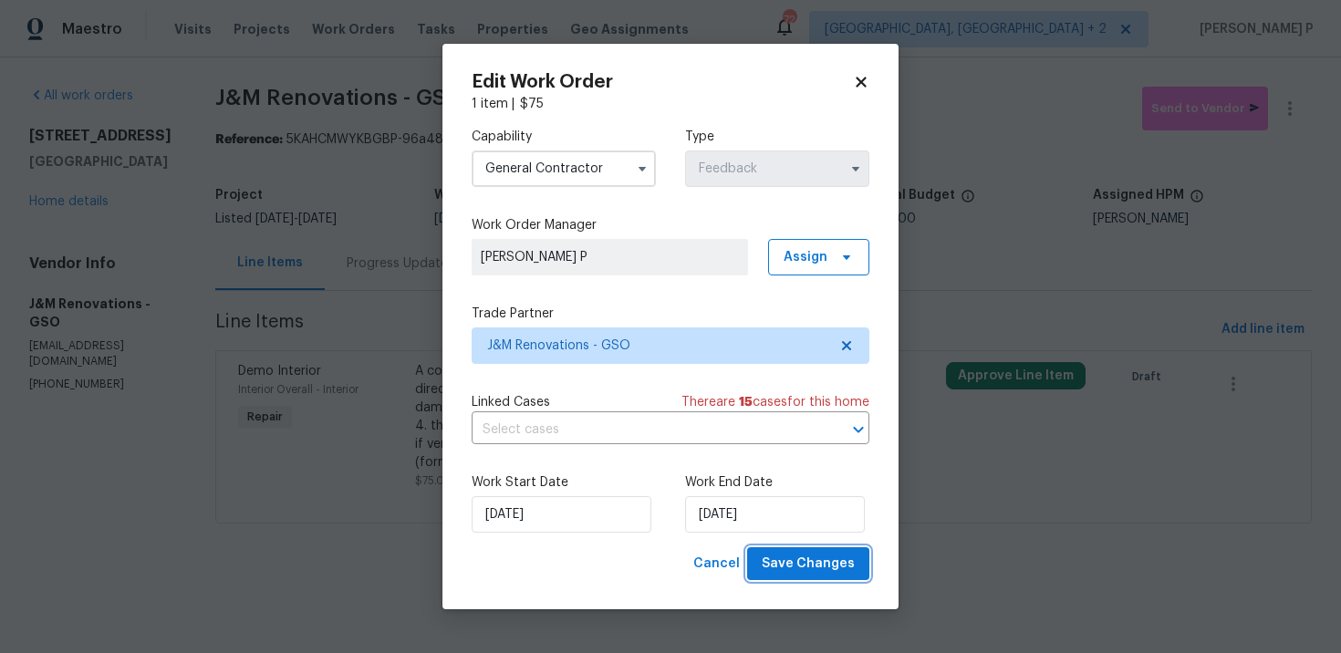
click at [787, 558] on span "Save Changes" at bounding box center [808, 564] width 93 height 23
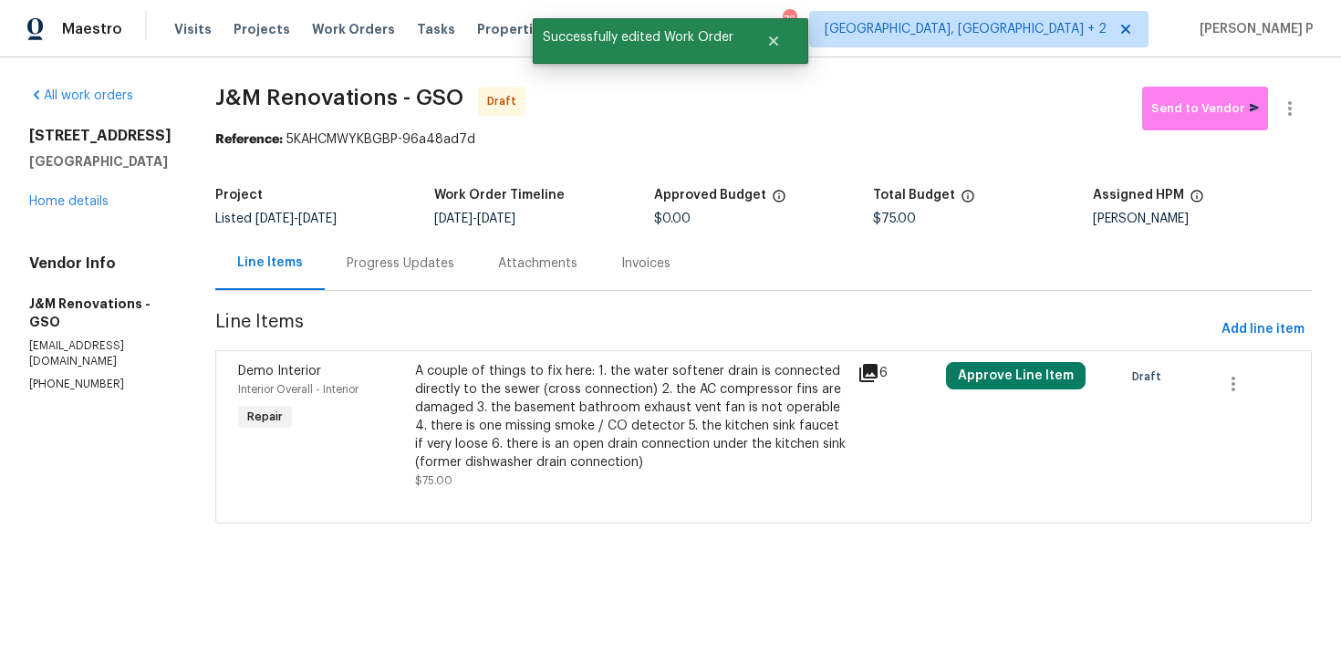
click at [416, 266] on div "Progress Updates" at bounding box center [401, 264] width 108 height 18
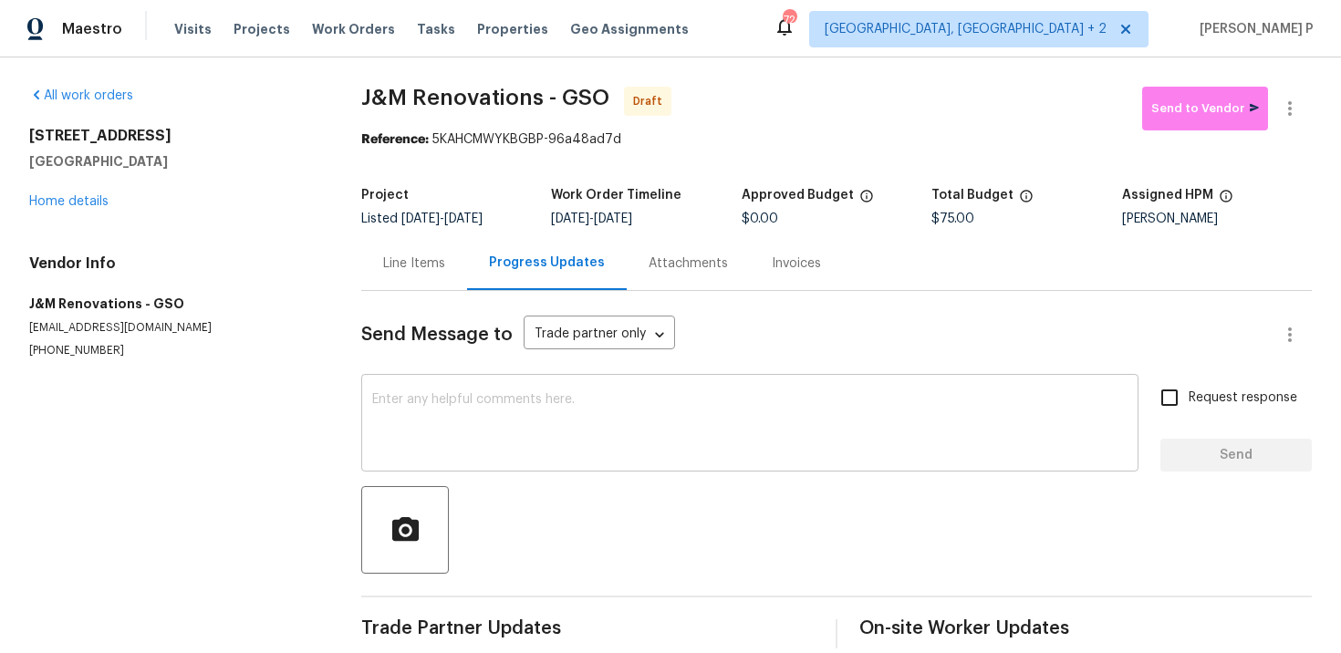
click at [468, 419] on textarea at bounding box center [750, 425] width 756 height 64
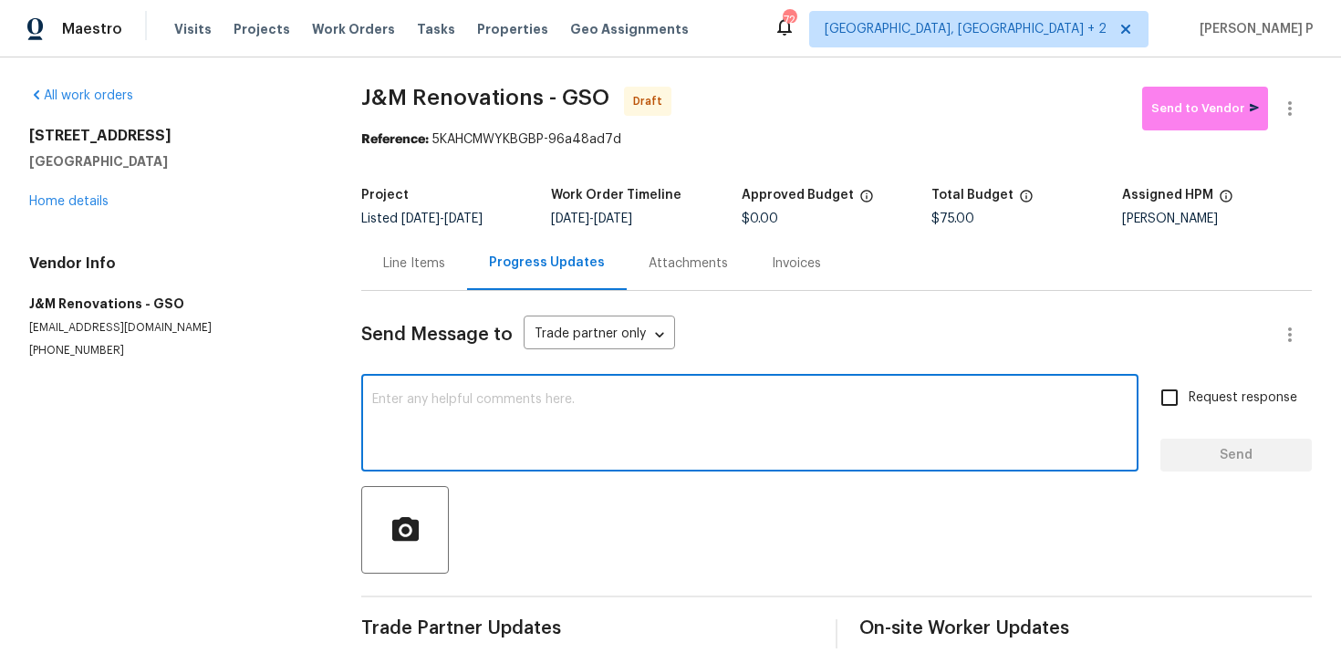
paste textarea "Hi, this is Ramyasri with Opendoor. I’m confirming you received the WO for the …"
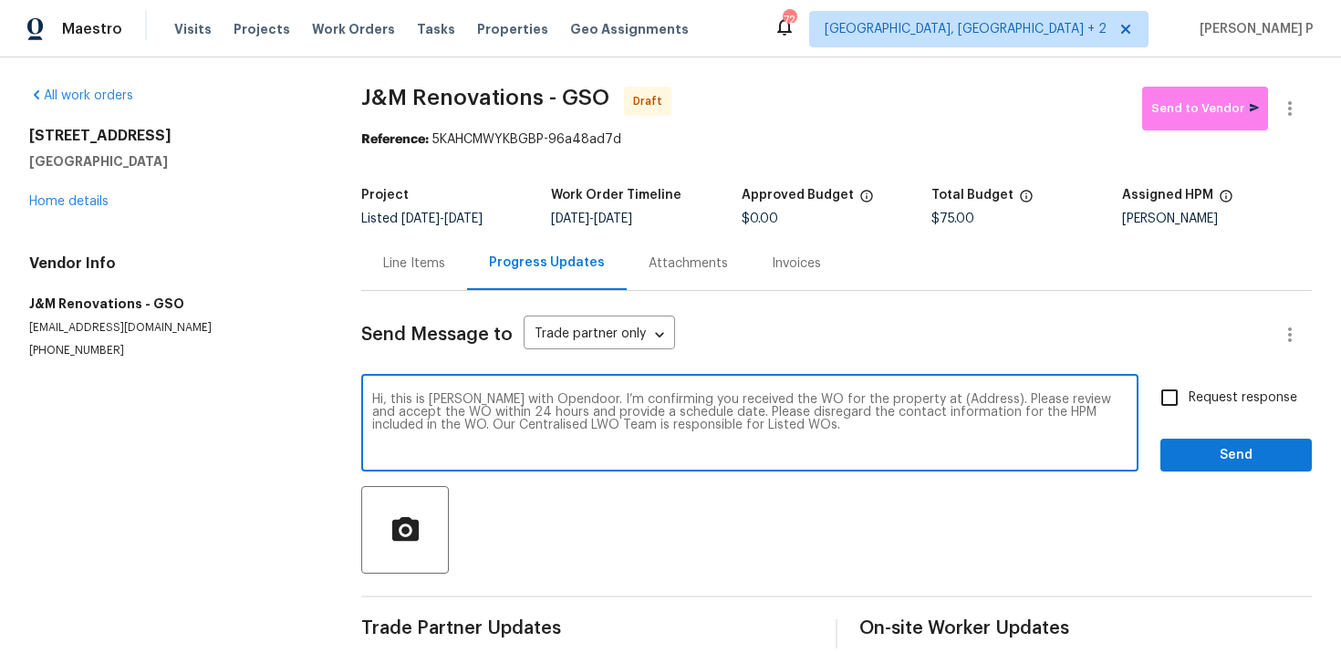
drag, startPoint x: 913, startPoint y: 393, endPoint x: 966, endPoint y: 394, distance: 53.8
click at [966, 394] on textarea "Hi, this is Ramyasri with Opendoor. I’m confirming you received the WO for the …" at bounding box center [750, 425] width 756 height 64
drag, startPoint x: 915, startPoint y: 398, endPoint x: 969, endPoint y: 398, distance: 53.8
click at [969, 398] on textarea "Hi, this is Ramyasri with Opendoor. I’m confirming you received the WO for the …" at bounding box center [750, 425] width 756 height 64
paste textarea "3801 Fig Leaf Ct, Greensboro, NC 27406"
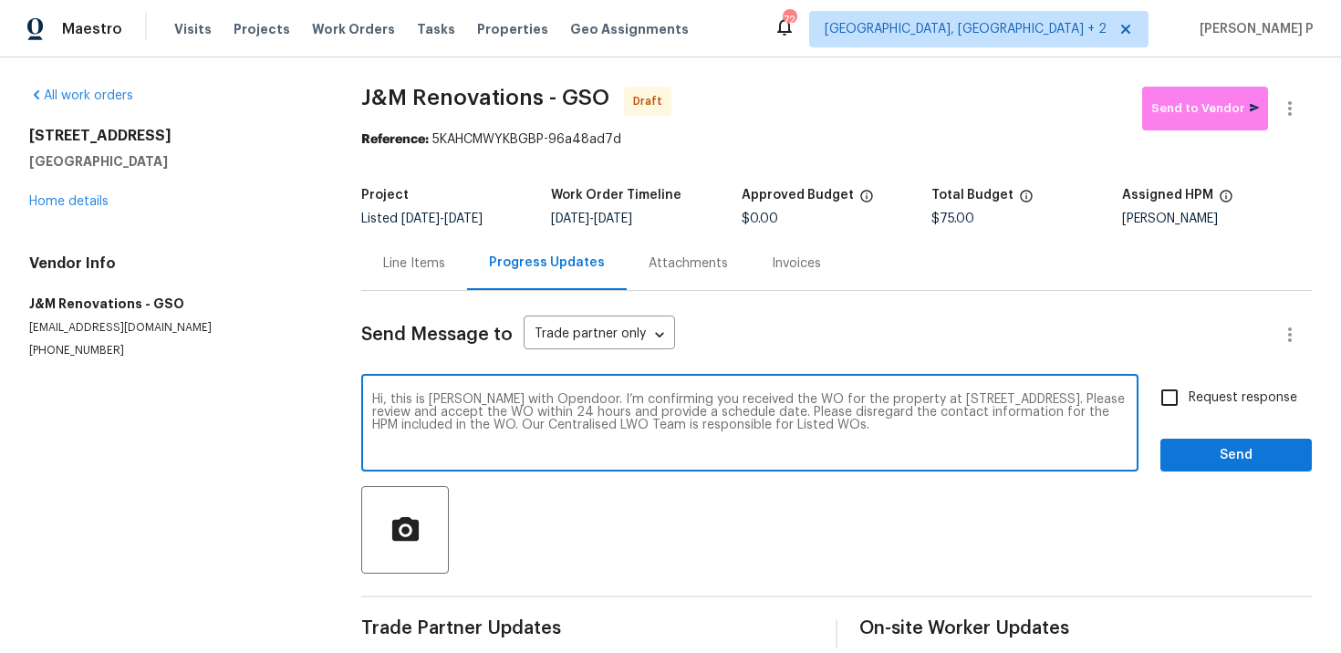
type textarea "Hi, this is Ramyasri with Opendoor. I’m confirming you received the WO for the …"
click at [1191, 405] on span "Request response" at bounding box center [1243, 398] width 109 height 19
click at [1189, 405] on input "Request response" at bounding box center [1170, 398] width 38 height 38
checkbox input "true"
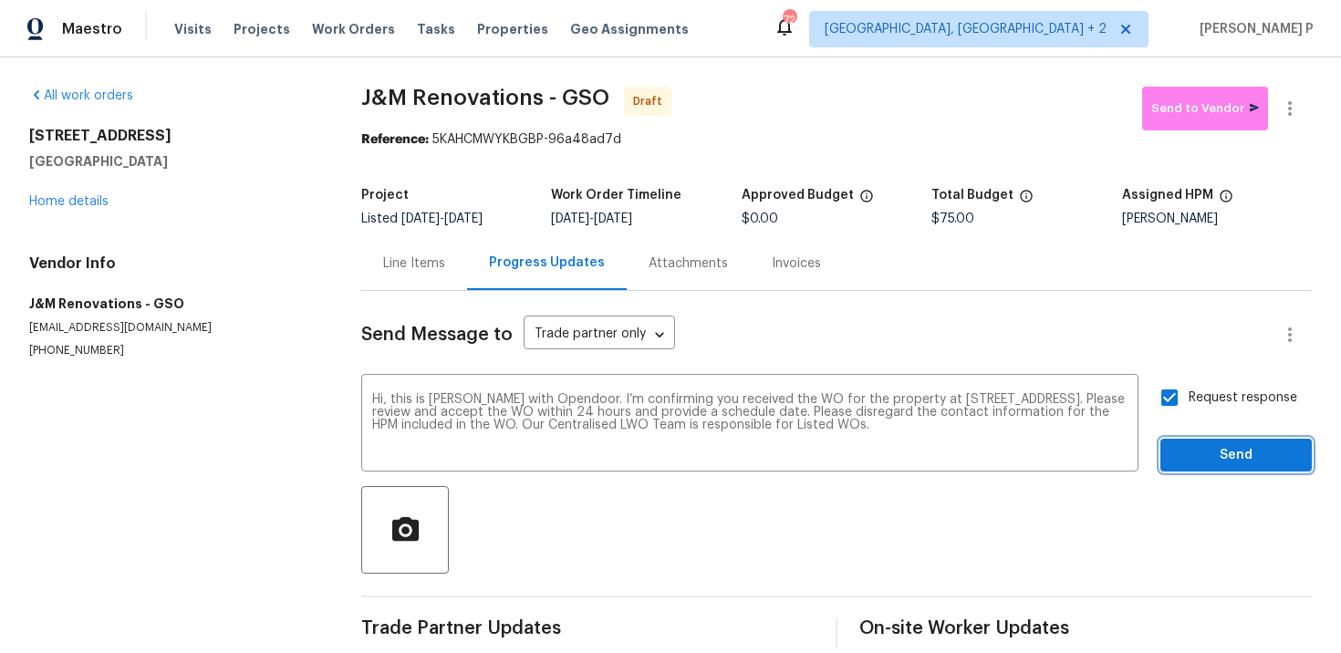
click at [1200, 468] on button "Send" at bounding box center [1236, 456] width 151 height 34
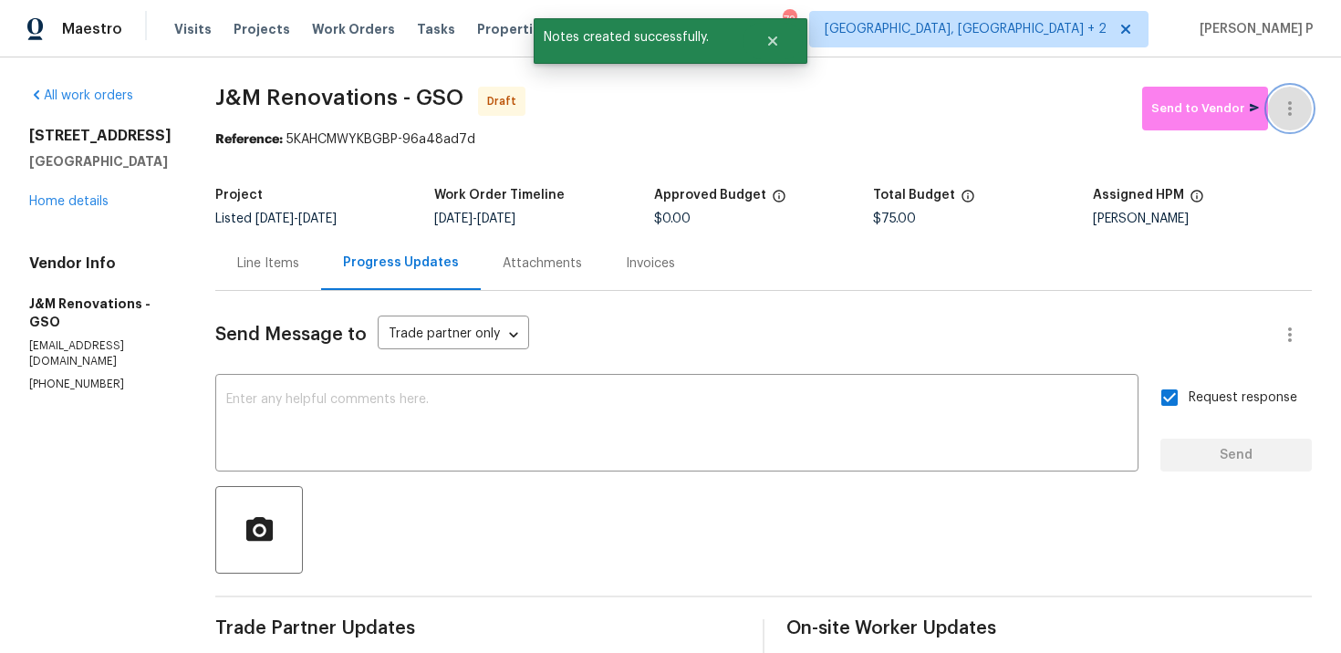
click at [1290, 103] on icon "button" at bounding box center [1290, 108] width 4 height 15
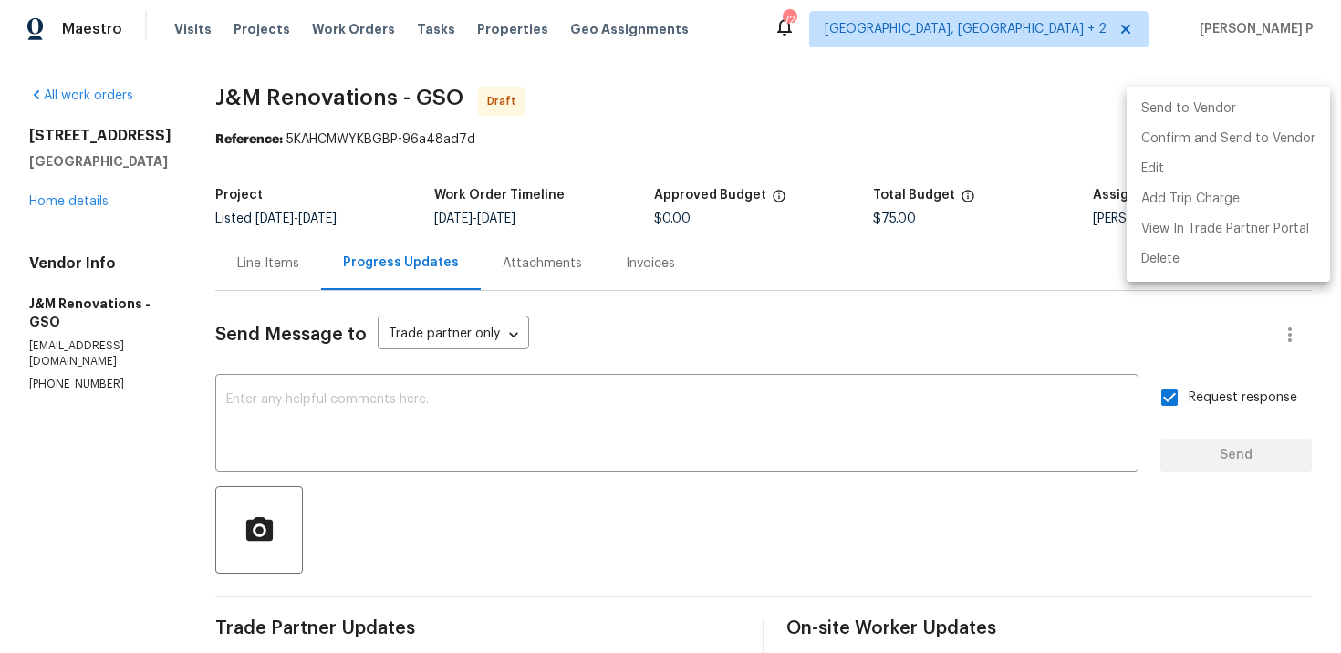
click at [566, 425] on div at bounding box center [670, 326] width 1341 height 653
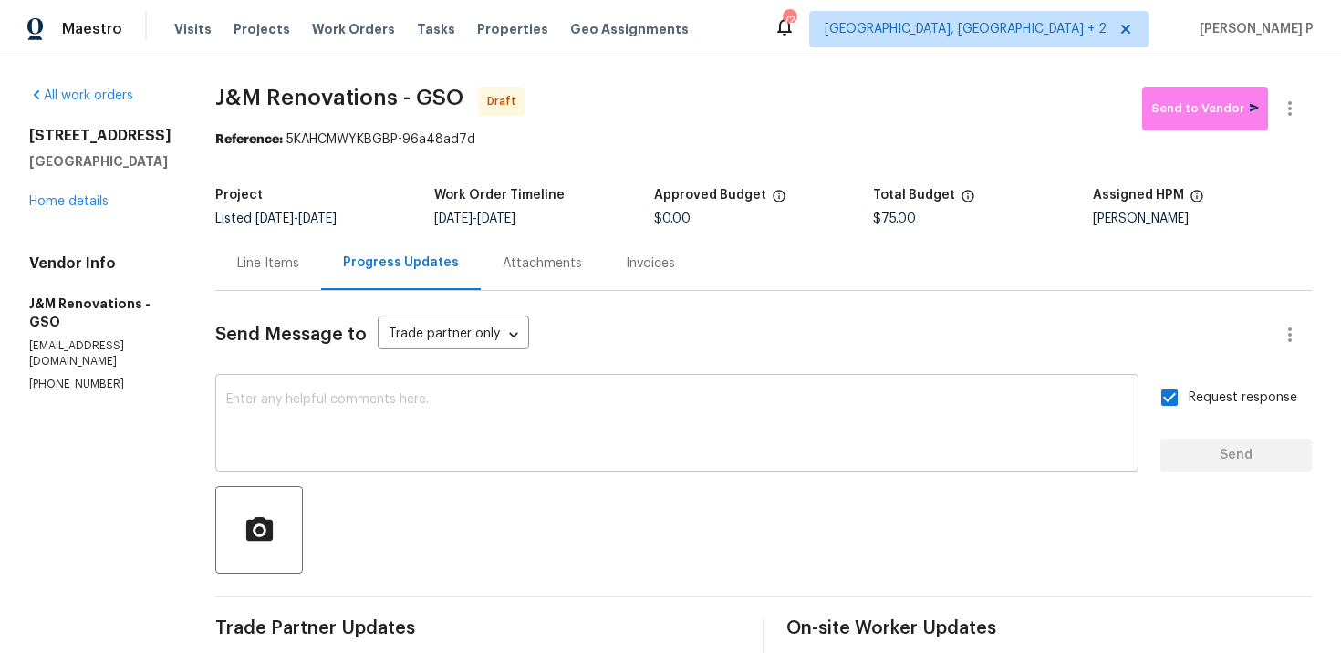
click at [572, 426] on textarea at bounding box center [677, 425] width 902 height 64
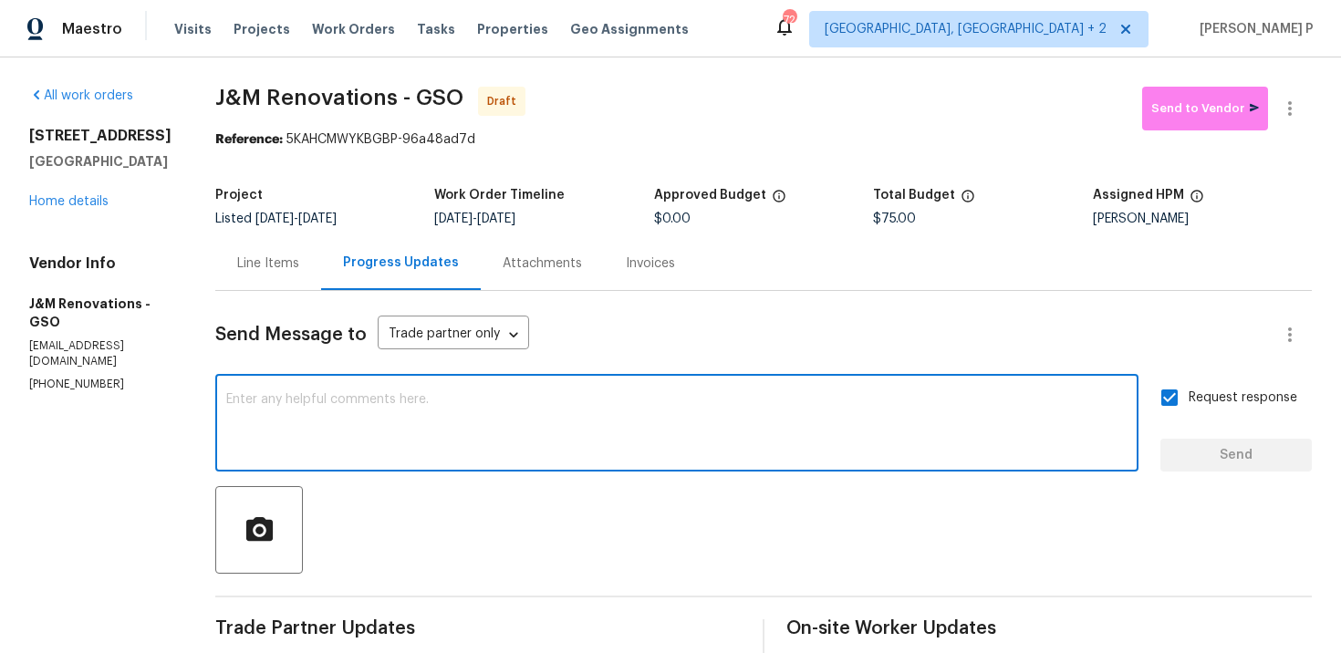
paste textarea "Attention All Work Orders must include before-photos (both close-up and wide-an…"
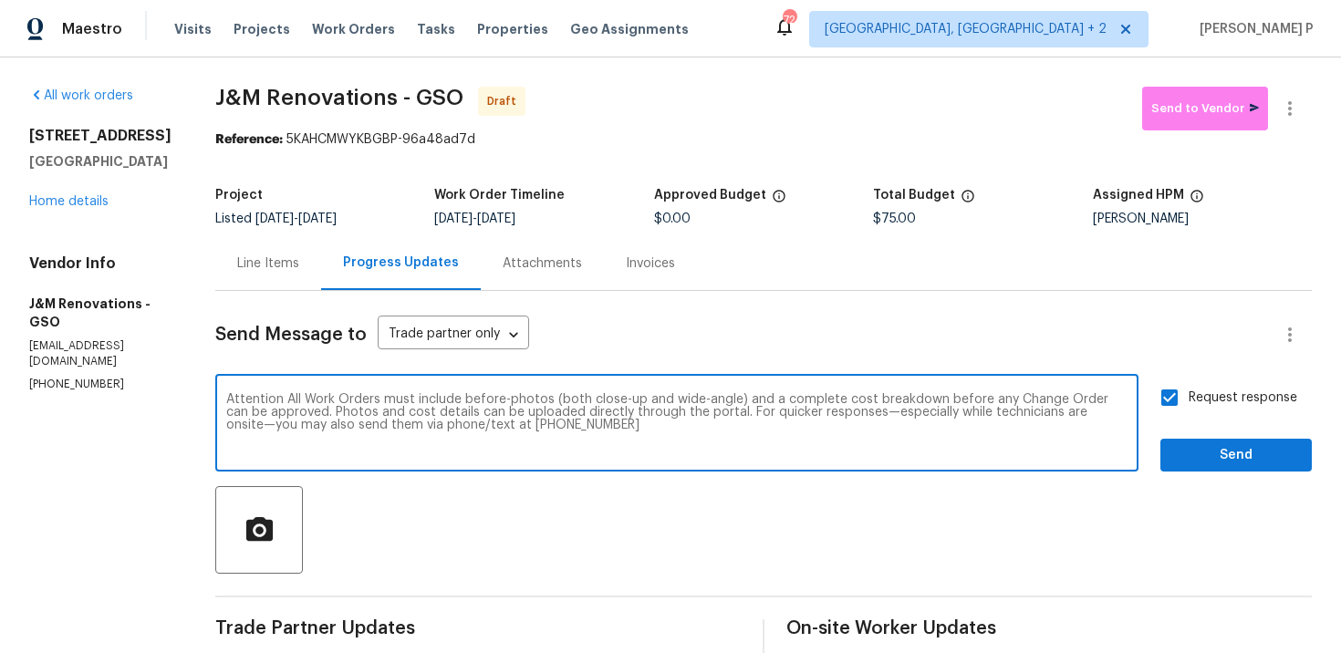
type textarea "Attention All Work Orders must include before-photos (both close-up and wide-an…"
click at [1169, 456] on button "Send" at bounding box center [1236, 456] width 151 height 34
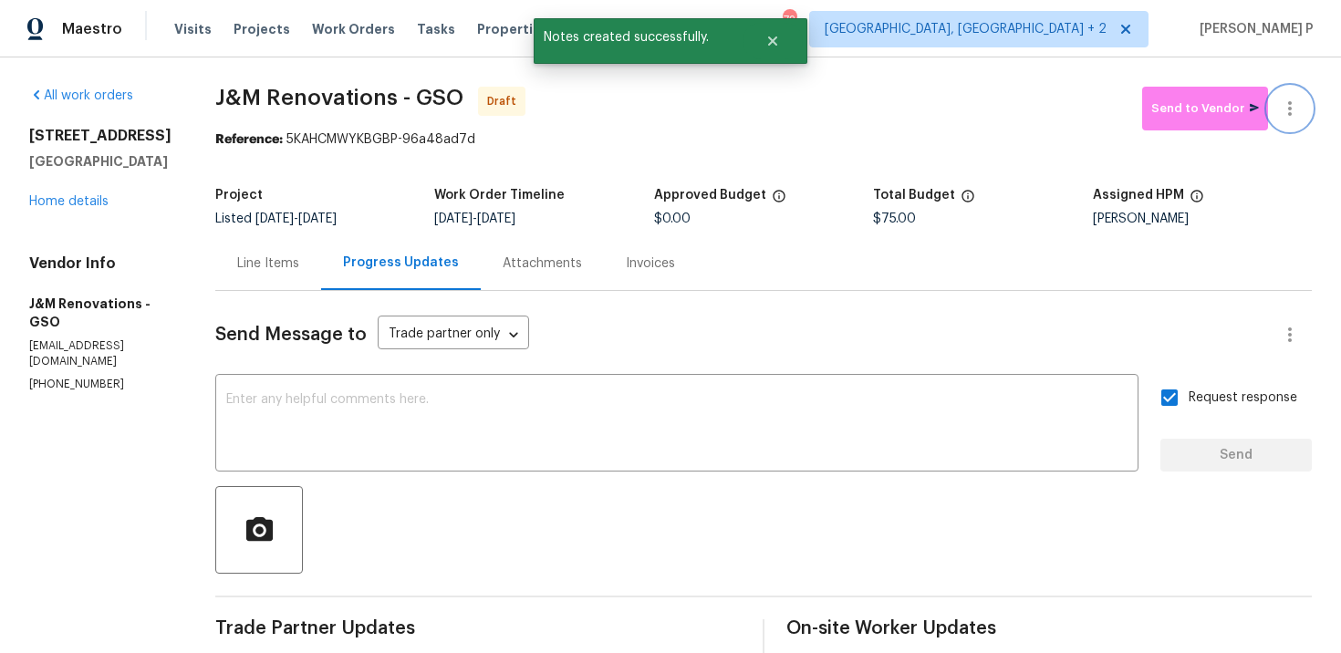
click at [1290, 115] on icon "button" at bounding box center [1290, 108] width 4 height 15
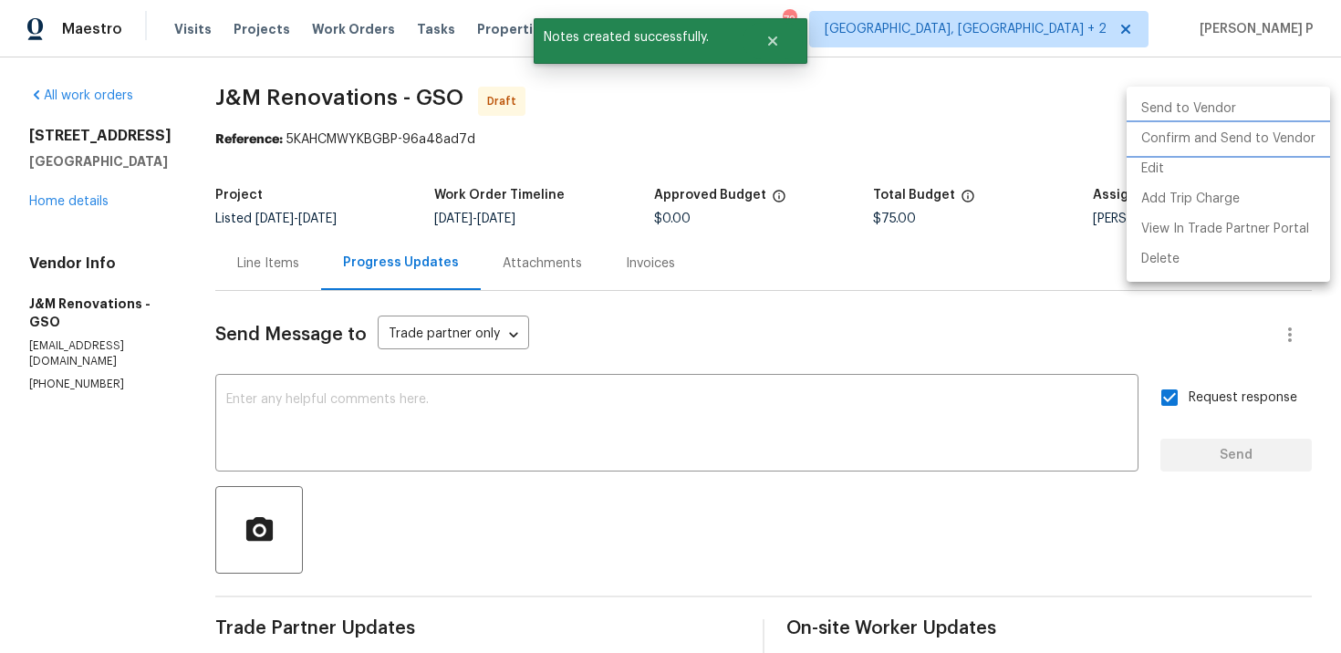
click at [1199, 135] on li "Confirm and Send to Vendor" at bounding box center [1228, 139] width 203 height 30
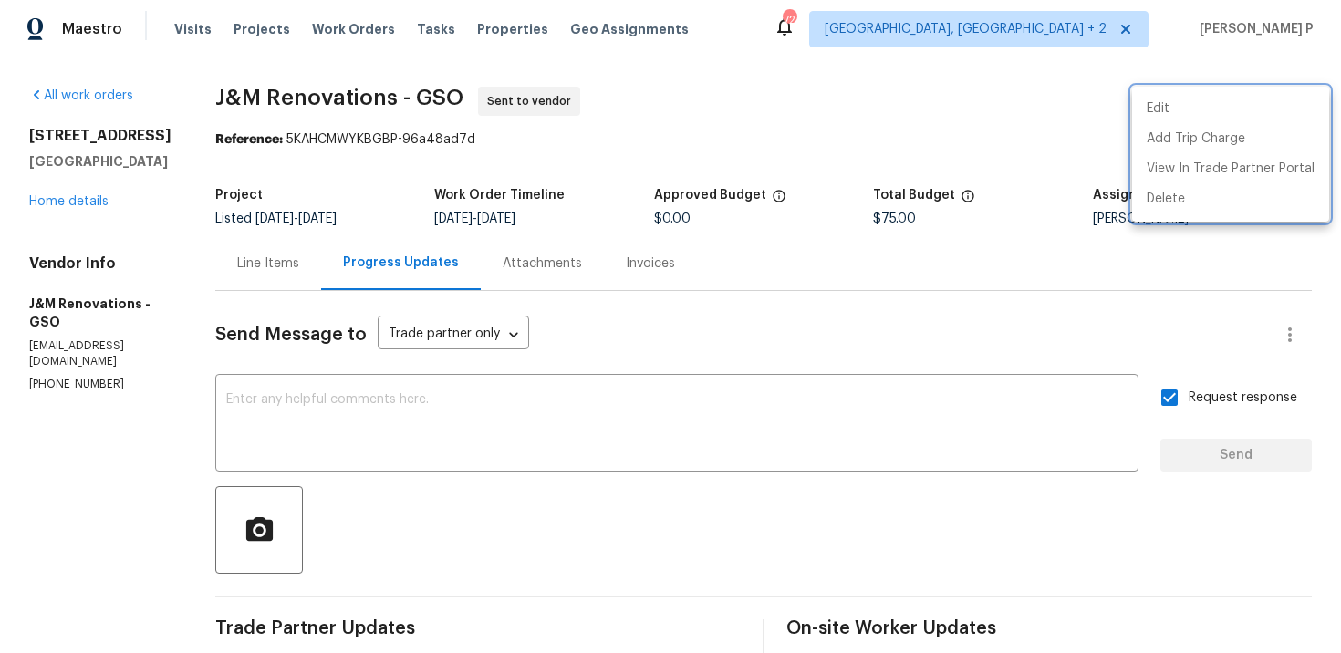
drag, startPoint x: 214, startPoint y: 94, endPoint x: 439, endPoint y: 94, distance: 224.5
click at [438, 94] on div at bounding box center [670, 326] width 1341 height 653
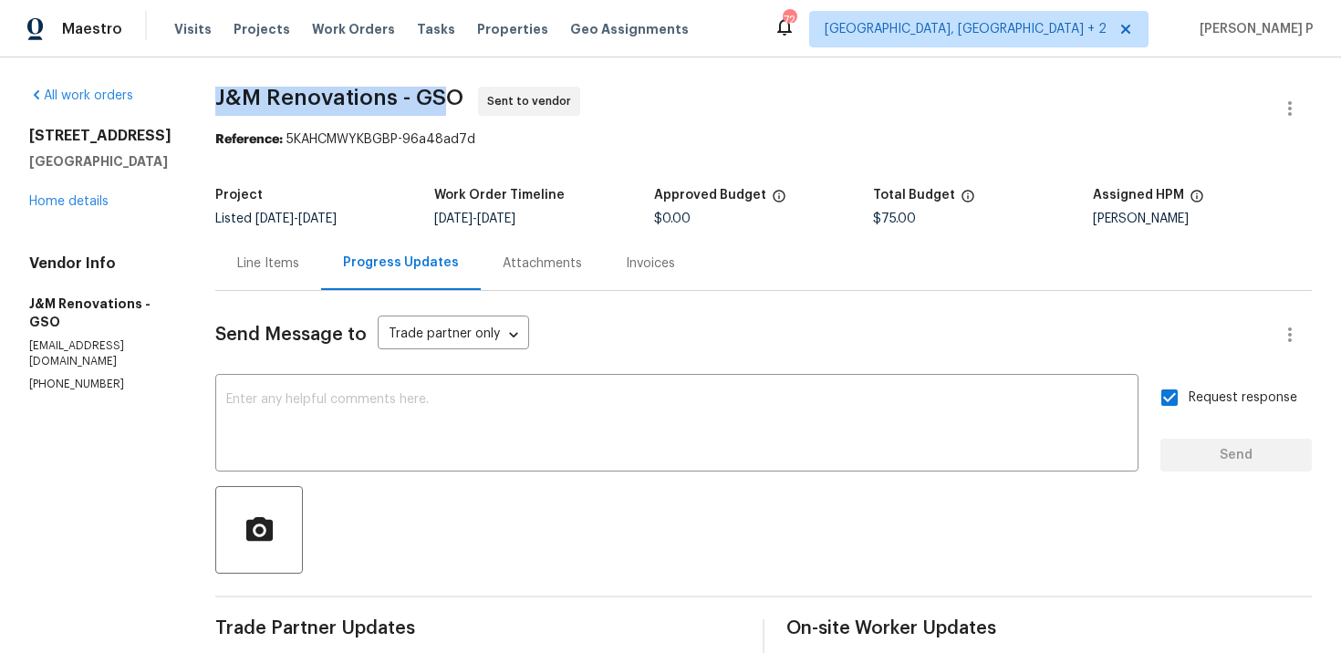
drag, startPoint x: 206, startPoint y: 99, endPoint x: 452, endPoint y: 99, distance: 245.5
click at [452, 99] on div "All work orders 3801 Fig Leaf Ct Greensboro, NC 27406 Home details Vendor Info …" at bounding box center [670, 502] width 1341 height 891
click at [232, 97] on span "J&M Renovations - GSO" at bounding box center [339, 98] width 248 height 22
drag, startPoint x: 212, startPoint y: 96, endPoint x: 469, endPoint y: 93, distance: 257.3
click at [469, 93] on div "All work orders 3801 Fig Leaf Ct Greensboro, NC 27406 Home details Vendor Info …" at bounding box center [670, 502] width 1341 height 891
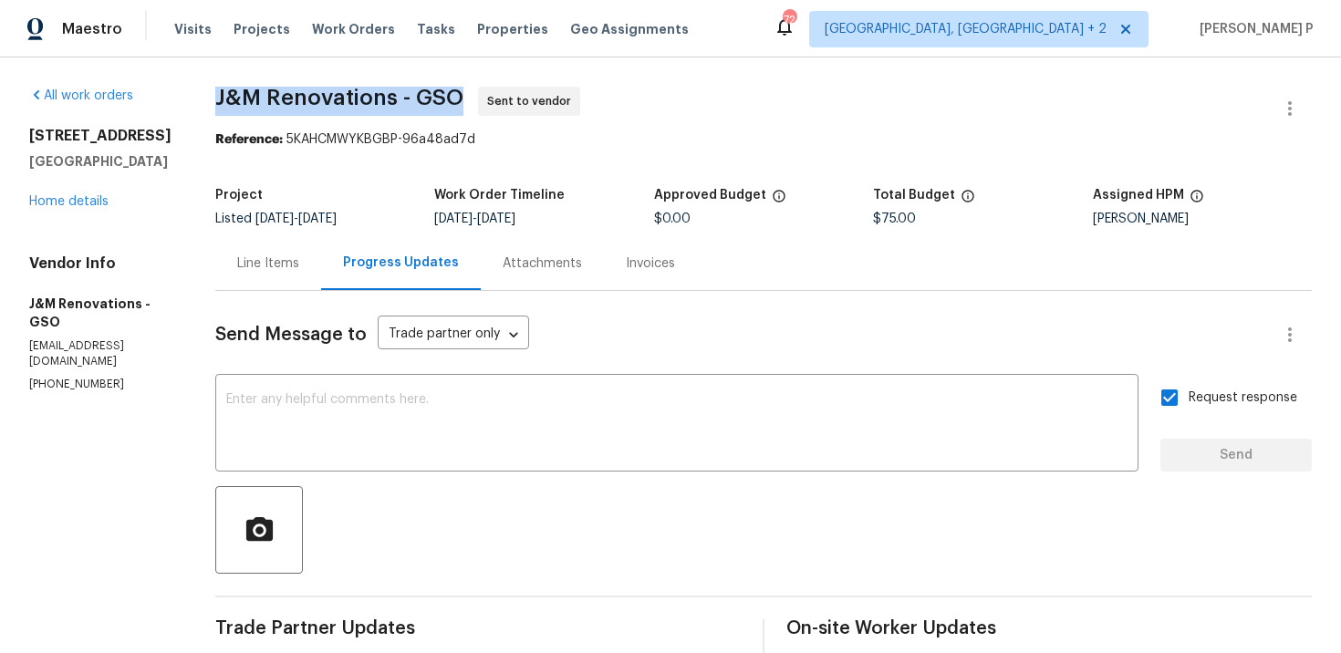
copy span "J&M Renovations - GSO"
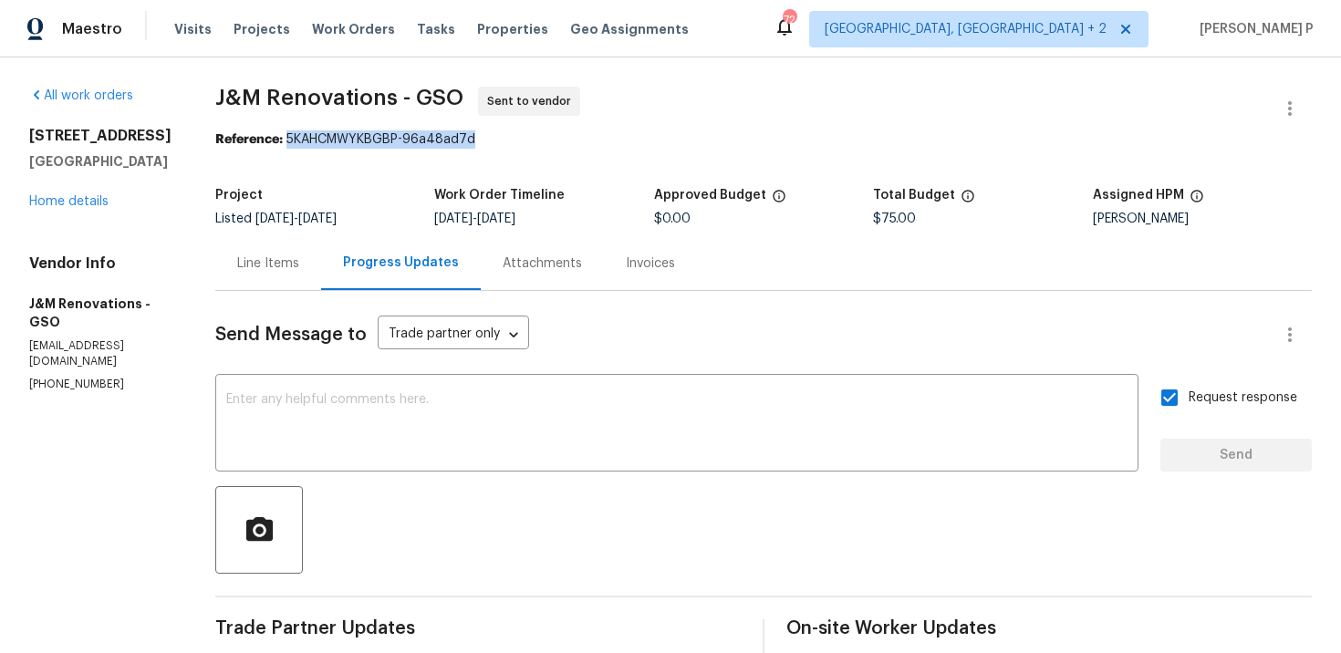
drag, startPoint x: 290, startPoint y: 138, endPoint x: 575, endPoint y: 138, distance: 284.7
click at [572, 138] on div "Reference: 5KAHCMWYKBGBP-96a48ad7d" at bounding box center [763, 139] width 1097 height 18
copy div "5KAHCMWYKBGBP-96a48ad7d"
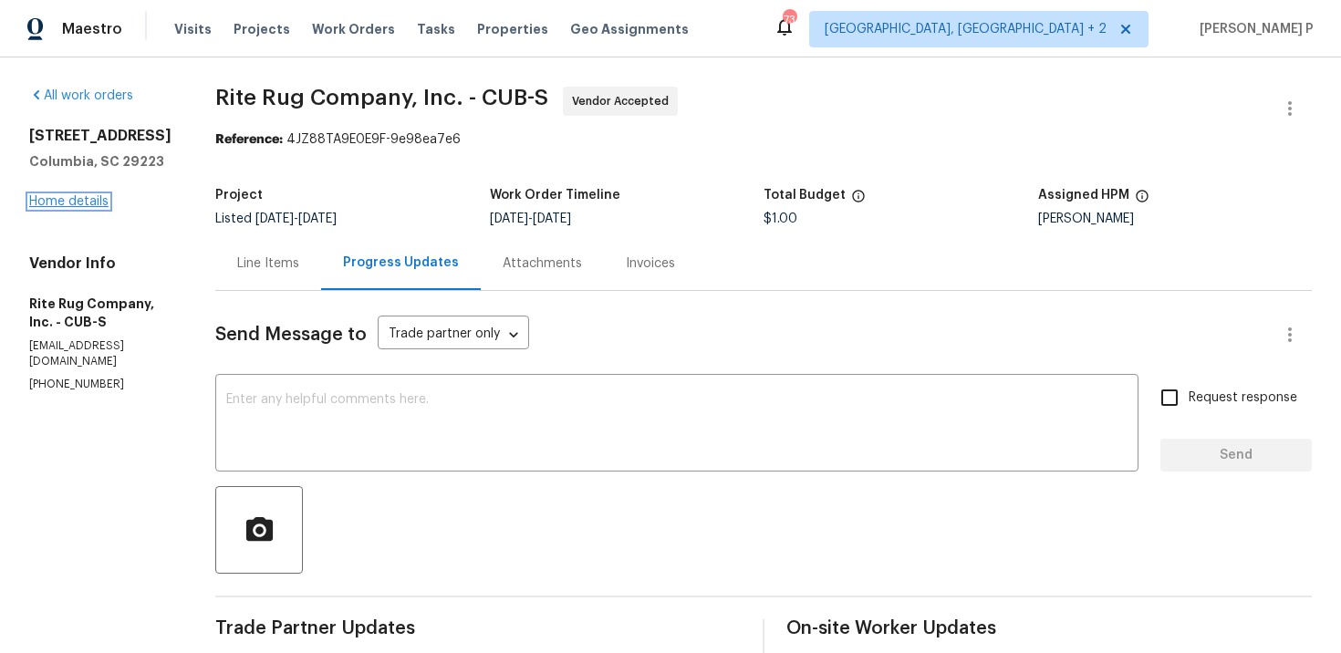
click at [78, 203] on link "Home details" at bounding box center [68, 201] width 79 height 13
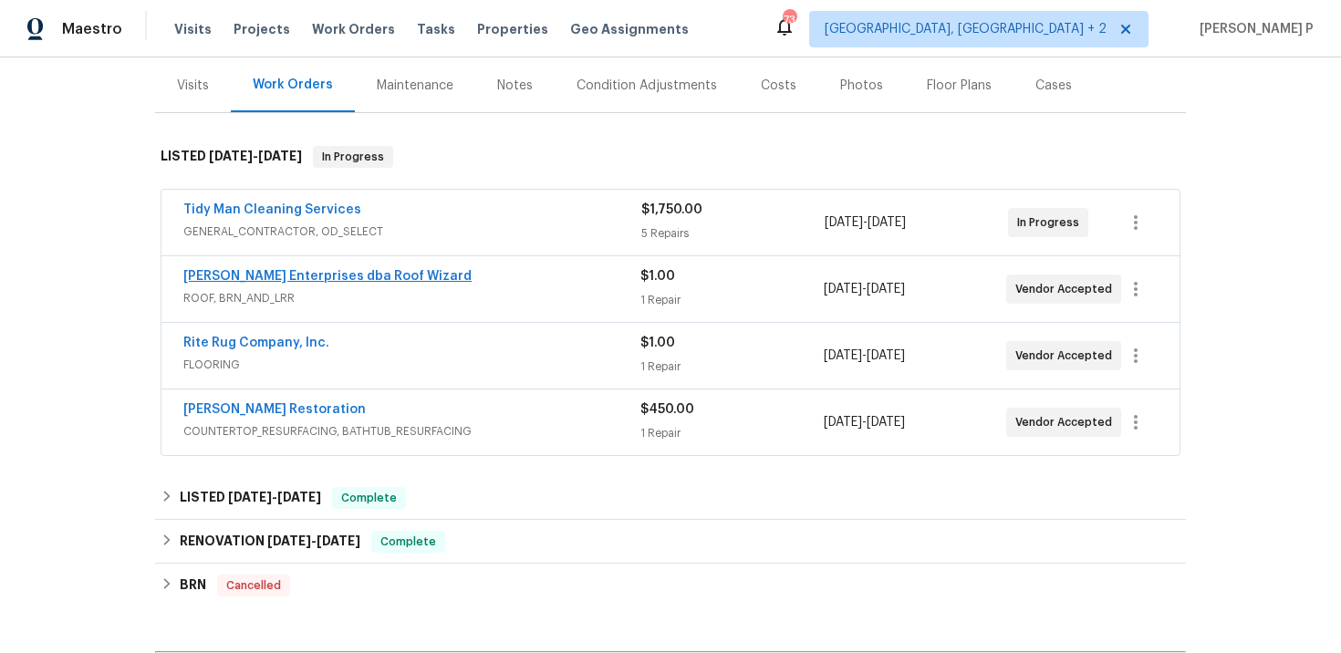
scroll to position [227, 0]
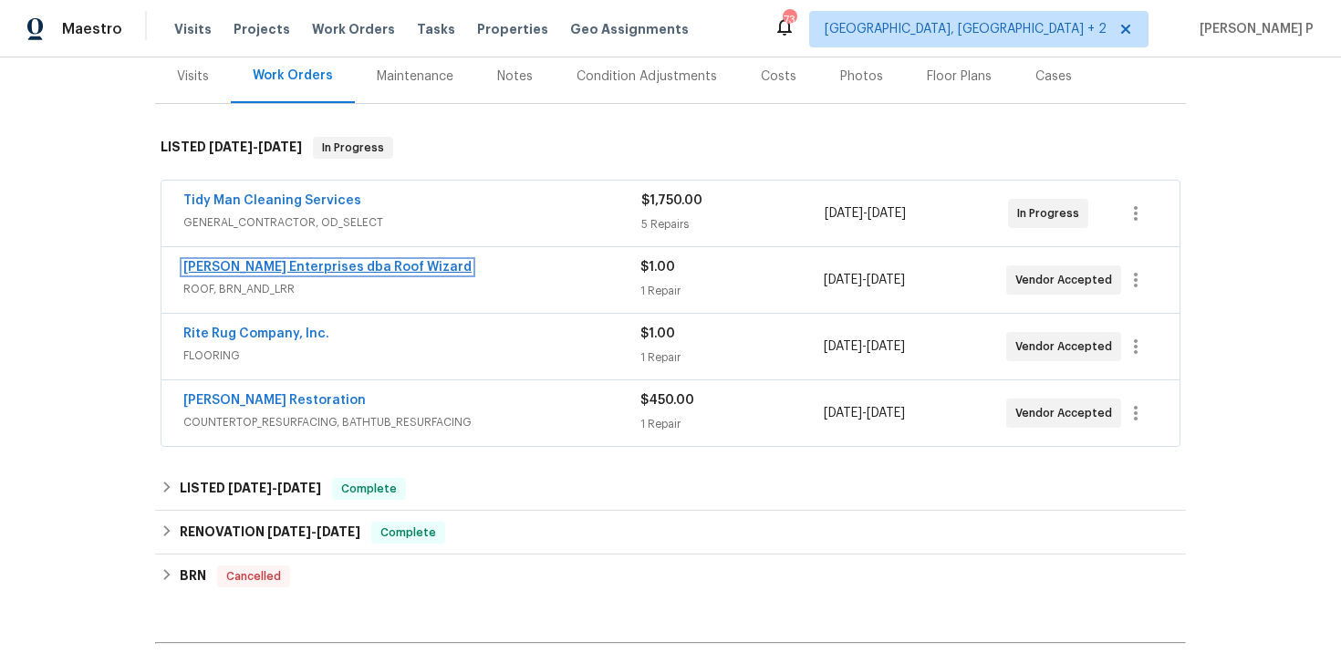
click at [339, 265] on link "[PERSON_NAME] Enterprises dba Roof Wizard" at bounding box center [327, 267] width 288 height 13
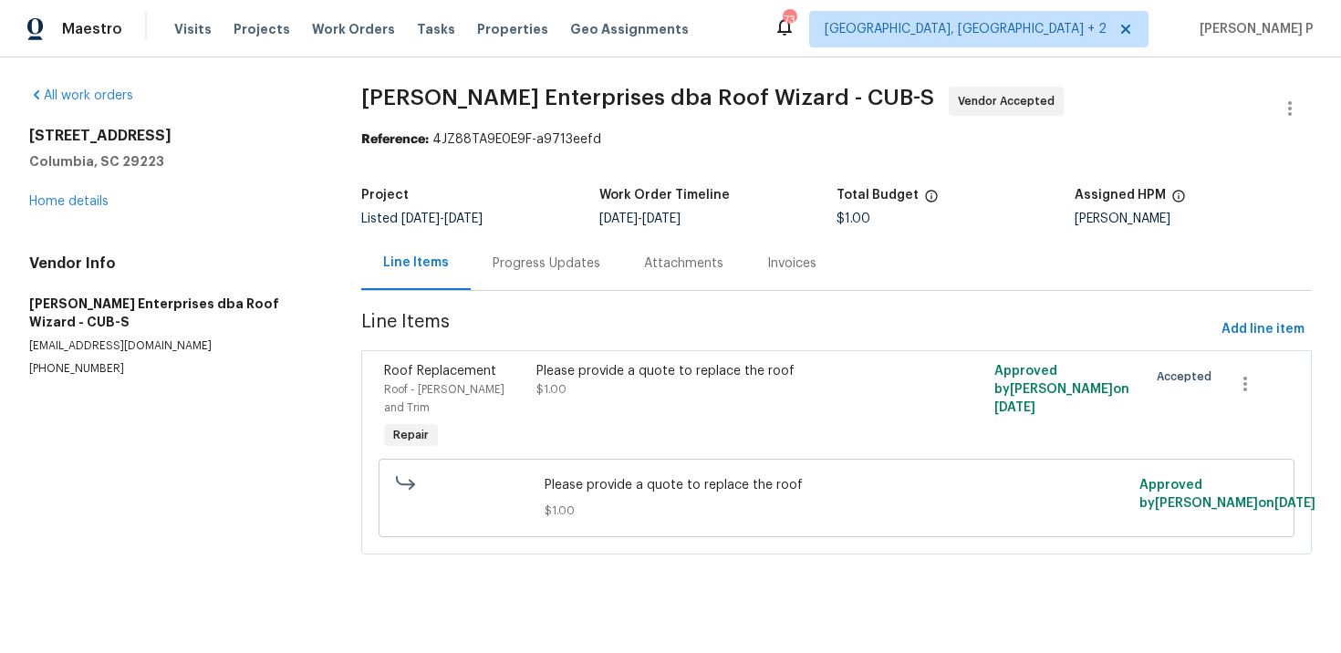
click at [525, 270] on div "Progress Updates" at bounding box center [547, 264] width 108 height 18
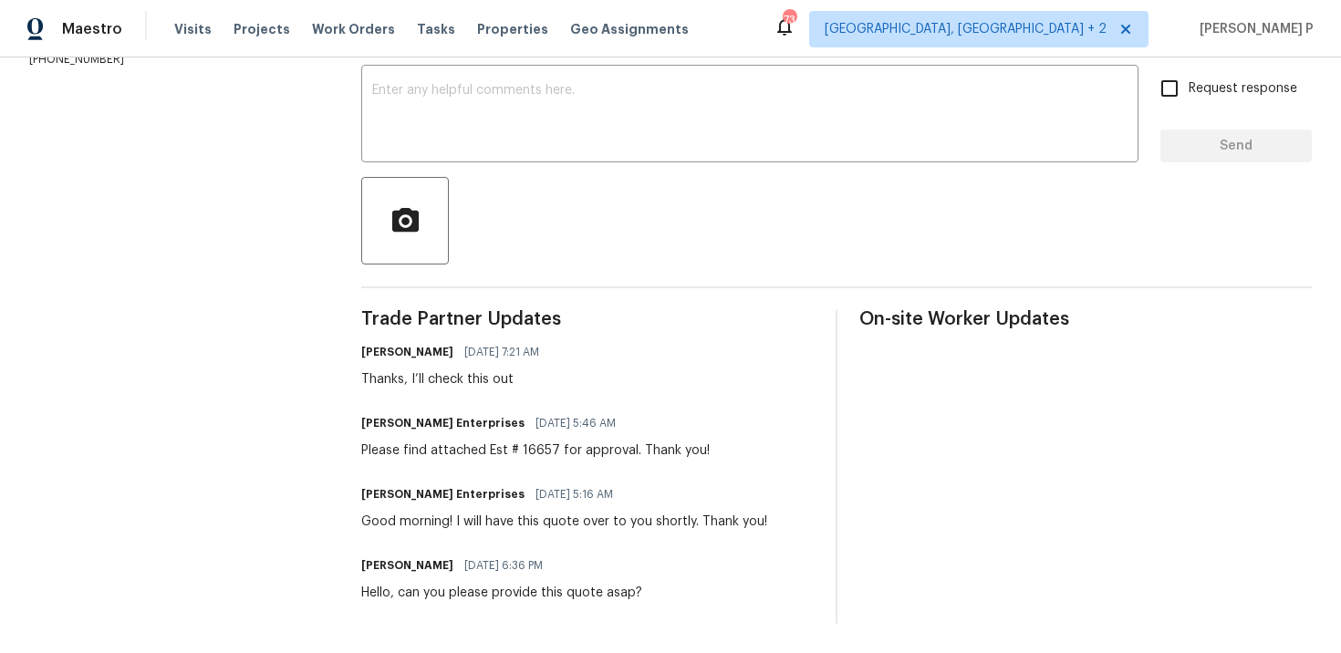
scroll to position [252, 0]
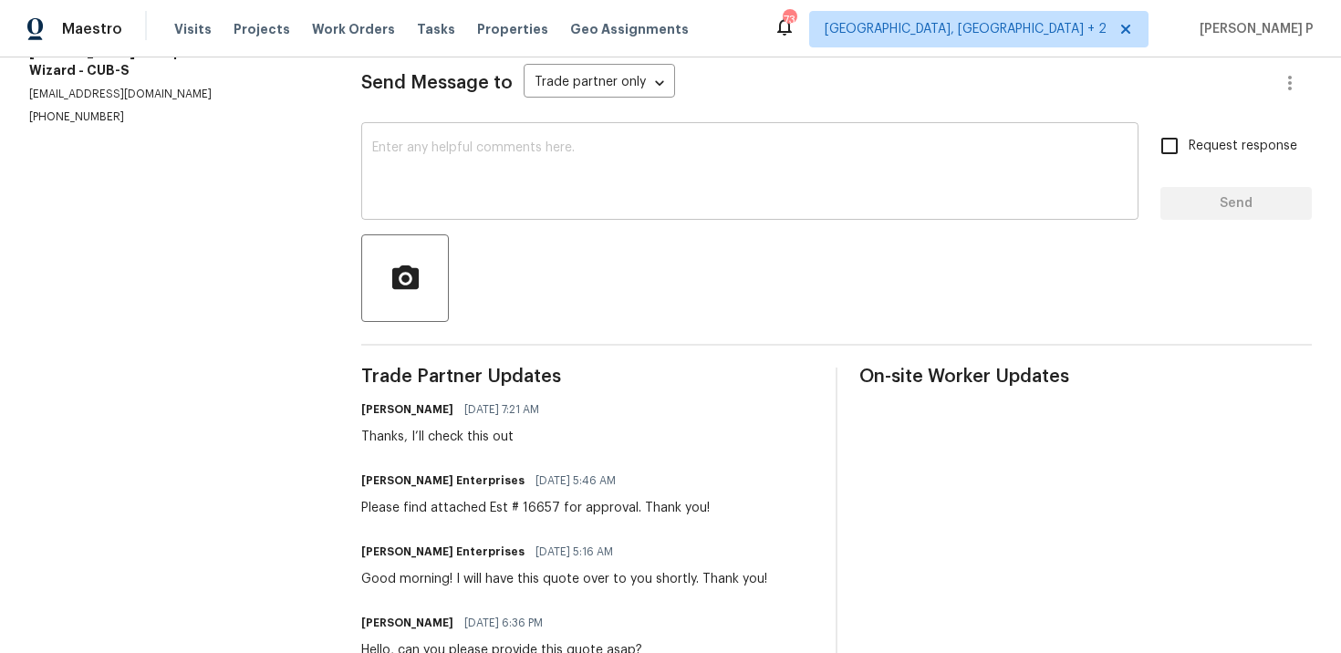
click at [490, 192] on textarea at bounding box center [750, 173] width 756 height 64
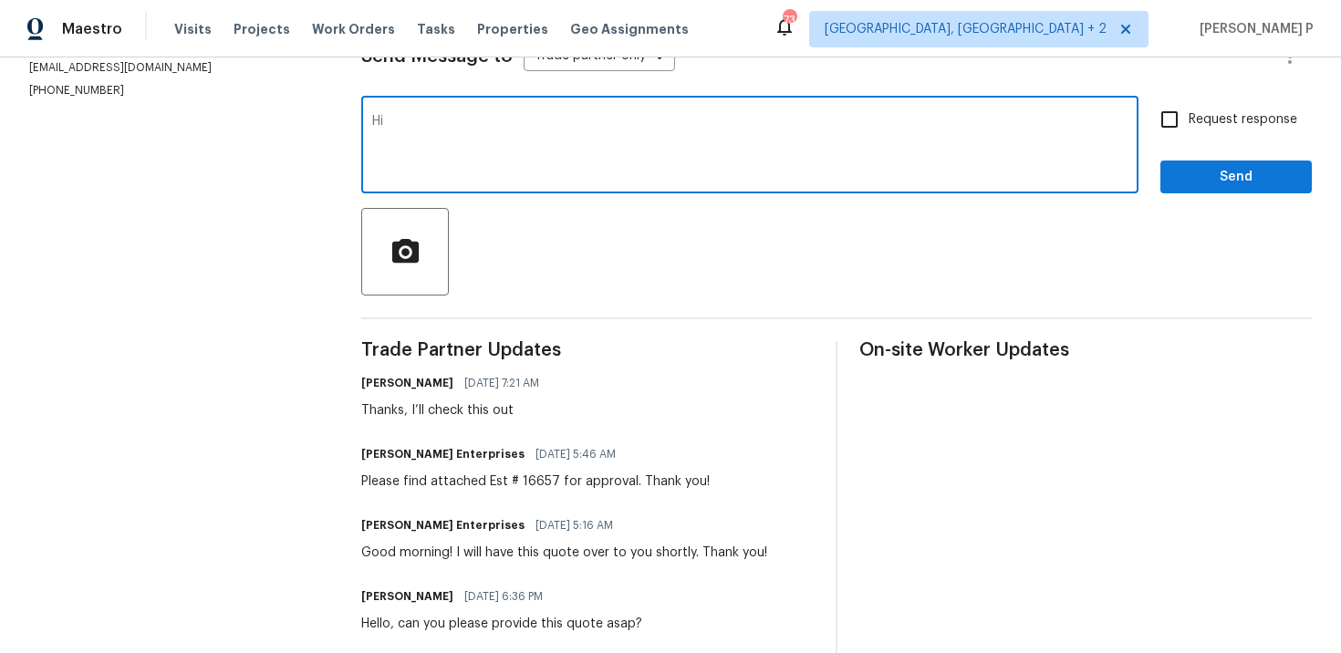
scroll to position [281, 0]
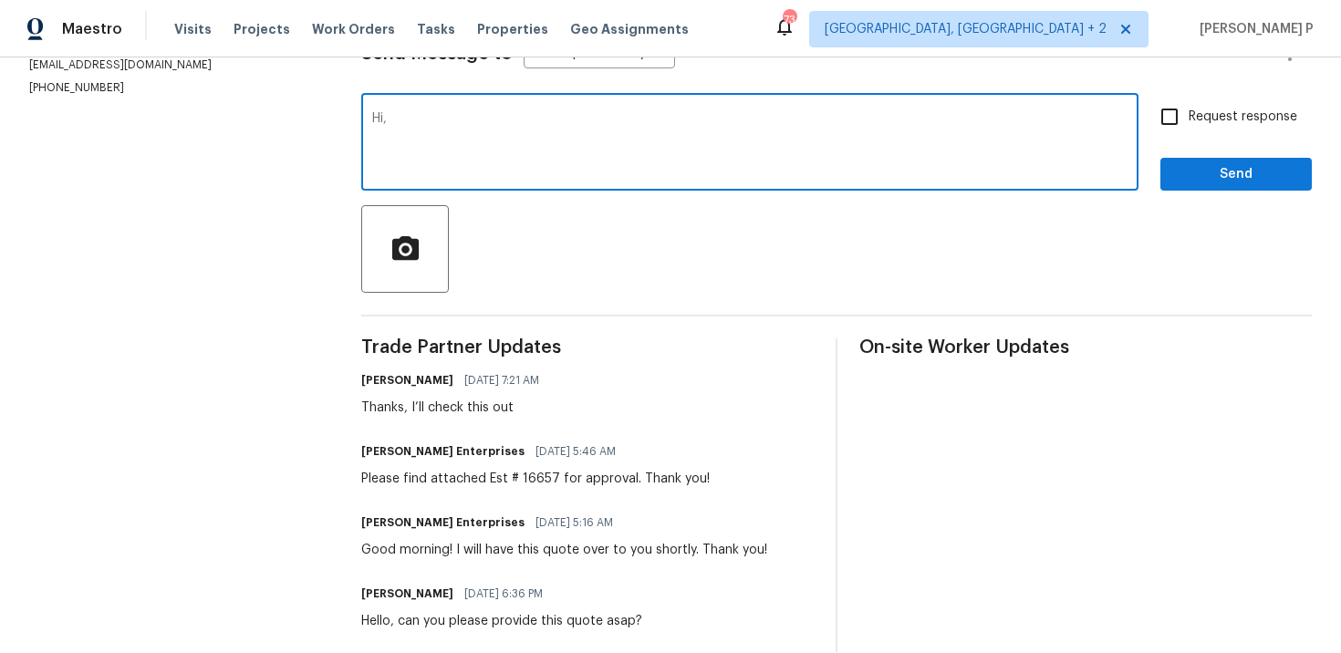
paste textarea "Could you please provide us with an update on the scheduled date?"
type textarea "Hi, Could you please provide us with an update on the scheduled date?"
click at [1188, 119] on input "Request response" at bounding box center [1170, 117] width 38 height 38
checkbox input "true"
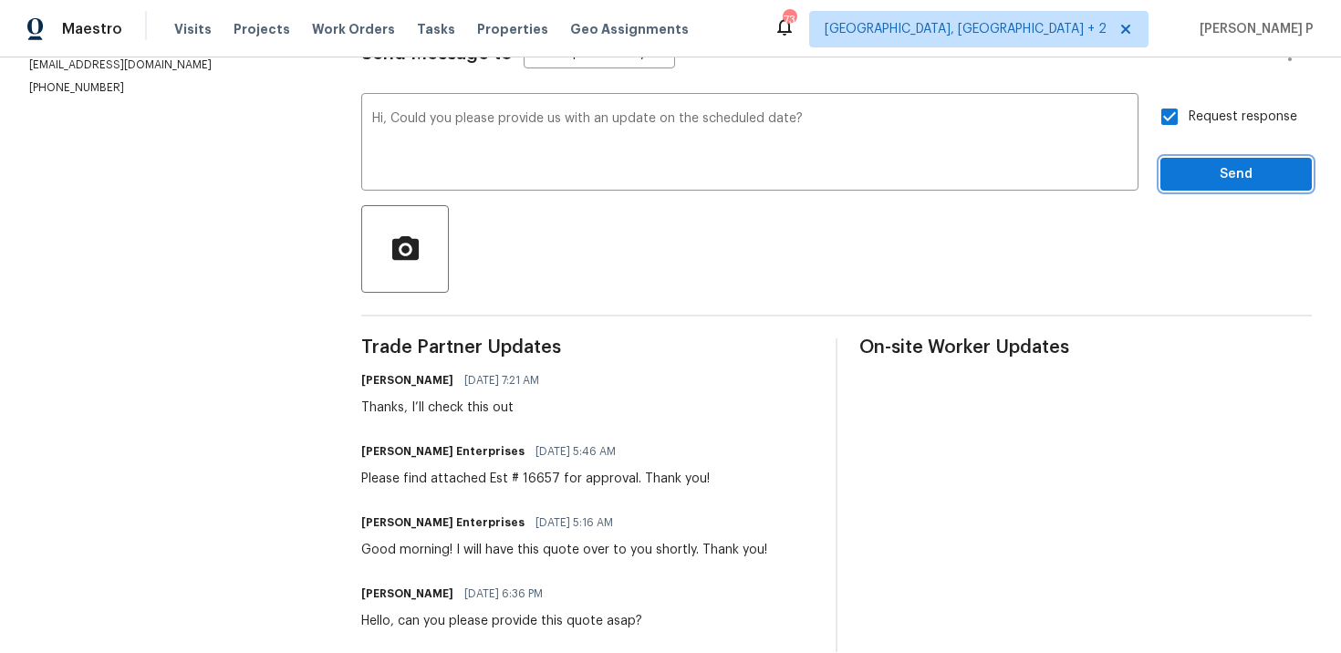
click at [1200, 180] on span "Send" at bounding box center [1236, 174] width 122 height 23
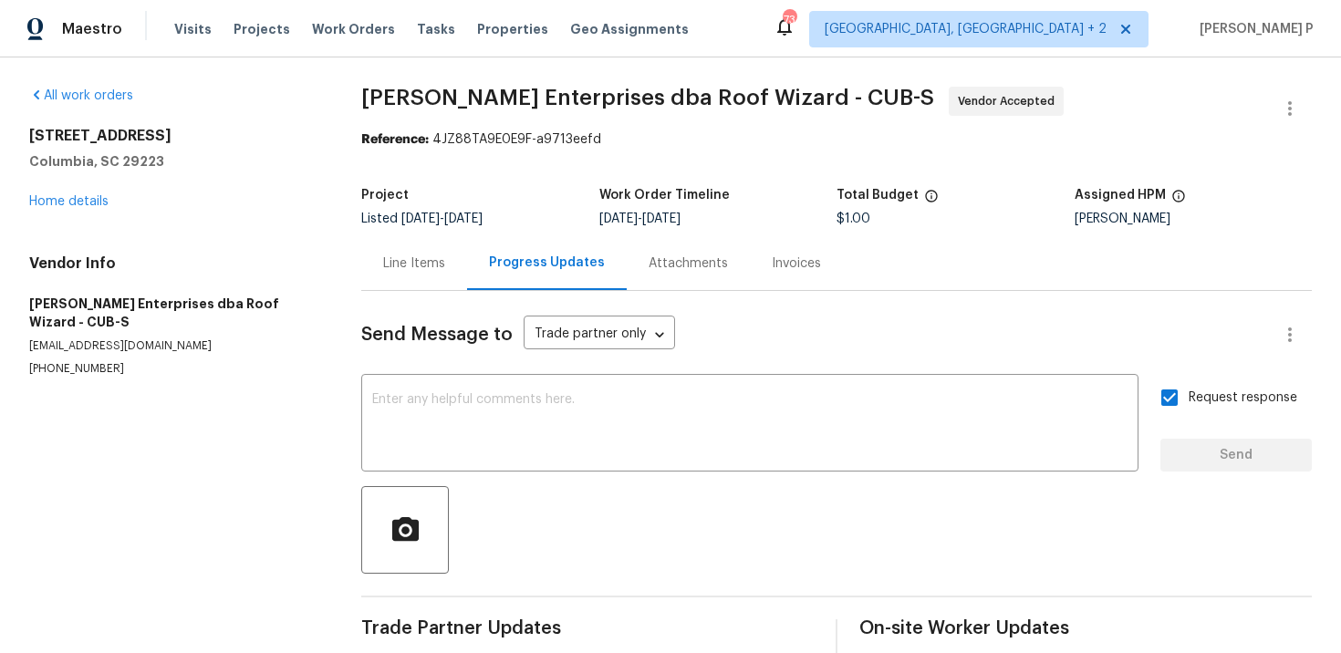
scroll to position [1, 0]
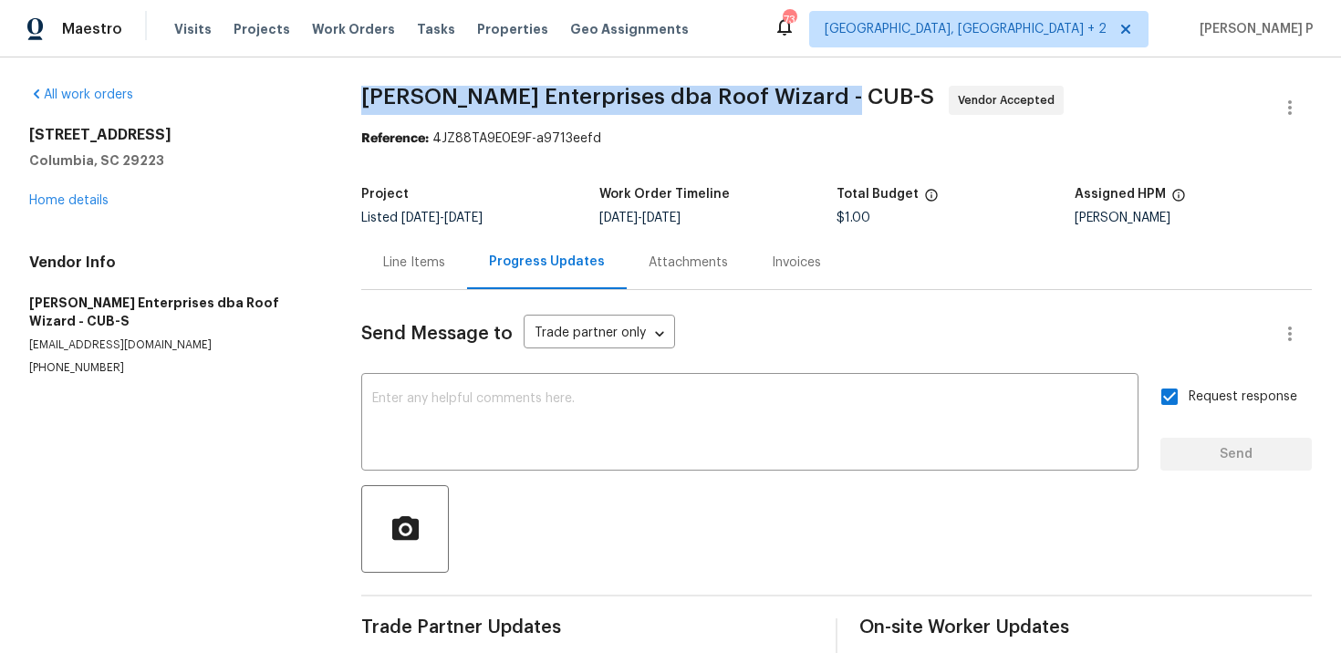
drag, startPoint x: 363, startPoint y: 92, endPoint x: 847, endPoint y: 91, distance: 483.6
click at [847, 91] on span "[PERSON_NAME] Enterprises dba Roof Wizard - CUB-S Vendor Accepted" at bounding box center [814, 108] width 907 height 44
copy span "[PERSON_NAME] Enterprises dba Roof Wizard - CUB-S"
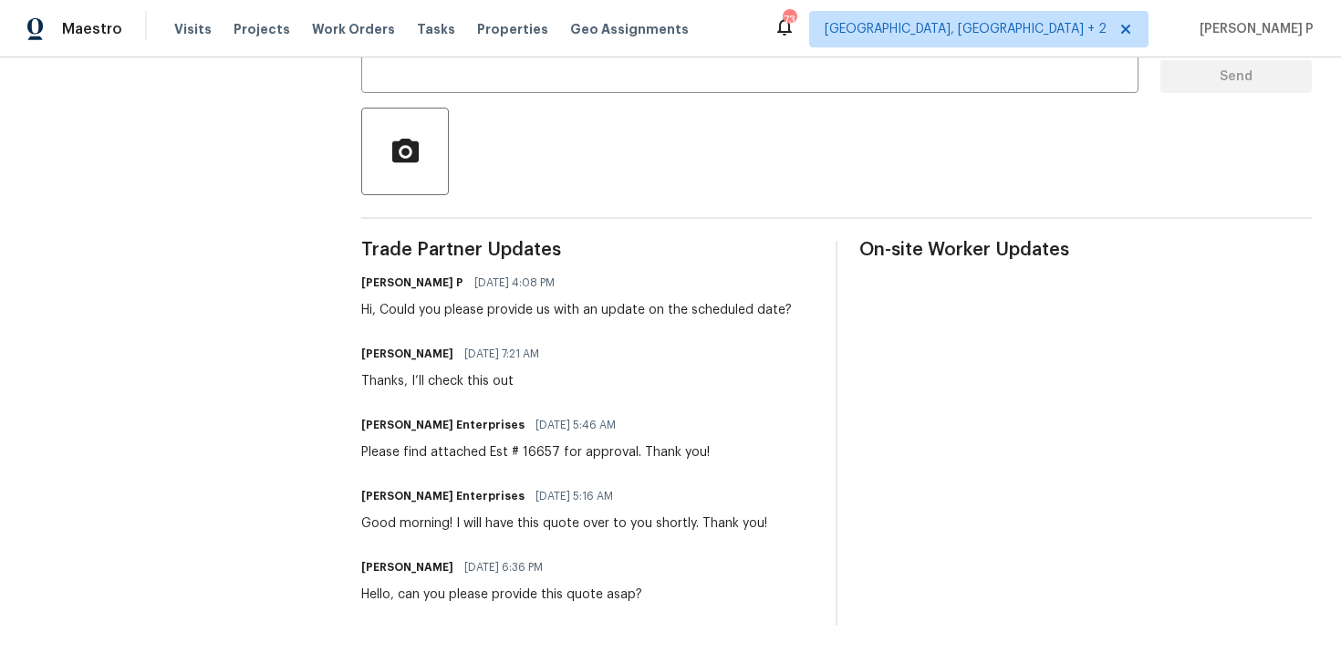
scroll to position [0, 0]
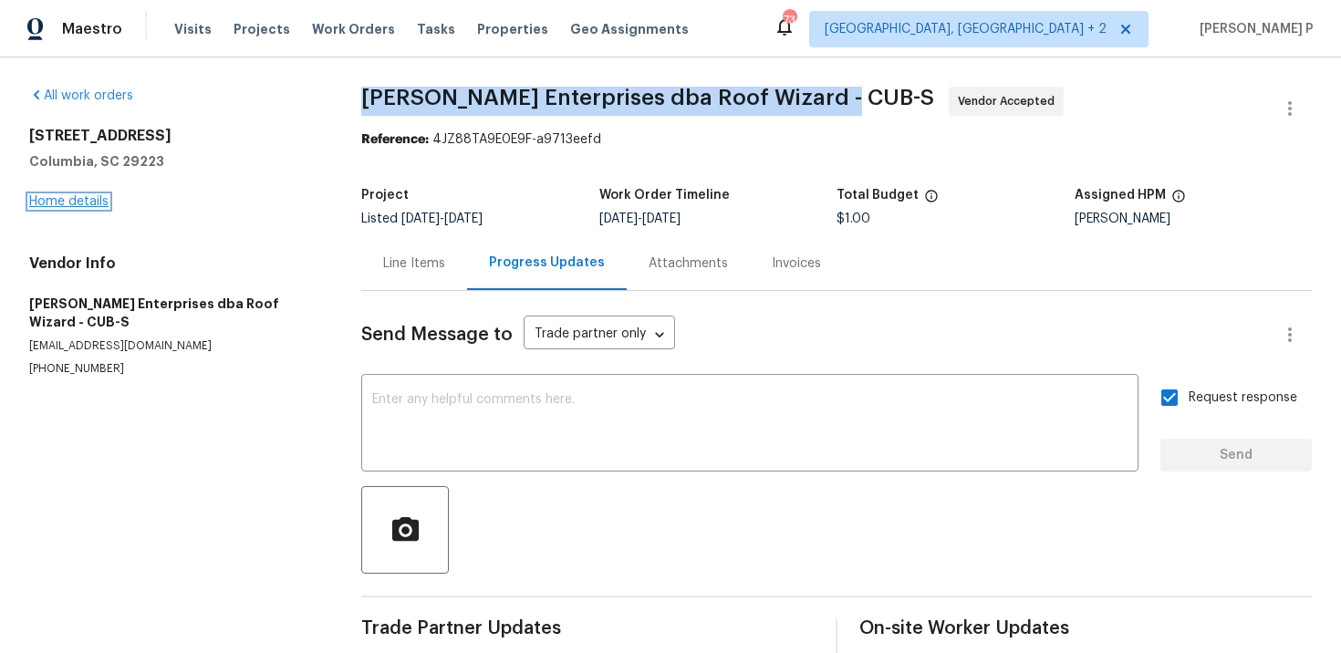
click at [88, 199] on link "Home details" at bounding box center [68, 201] width 79 height 13
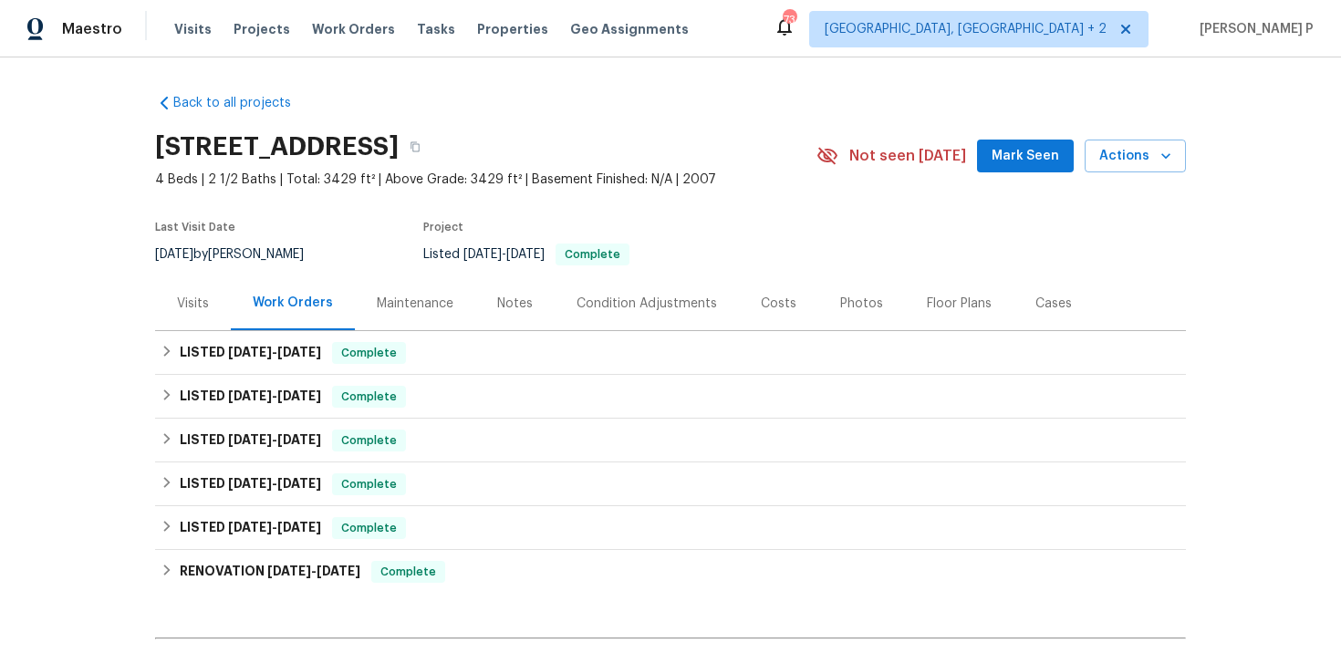
scroll to position [220, 0]
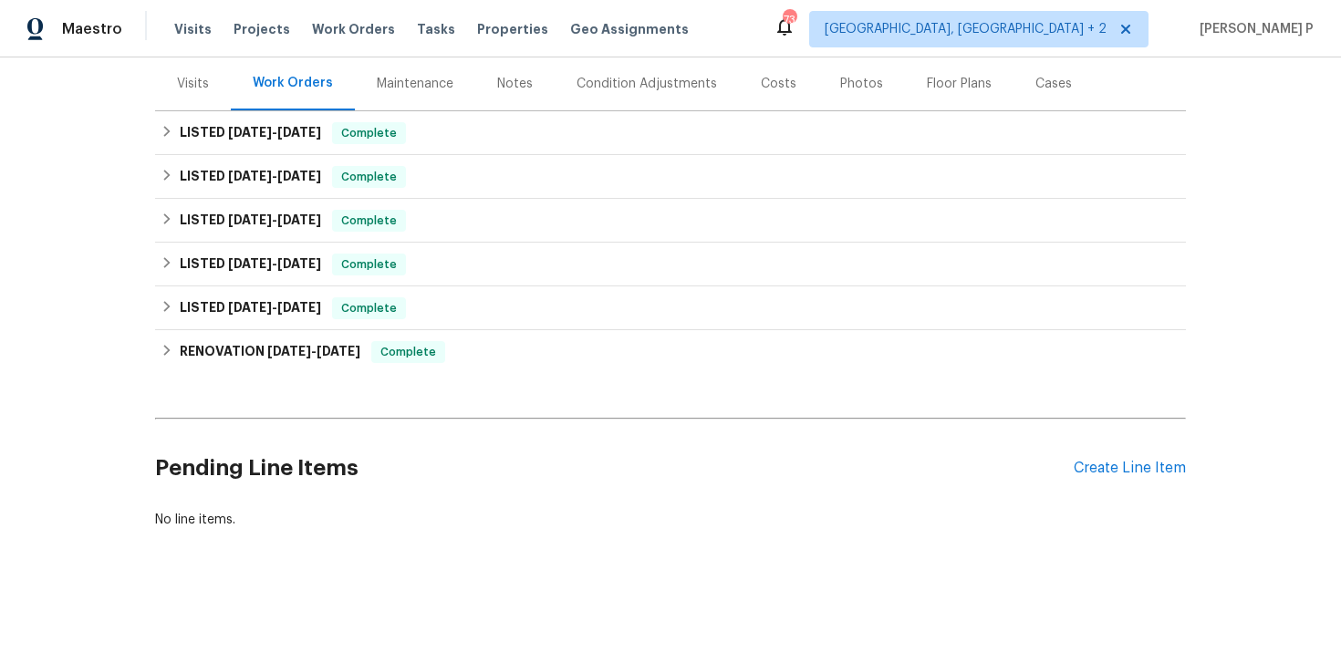
click at [1101, 477] on div "Pending Line Items Create Line Item" at bounding box center [670, 468] width 1031 height 85
click at [1104, 475] on div "Create Line Item" at bounding box center [1130, 468] width 112 height 17
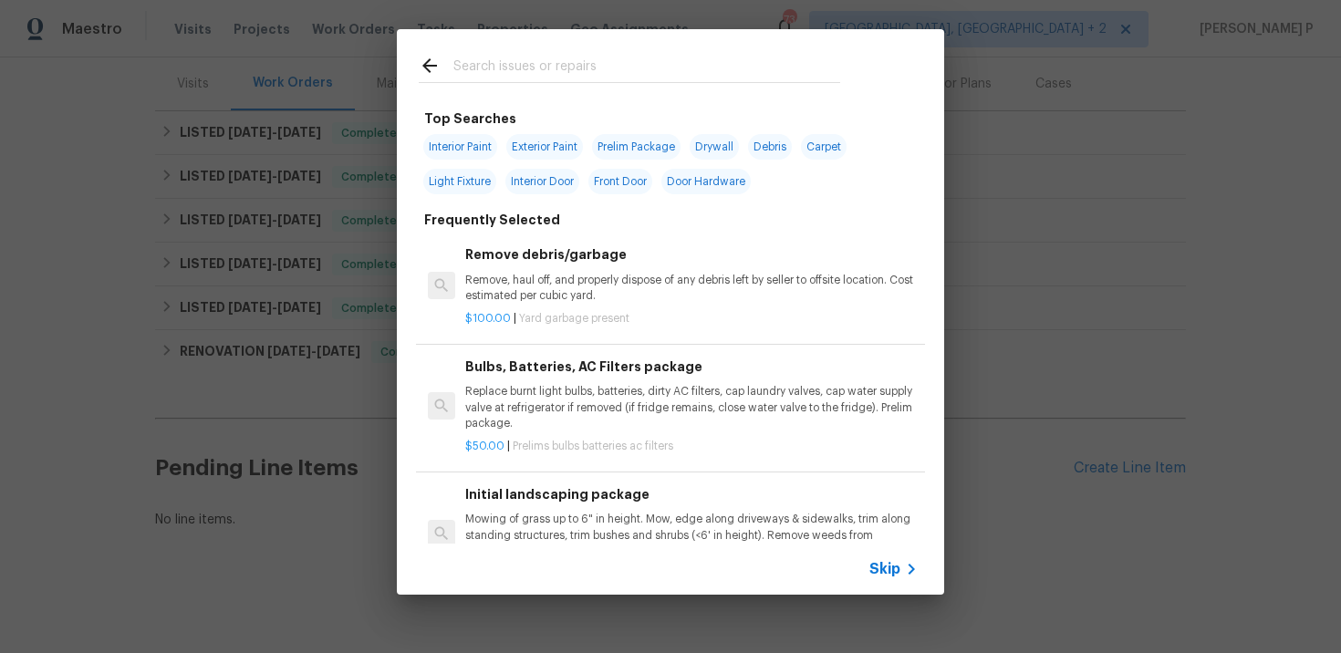
click at [891, 569] on span "Skip" at bounding box center [885, 569] width 31 height 18
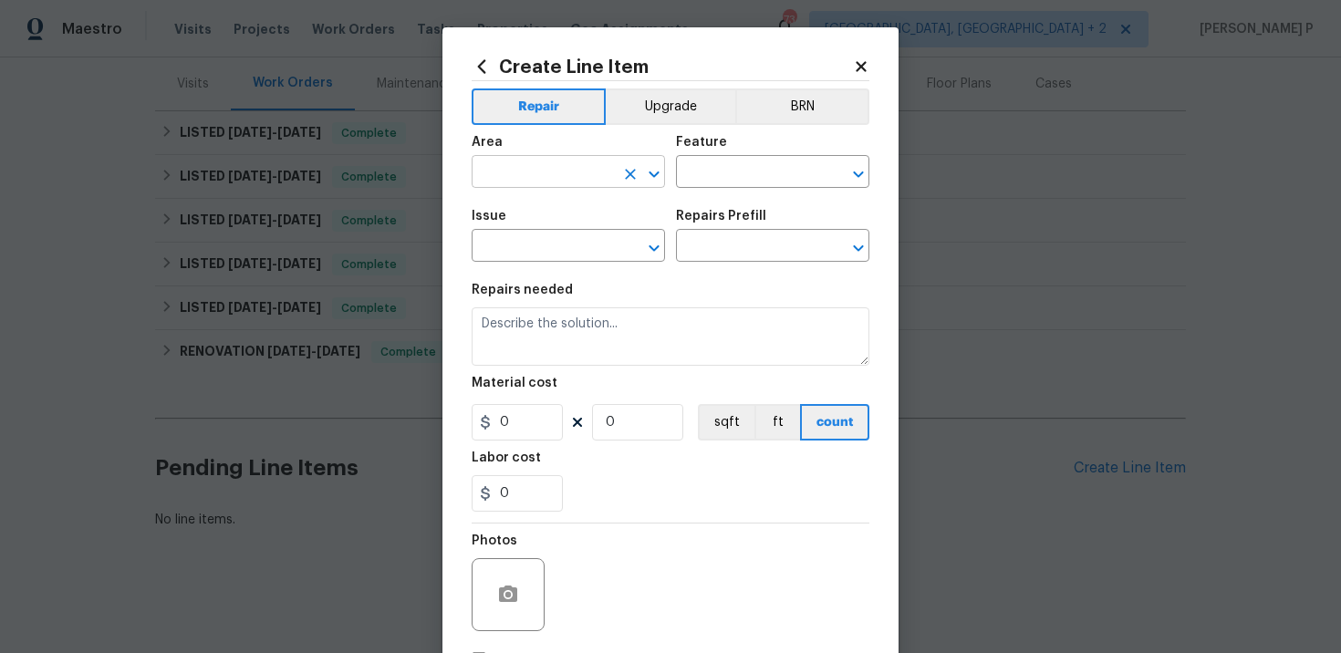
click at [550, 161] on input "text" at bounding box center [543, 174] width 142 height 28
click at [527, 217] on li "HVAC" at bounding box center [568, 215] width 193 height 30
type input "HVAC"
click at [696, 186] on input "text" at bounding box center [747, 174] width 142 height 28
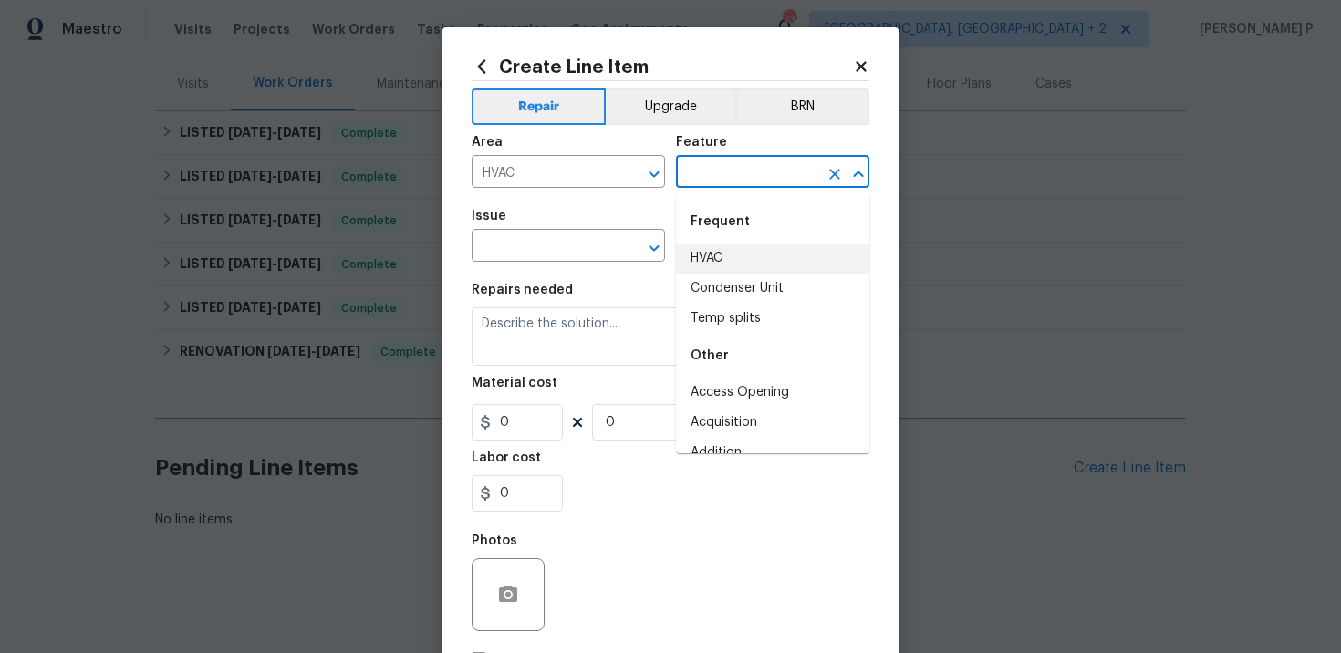
click at [710, 254] on li "HVAC" at bounding box center [772, 259] width 193 height 30
type input "HVAC"
click at [554, 250] on input "text" at bounding box center [543, 248] width 142 height 28
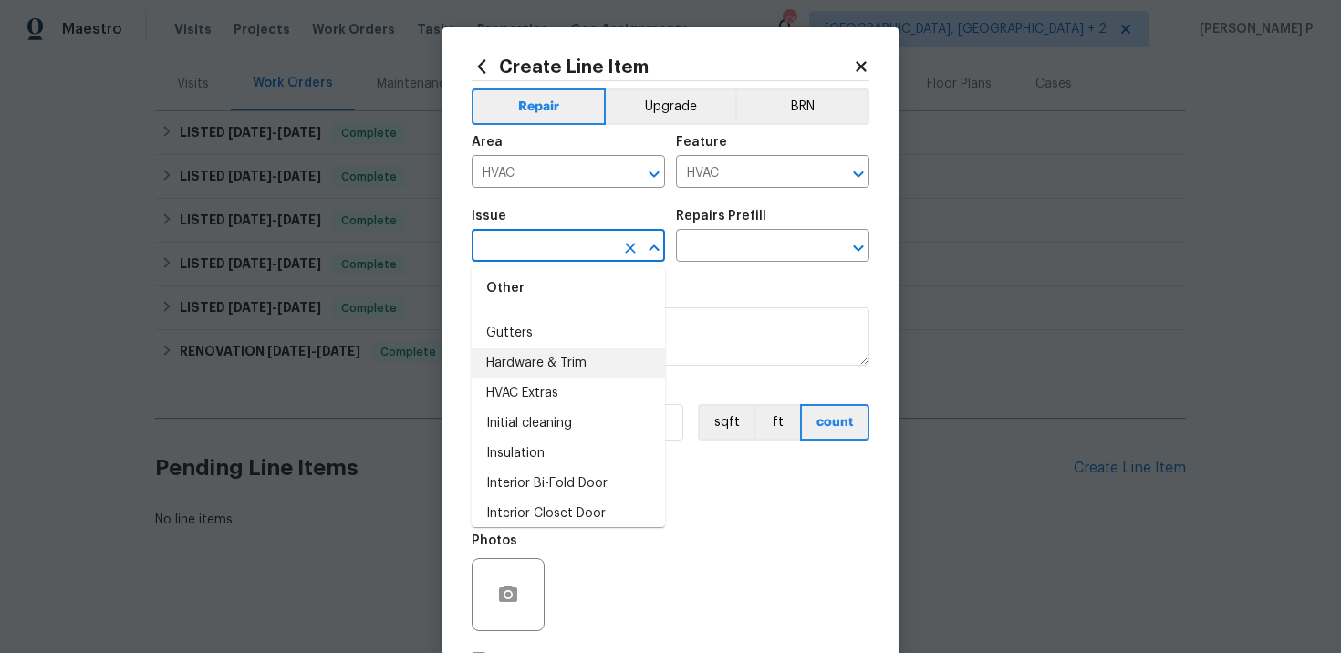
scroll to position [1584, 0]
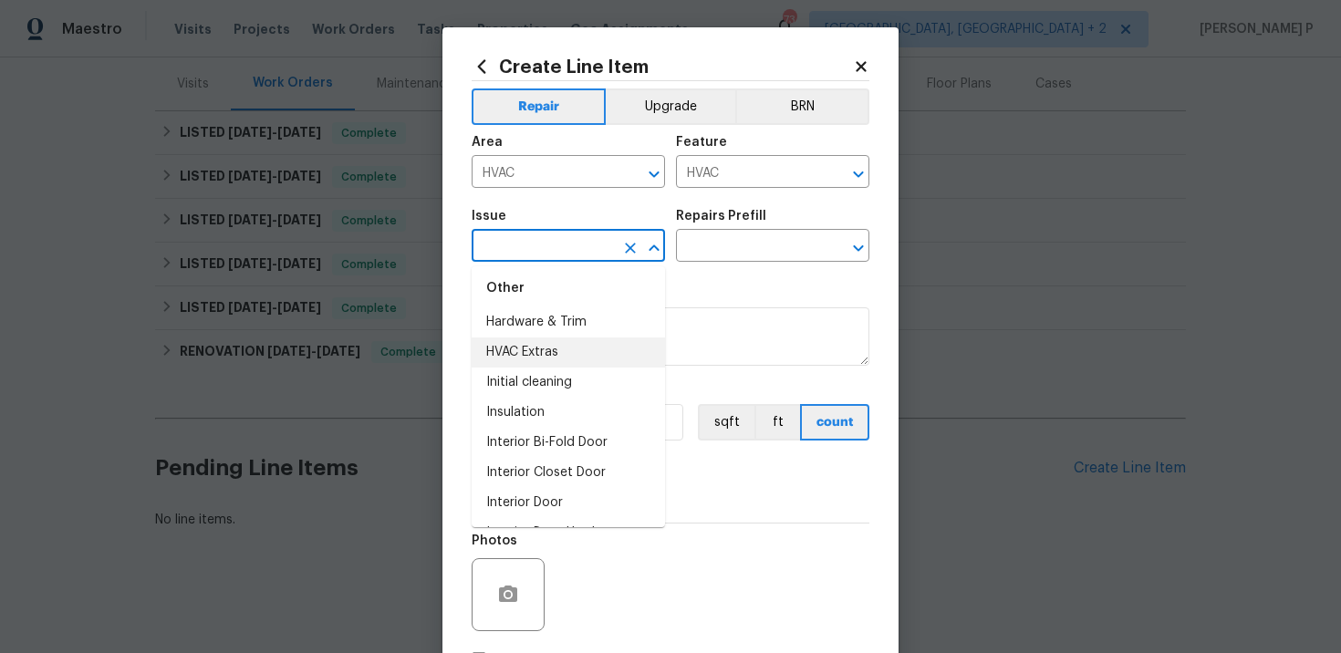
click at [538, 348] on li "HVAC Extras" at bounding box center [568, 353] width 193 height 30
type input "HVAC Extras"
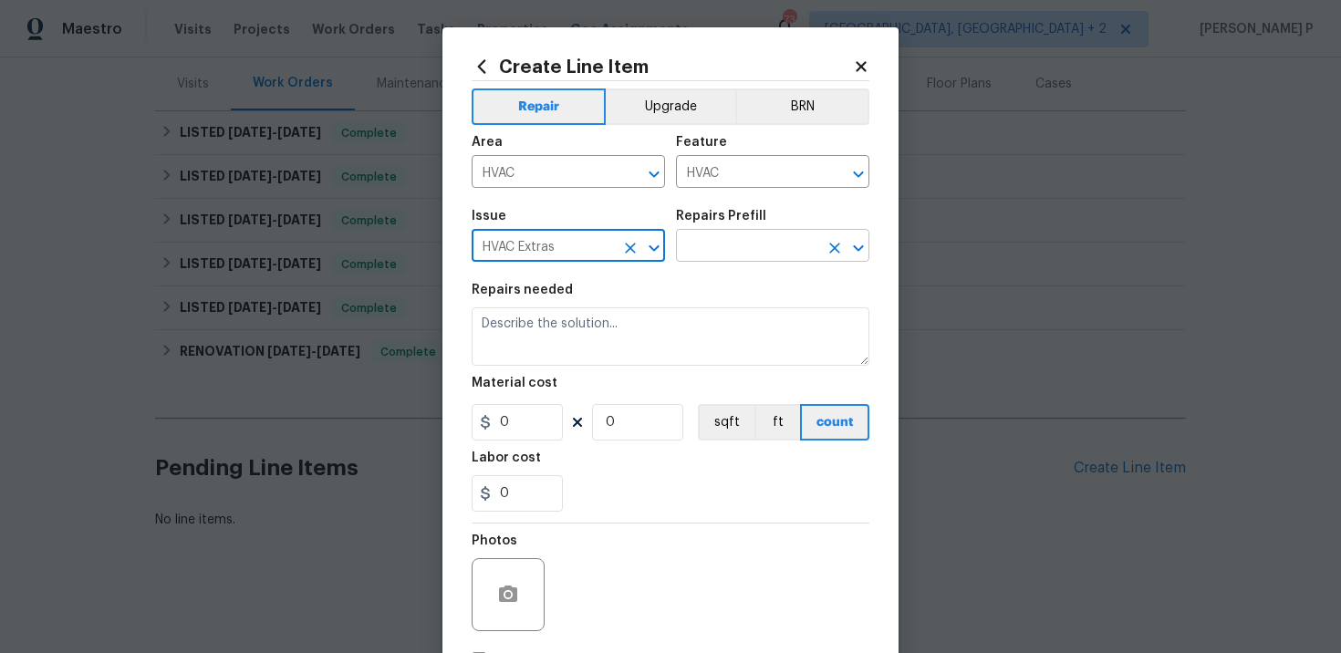
click at [721, 236] on input "text" at bounding box center [747, 248] width 142 height 28
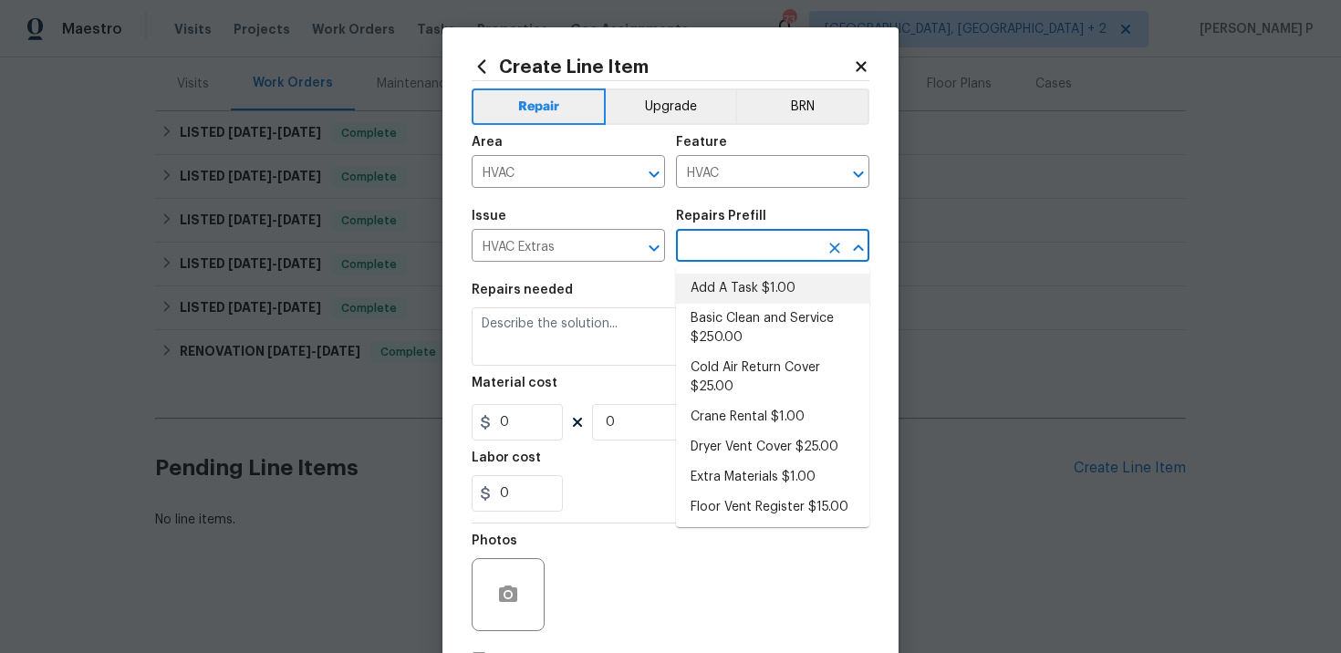
click at [725, 289] on li "Add A Task $1.00" at bounding box center [772, 289] width 193 height 30
type input "Add A Task $1.00"
type textarea "HPM to detail"
type input "1"
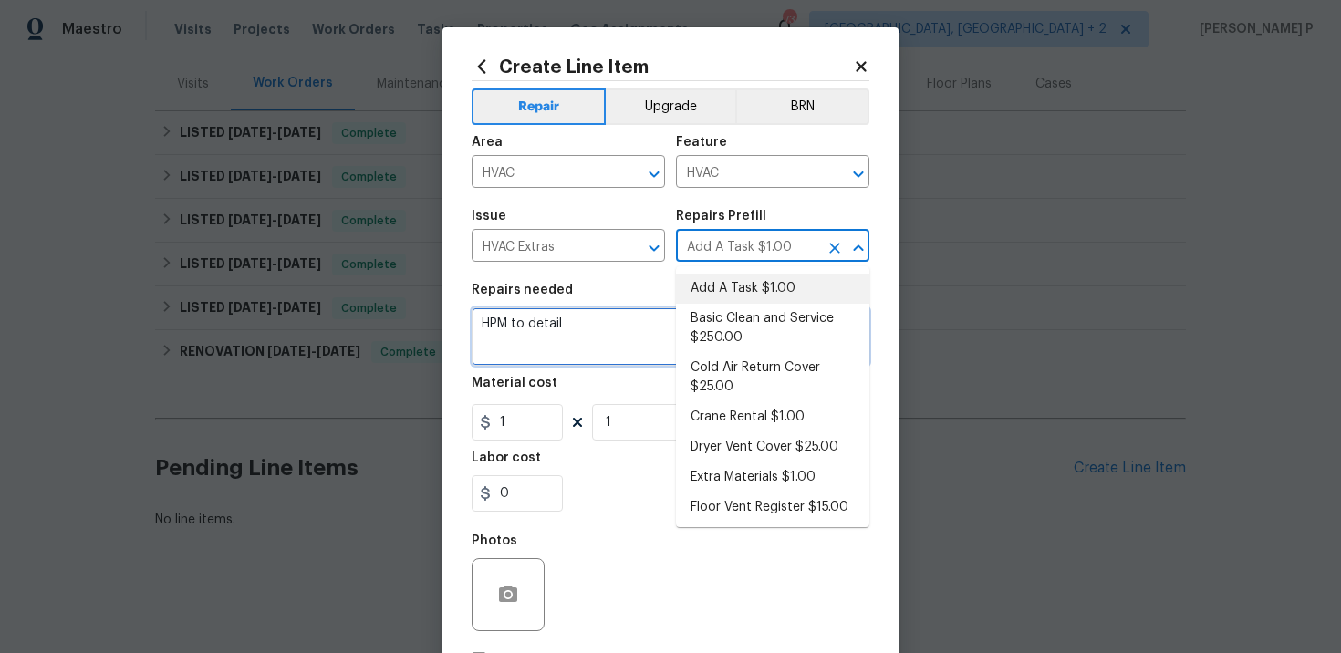
click at [566, 362] on textarea "HPM to detail" at bounding box center [671, 337] width 398 height 58
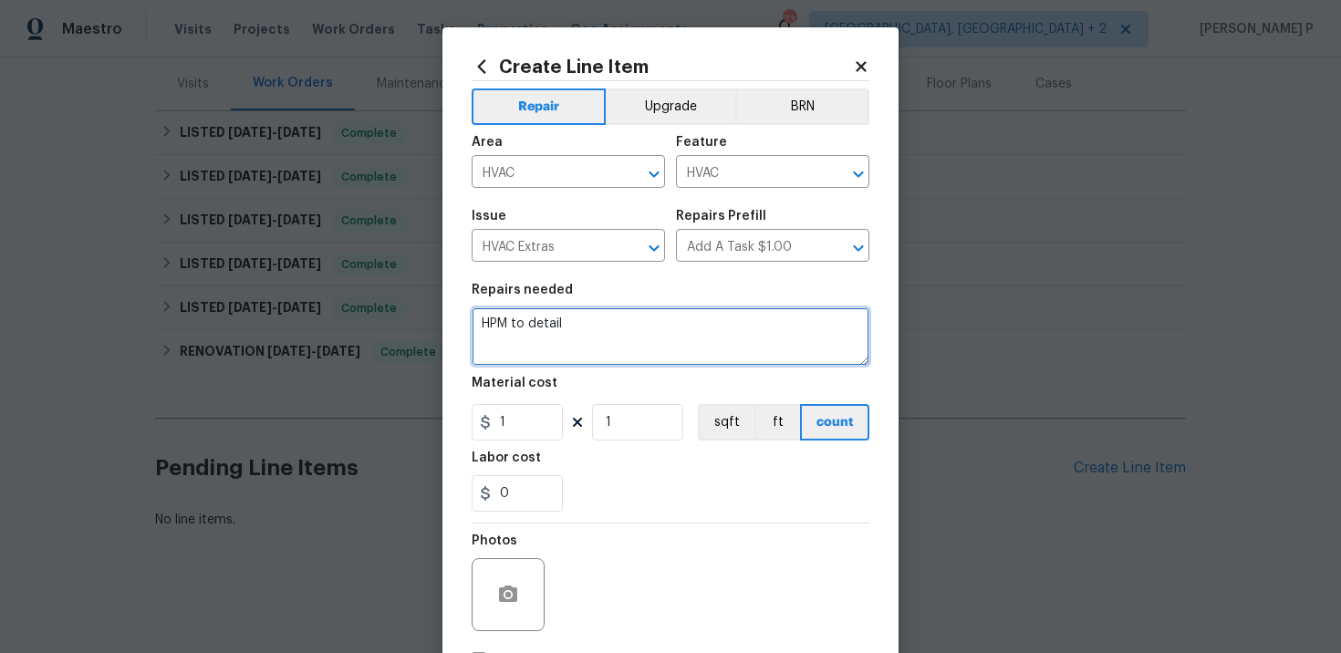
click at [566, 362] on textarea "HPM to detail" at bounding box center [671, 337] width 398 height 58
paste textarea "Received feedback that the thermostat is not working. It appears the battery ma…"
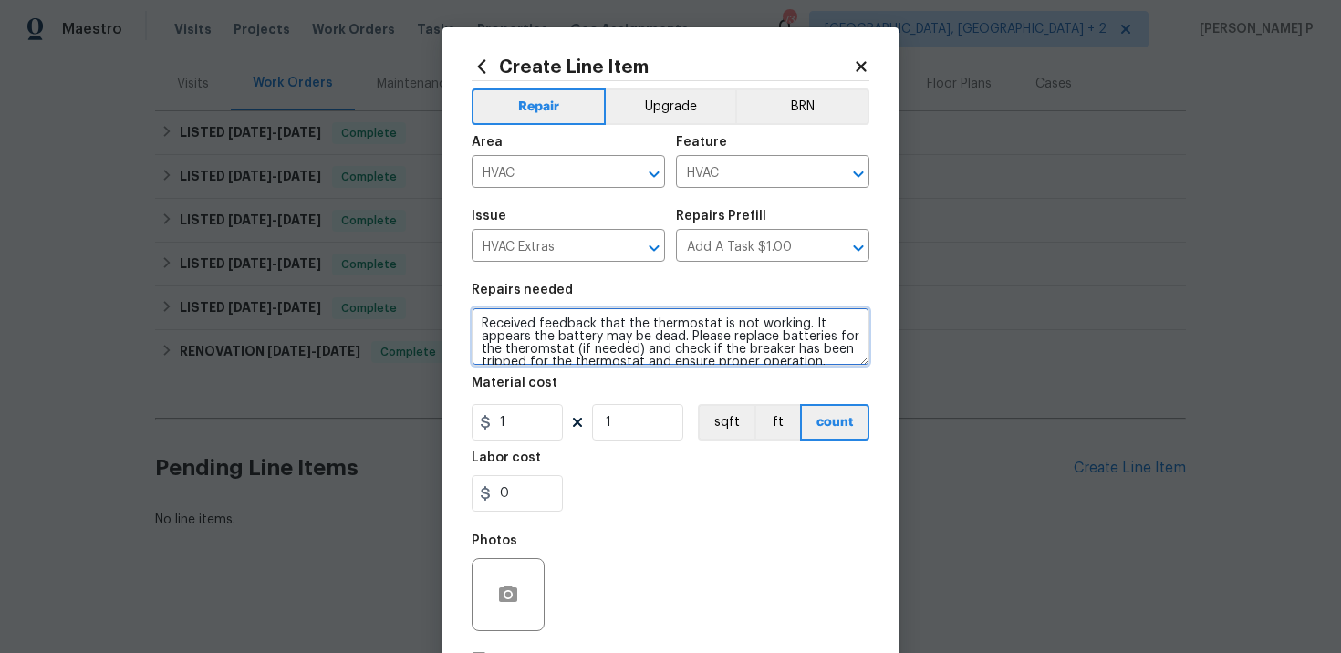
scroll to position [4, 0]
type textarea "Received feedback that the thermostat is not working. It appears the battery ma…"
click at [524, 436] on input "1" at bounding box center [517, 422] width 91 height 37
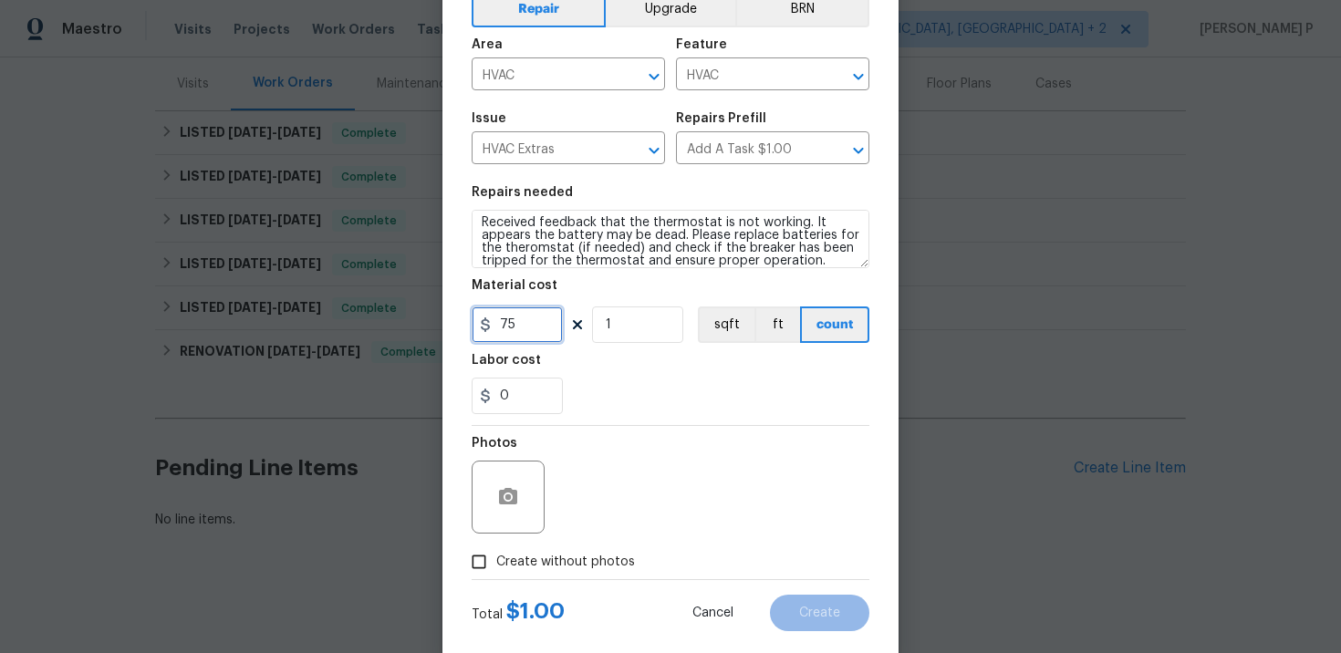
scroll to position [133, 0]
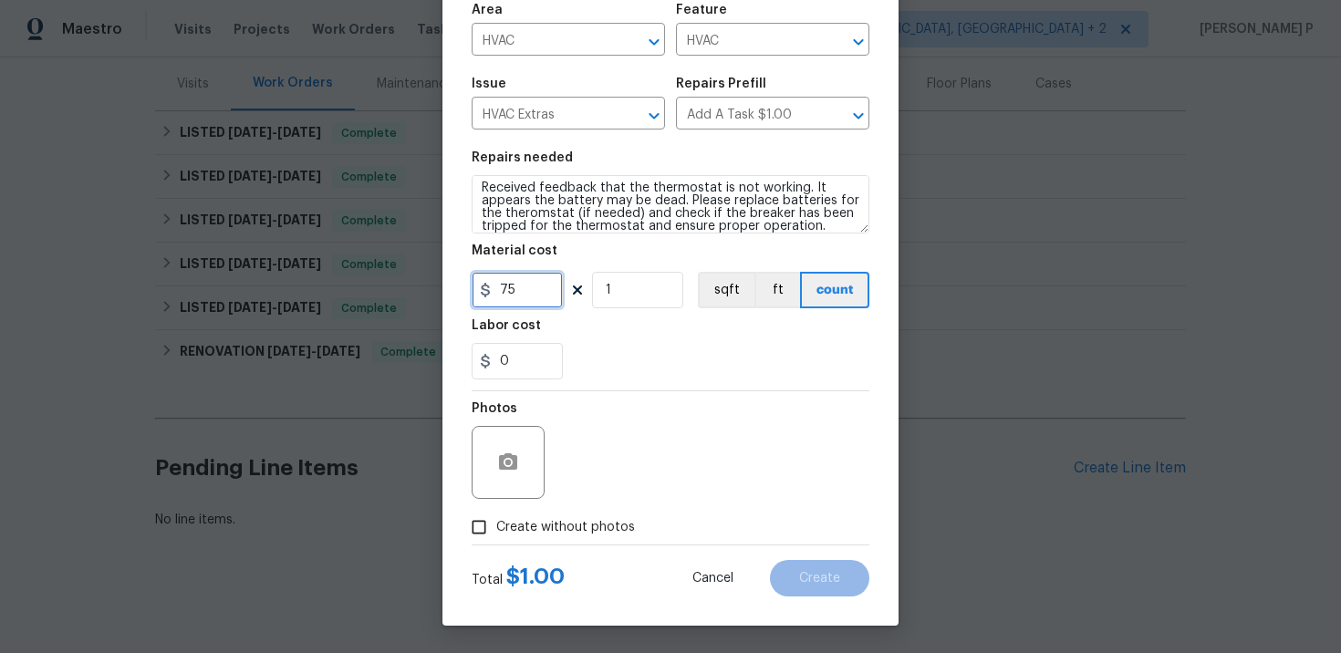
type input "75"
click at [475, 512] on input "Create without photos" at bounding box center [479, 527] width 35 height 35
checkbox input "true"
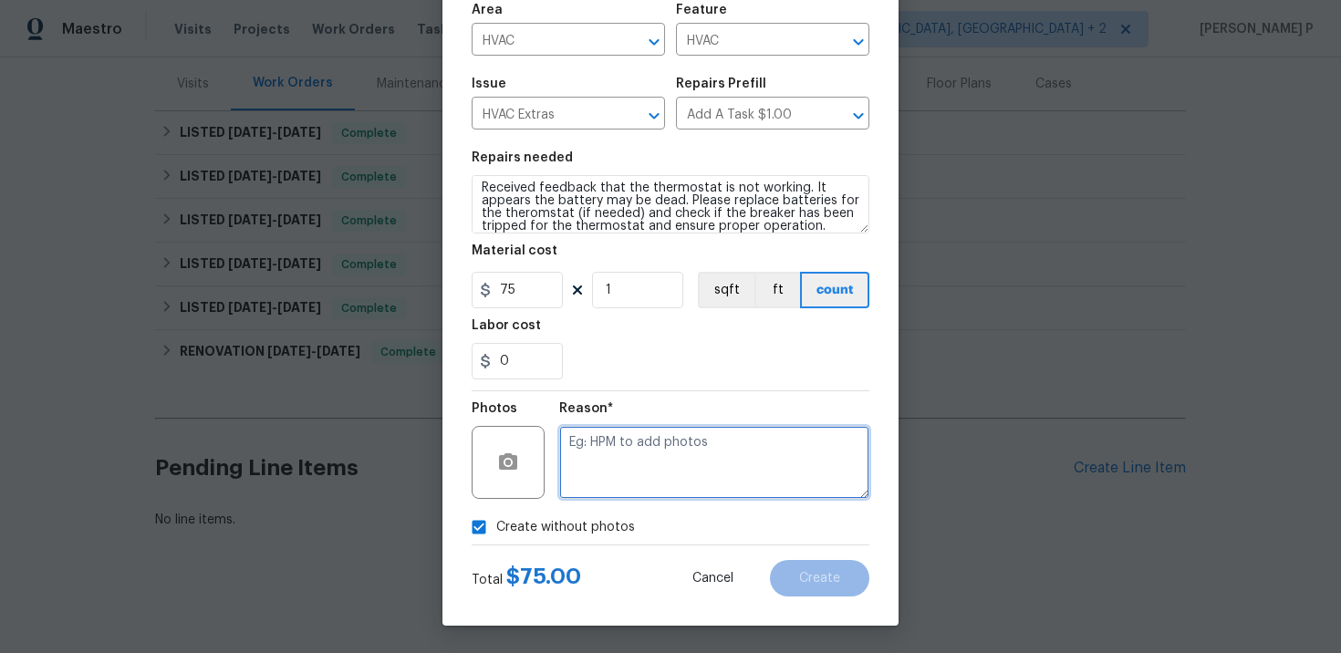
click at [581, 476] on textarea at bounding box center [714, 462] width 310 height 73
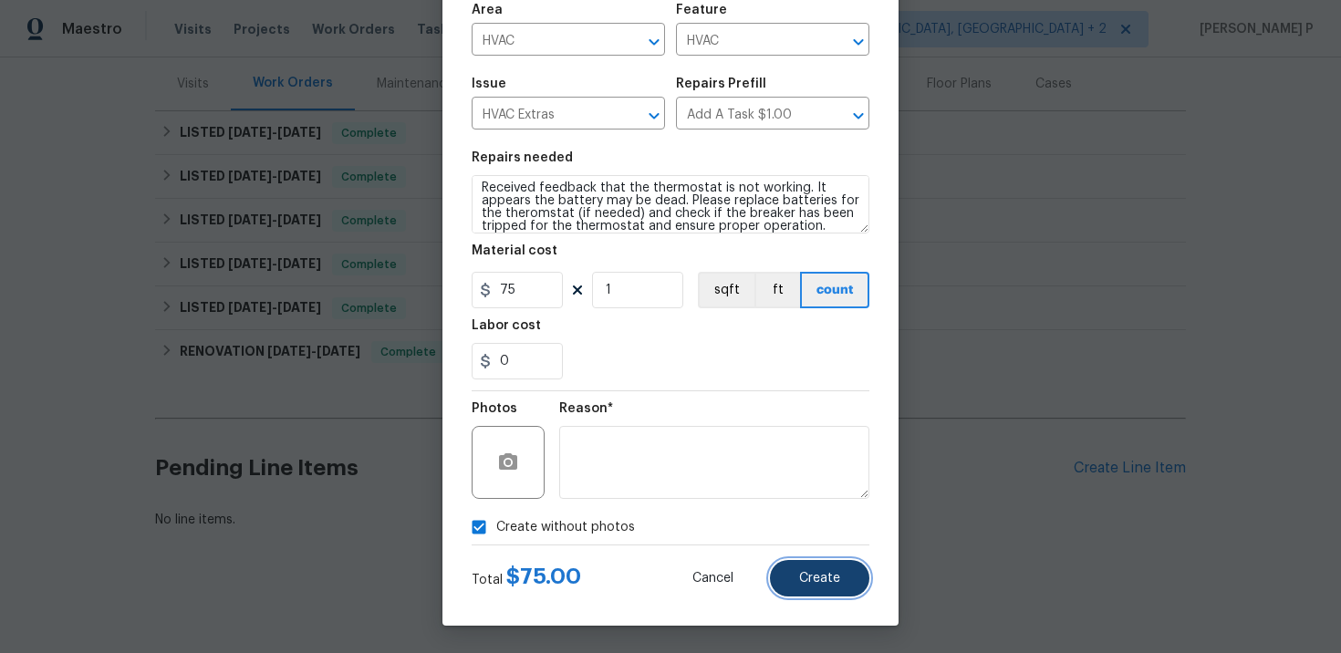
click at [848, 579] on button "Create" at bounding box center [819, 578] width 99 height 37
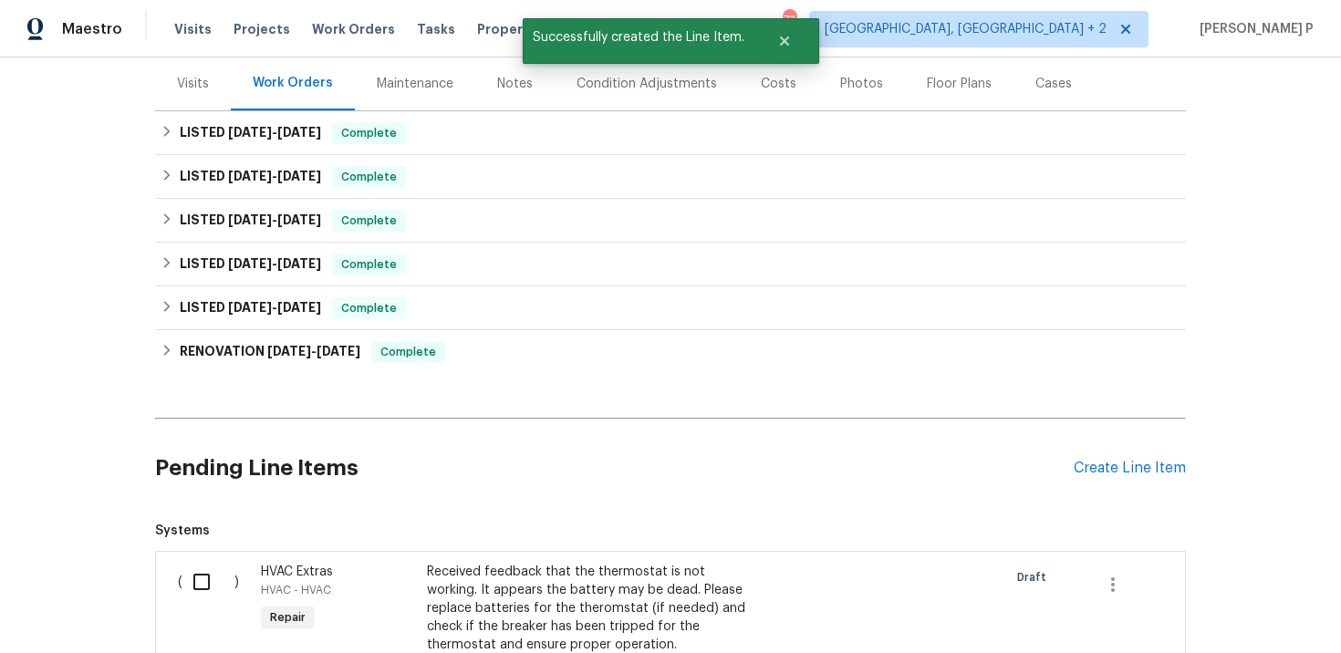
click at [199, 581] on input "checkbox" at bounding box center [209, 582] width 52 height 38
checkbox input "true"
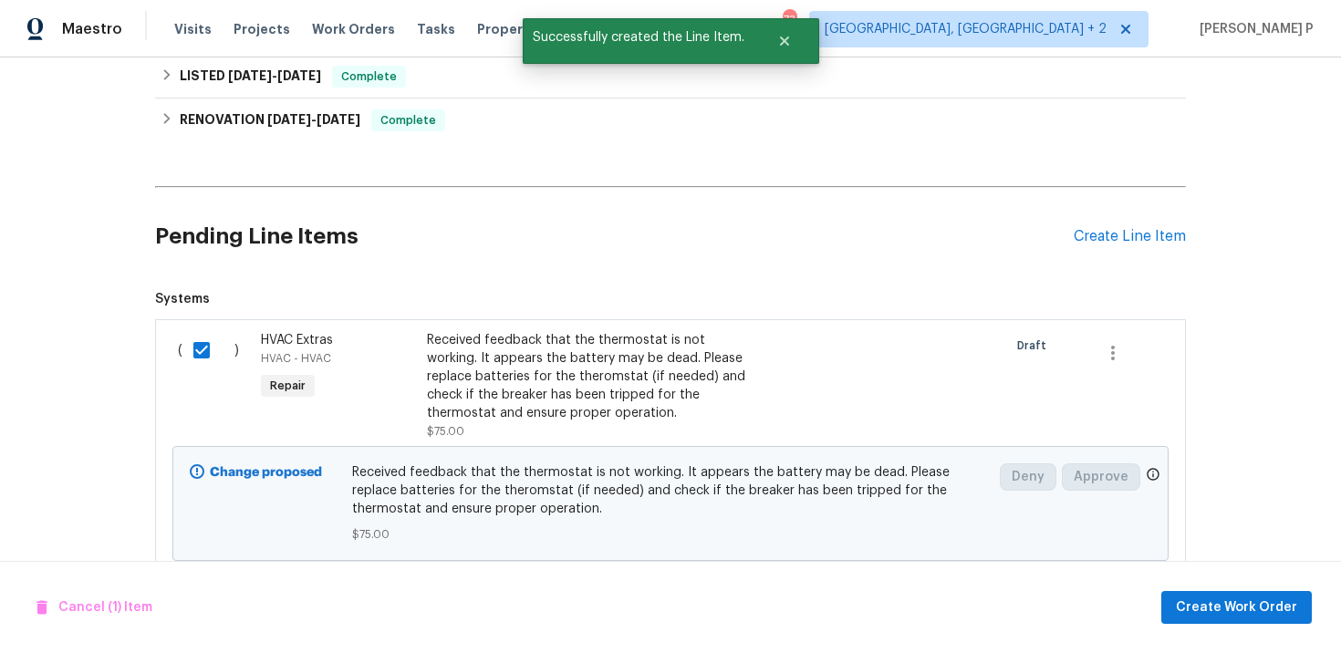
scroll to position [501, 0]
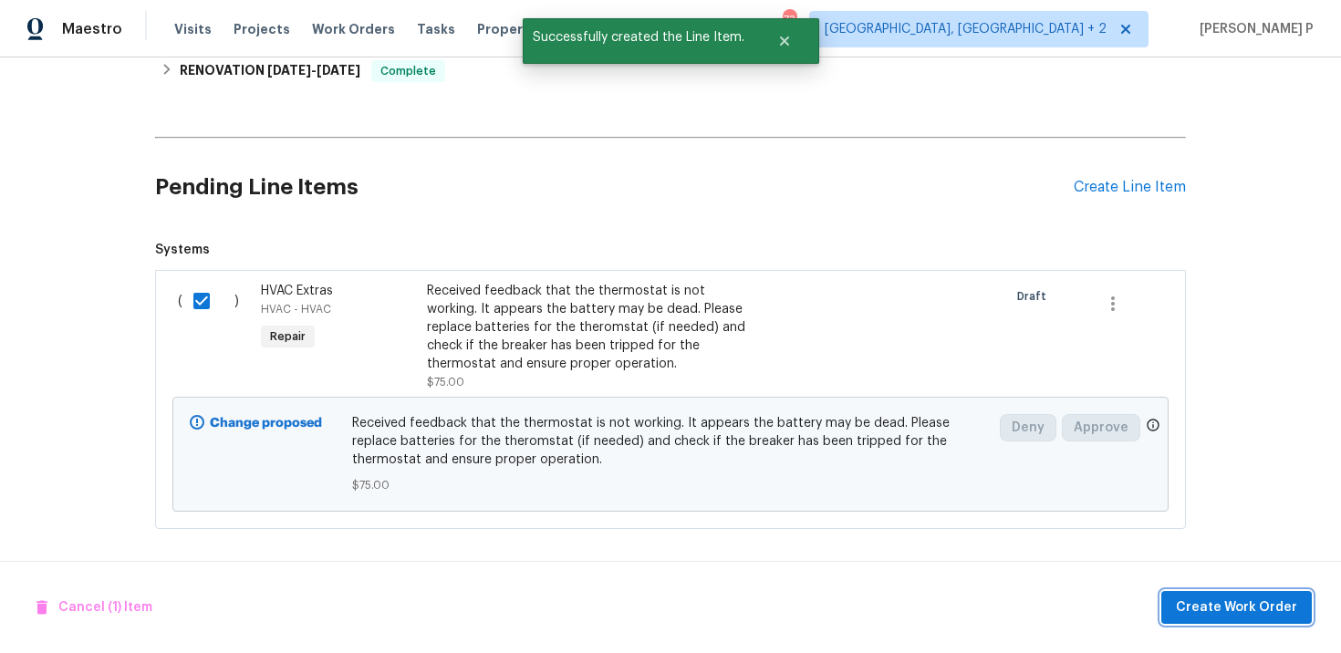
click at [1269, 606] on span "Create Work Order" at bounding box center [1236, 608] width 121 height 23
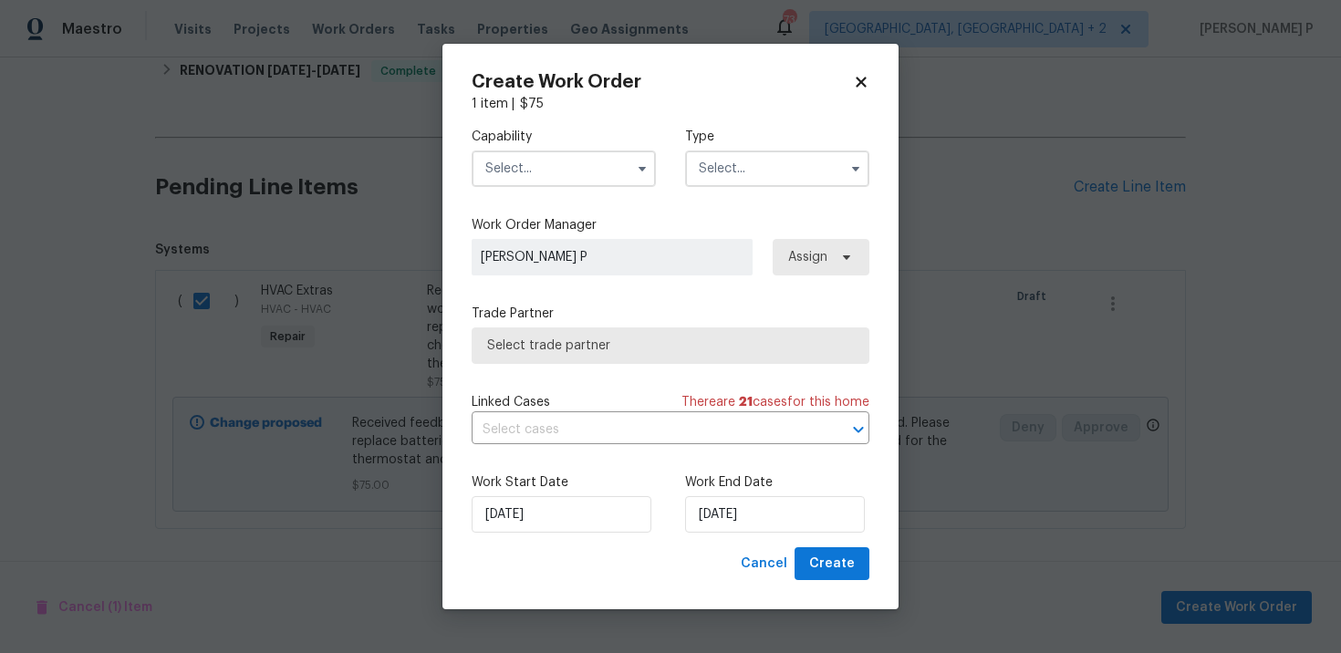
click at [736, 165] on input "text" at bounding box center [777, 169] width 184 height 37
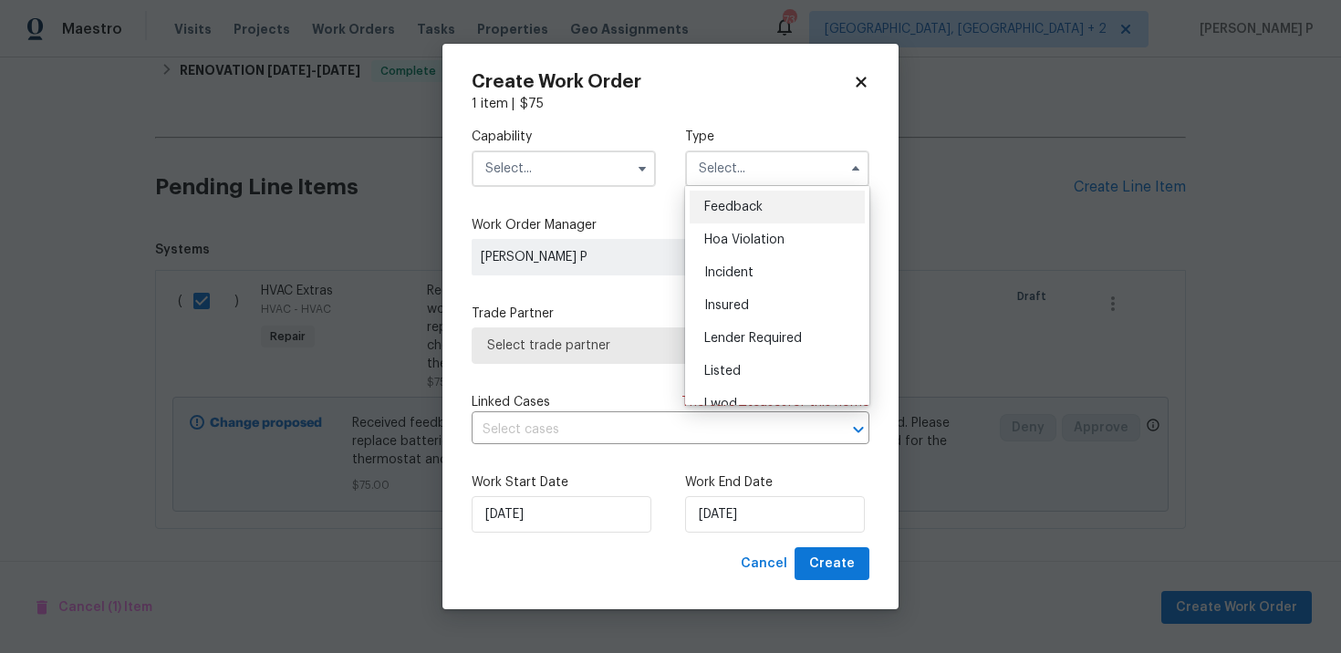
click at [731, 202] on span "Feedback" at bounding box center [733, 207] width 58 height 13
type input "Feedback"
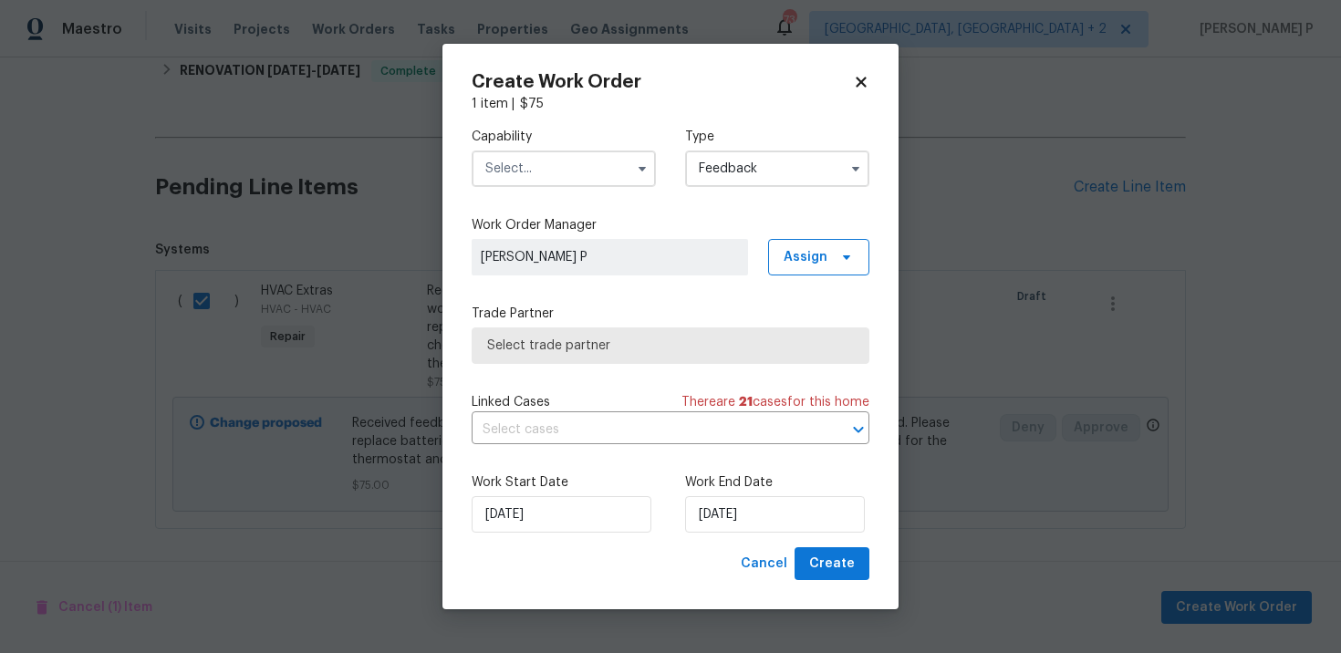
click at [587, 160] on input "text" at bounding box center [564, 169] width 184 height 37
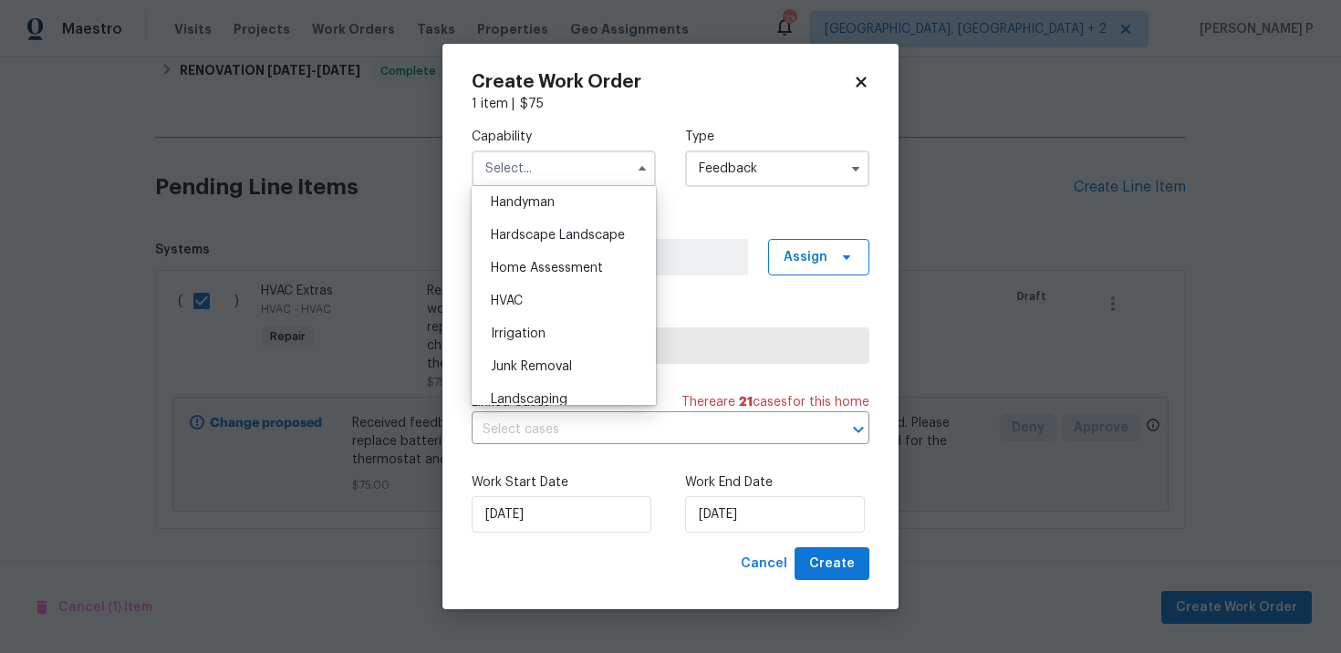
scroll to position [1019, 0]
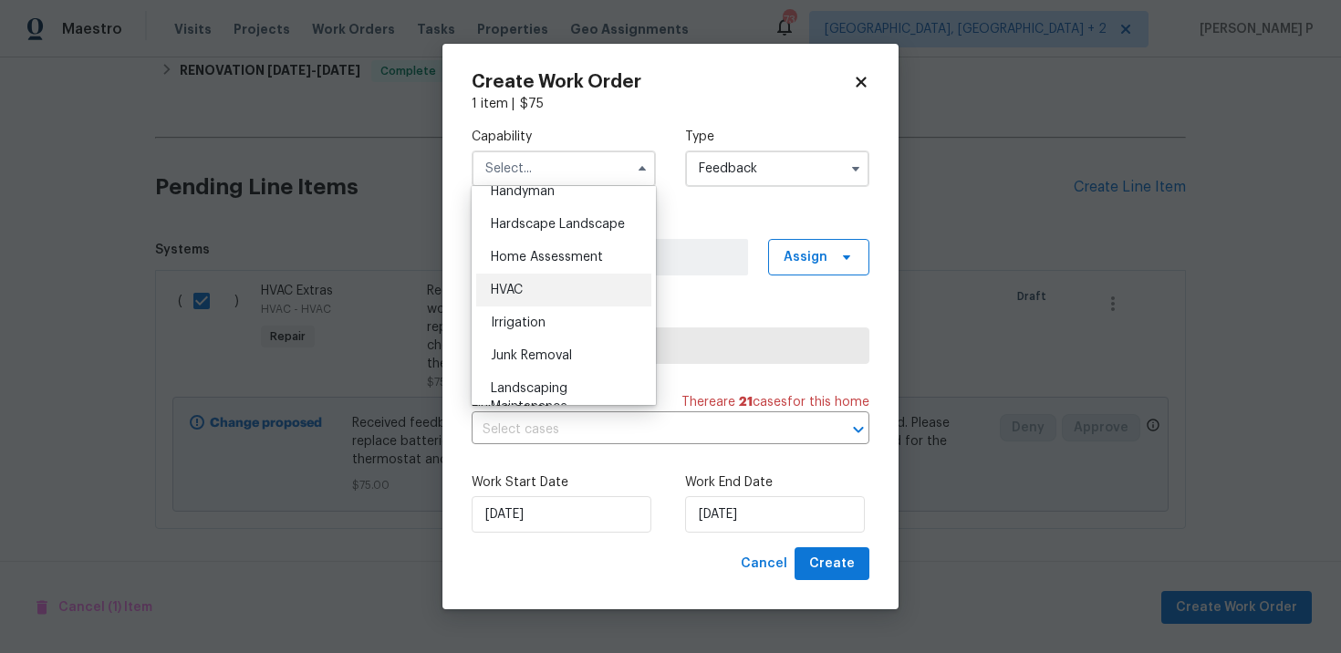
click at [533, 280] on div "HVAC" at bounding box center [563, 290] width 175 height 33
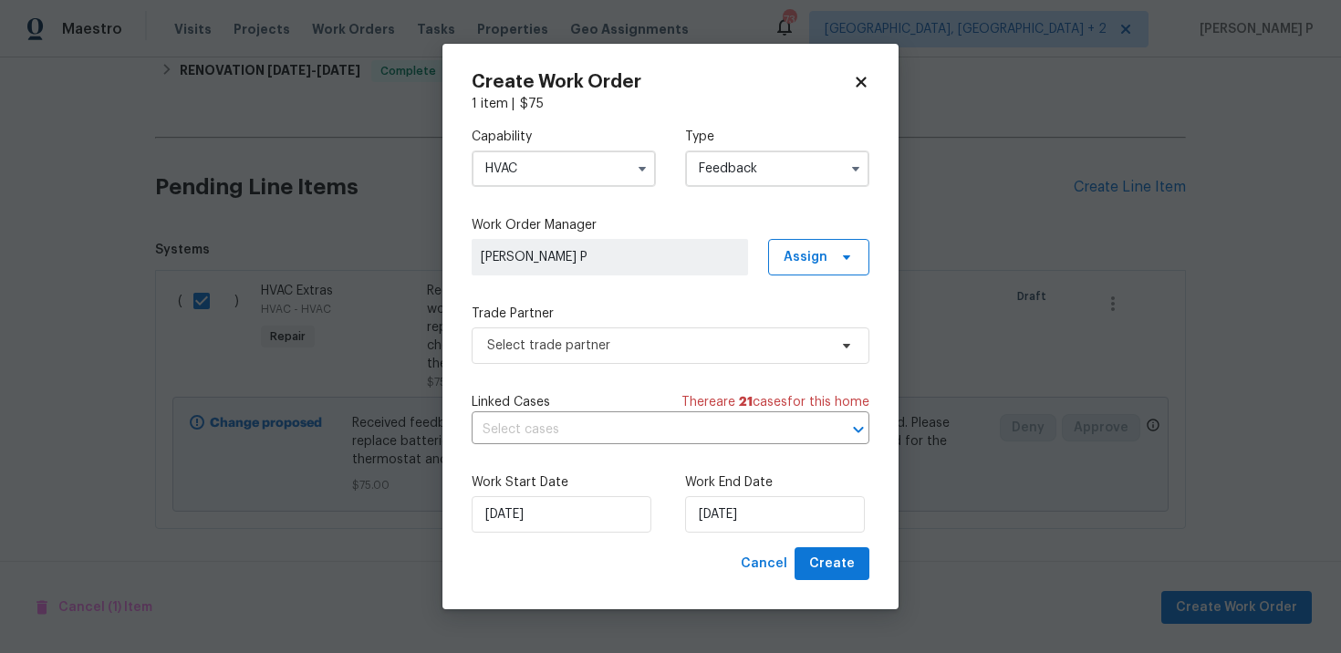
click at [552, 174] on input "HVAC" at bounding box center [564, 169] width 184 height 37
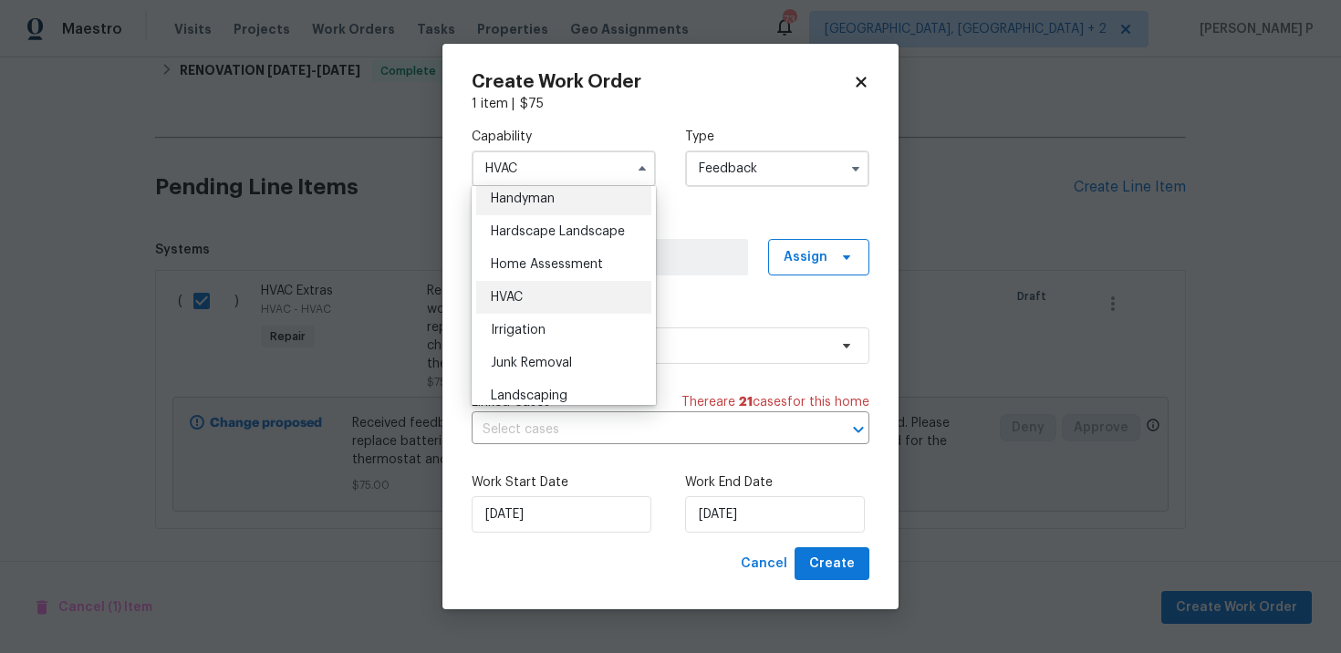
click at [547, 204] on span "Handyman" at bounding box center [523, 199] width 64 height 13
type input "Handyman"
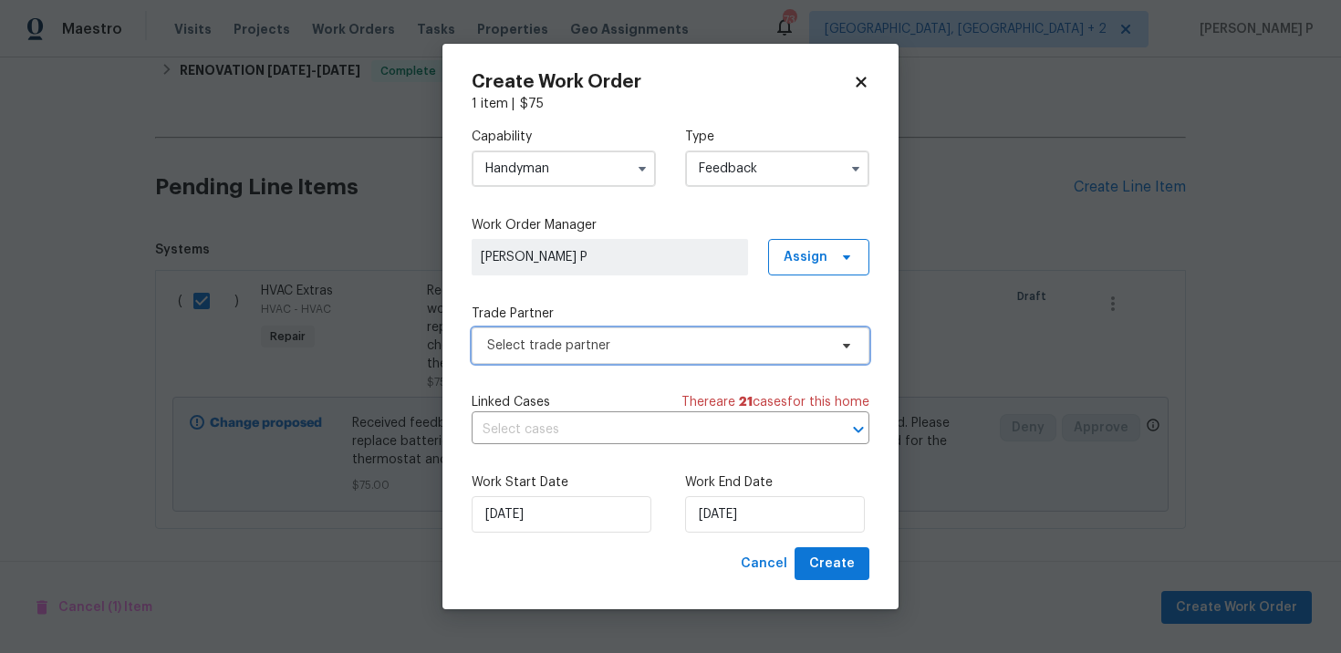
click at [694, 349] on span "Select trade partner" at bounding box center [657, 346] width 340 height 18
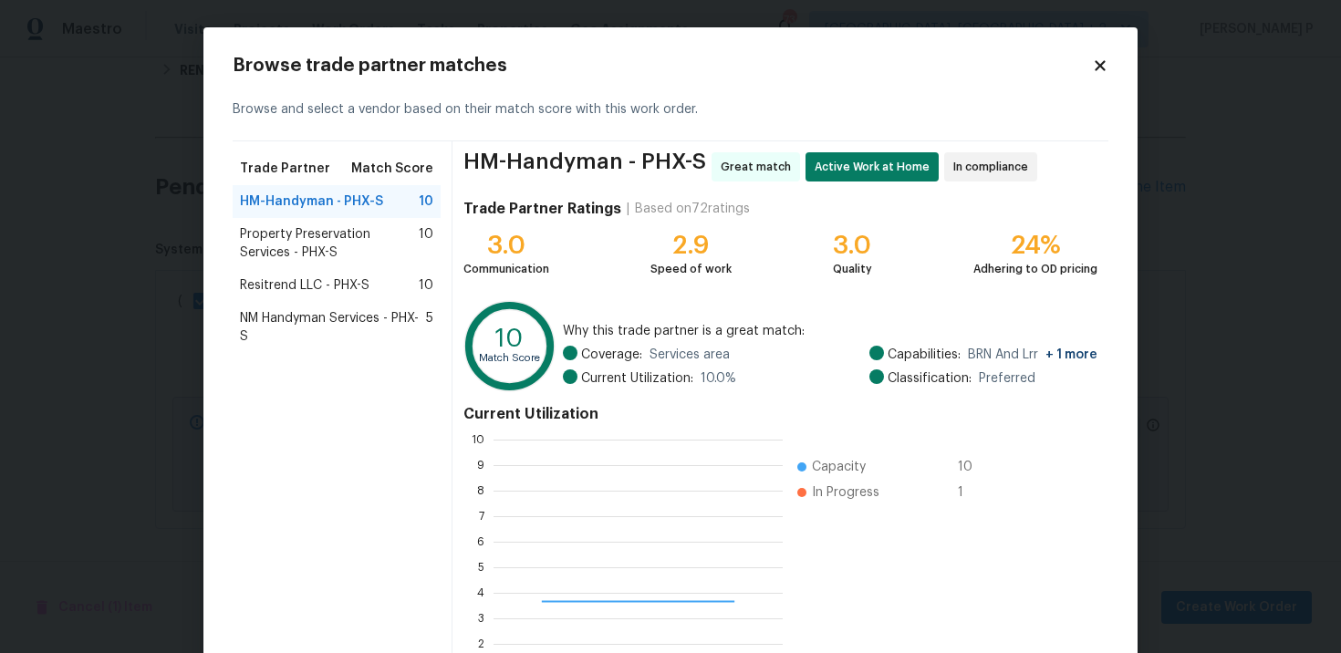
scroll to position [256, 289]
click at [318, 235] on span "Property Preservation Services - PHX-S" at bounding box center [329, 243] width 179 height 37
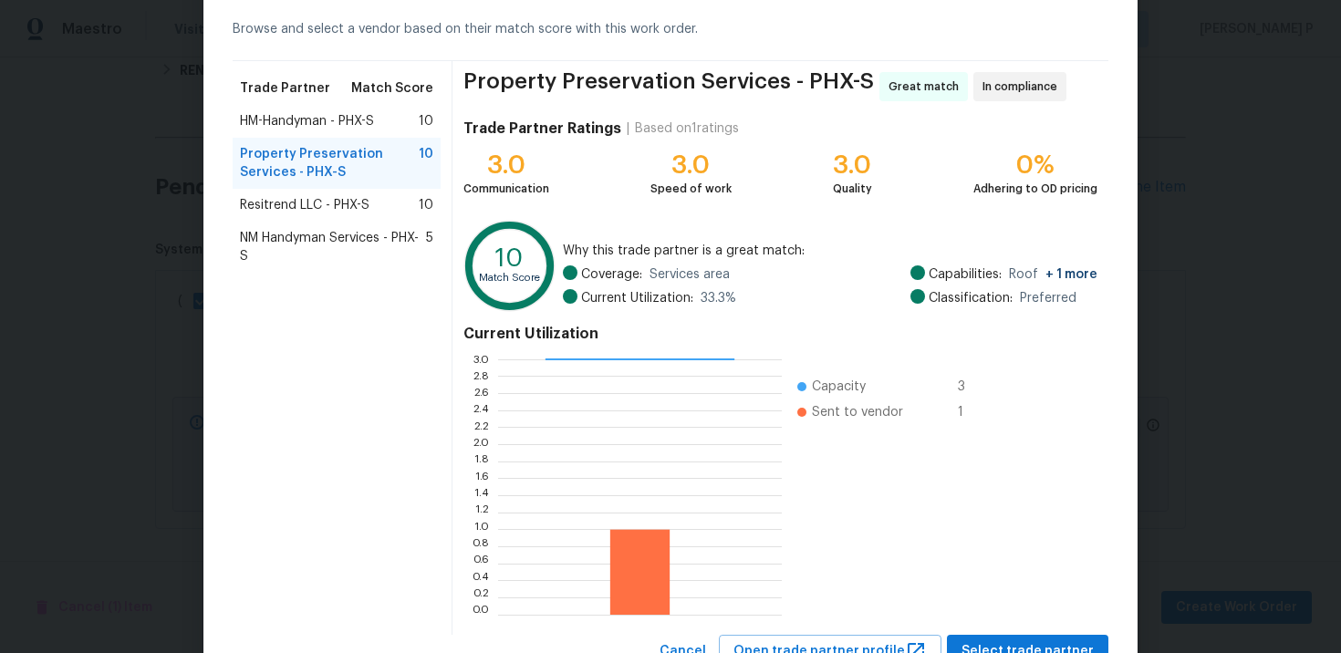
scroll to position [151, 0]
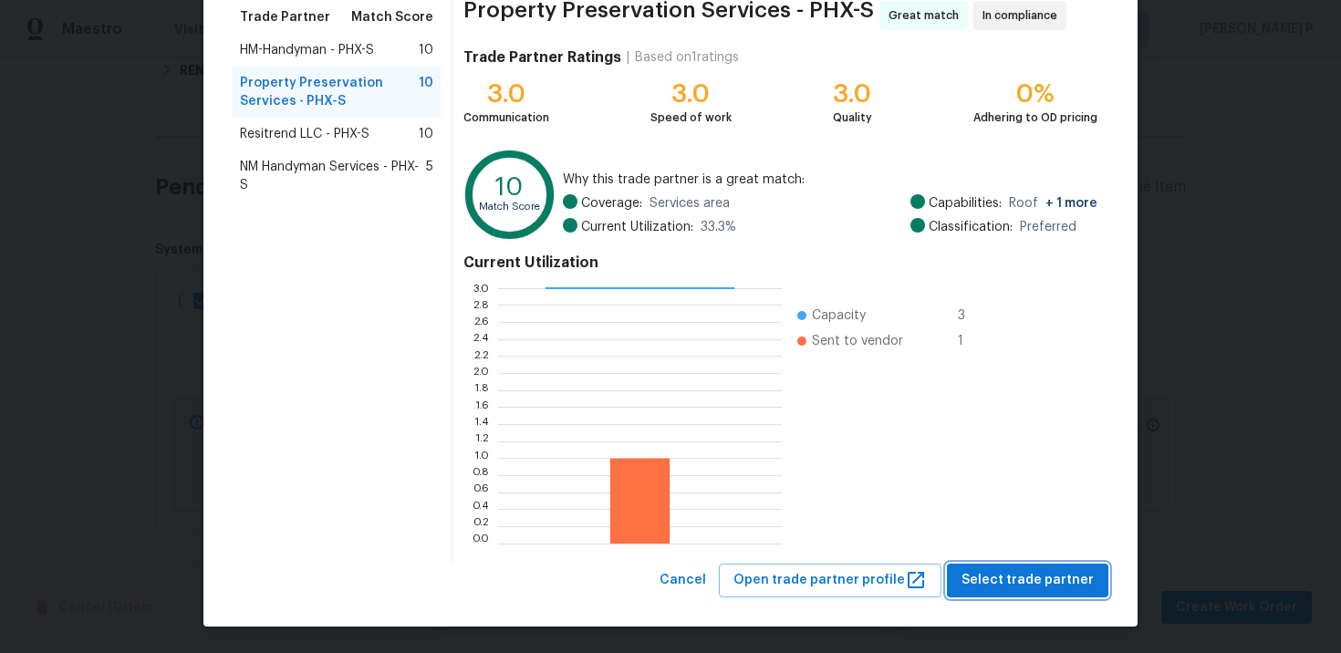
click at [1021, 580] on span "Select trade partner" at bounding box center [1028, 580] width 132 height 23
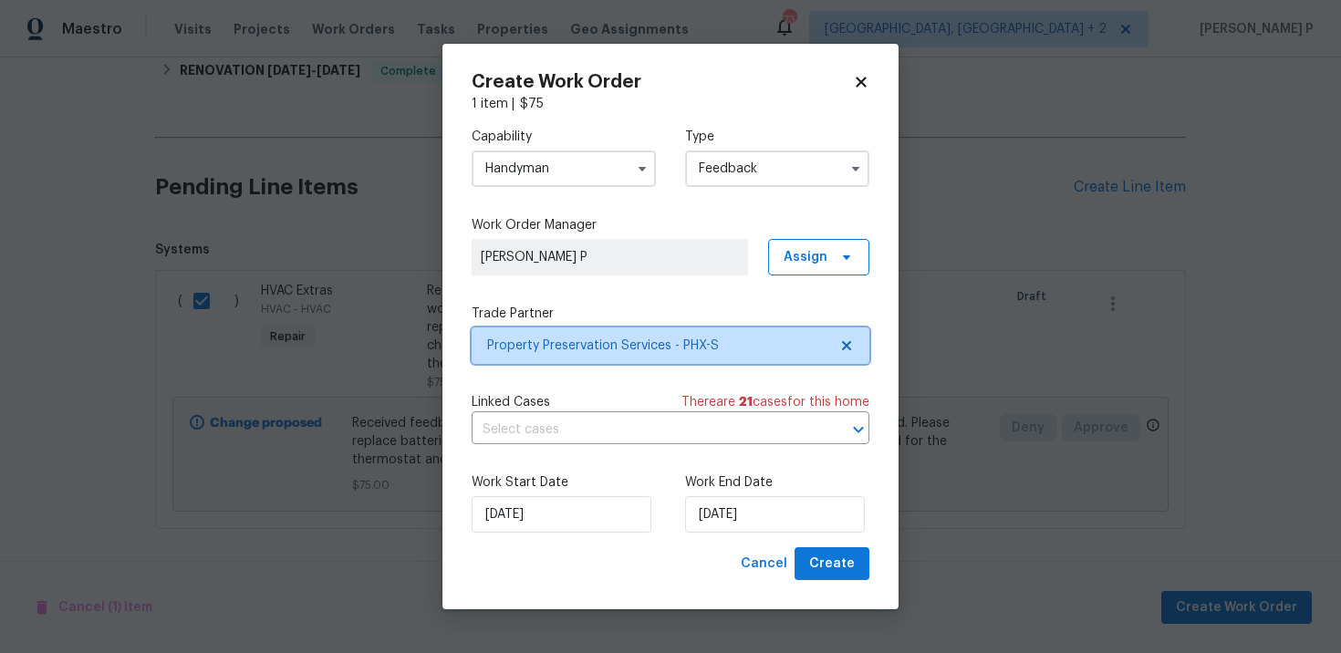
scroll to position [0, 0]
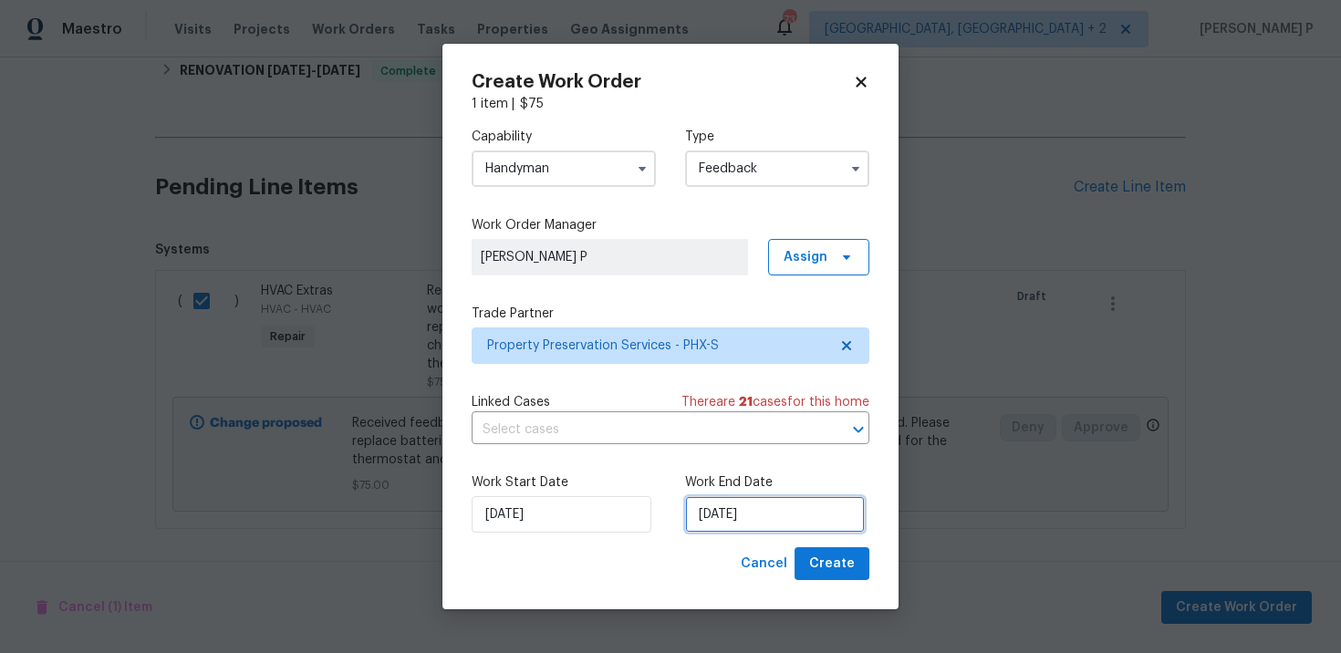
click at [756, 518] on input "9/22/2025" at bounding box center [775, 514] width 180 height 37
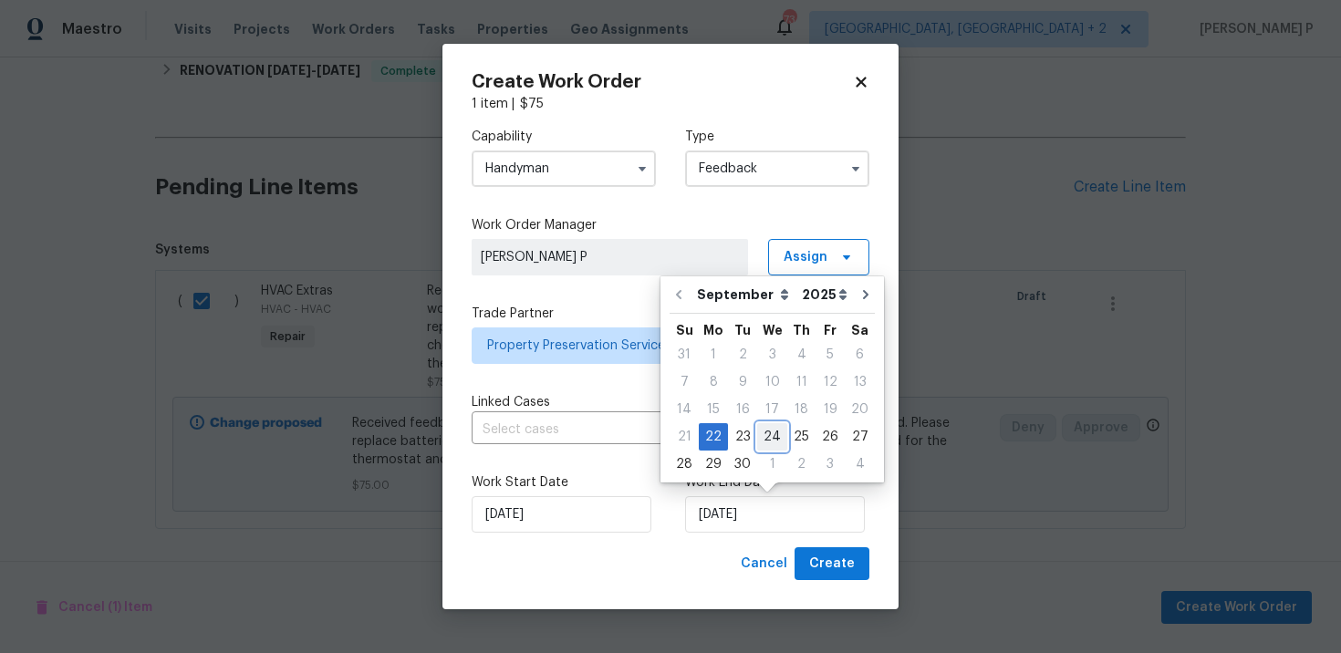
click at [775, 435] on div "24" at bounding box center [772, 437] width 30 height 26
type input "9/24/2025"
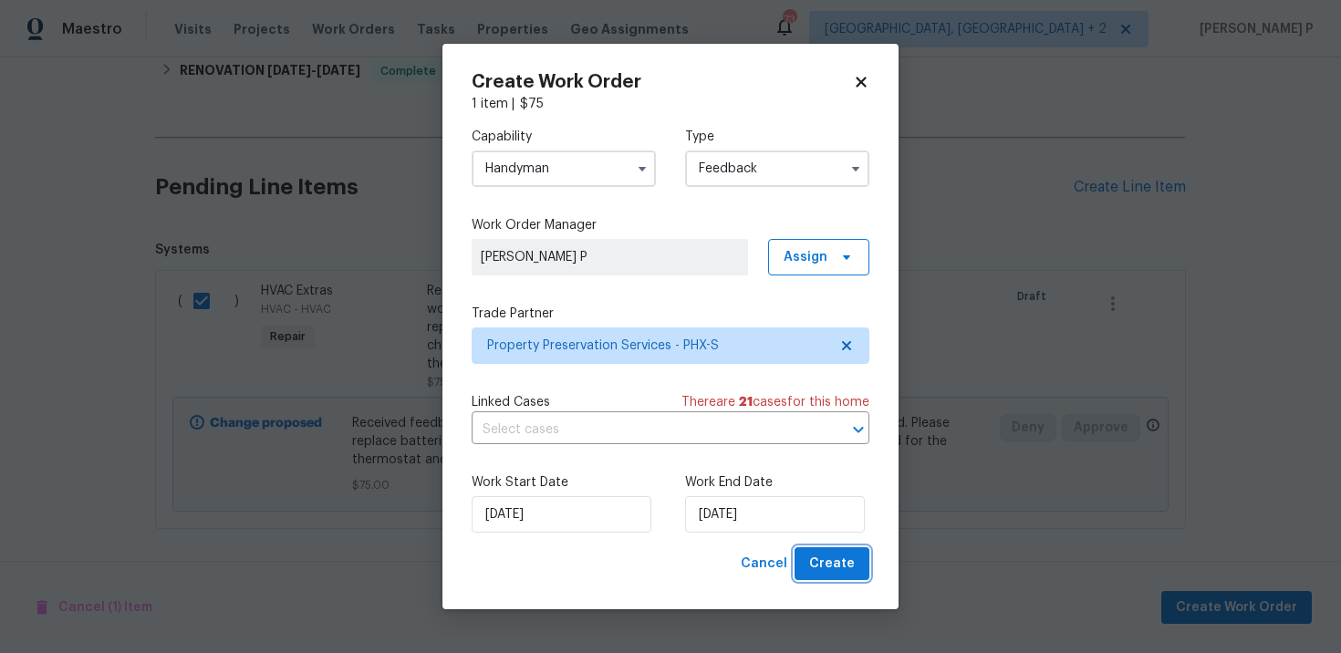
click at [861, 580] on button "Create" at bounding box center [832, 565] width 75 height 34
checkbox input "false"
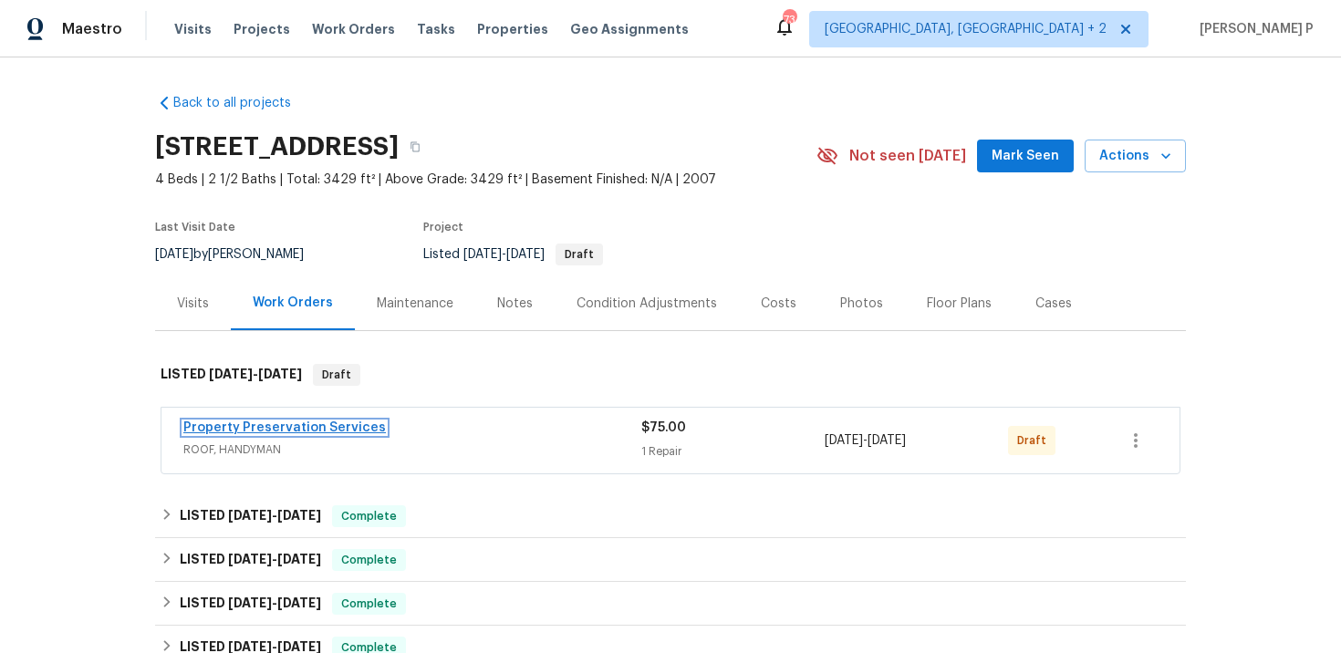
click at [234, 427] on link "Property Preservation Services" at bounding box center [284, 428] width 203 height 13
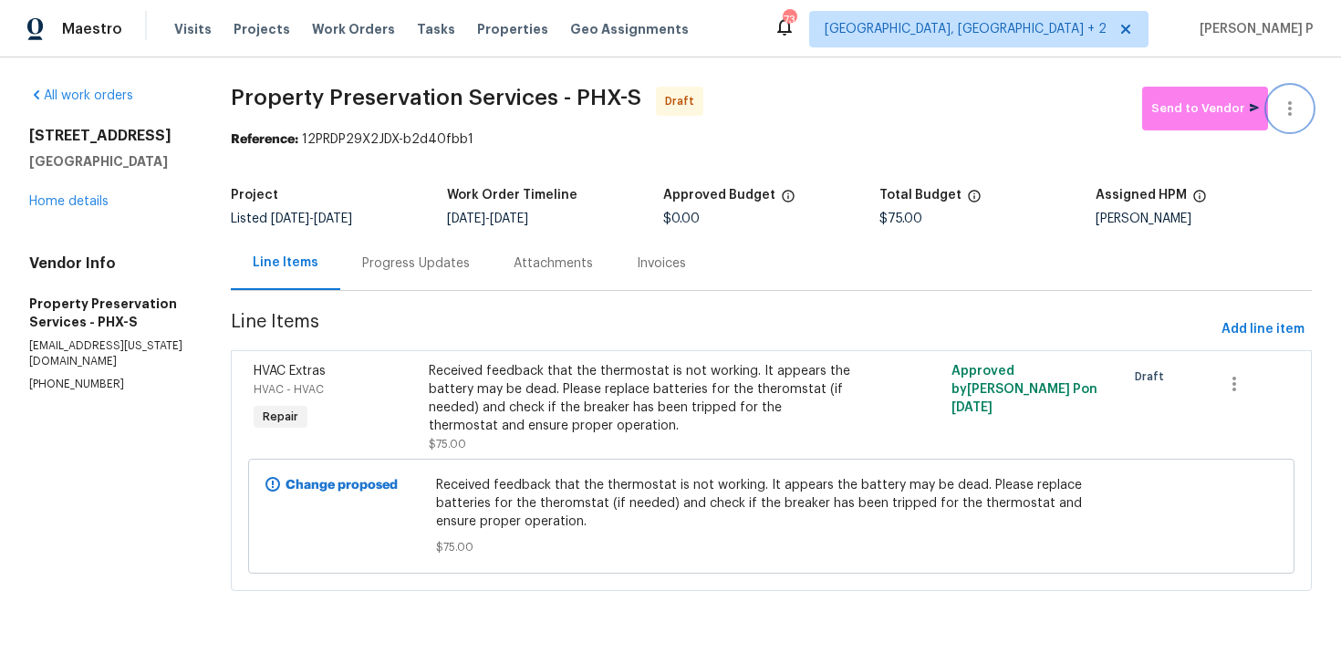
click at [1301, 110] on button "button" at bounding box center [1290, 109] width 44 height 44
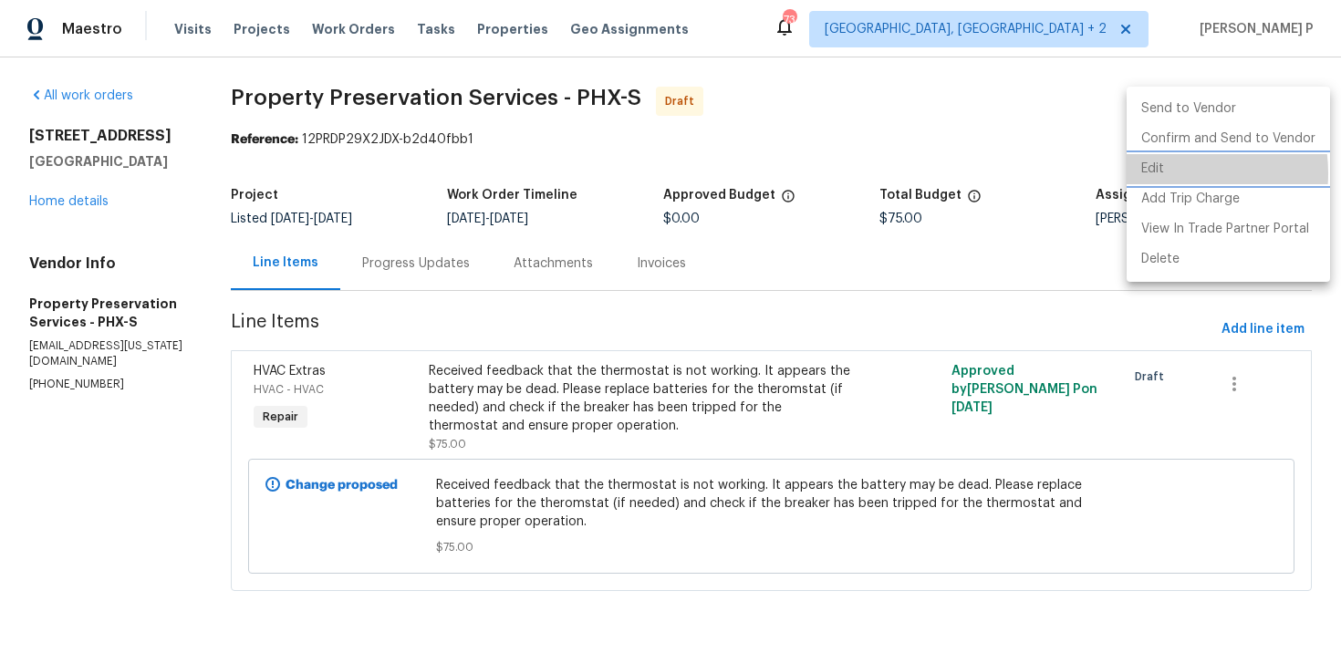
click at [1163, 173] on li "Edit" at bounding box center [1228, 169] width 203 height 30
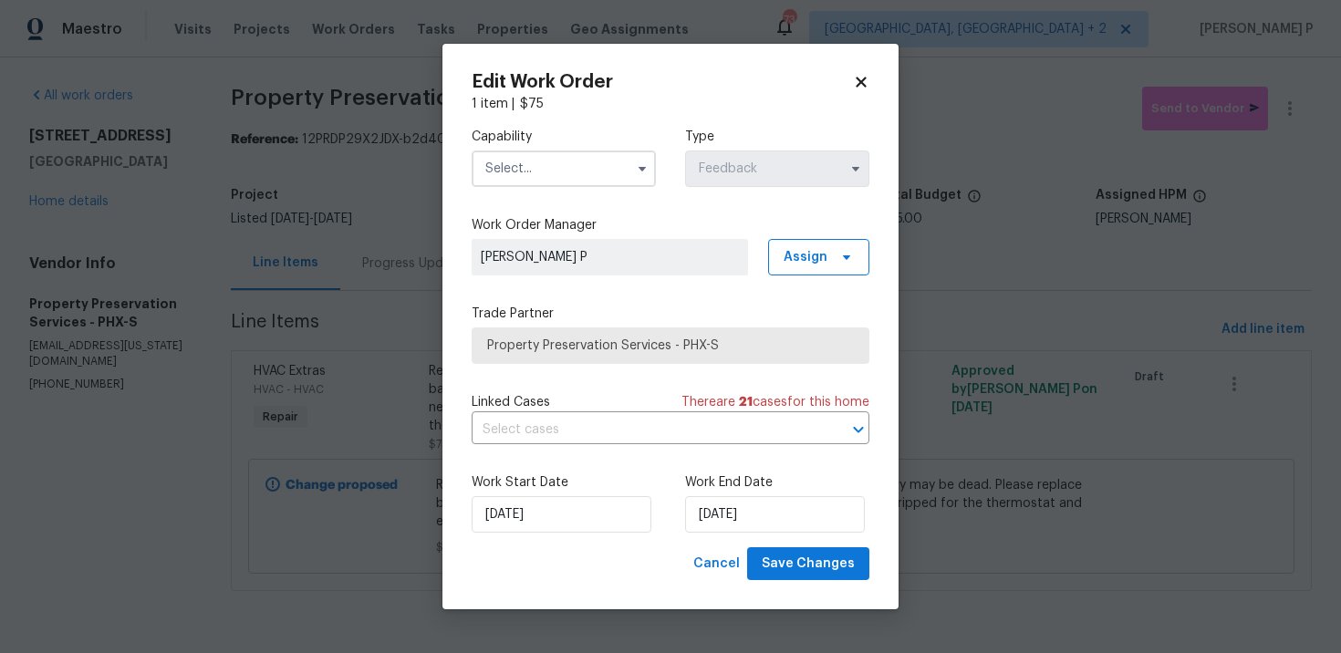
click at [580, 177] on input "text" at bounding box center [564, 169] width 184 height 37
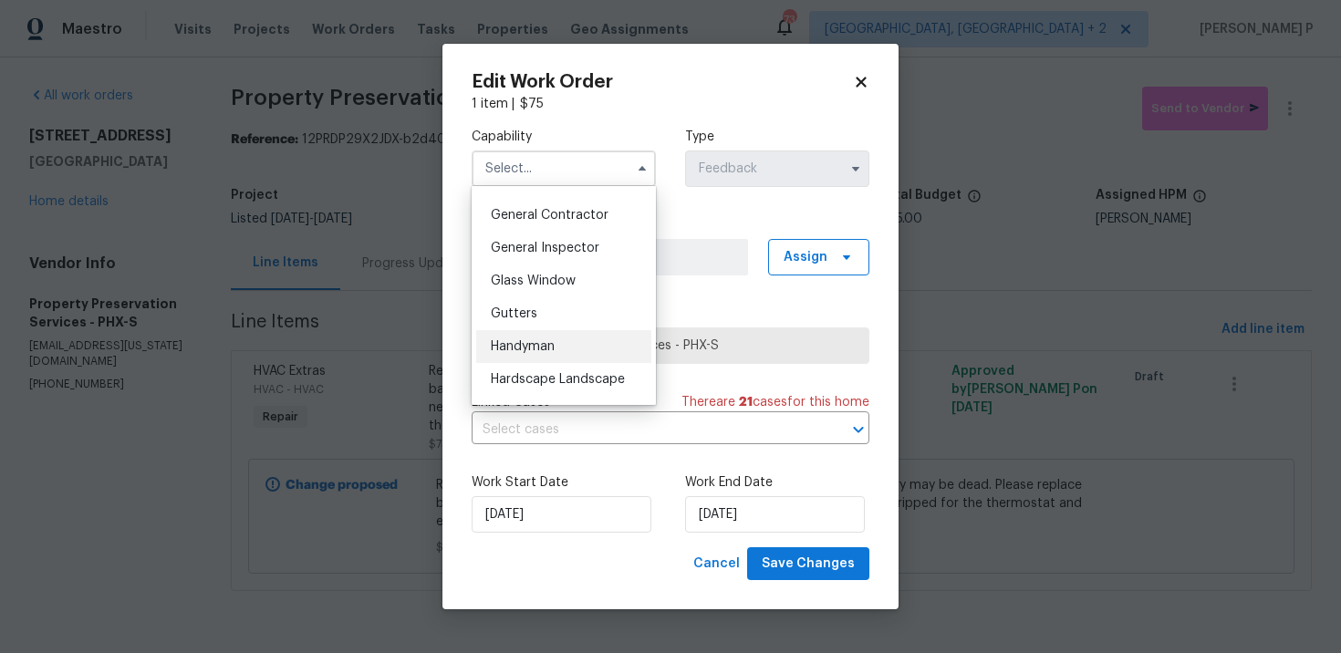
scroll to position [867, 0]
click at [552, 356] on div "Handyman" at bounding box center [563, 344] width 175 height 33
type input "Handyman"
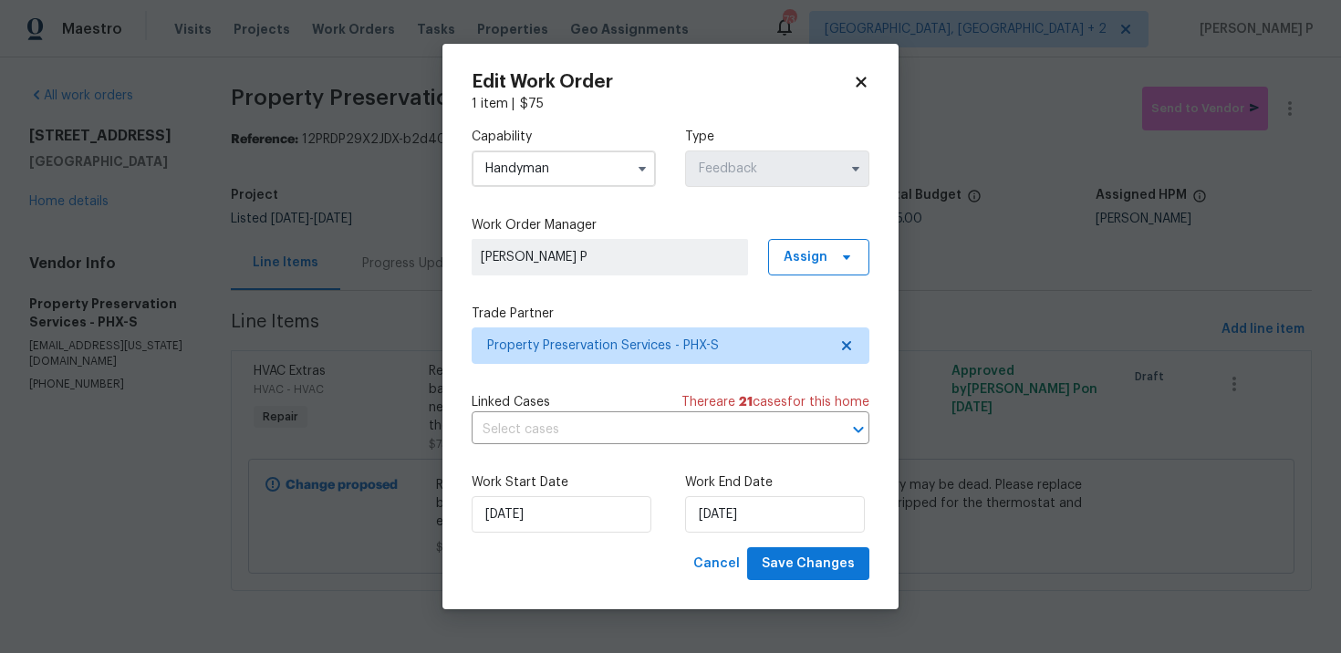
click at [818, 546] on div "Work Start Date [DATE] Work End Date [DATE]" at bounding box center [671, 503] width 398 height 89
click at [818, 563] on span "Save Changes" at bounding box center [808, 564] width 93 height 23
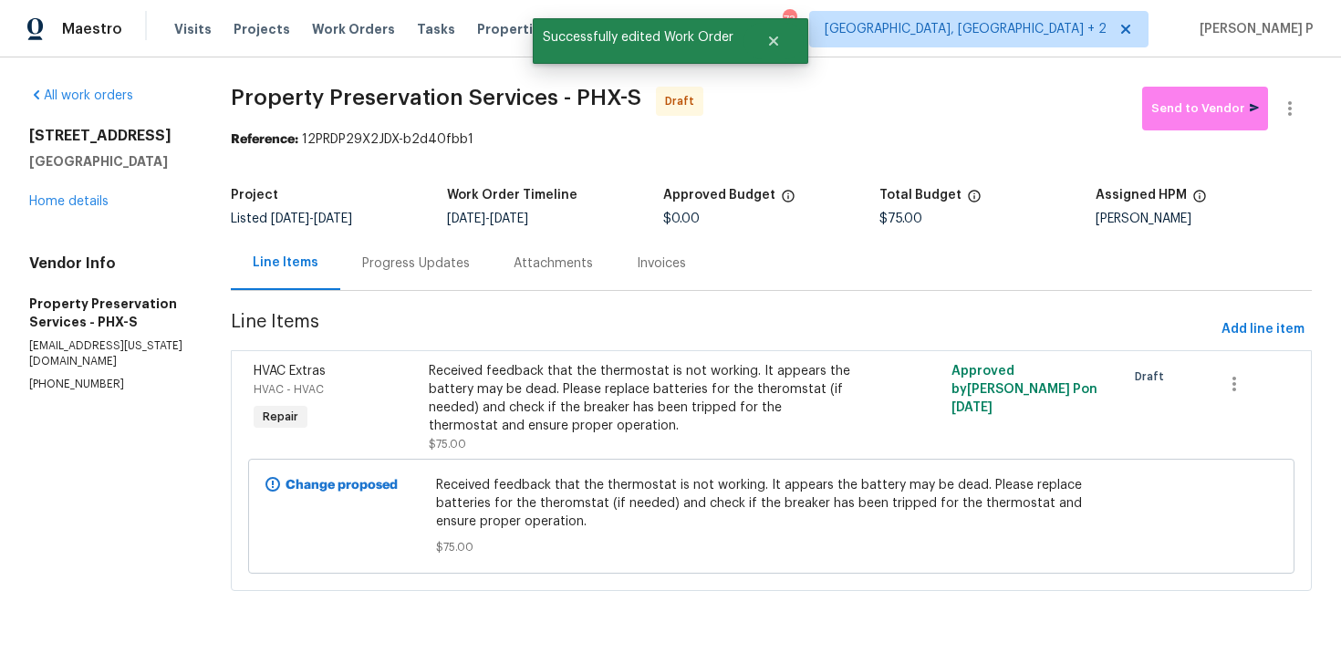
click at [418, 255] on div "Progress Updates" at bounding box center [416, 264] width 108 height 18
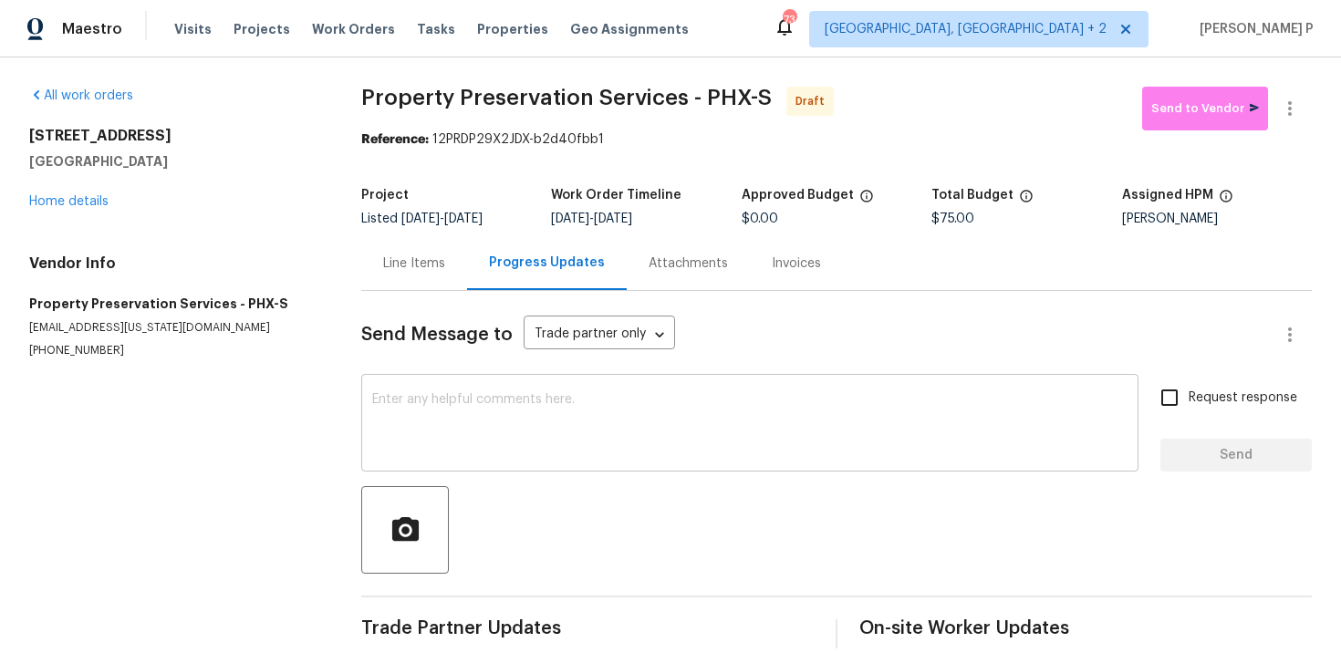
click at [494, 414] on textarea at bounding box center [750, 425] width 756 height 64
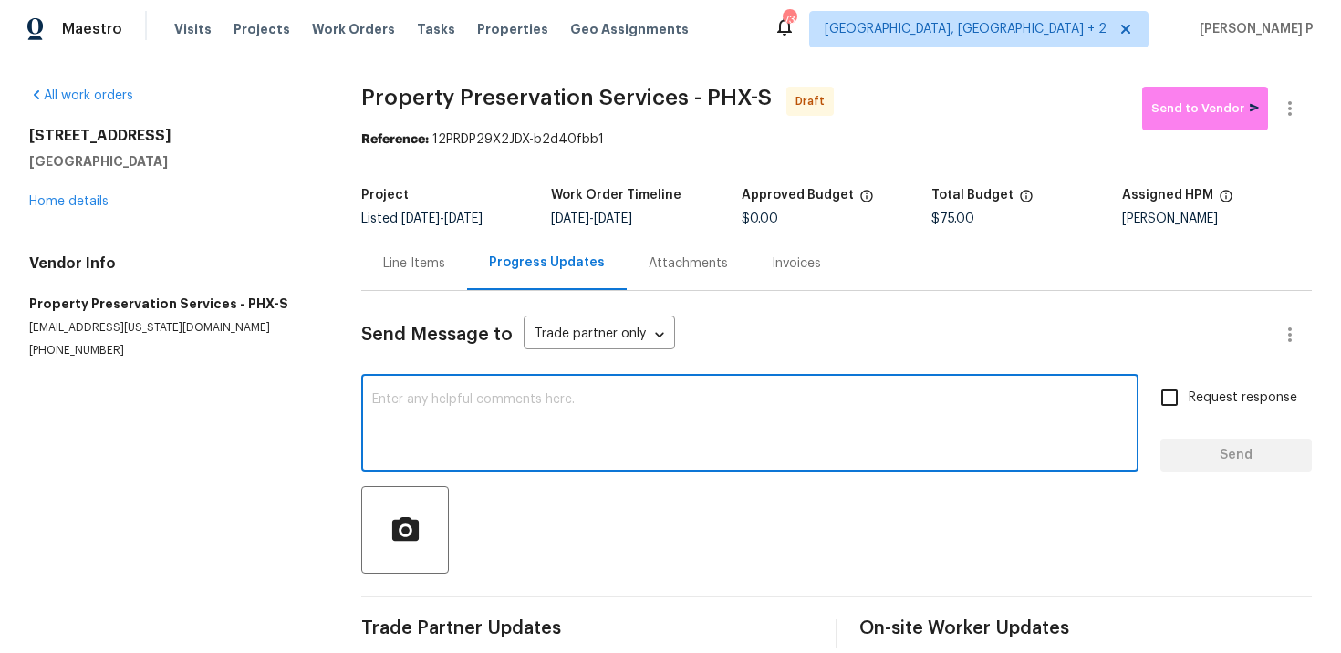
paste textarea "Hi, this is [PERSON_NAME] with Opendoor. I’m confirming you received the WO for…"
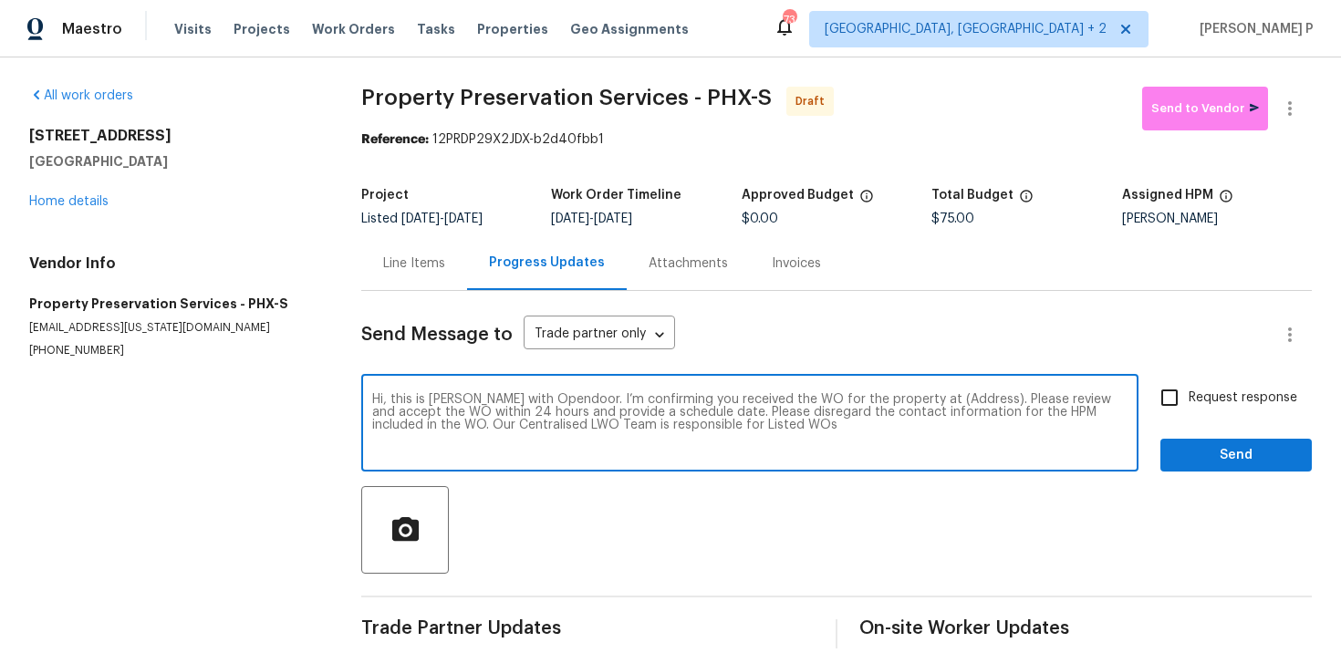
drag, startPoint x: 913, startPoint y: 399, endPoint x: 971, endPoint y: 397, distance: 57.5
click at [971, 397] on textarea "Hi, this is [PERSON_NAME] with Opendoor. I’m confirming you received the WO for…" at bounding box center [750, 425] width 756 height 64
paste textarea "[STREET_ADDRESS]"
type textarea "Hi, this is [PERSON_NAME] with Opendoor. I’m confirming you received the WO for…"
click at [1184, 395] on input "Request response" at bounding box center [1170, 398] width 38 height 38
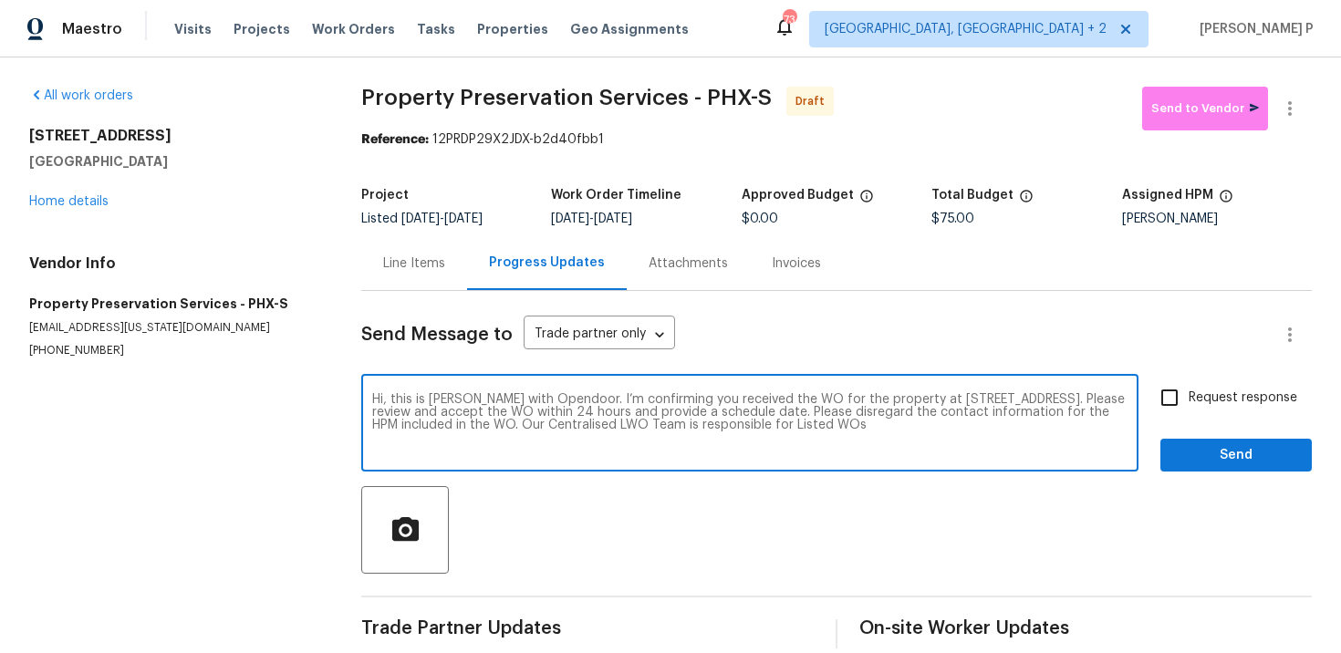
checkbox input "true"
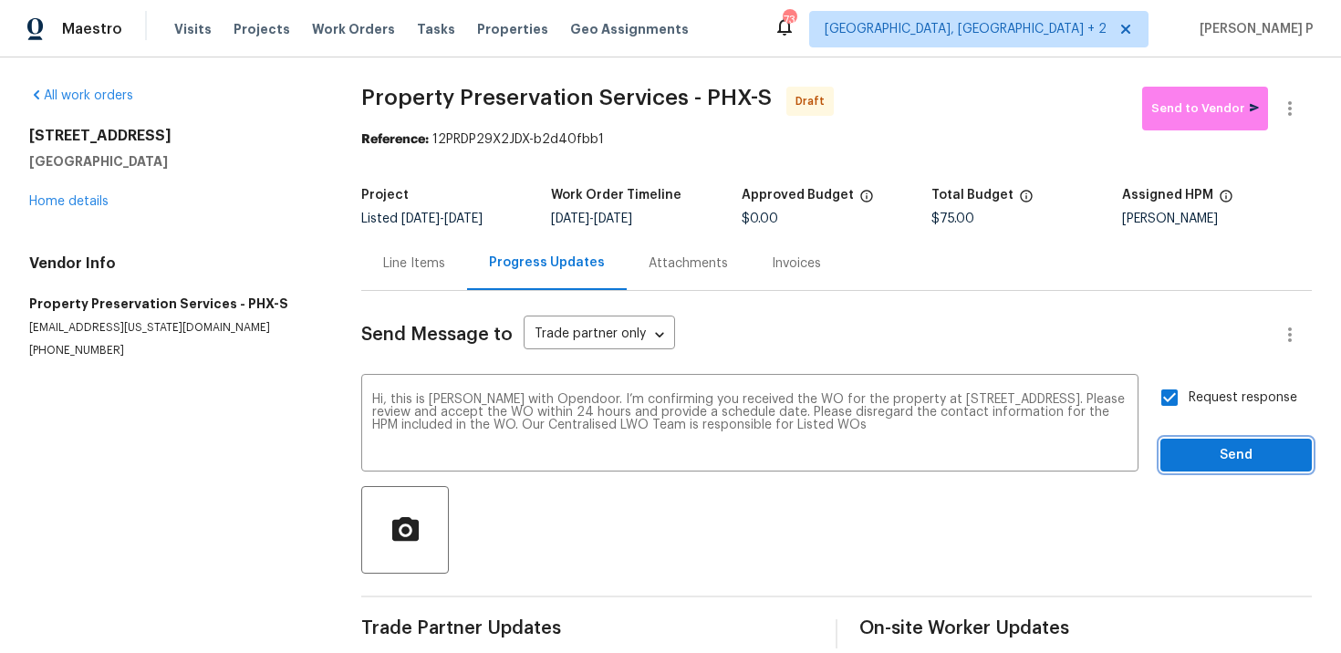
click at [1194, 463] on span "Send" at bounding box center [1236, 455] width 122 height 23
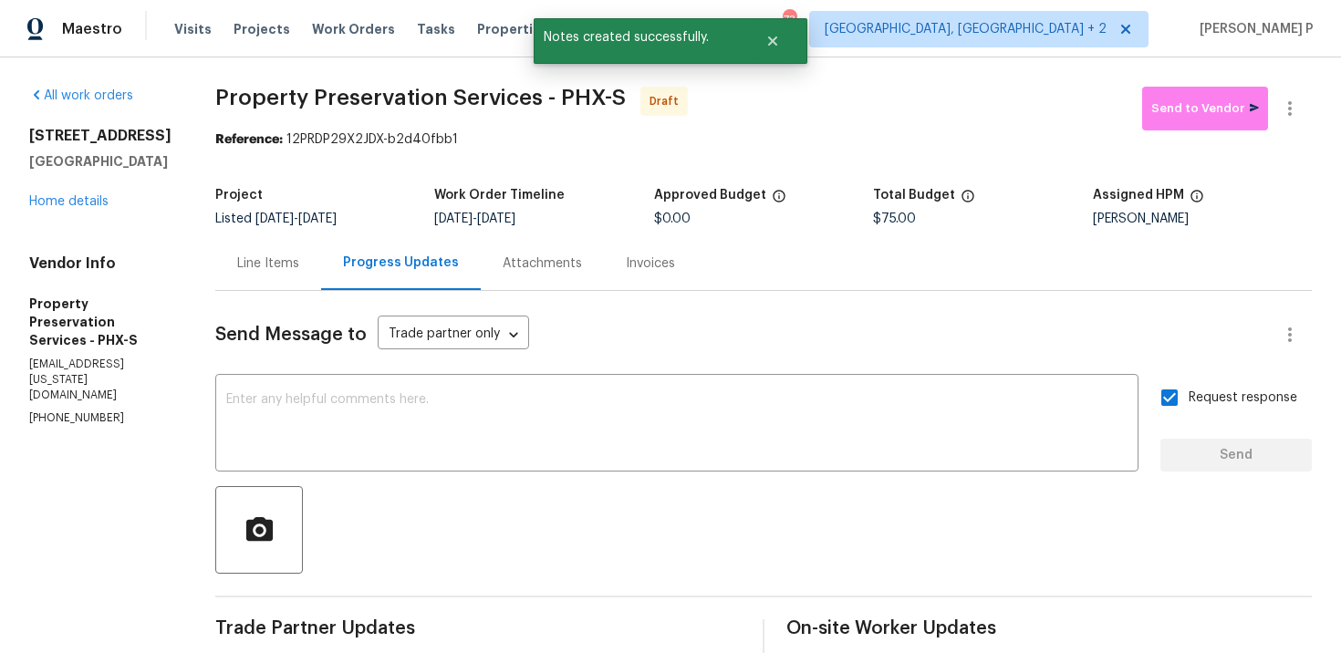
click at [889, 544] on div at bounding box center [763, 530] width 1097 height 88
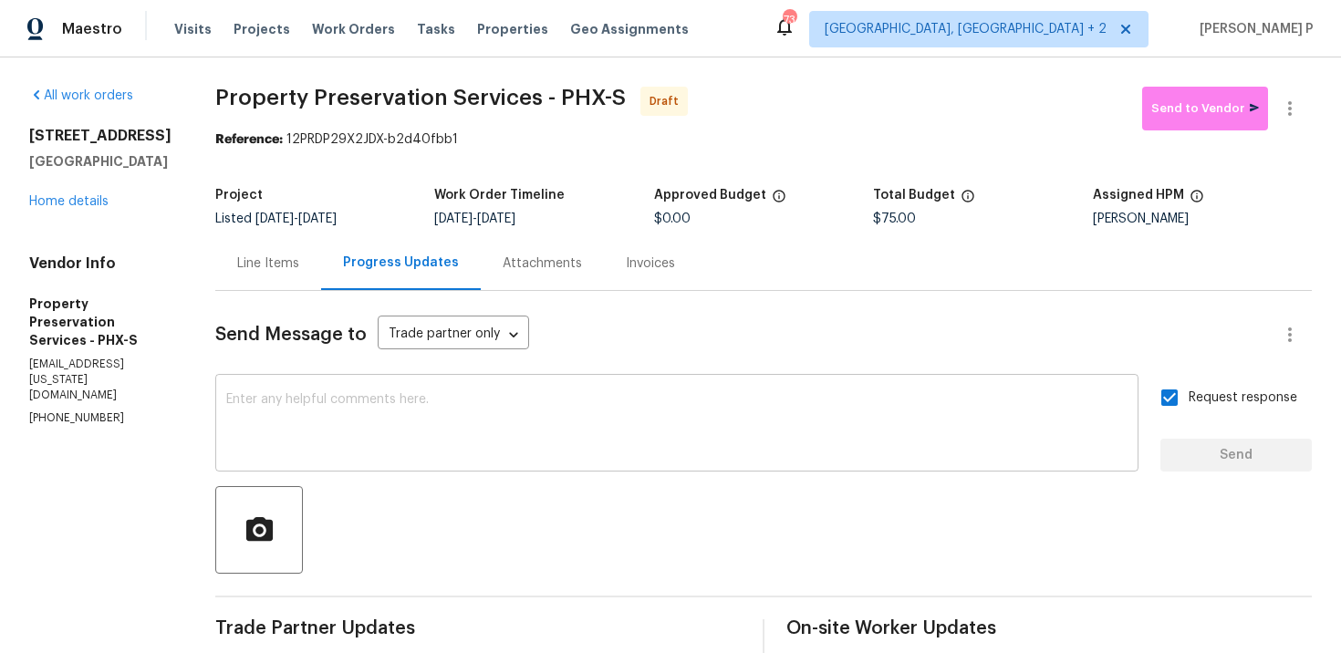
click at [480, 418] on textarea at bounding box center [677, 425] width 902 height 64
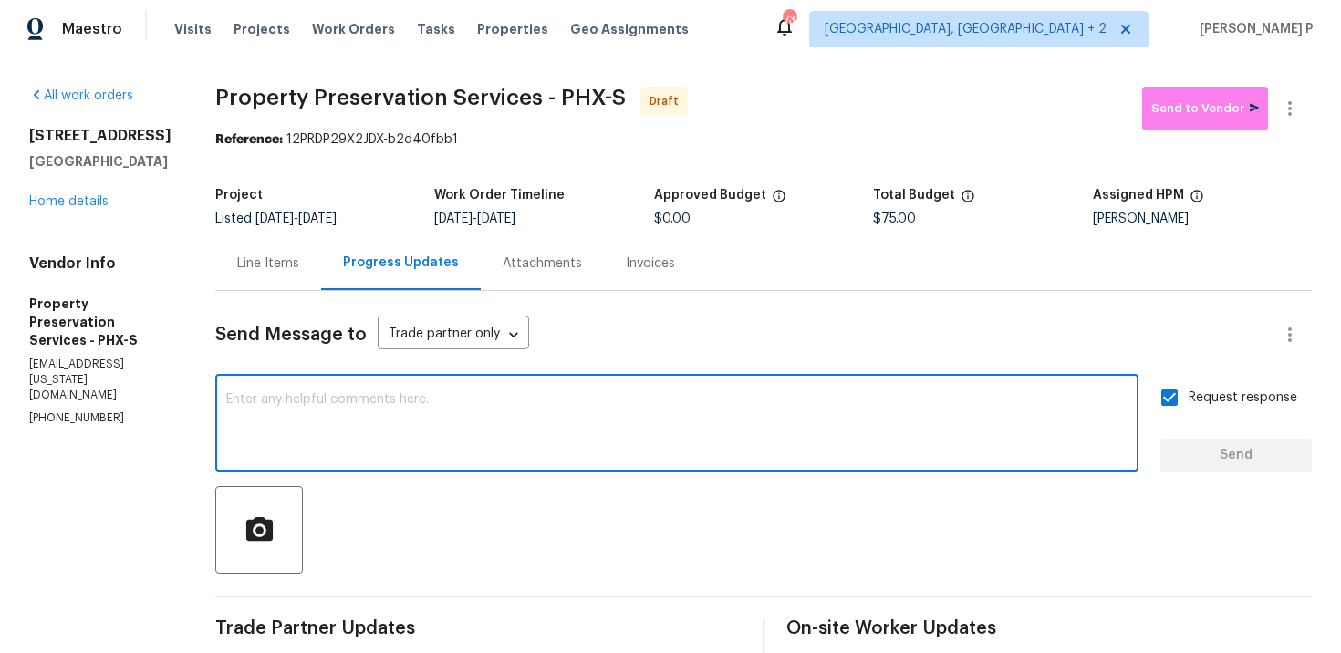
paste textarea "Attention All Work Orders must include before-photos (both close-up and wide-an…"
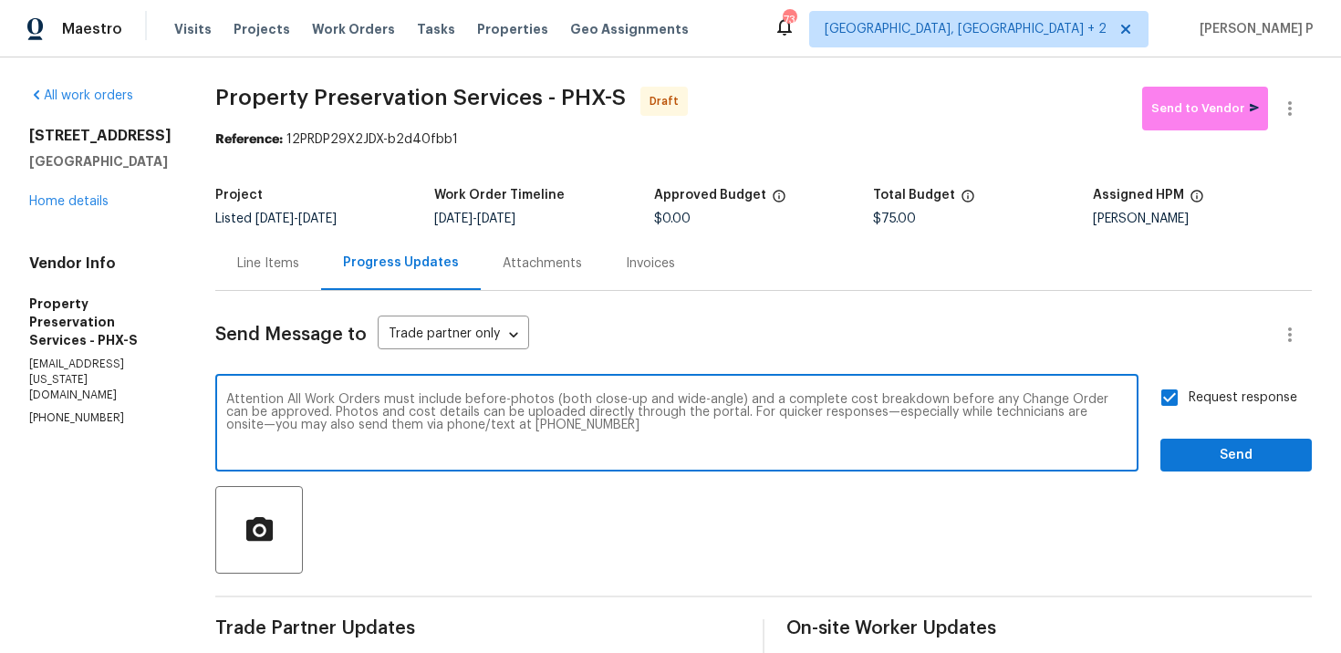
type textarea "Attention All Work Orders must include before-photos (both close-up and wide-an…"
click at [1226, 458] on span "Send" at bounding box center [1236, 455] width 122 height 23
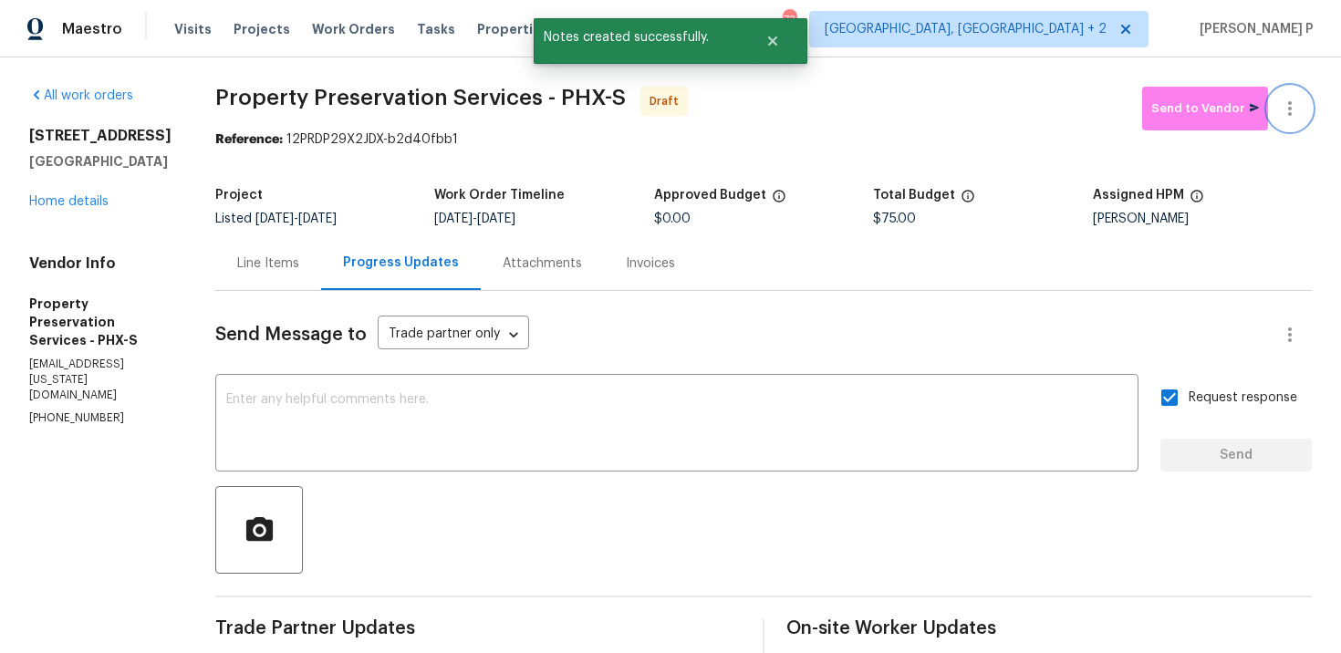
click at [1299, 105] on icon "button" at bounding box center [1290, 109] width 22 height 22
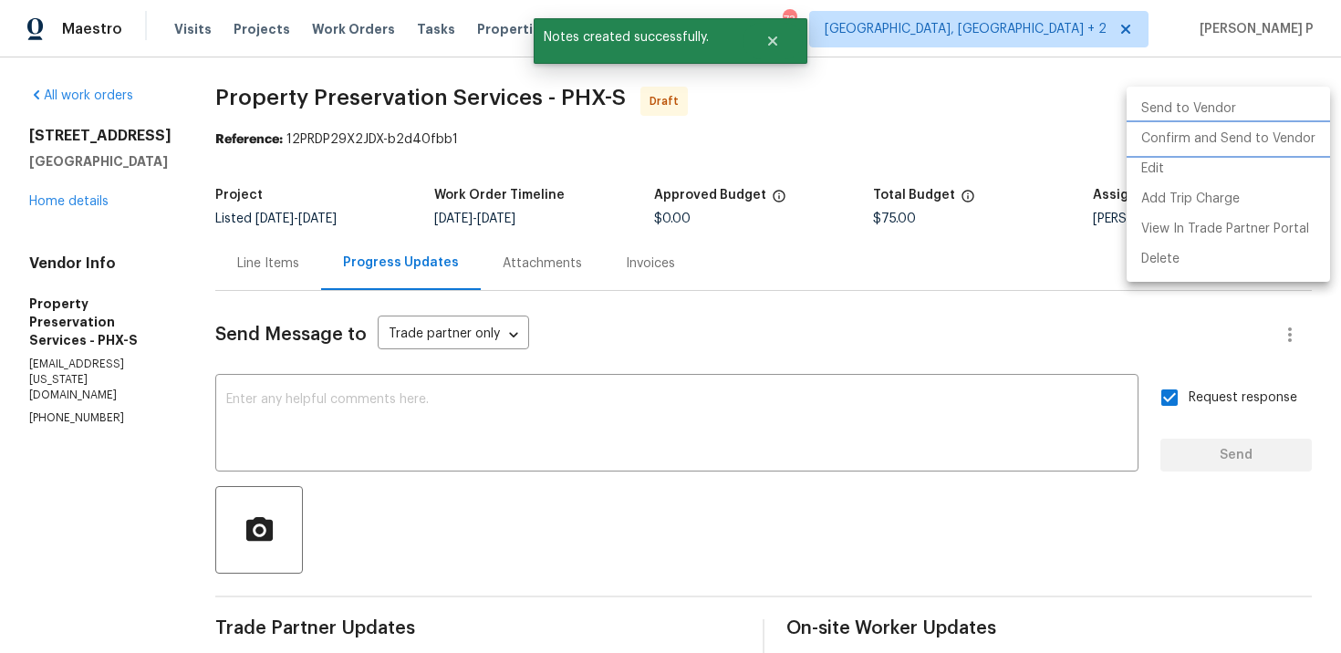
click at [1178, 141] on li "Confirm and Send to Vendor" at bounding box center [1228, 139] width 203 height 30
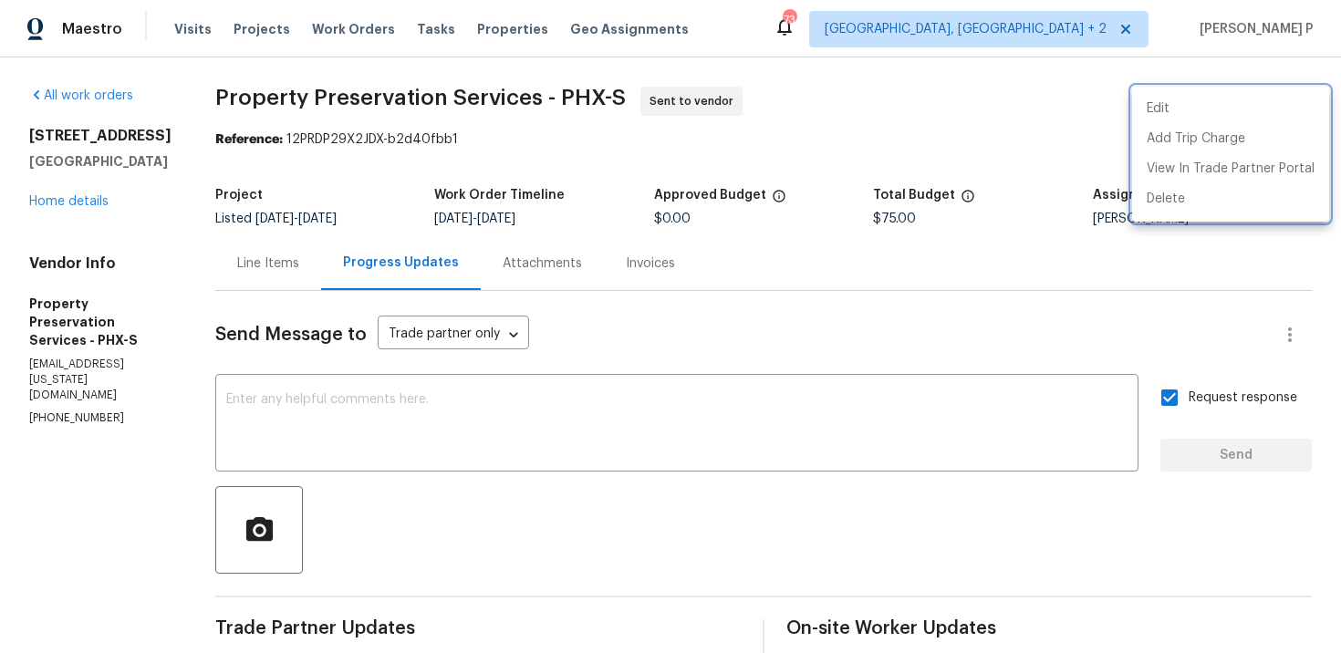
drag, startPoint x: 213, startPoint y: 94, endPoint x: 412, endPoint y: 94, distance: 199.8
click at [409, 92] on div at bounding box center [670, 326] width 1341 height 653
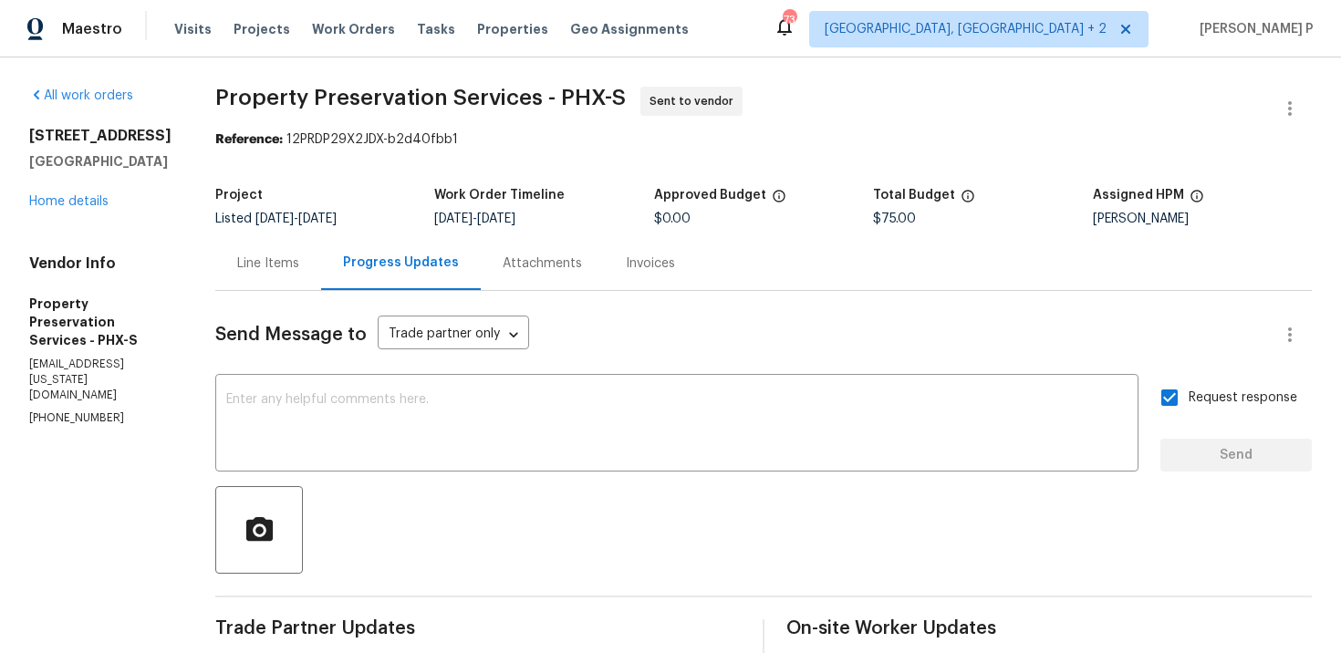
click at [256, 106] on span "Property Preservation Services - PHX-S" at bounding box center [420, 98] width 411 height 22
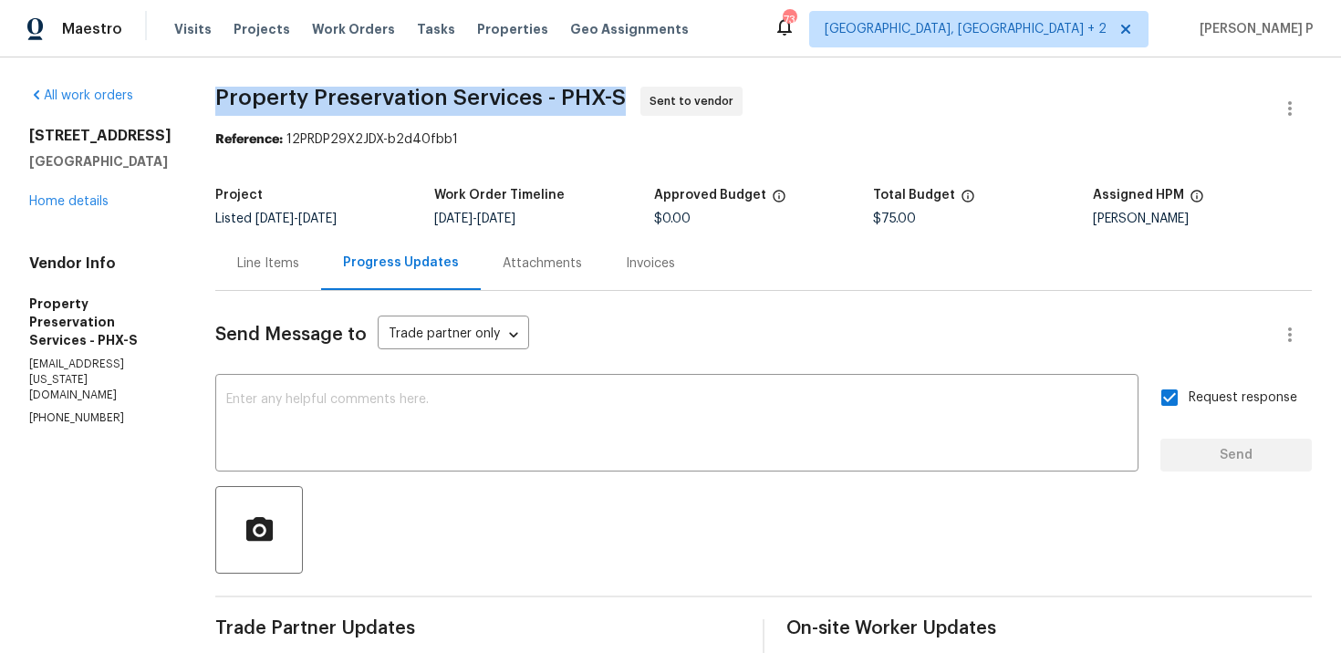
drag, startPoint x: 209, startPoint y: 98, endPoint x: 617, endPoint y: 96, distance: 407.9
click at [617, 96] on span "Property Preservation Services - PHX-S Sent to vendor" at bounding box center [741, 109] width 1053 height 44
copy span "Property Preservation Services - PHX-S"
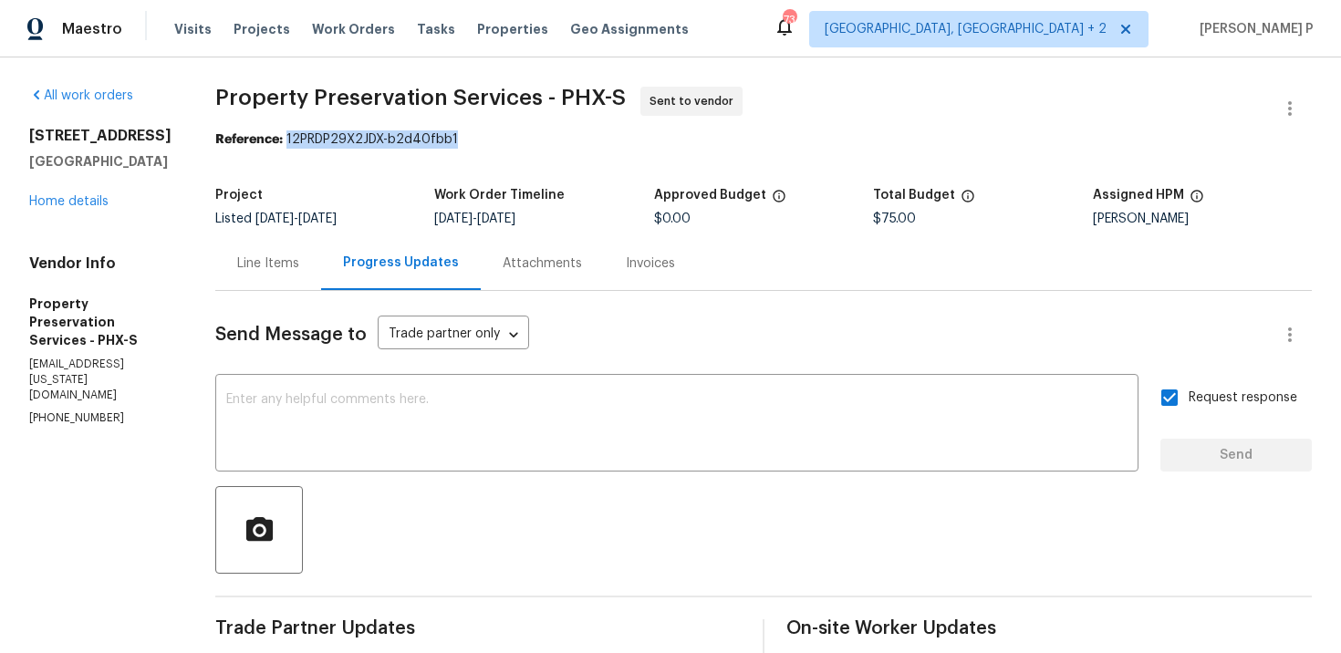
drag, startPoint x: 280, startPoint y: 137, endPoint x: 586, endPoint y: 137, distance: 305.7
click at [581, 137] on div "Reference: 12PRDP29X2JDX-b2d40fbb1" at bounding box center [763, 139] width 1097 height 18
copy div "12PRDP29X2JDX-b2d40fbb1"
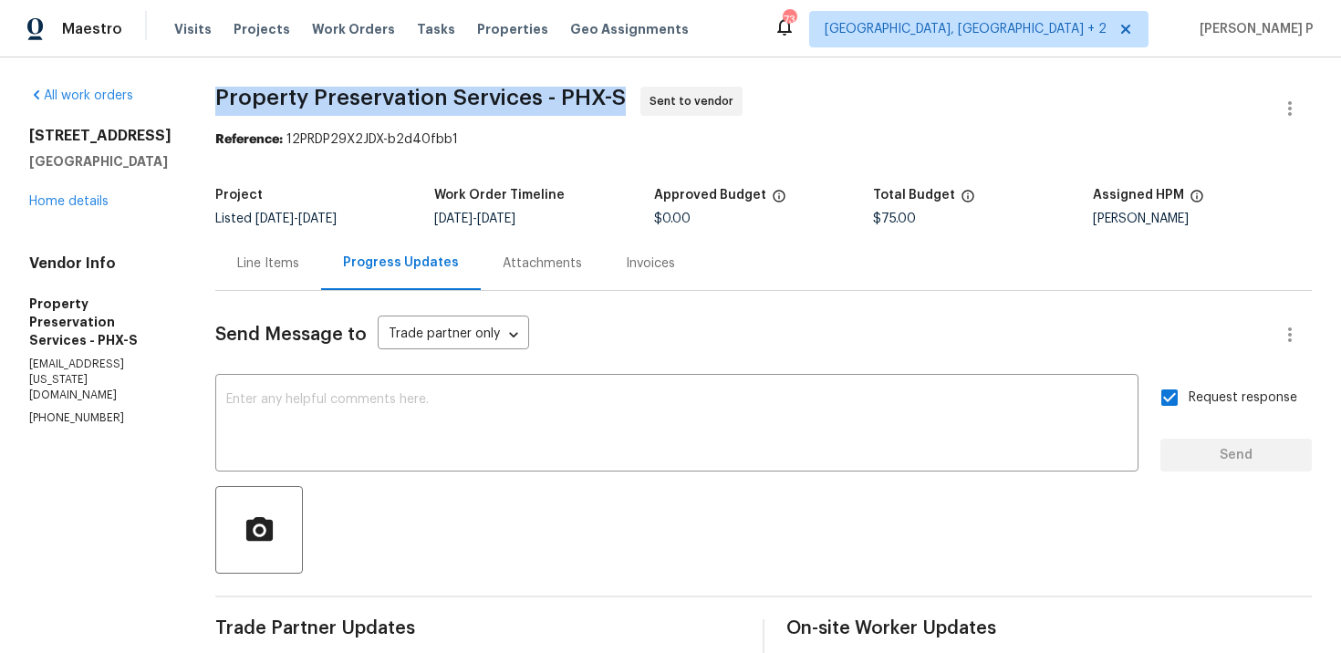
drag, startPoint x: 206, startPoint y: 98, endPoint x: 614, endPoint y: 95, distance: 407.9
click at [614, 95] on div "All work orders [STREET_ADDRESS] Home details Vendor Info Property Preservation…" at bounding box center [670, 502] width 1341 height 891
copy span "Property Preservation Services - PHX-S"
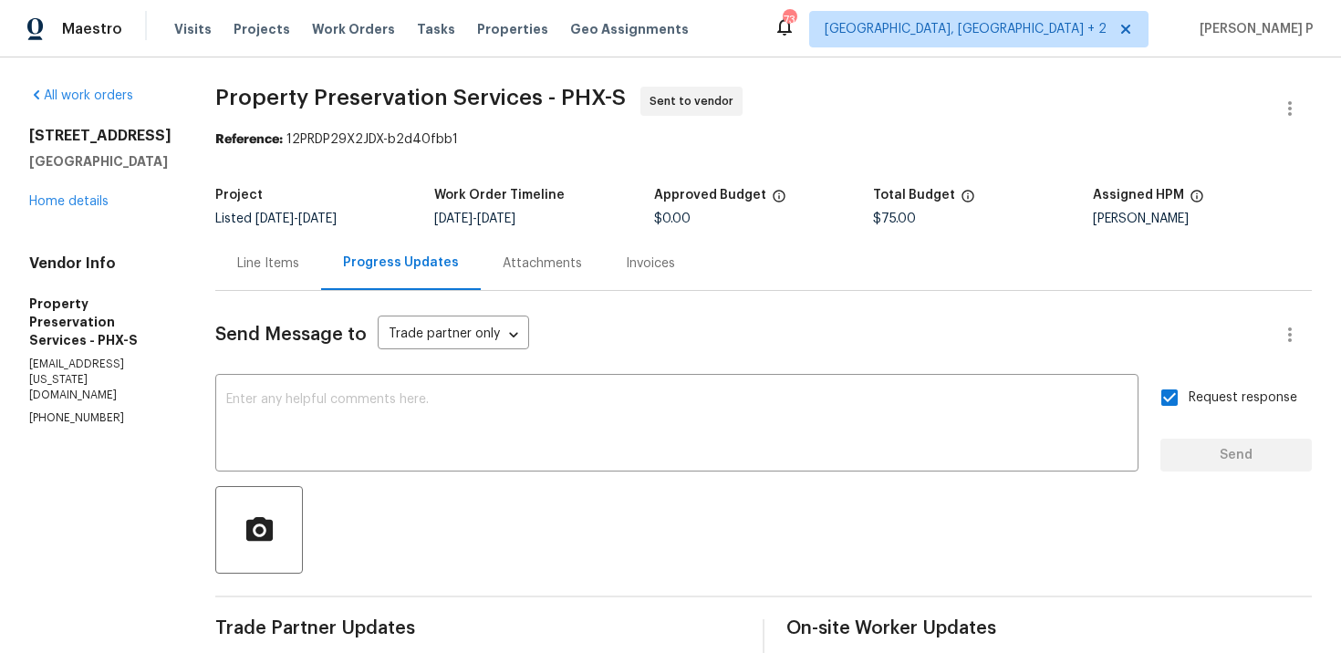
click at [249, 280] on div "Line Items" at bounding box center [268, 263] width 106 height 54
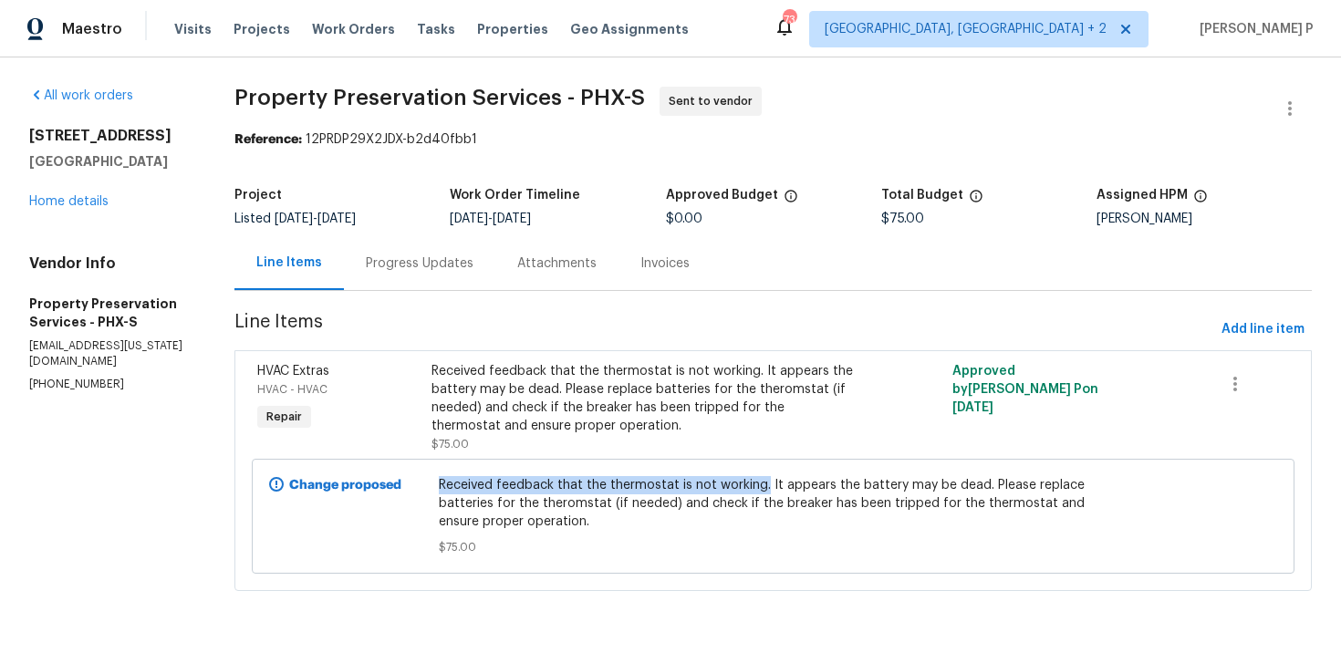
drag, startPoint x: 444, startPoint y: 487, endPoint x: 767, endPoint y: 481, distance: 322.2
click at [767, 481] on span "Received feedback that the thermostat is not working. It appears the battery ma…" at bounding box center [773, 503] width 669 height 55
copy span "Received feedback that the thermostat is not working."
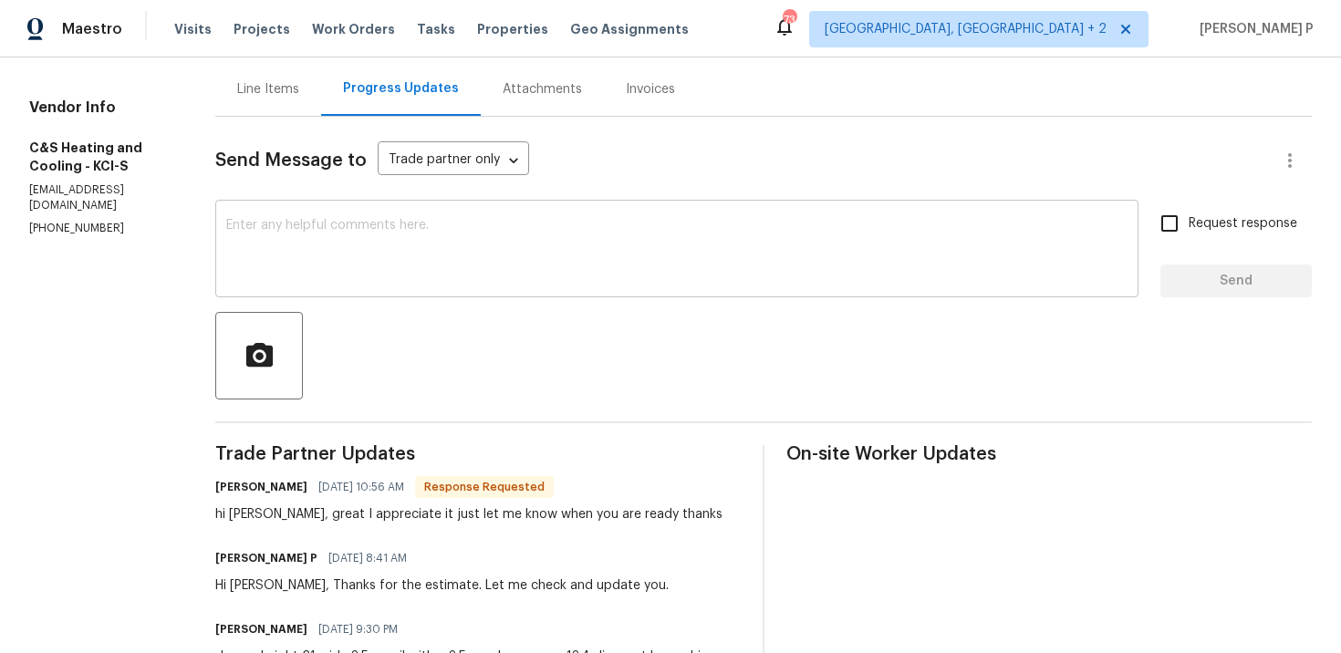
scroll to position [229, 0]
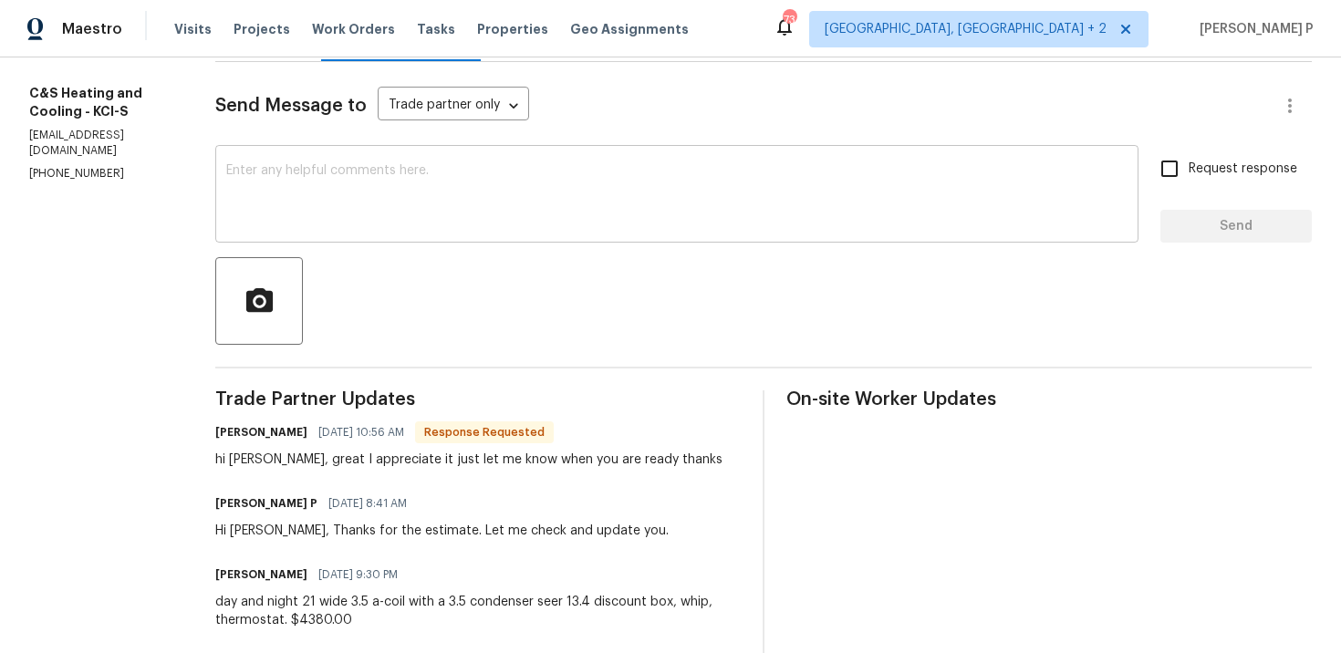
click at [383, 235] on div "x ​" at bounding box center [676, 196] width 923 height 93
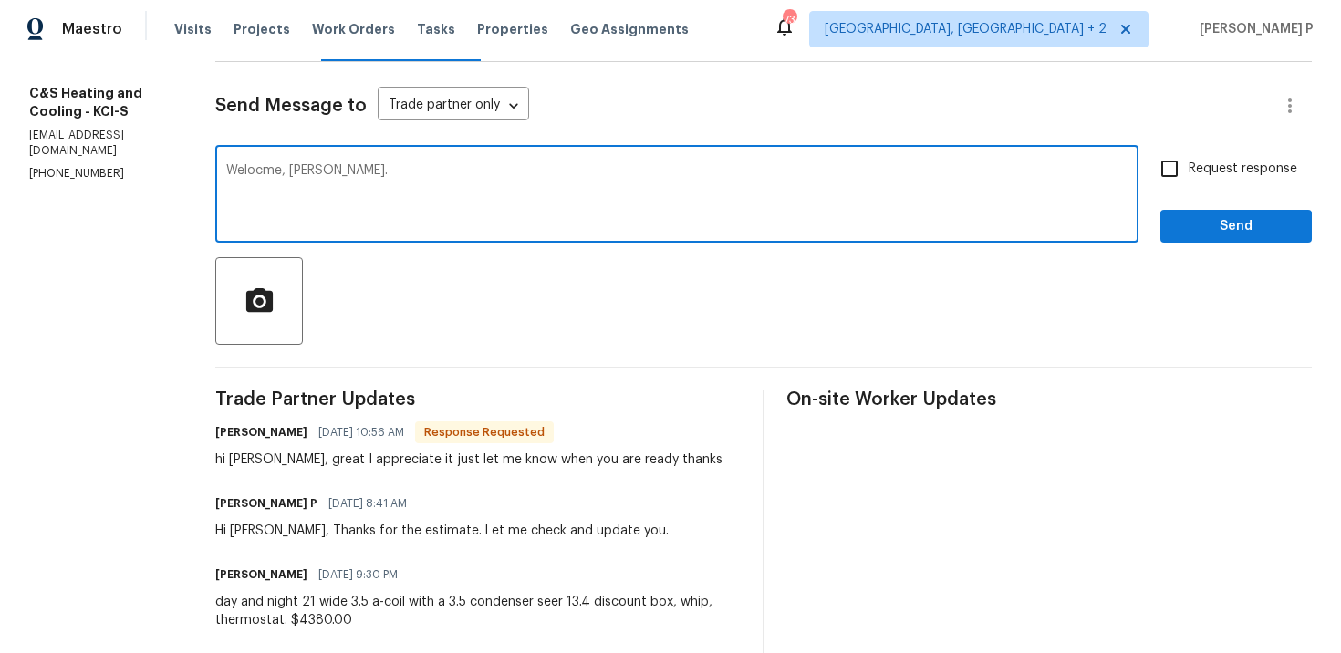
click at [272, 165] on textarea "Welocme, [PERSON_NAME]." at bounding box center [677, 196] width 902 height 64
type textarea "Welcome, [PERSON_NAME]."
click at [1193, 226] on span "Send" at bounding box center [1236, 226] width 122 height 23
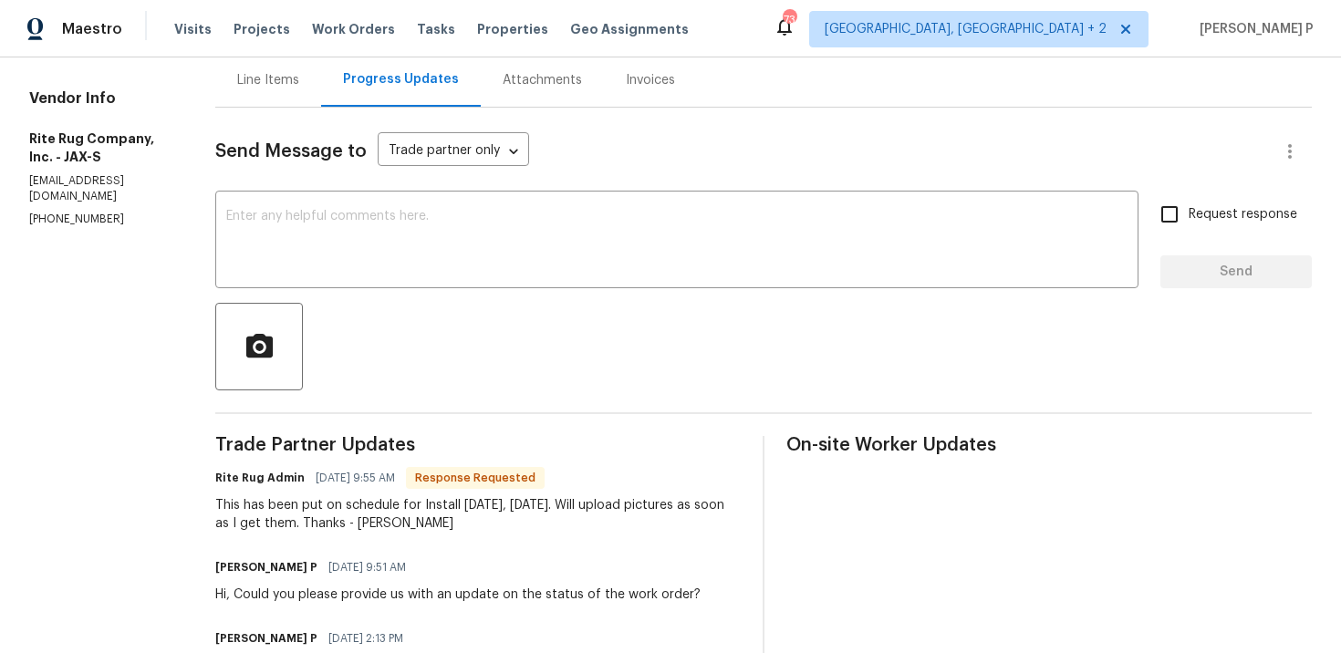
scroll to position [189, 0]
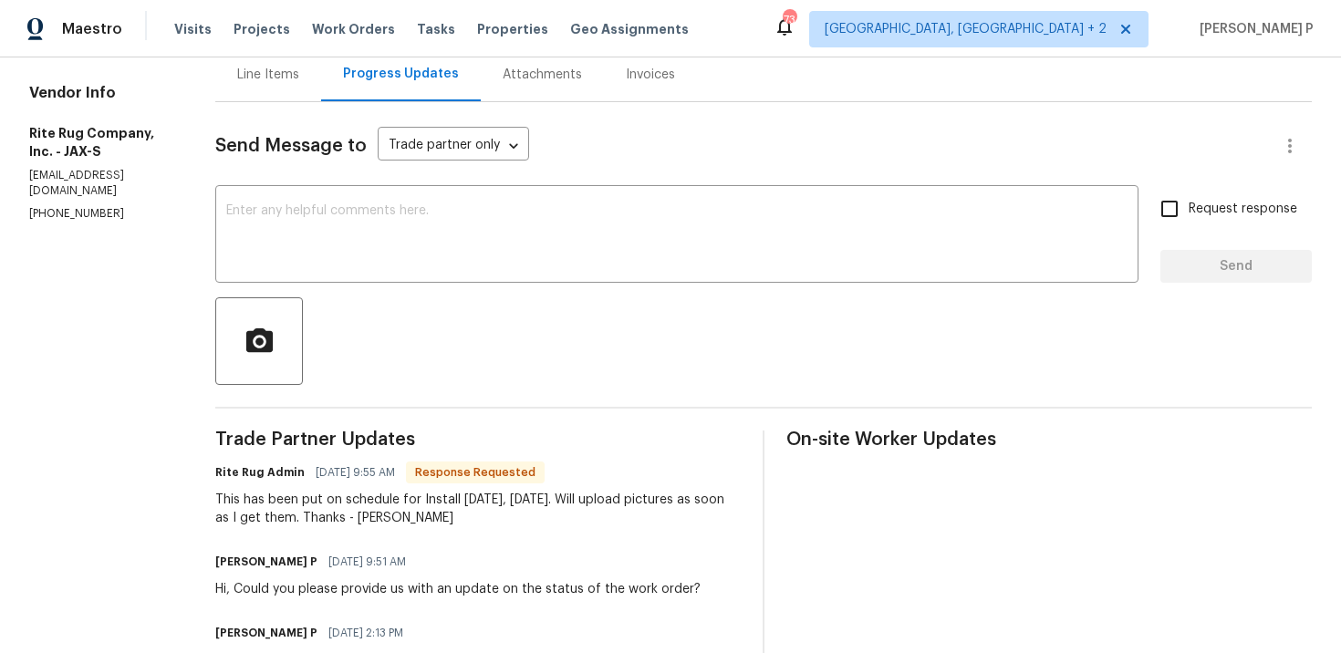
click at [440, 313] on div at bounding box center [763, 341] width 1097 height 88
click at [405, 268] on div "x ​" at bounding box center [676, 236] width 923 height 93
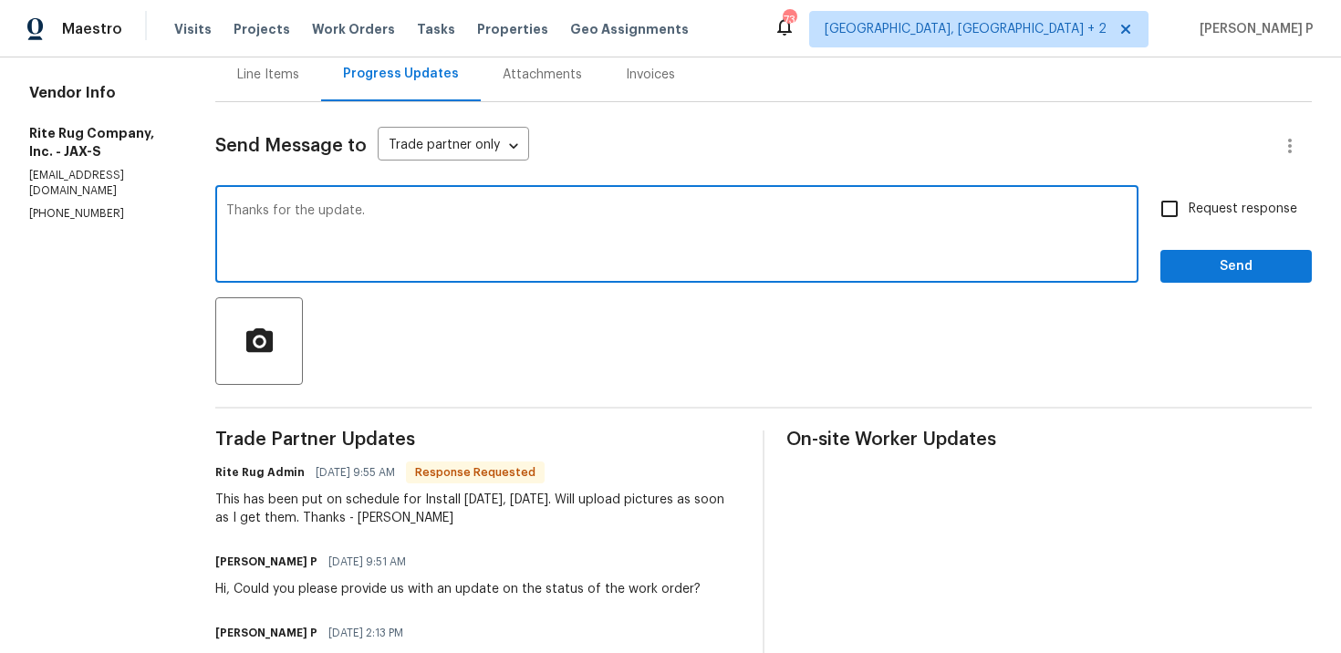
type textarea "Thanks for the update."
click at [1175, 262] on button "Send" at bounding box center [1236, 267] width 151 height 34
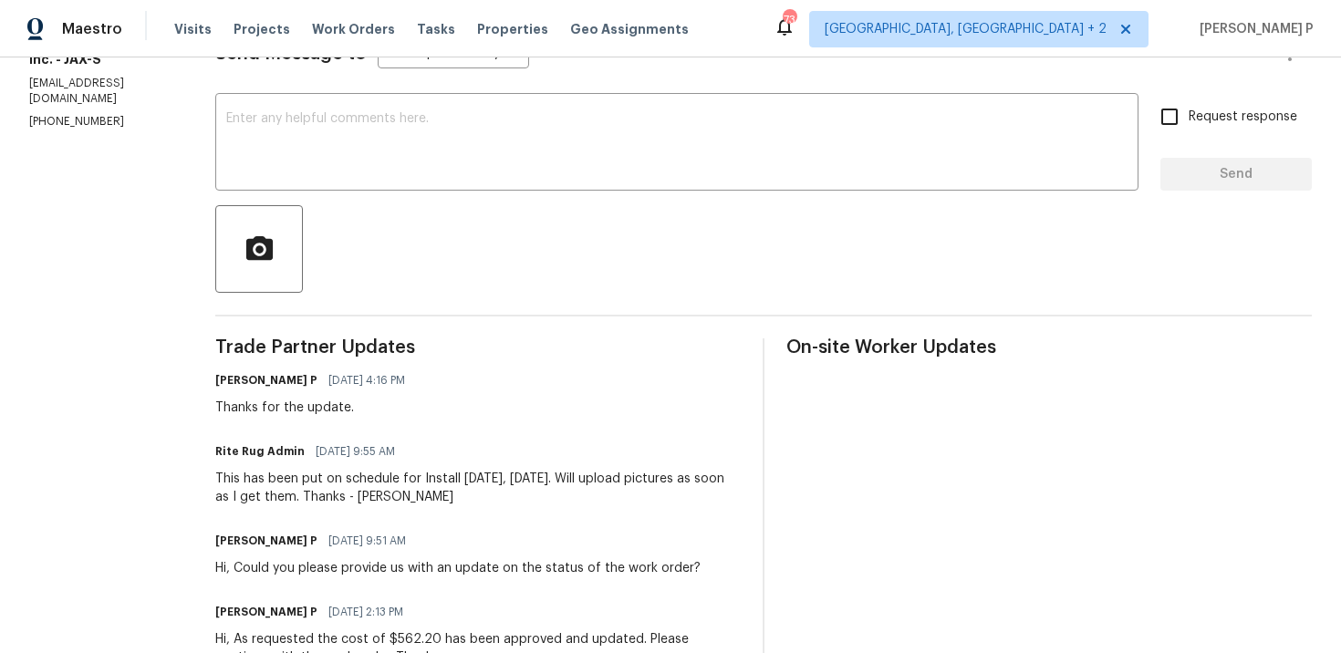
scroll to position [330, 0]
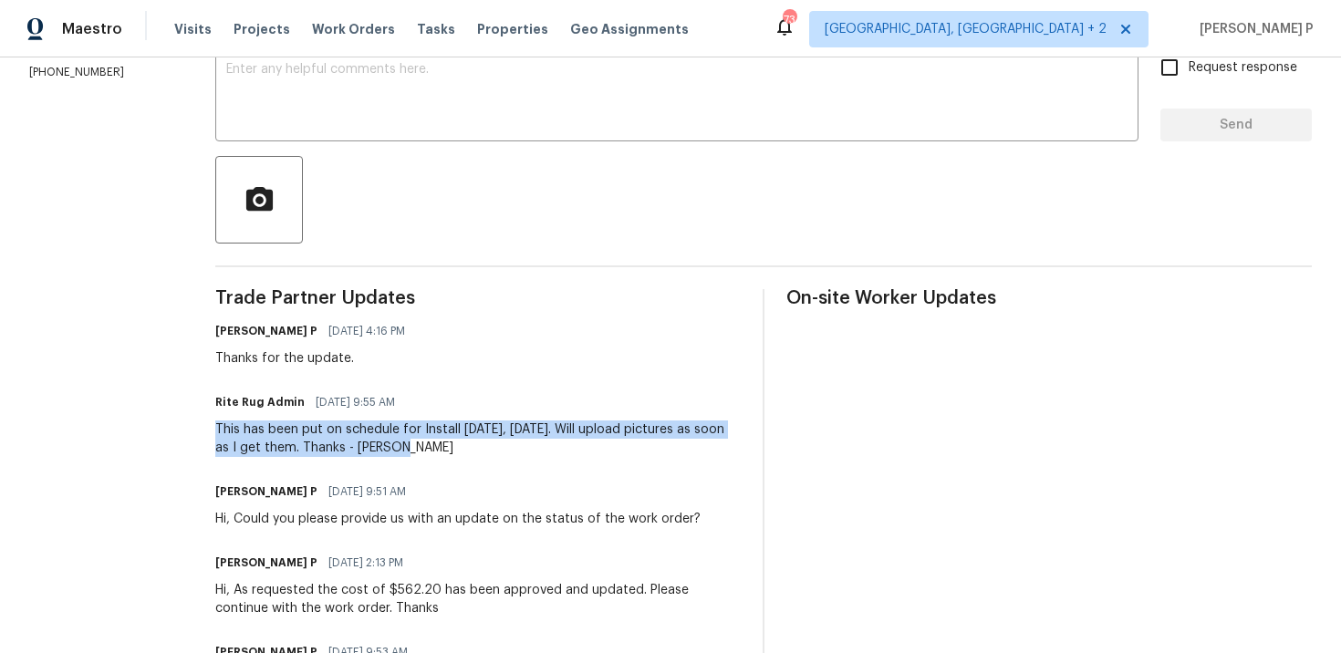
drag, startPoint x: 279, startPoint y: 433, endPoint x: 460, endPoint y: 452, distance: 181.7
click at [460, 452] on div "All work orders [STREET_ADDRESS][PERSON_NAME] Home details Vendor Info Rite Rug…" at bounding box center [670, 494] width 1341 height 1535
drag, startPoint x: 250, startPoint y: 434, endPoint x: 430, endPoint y: 449, distance: 180.4
click at [430, 449] on div "All work orders [STREET_ADDRESS][PERSON_NAME] Home details Vendor Info Rite Rug…" at bounding box center [670, 494] width 1341 height 1535
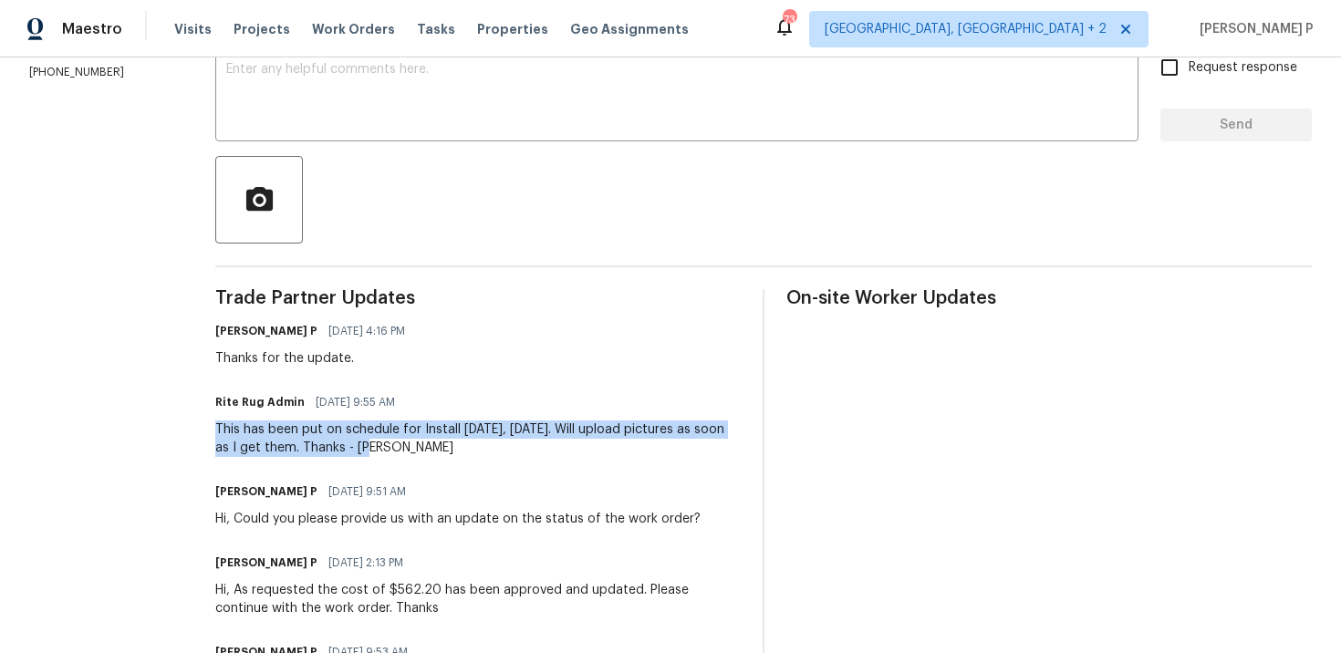
copy div "This has been put on schedule for Install [DATE], [DATE]. Will upload pictures …"
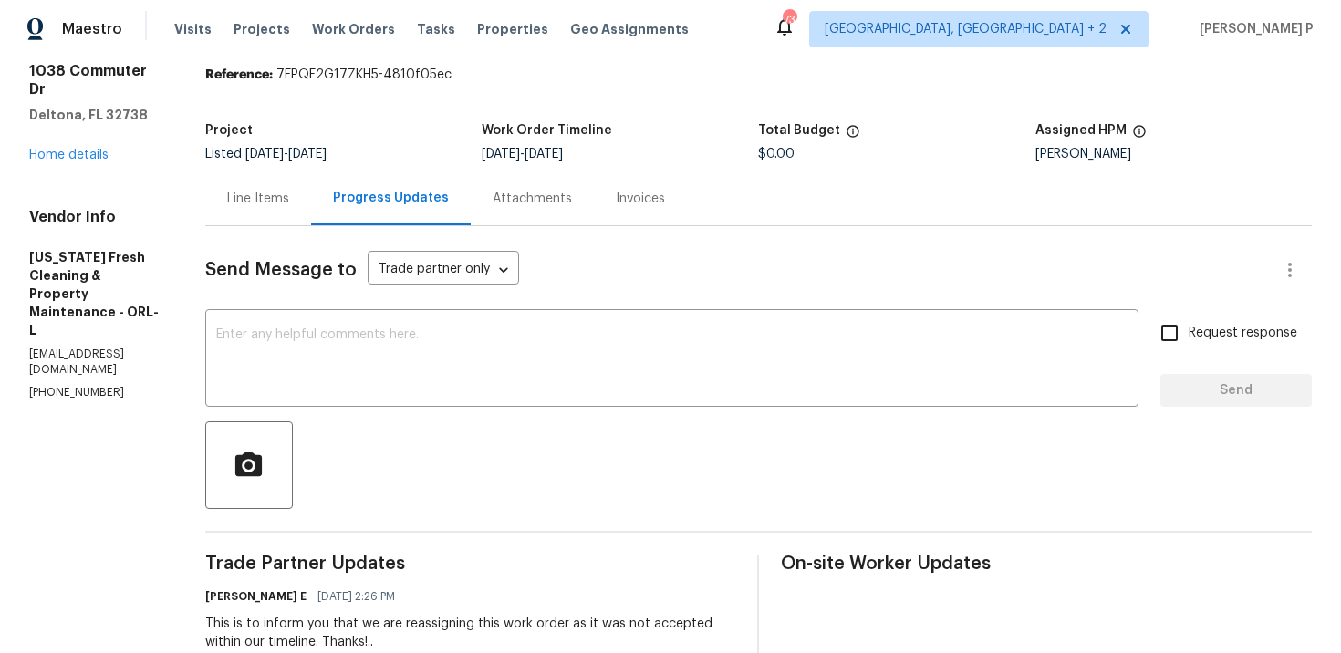
scroll to position [75, 0]
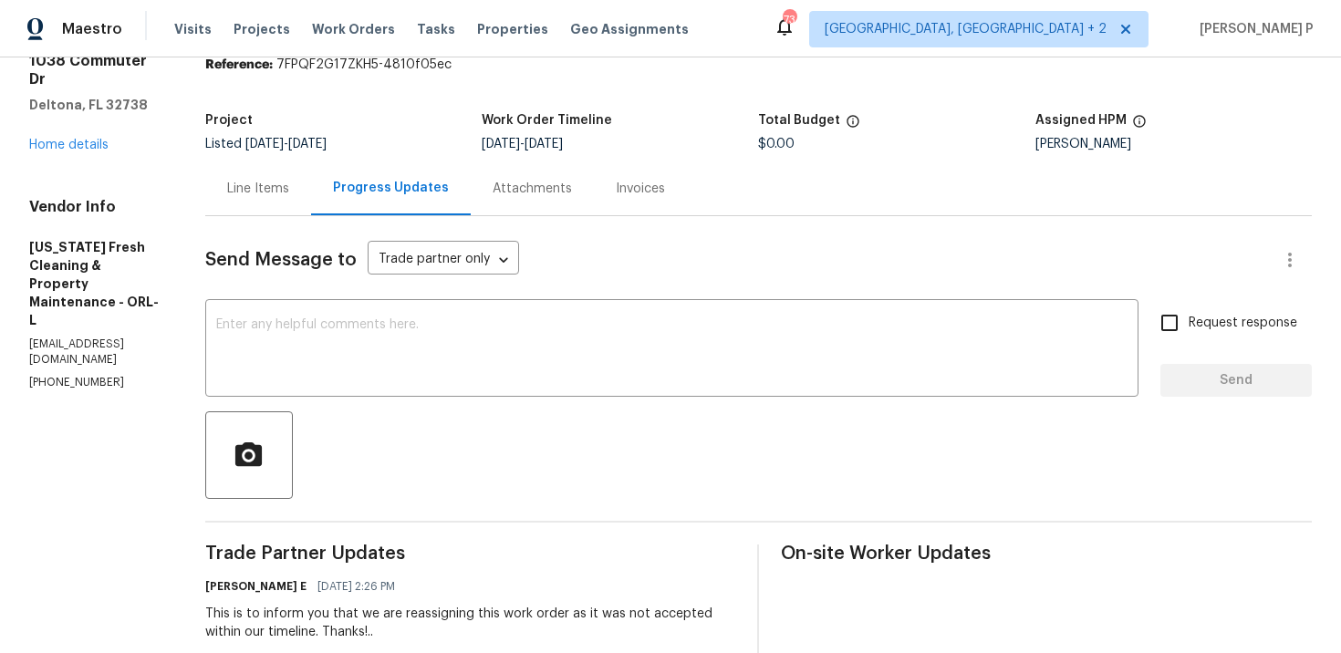
click at [94, 133] on div "1038 Commuter Dr Deltona, FL 32738 Home details" at bounding box center [95, 103] width 132 height 102
click at [98, 139] on link "Home details" at bounding box center [68, 145] width 79 height 13
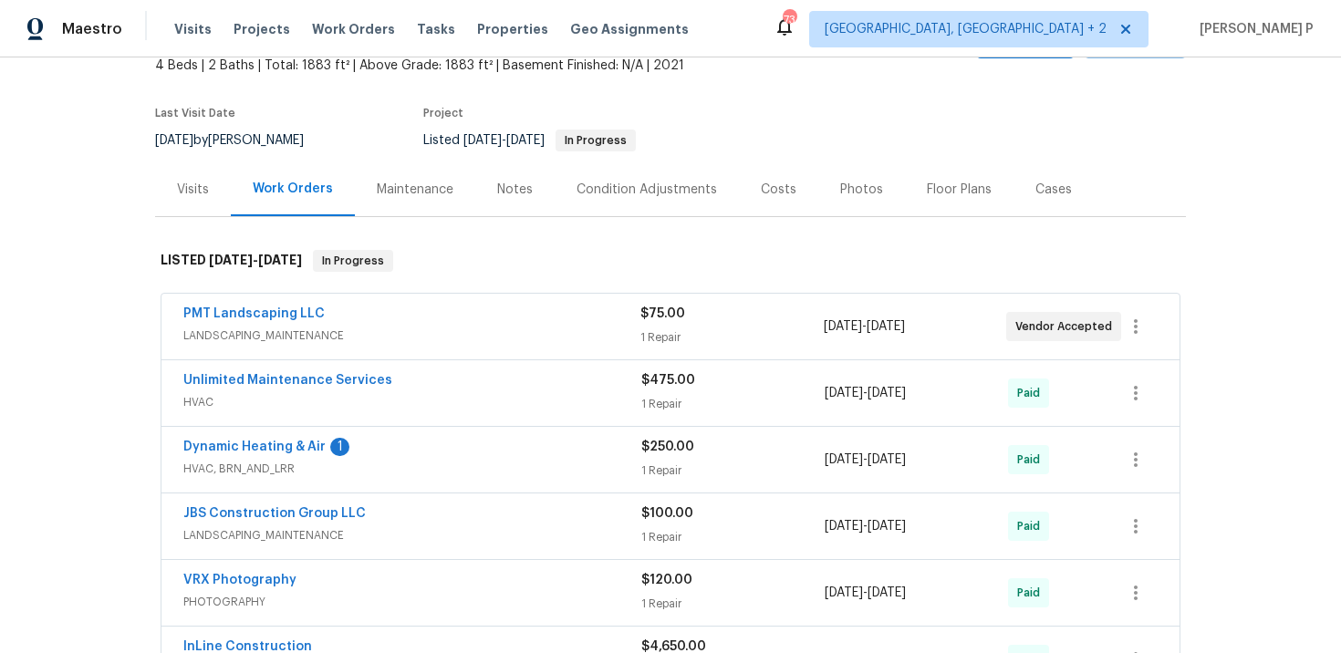
scroll to position [130, 0]
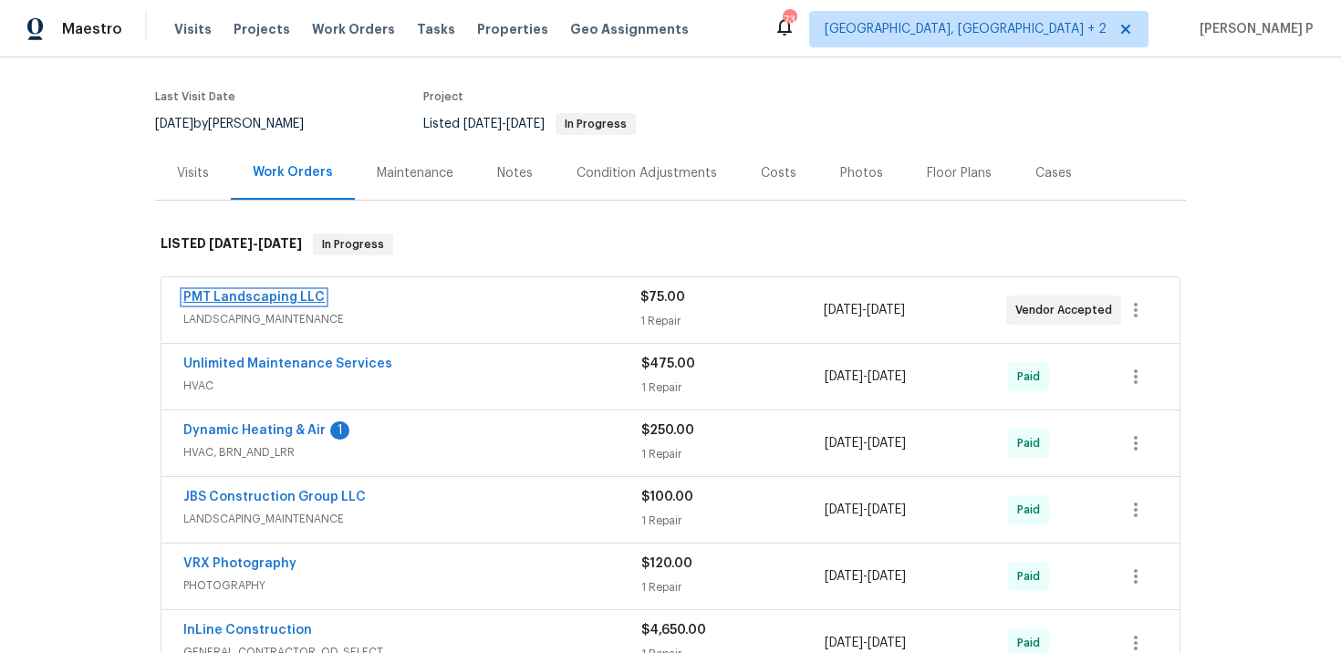
click at [258, 297] on link "PMT Landscaping LLC" at bounding box center [253, 297] width 141 height 13
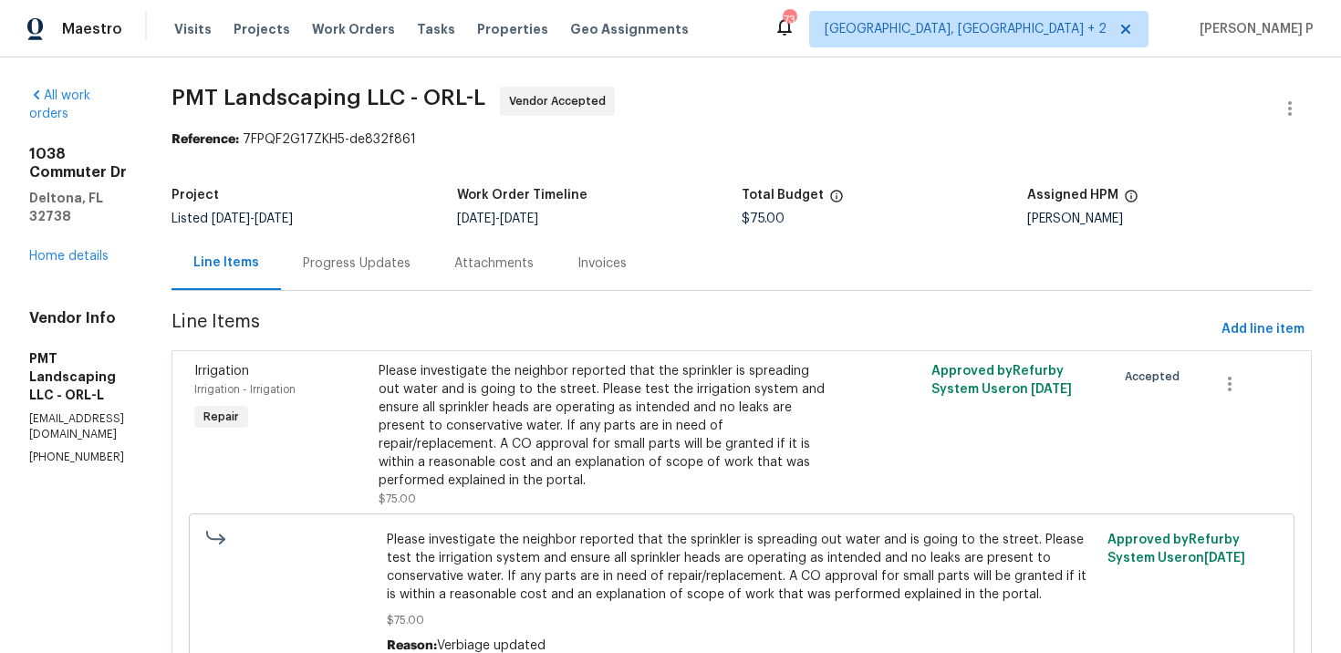
click at [411, 264] on div "Progress Updates" at bounding box center [357, 264] width 108 height 18
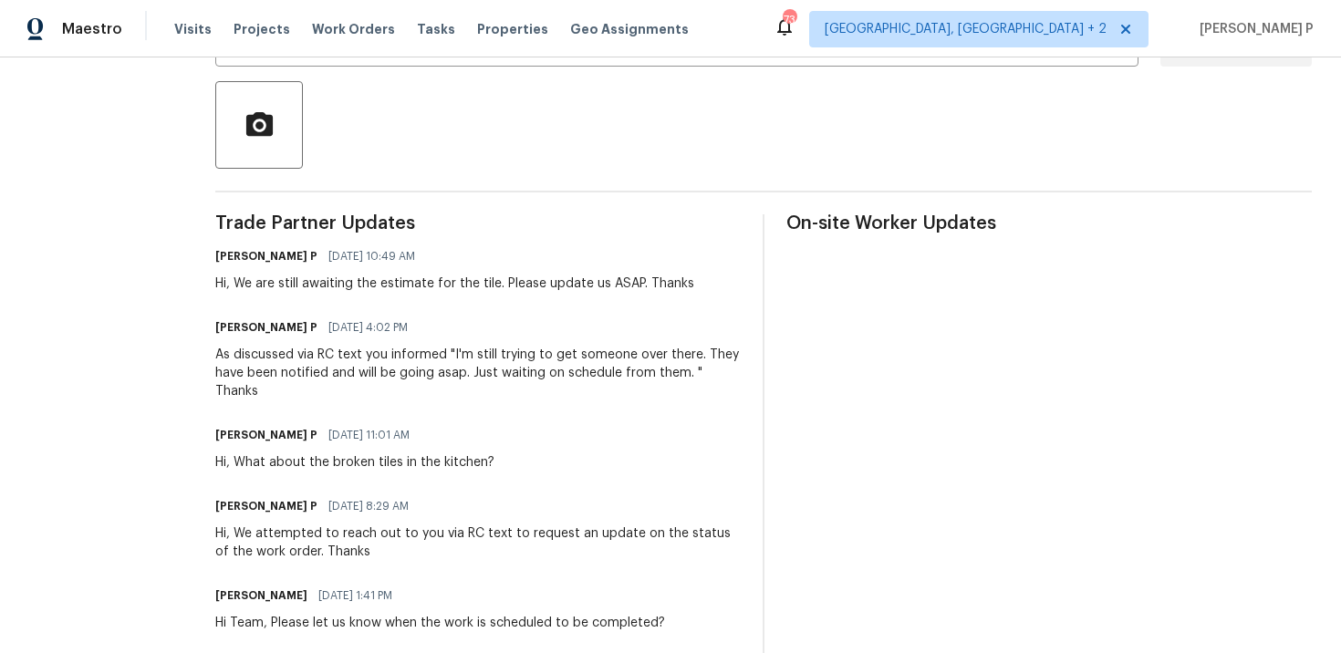
scroll to position [406, 0]
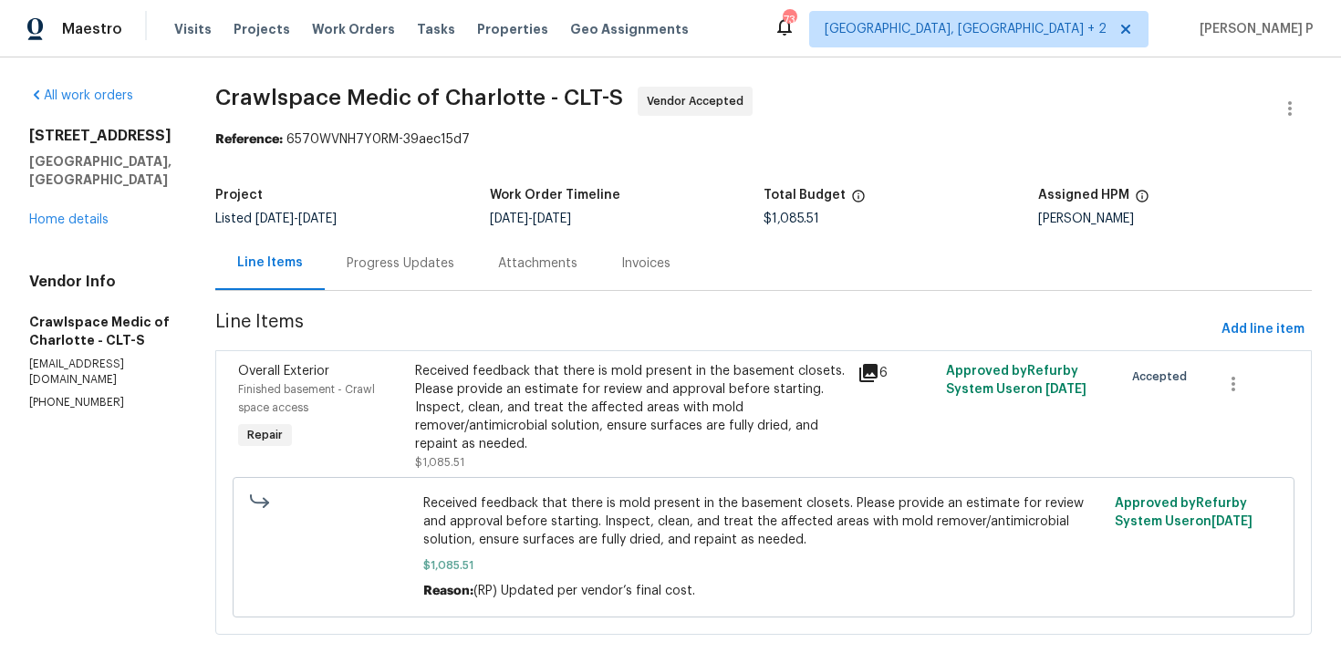
click at [433, 266] on div "Progress Updates" at bounding box center [401, 264] width 108 height 18
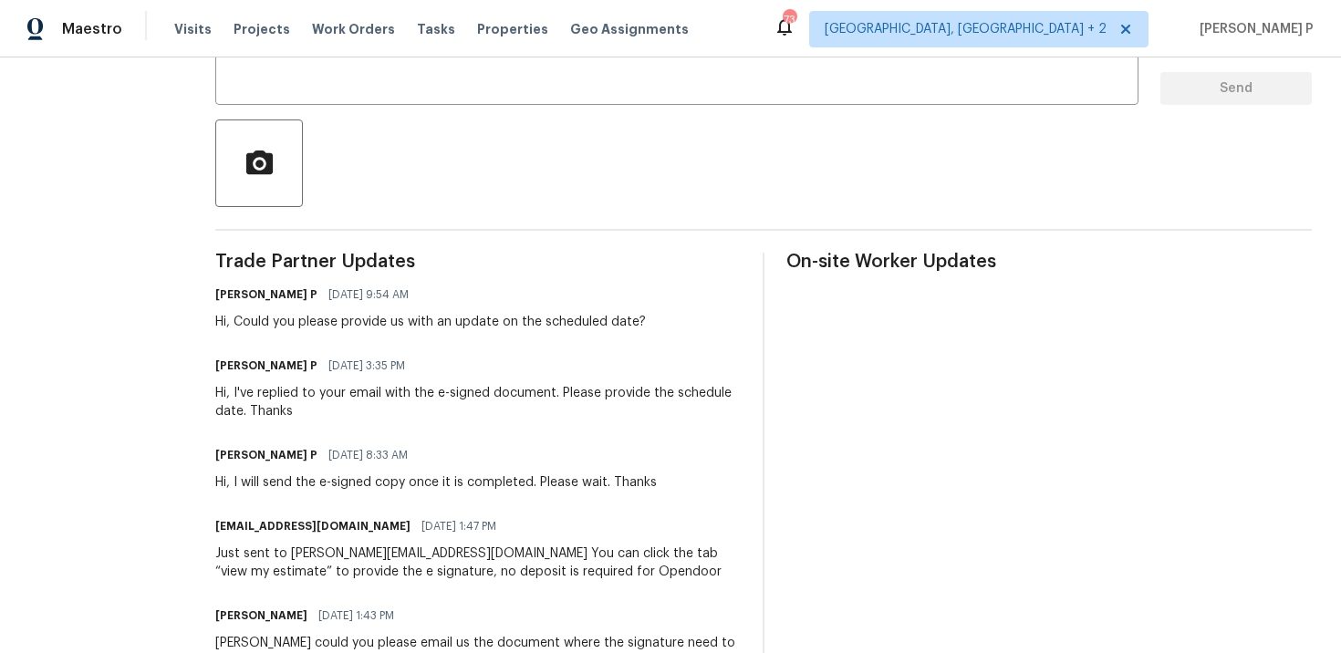
scroll to position [373, 0]
